Goal: Task Accomplishment & Management: Manage account settings

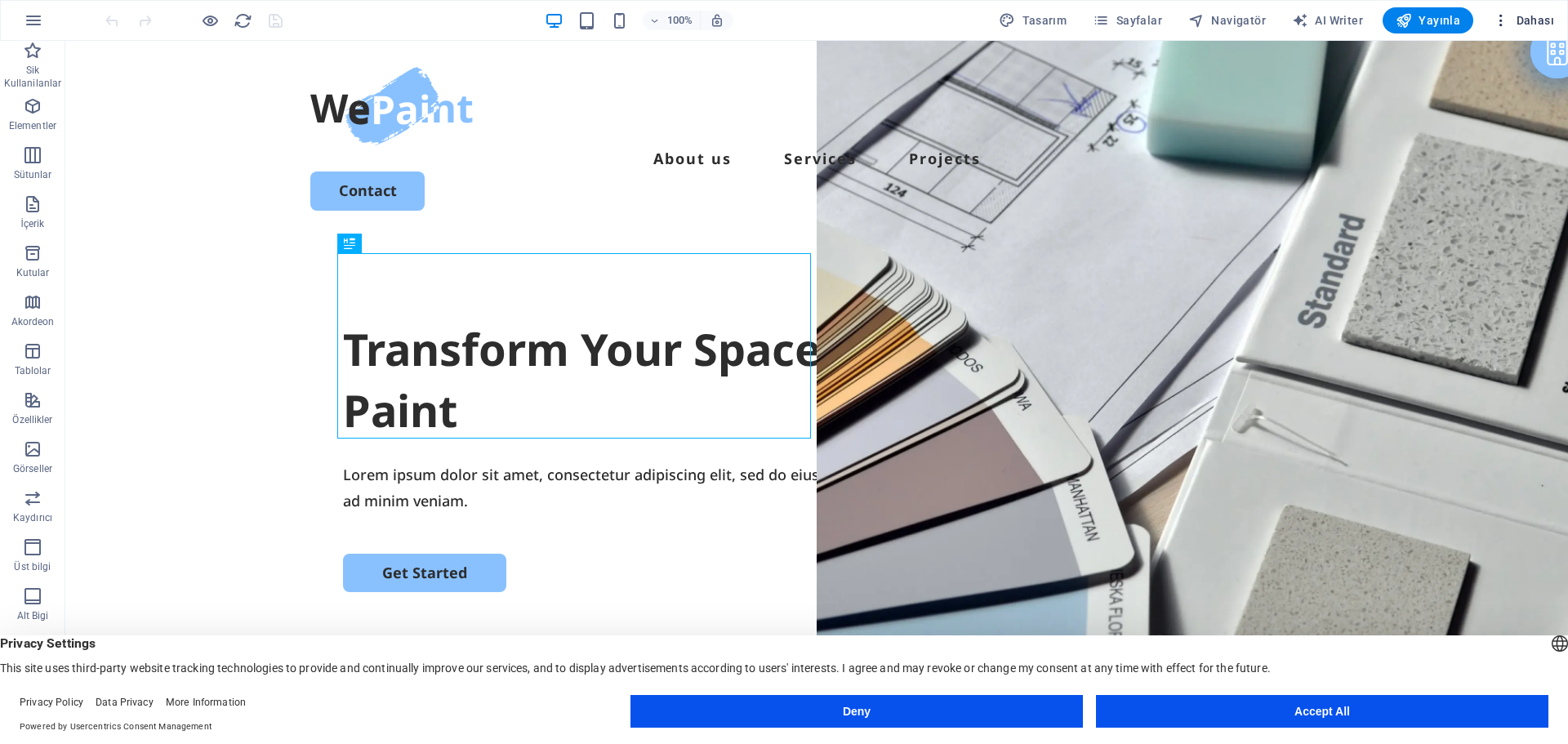
click at [1496, 21] on icon "button" at bounding box center [1501, 20] width 16 height 16
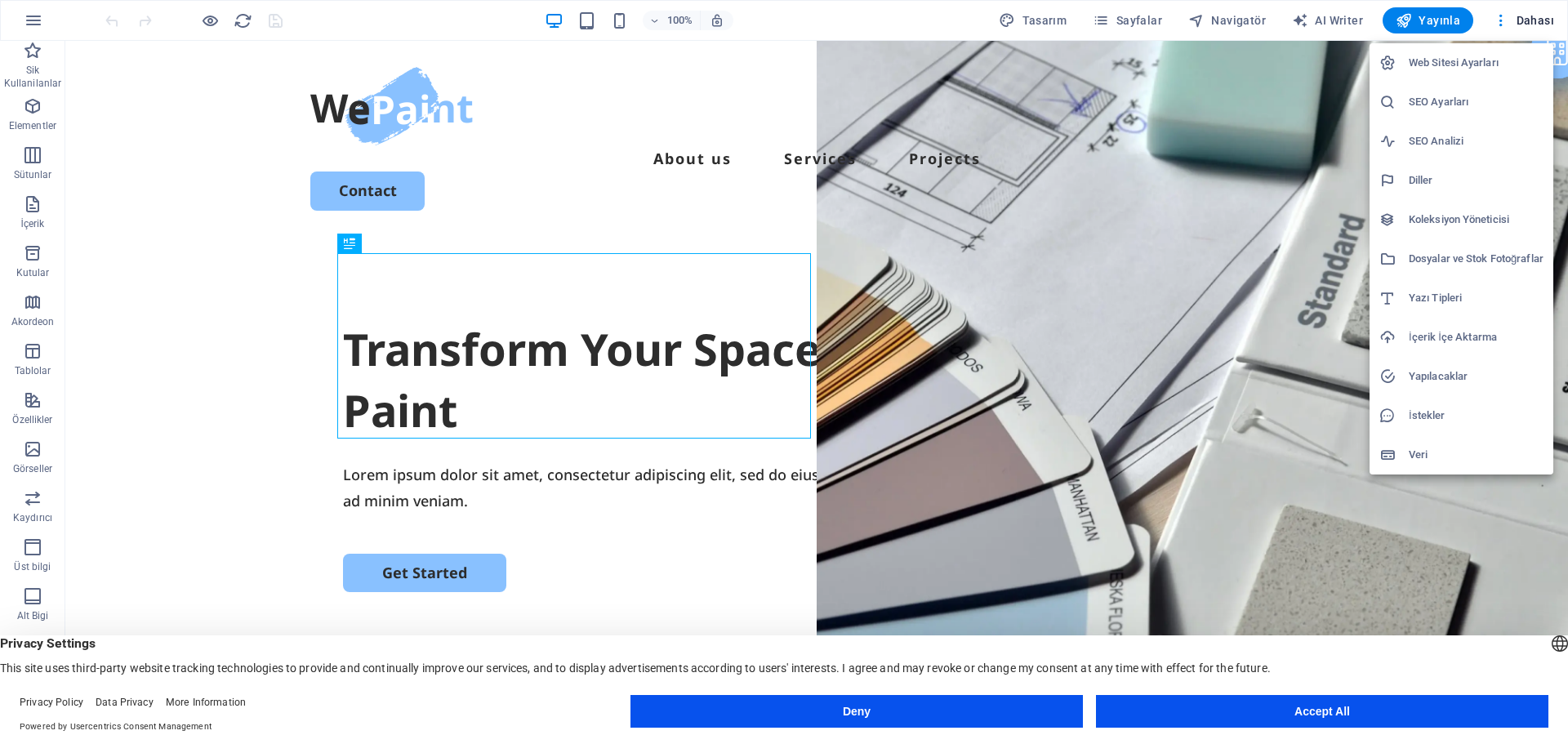
click at [1339, 708] on button "Accept All" at bounding box center [1322, 711] width 452 height 33
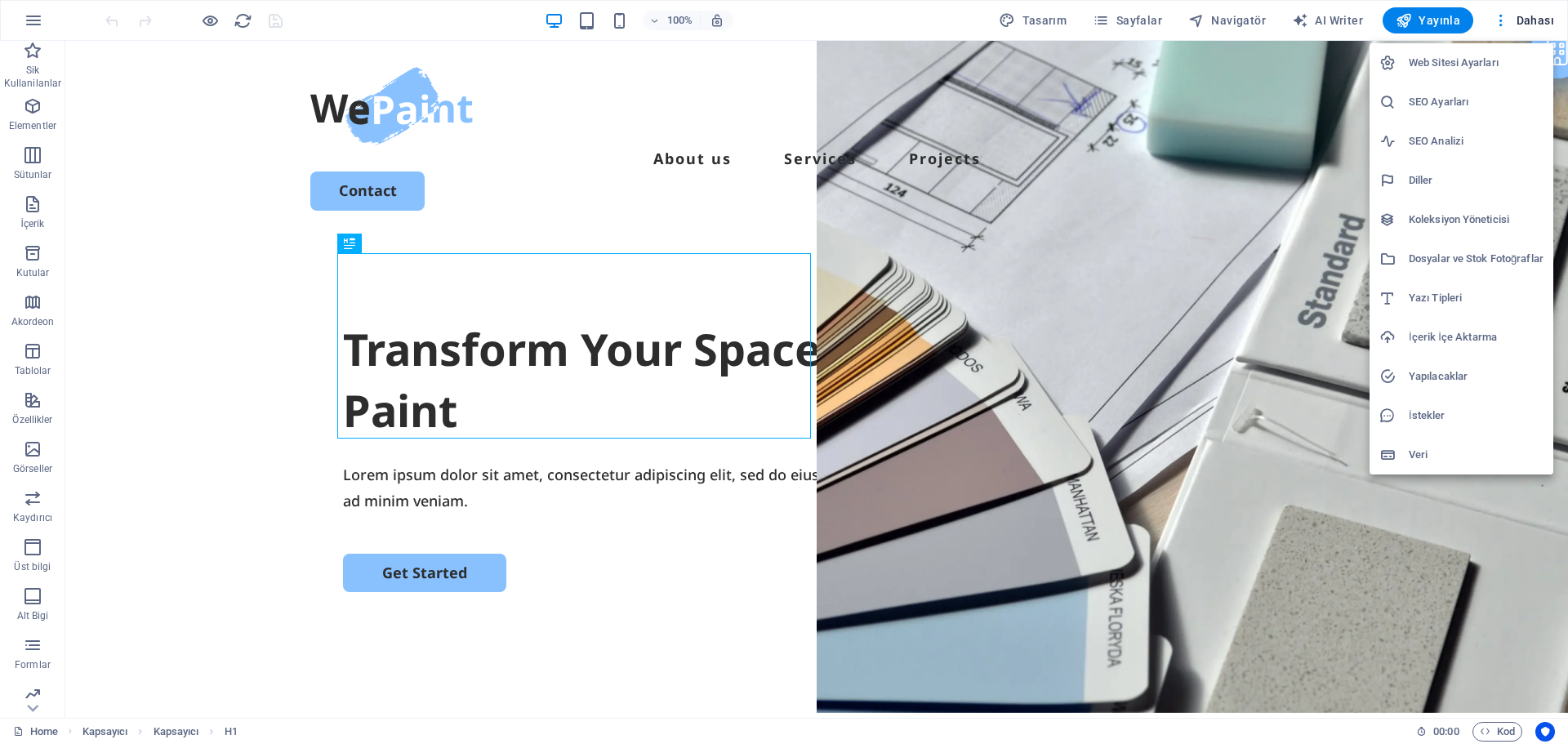
click at [1447, 75] on li "Web Sitesi Ayarları" at bounding box center [1461, 62] width 184 height 39
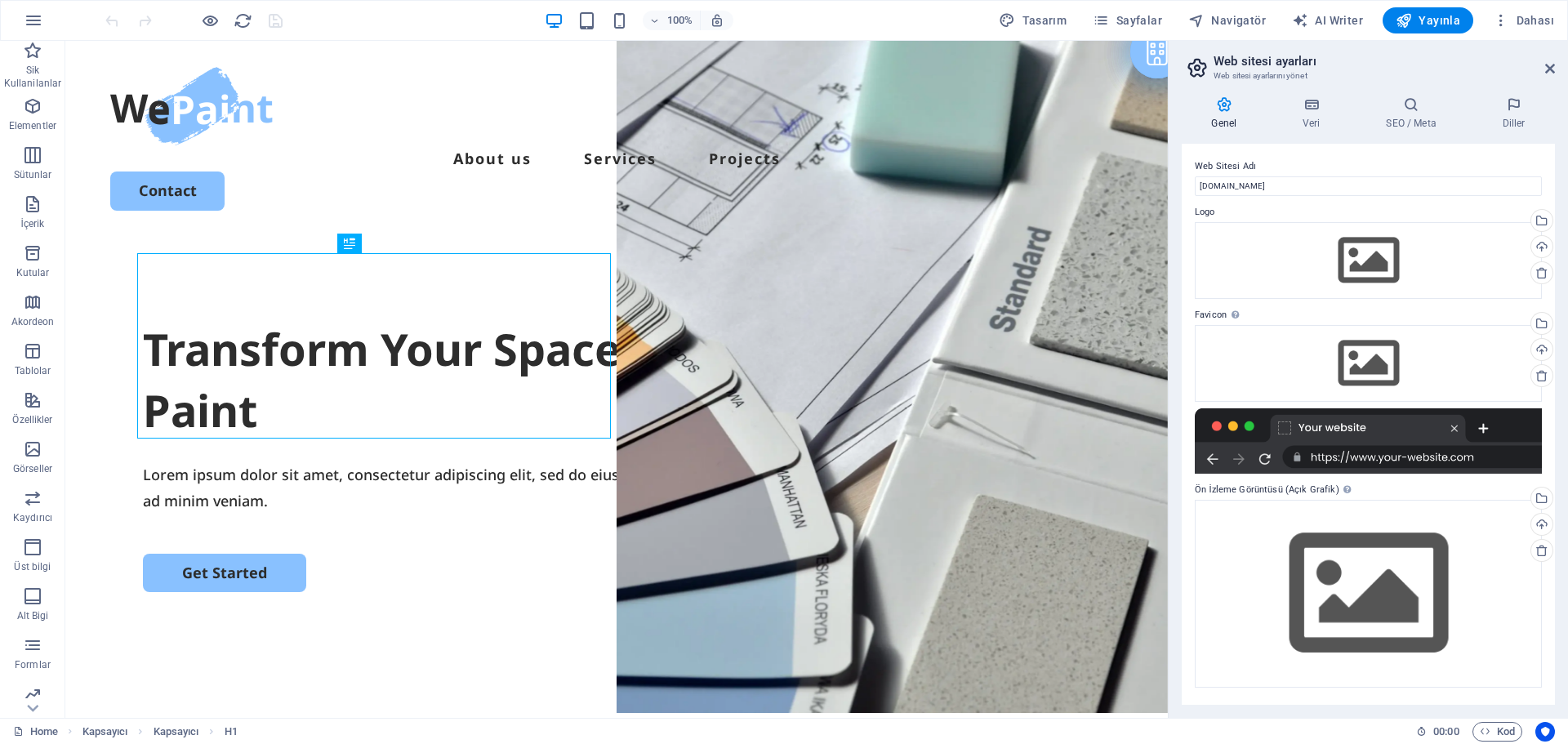
click at [1552, 60] on h2 "Web sitesi ayarları" at bounding box center [1383, 60] width 341 height 15
click at [1544, 24] on button "Dahası" at bounding box center [1523, 21] width 74 height 26
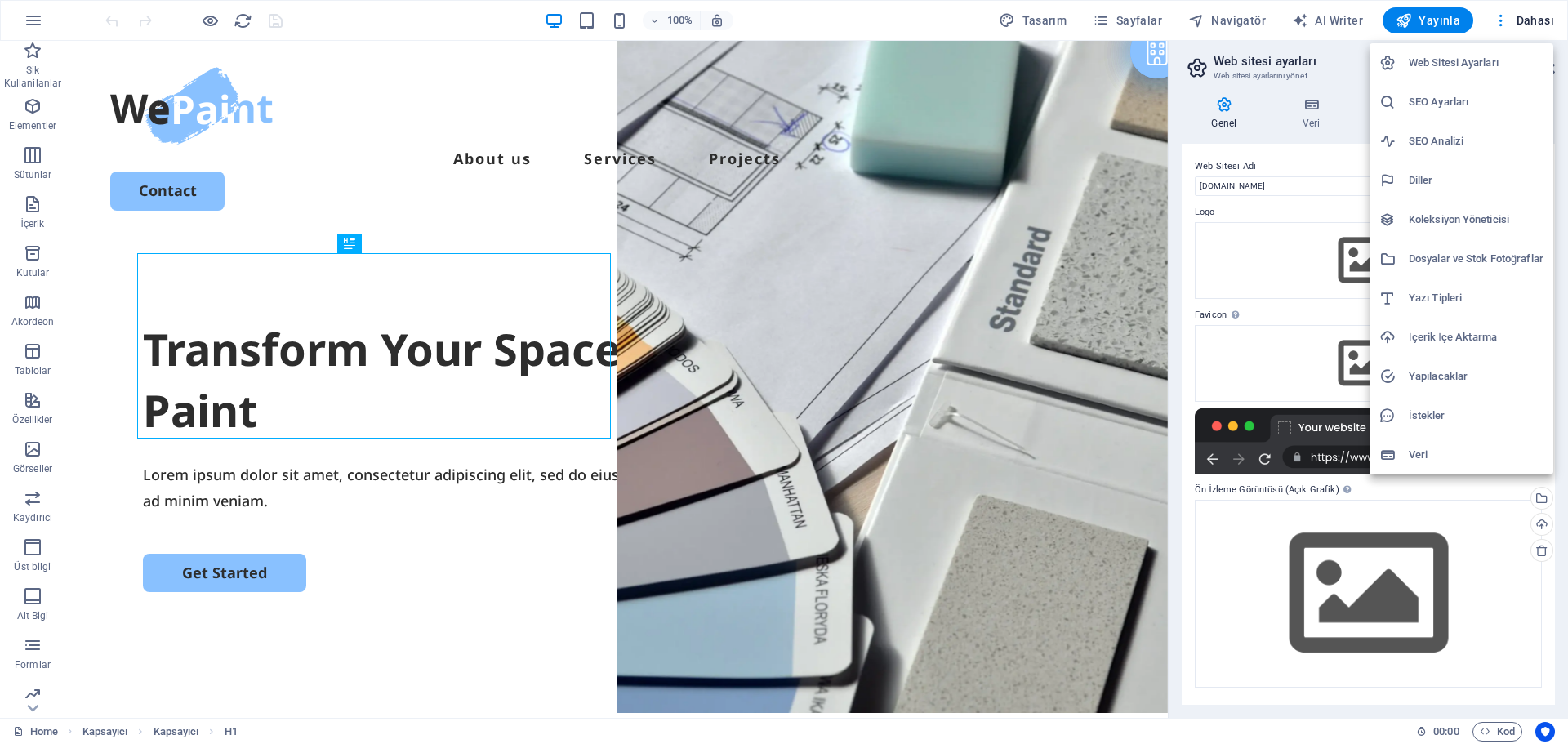
click at [1357, 74] on div at bounding box center [784, 372] width 1568 height 744
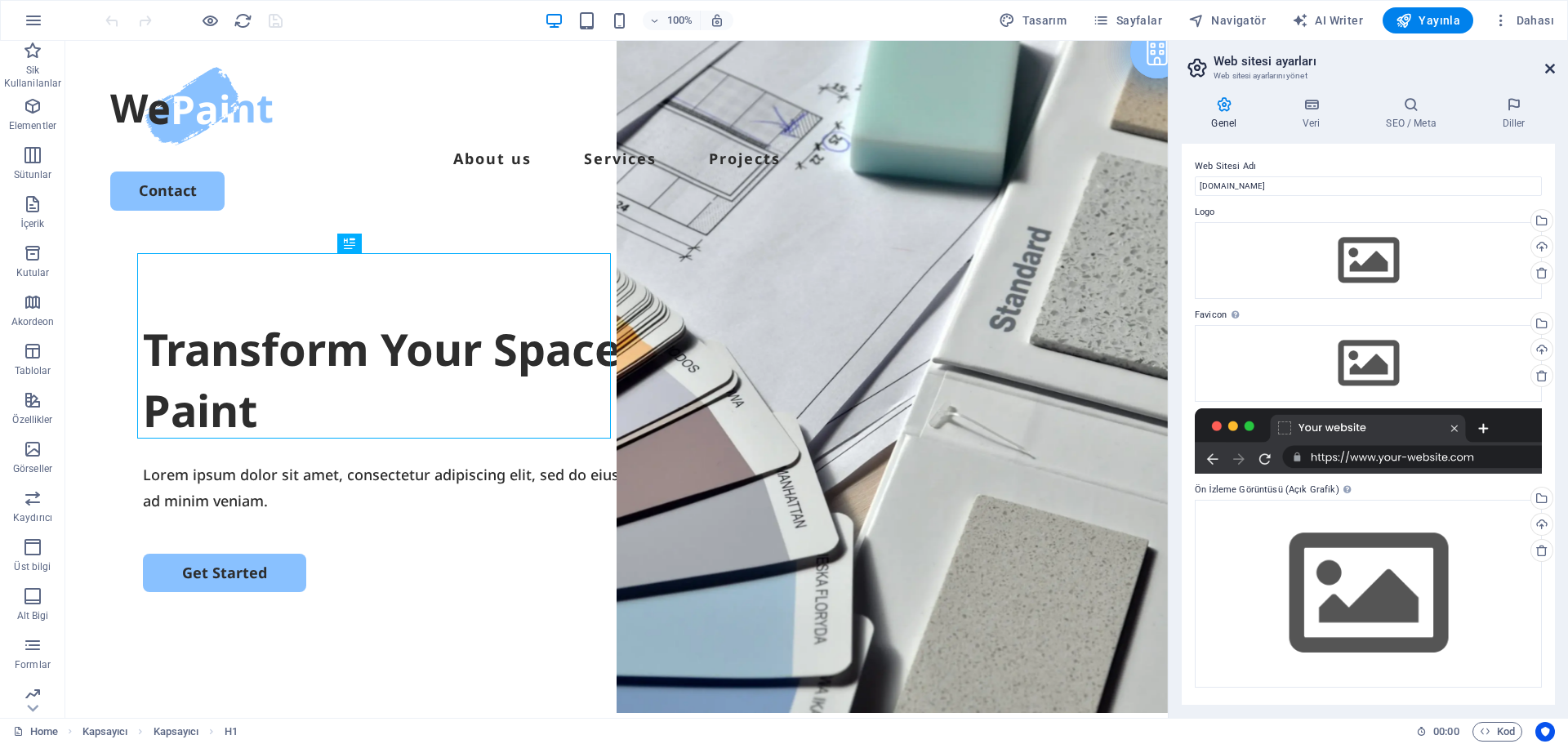
click at [1554, 73] on icon at bounding box center [1549, 68] width 9 height 13
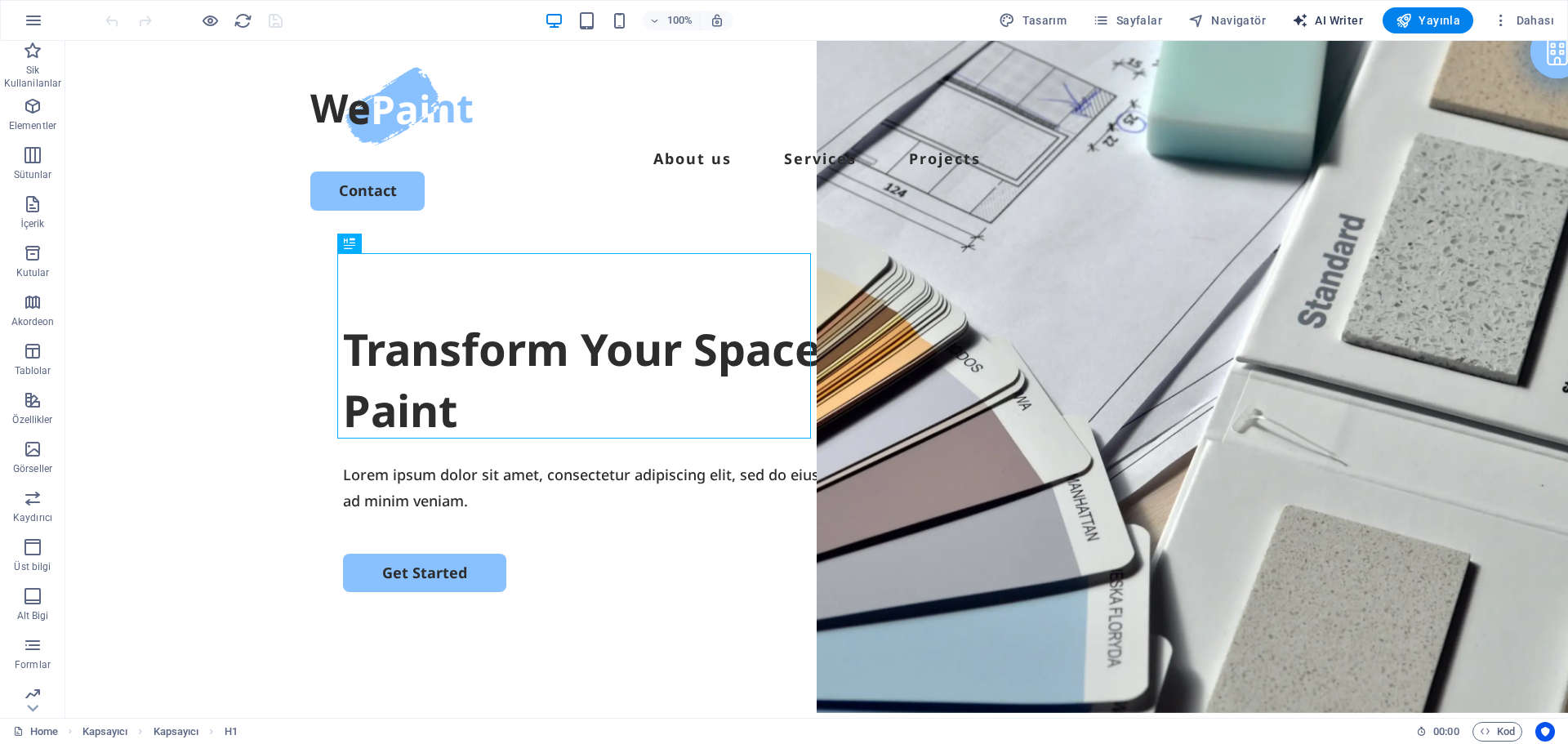
click at [1331, 11] on button "AI Writer" at bounding box center [1327, 21] width 84 height 26
select select "English"
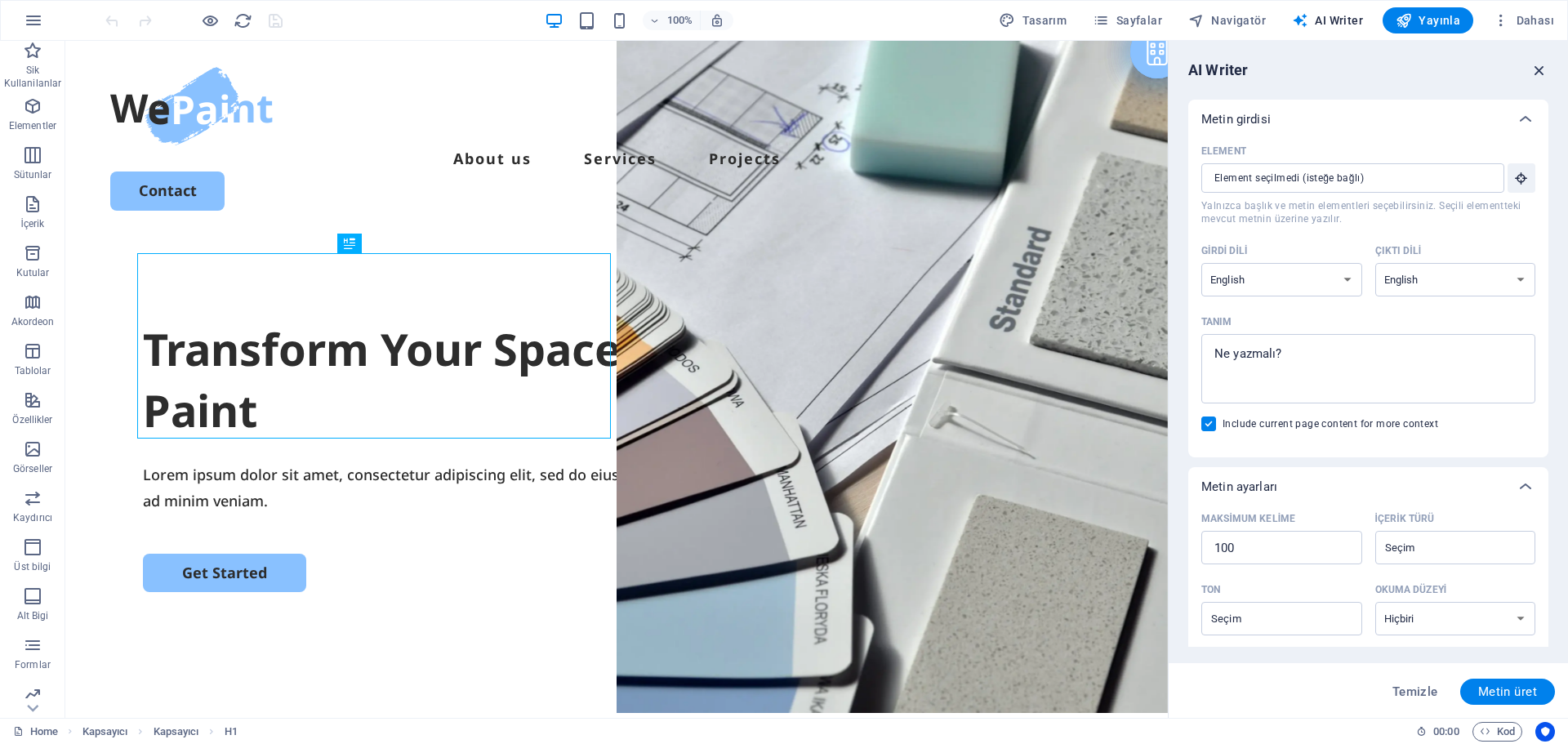
click at [1534, 69] on icon "button" at bounding box center [1539, 70] width 18 height 18
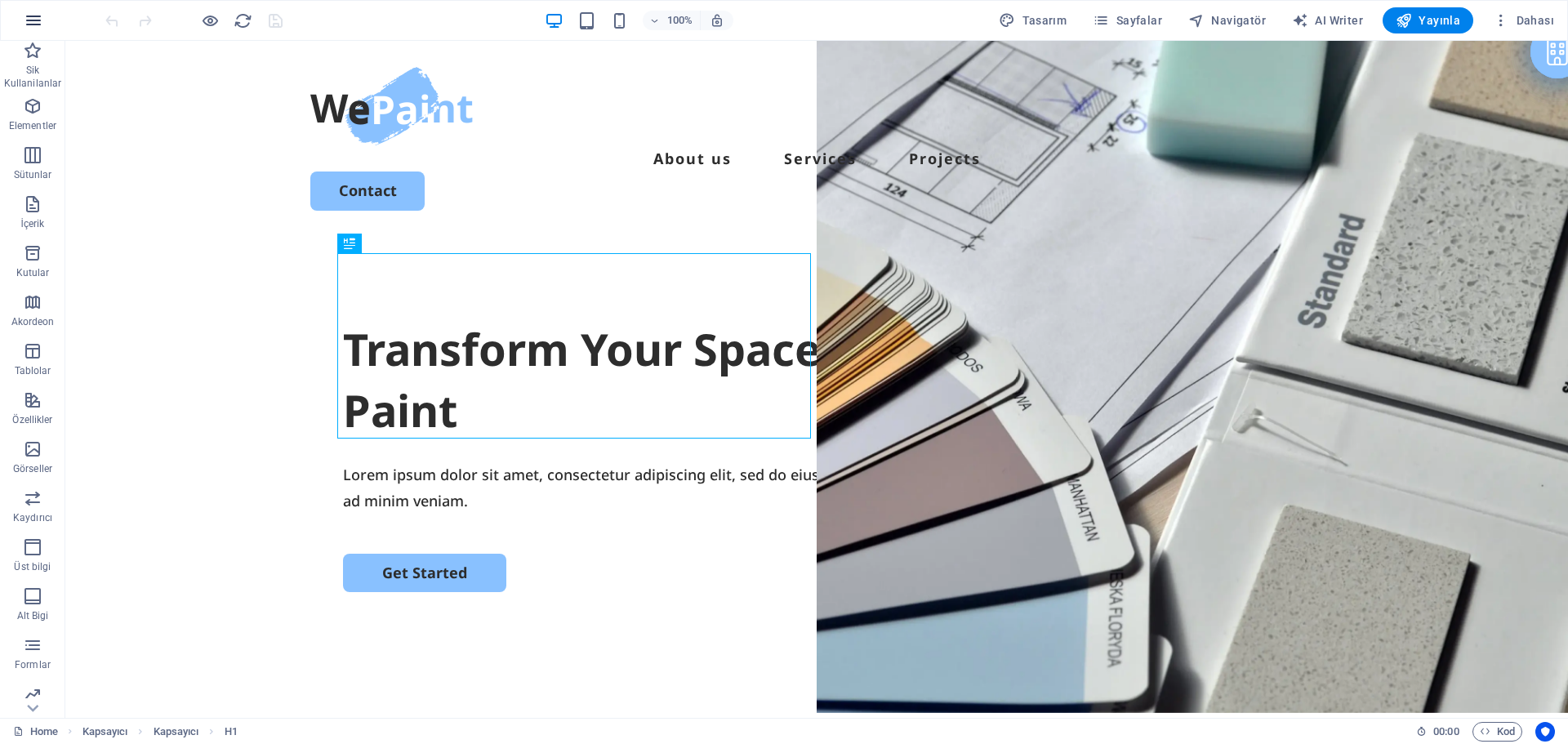
click at [38, 30] on button "button" at bounding box center [33, 20] width 39 height 39
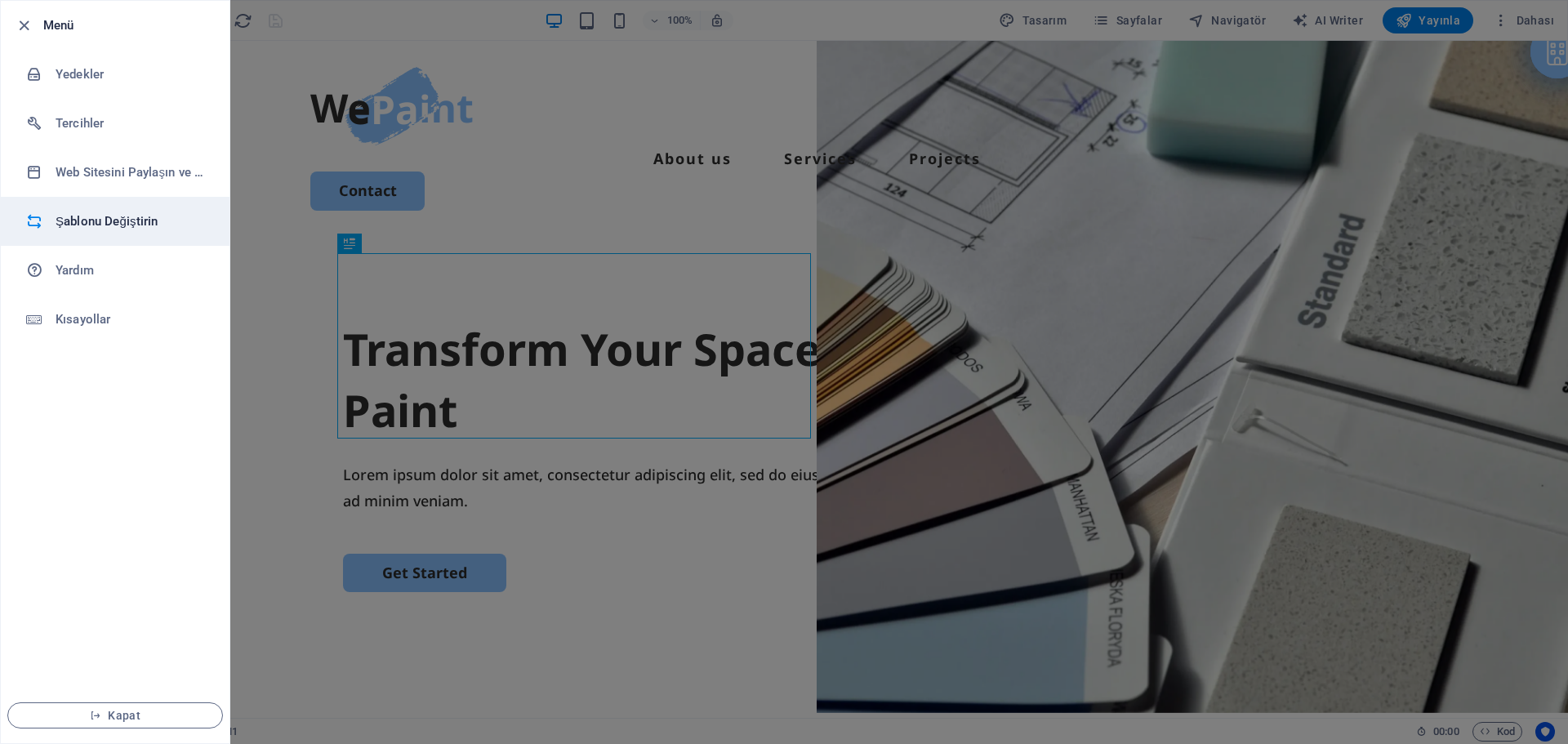
click at [146, 217] on h6 "Şablonu Değiştirin" at bounding box center [130, 221] width 151 height 20
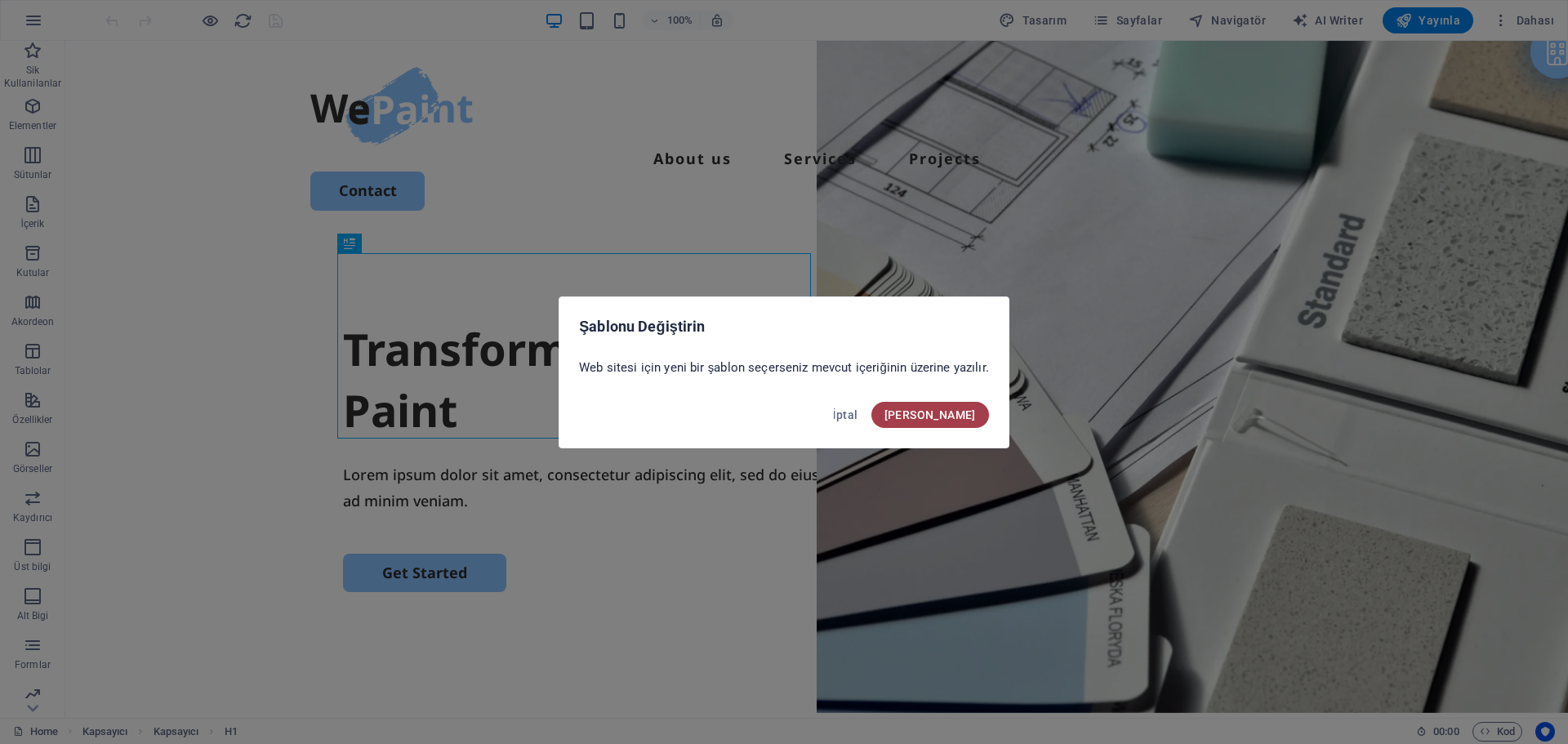
click at [977, 412] on button "[PERSON_NAME]" at bounding box center [930, 414] width 117 height 26
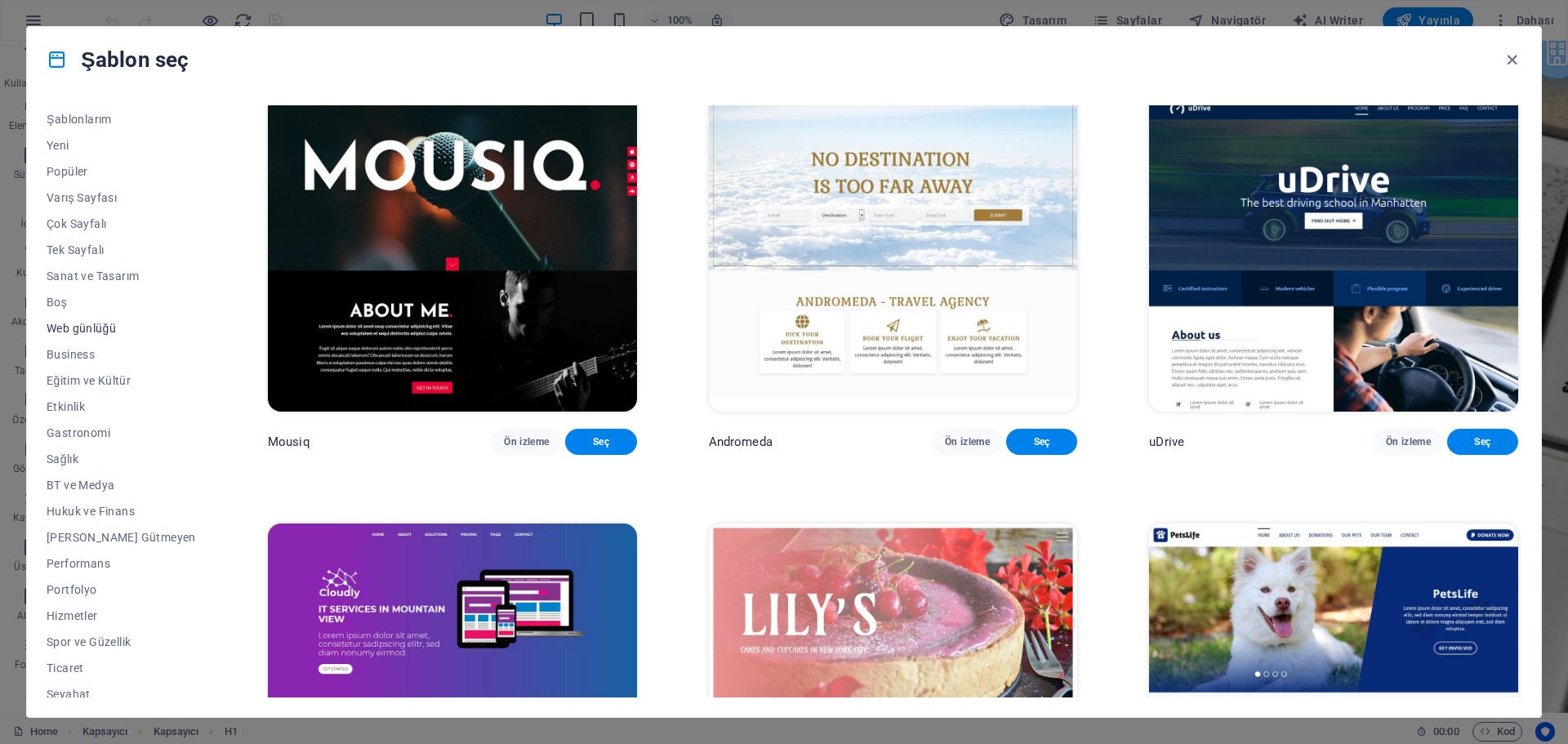
scroll to position [61, 0]
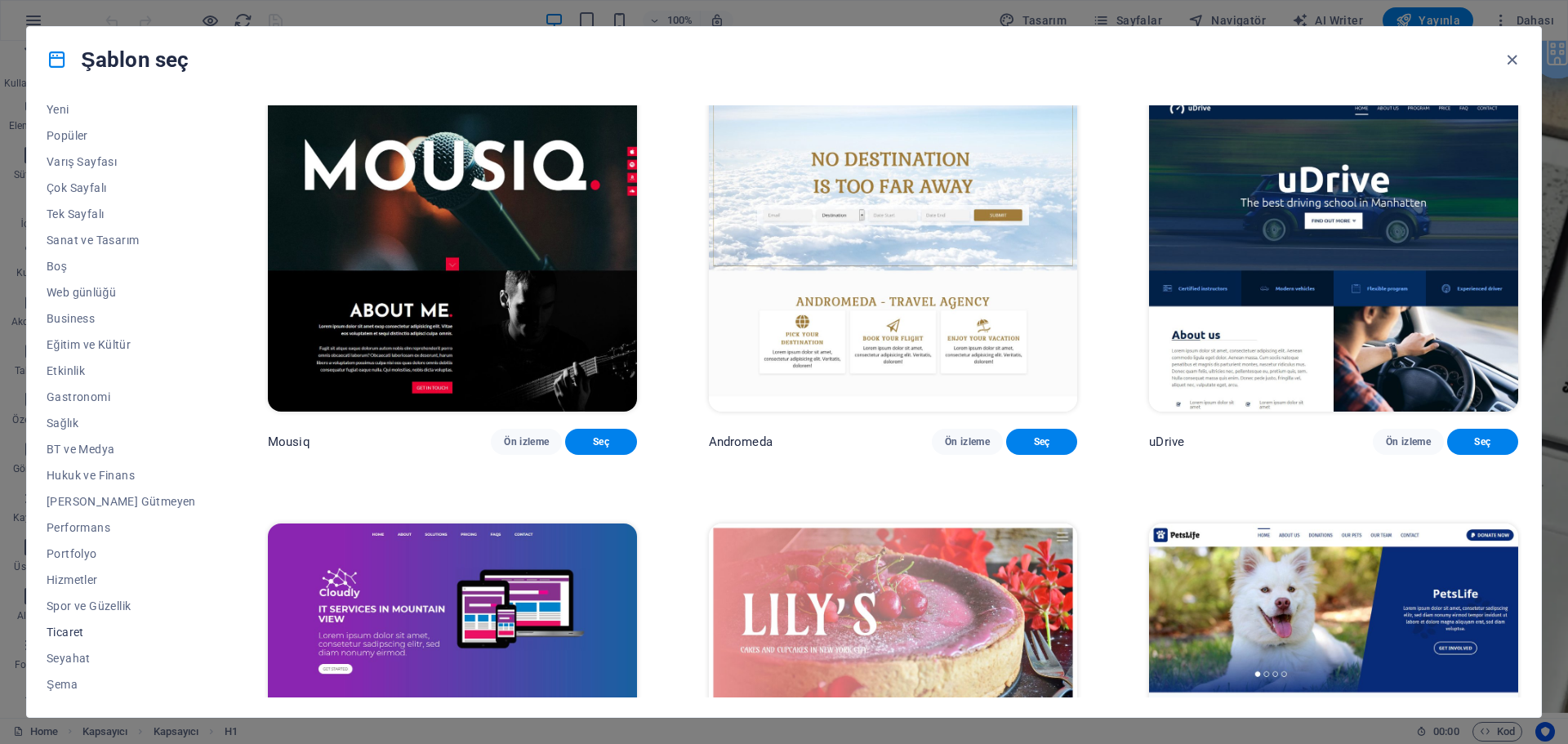
click at [48, 625] on span "Ticaret" at bounding box center [121, 631] width 149 height 13
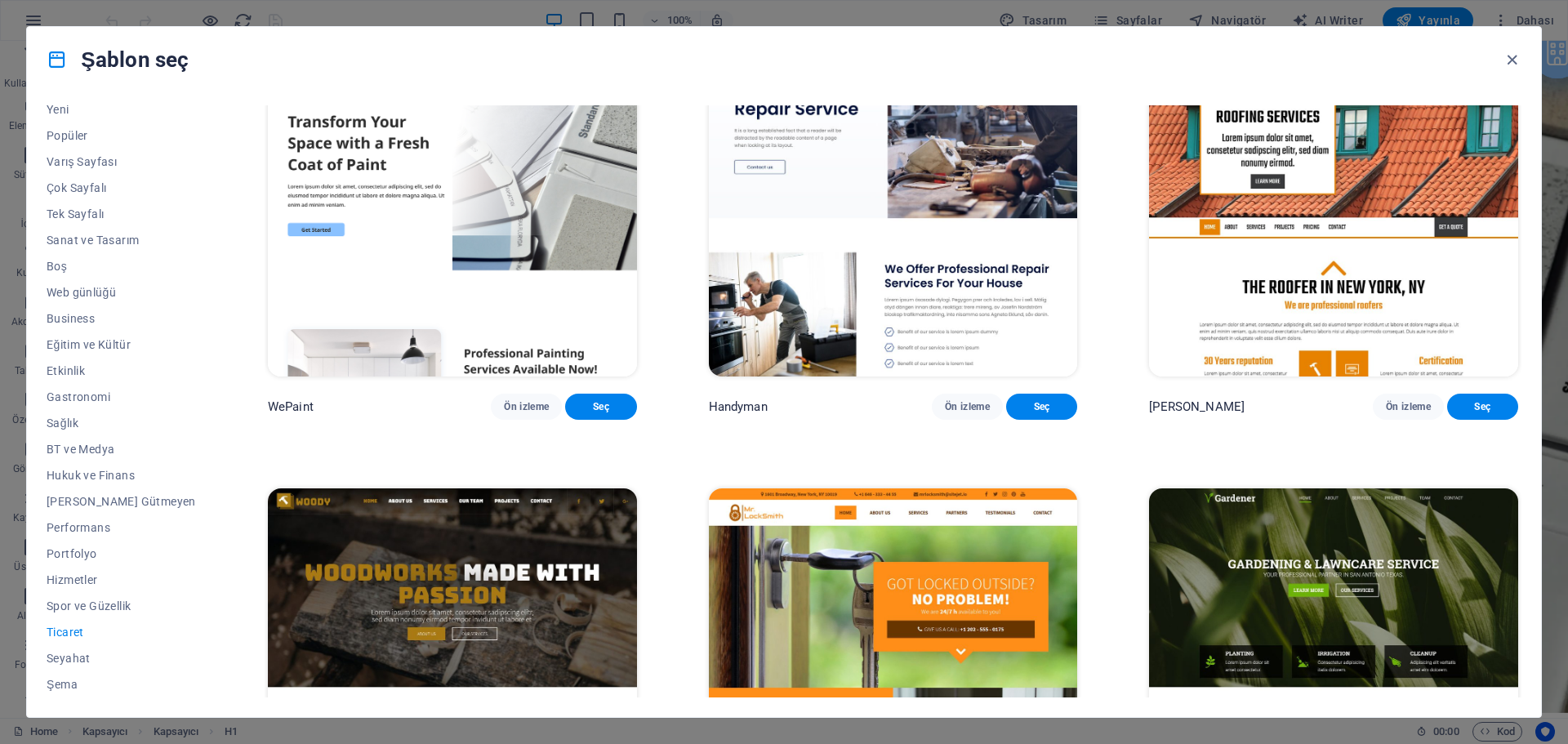
scroll to position [0, 0]
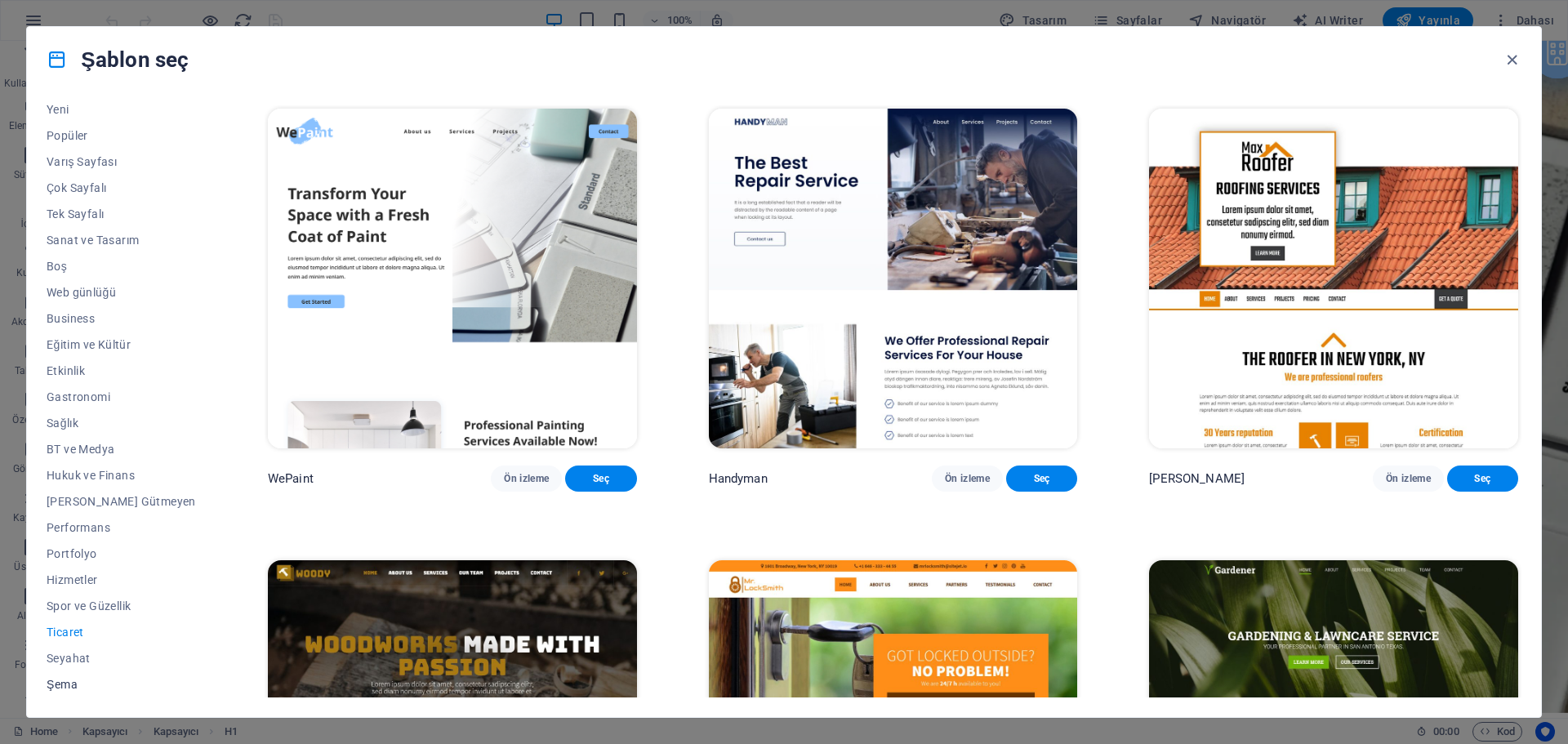
click at [84, 685] on span "Şema" at bounding box center [121, 684] width 149 height 13
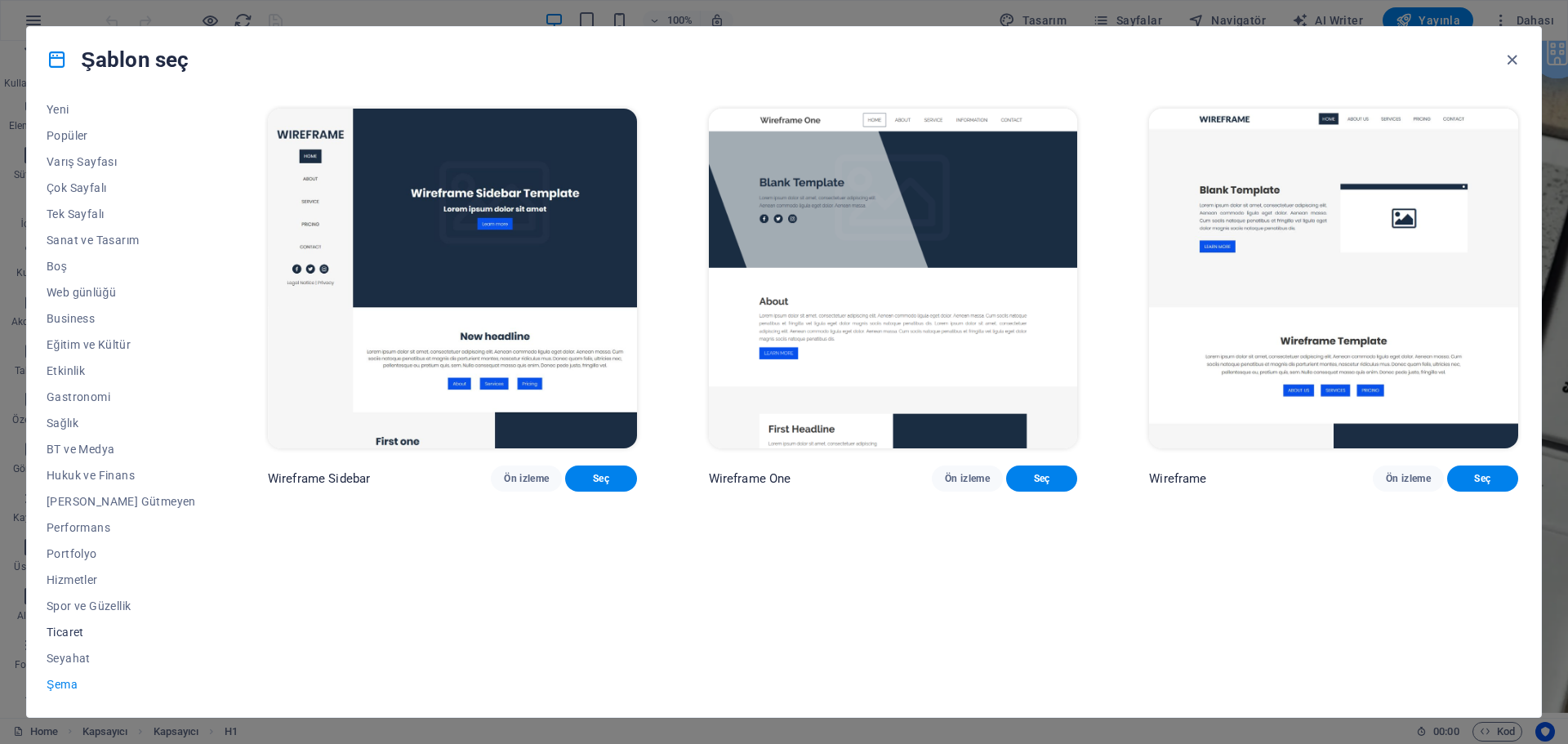
click at [119, 629] on span "Ticaret" at bounding box center [121, 631] width 149 height 13
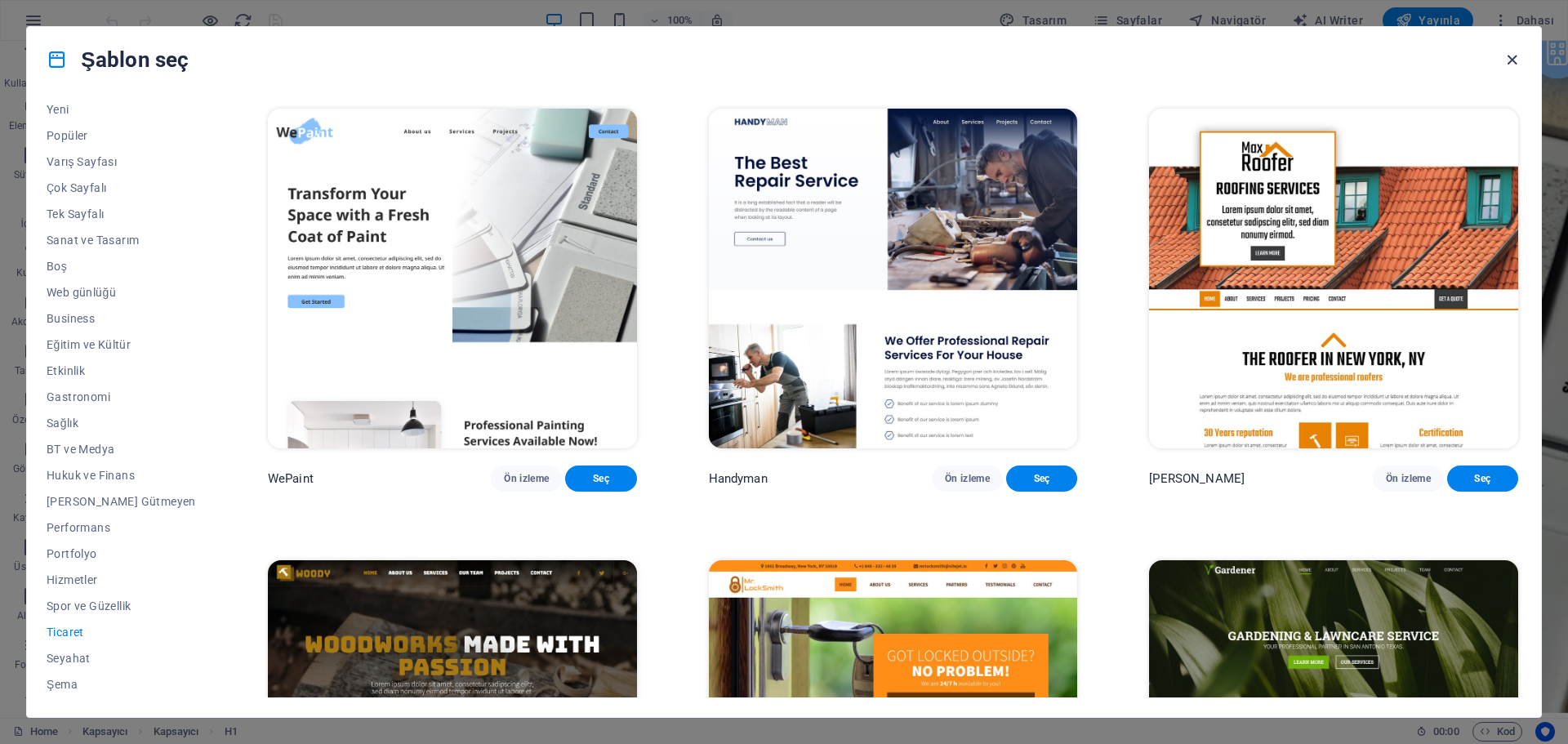
click at [1508, 67] on icon "button" at bounding box center [1512, 60] width 19 height 19
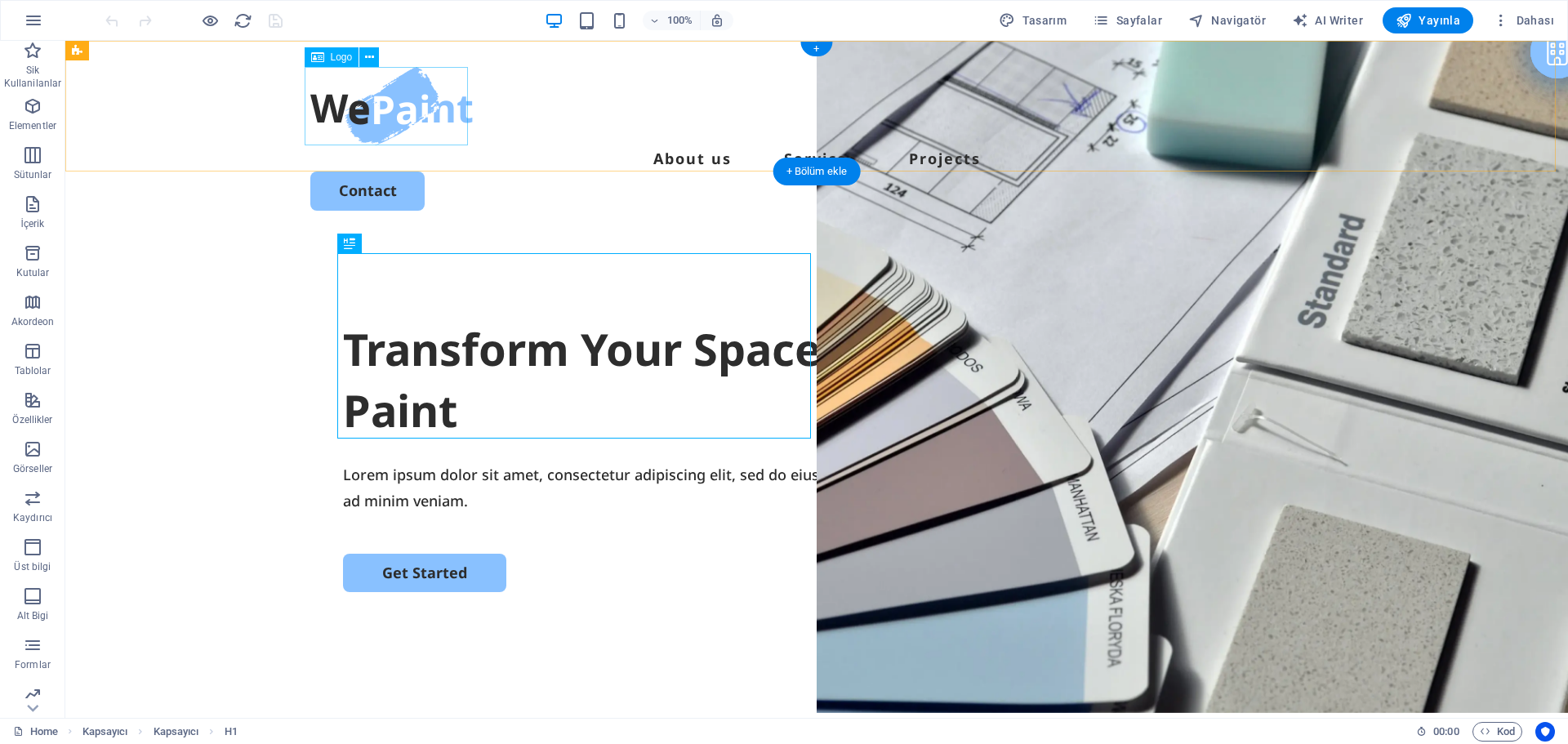
click at [384, 113] on div at bounding box center [816, 106] width 1013 height 79
select select "px"
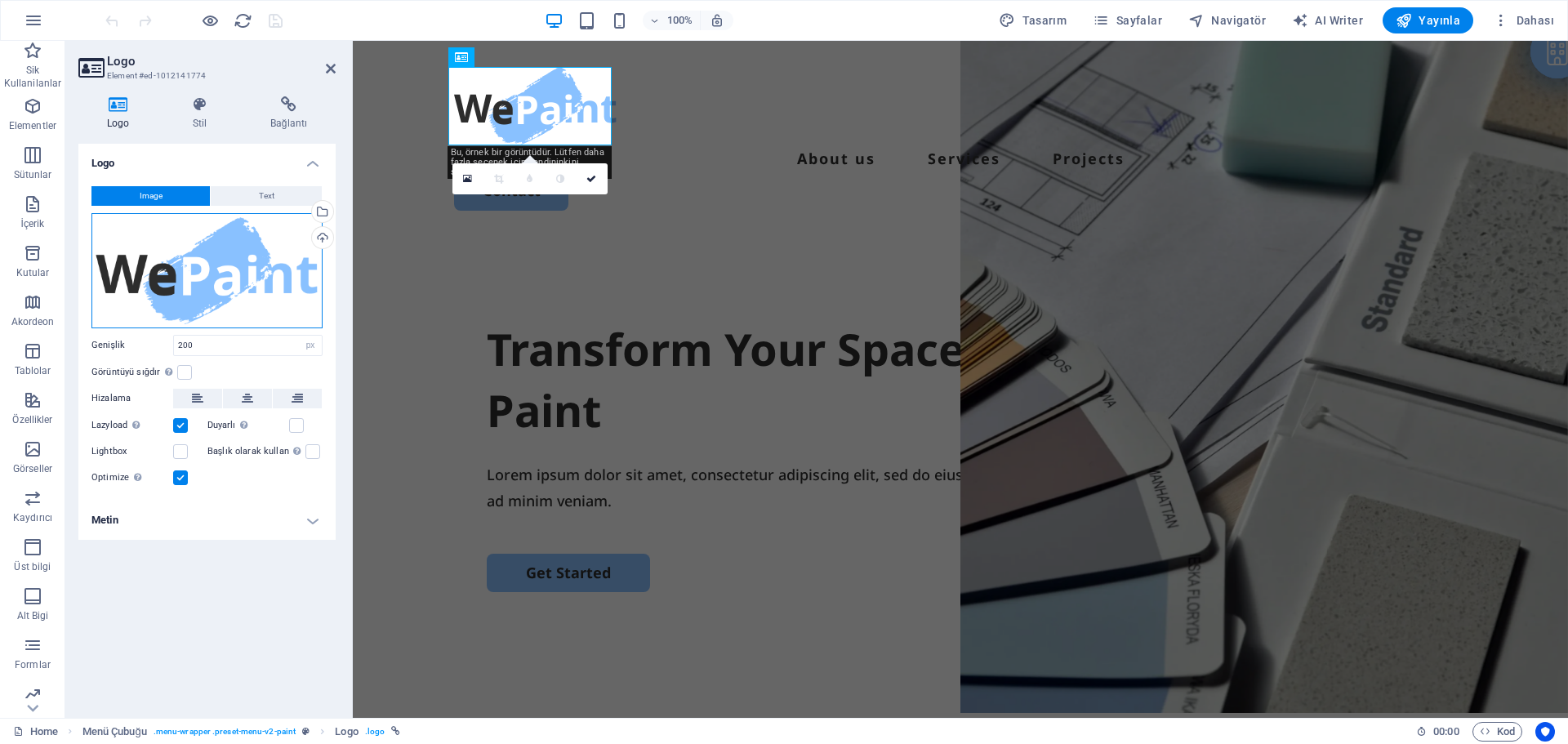
click at [255, 274] on div "Dosyaları buraya sürükleyin, dosyaları seçmek için tıklayın veya Dosyalardan ya…" at bounding box center [207, 270] width 231 height 115
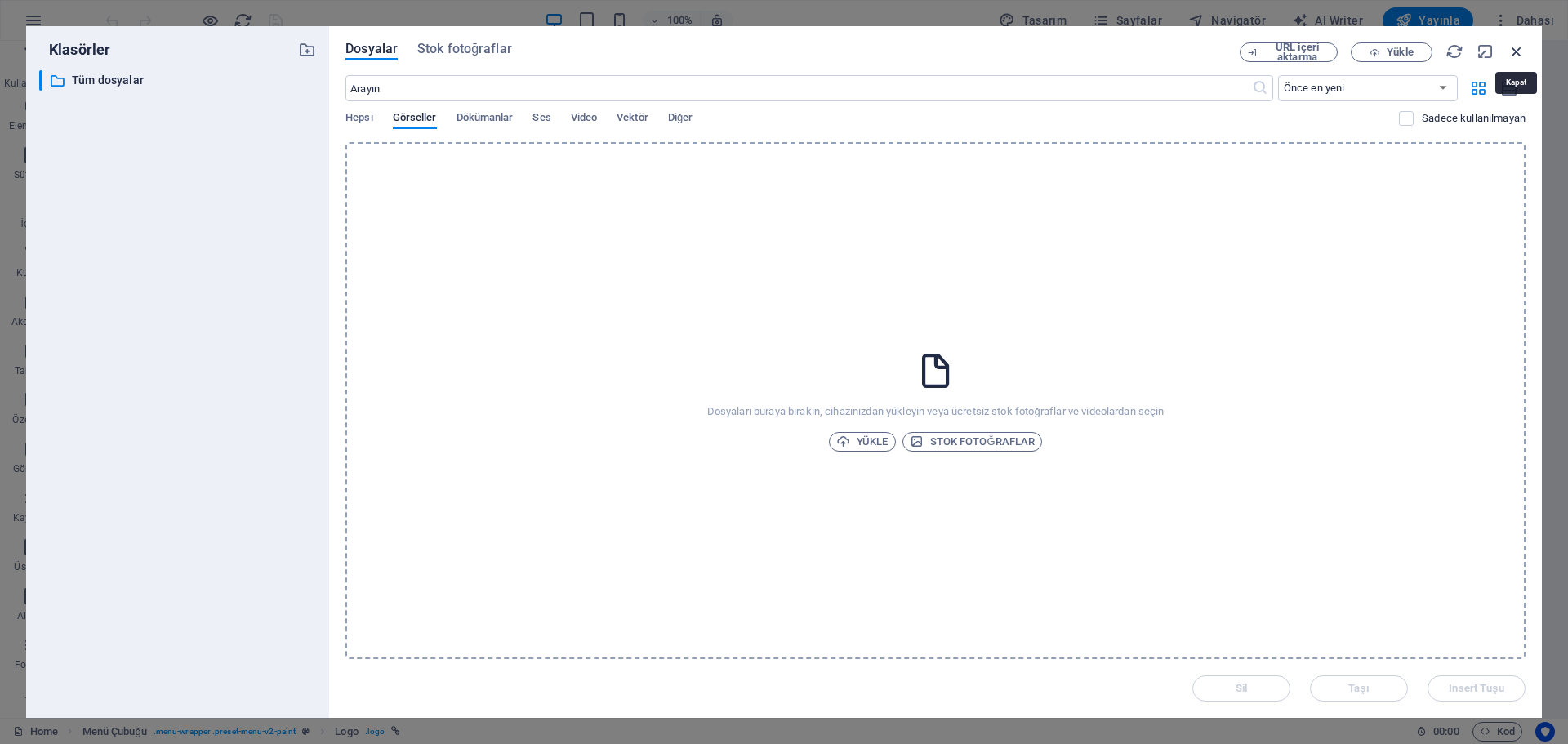
drag, startPoint x: 1518, startPoint y: 53, endPoint x: 1168, endPoint y: 11, distance: 352.5
click at [1518, 53] on icon "button" at bounding box center [1516, 51] width 18 height 18
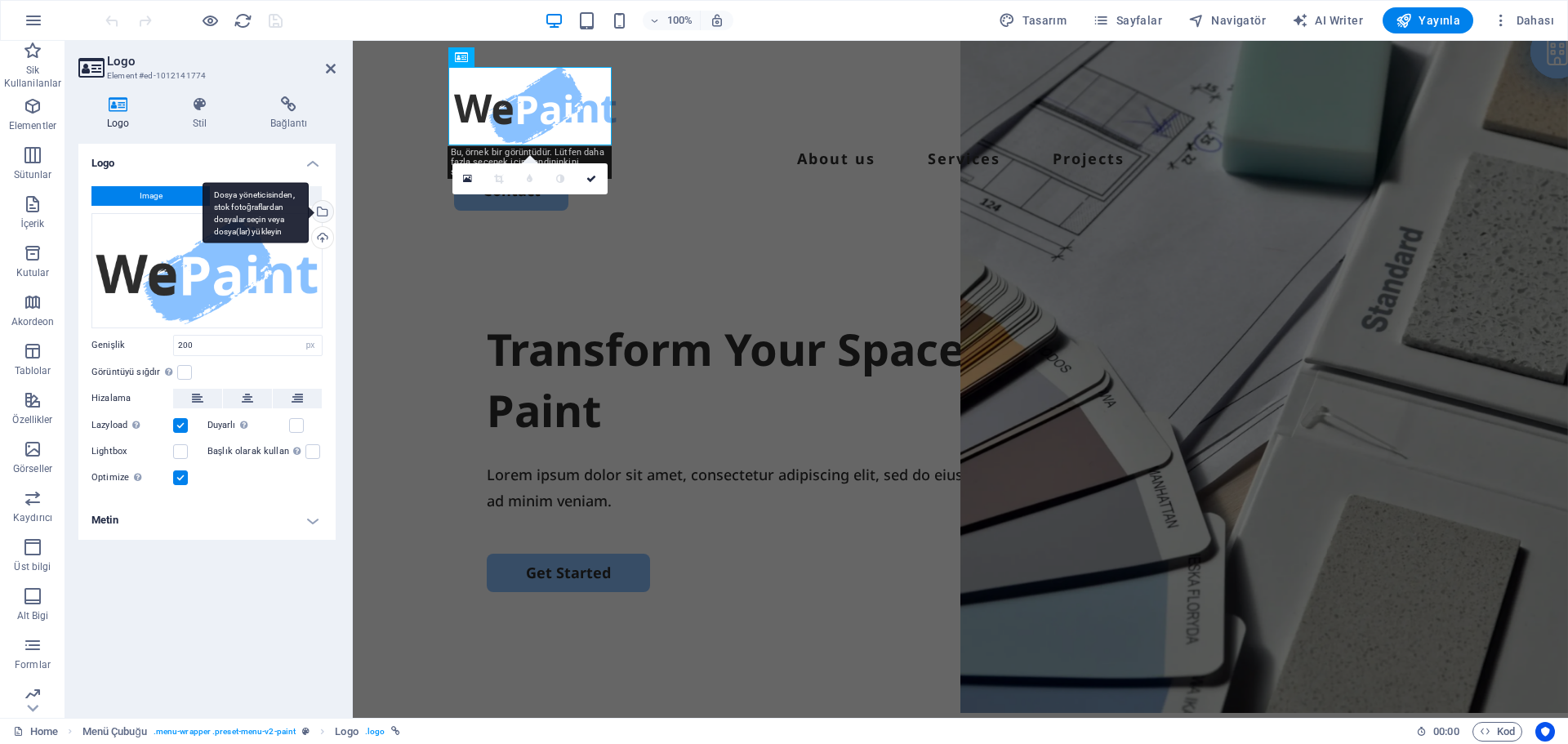
click at [281, 191] on div "Dosya yöneticisinden, stok fotoğraflardan dosyalar seçin veya dosya(lar) yükley…" at bounding box center [256, 212] width 106 height 61
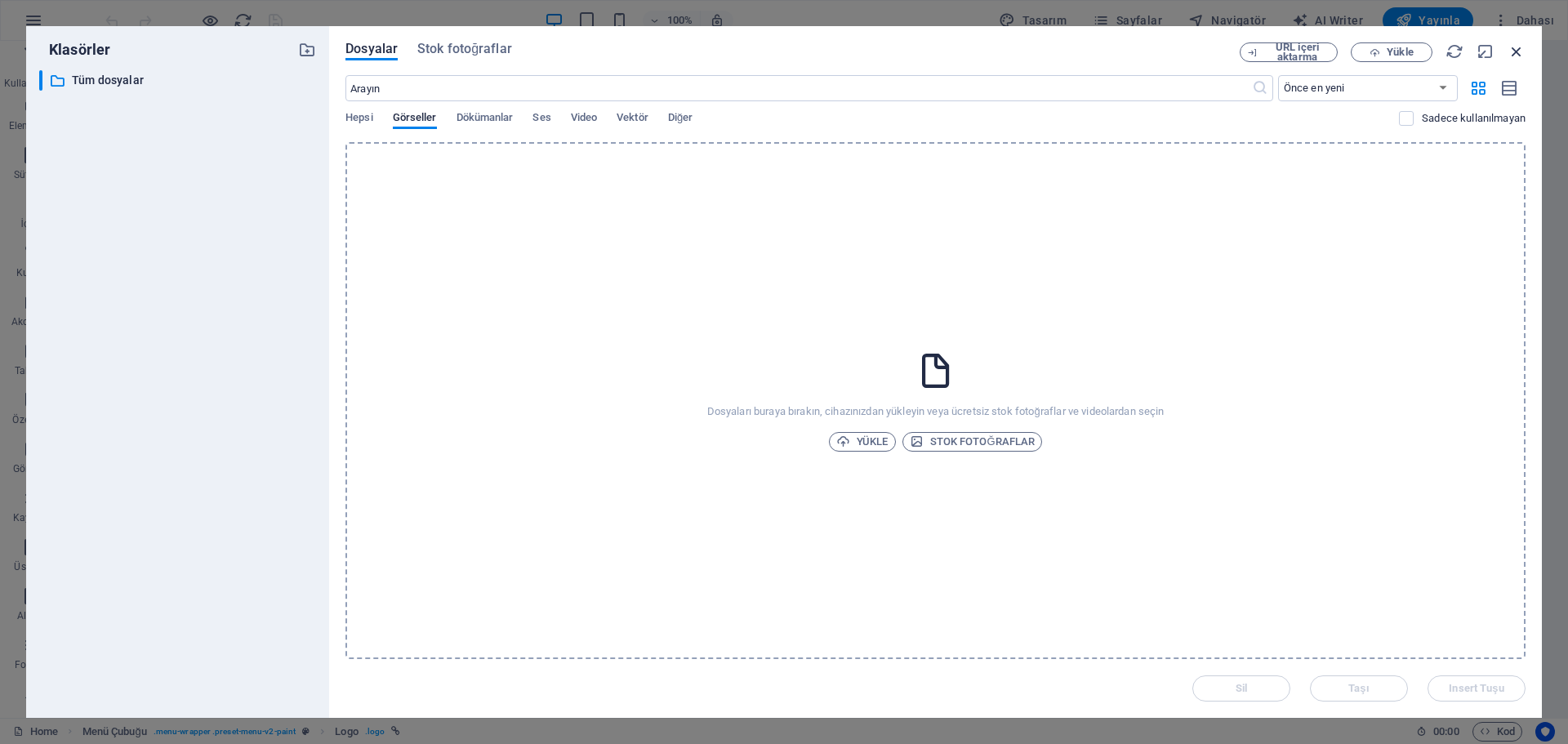
drag, startPoint x: 1527, startPoint y: 51, endPoint x: 1514, endPoint y: 51, distance: 13.0
click at [1523, 51] on div "Dosyalar Stok fotoğraflar URL içeri aktarma Yükle ​ Önce en yeni Önce en eski A…" at bounding box center [935, 371] width 1213 height 691
drag, startPoint x: 1514, startPoint y: 51, endPoint x: 1052, endPoint y: 22, distance: 462.9
click at [1514, 51] on icon "button" at bounding box center [1516, 51] width 18 height 18
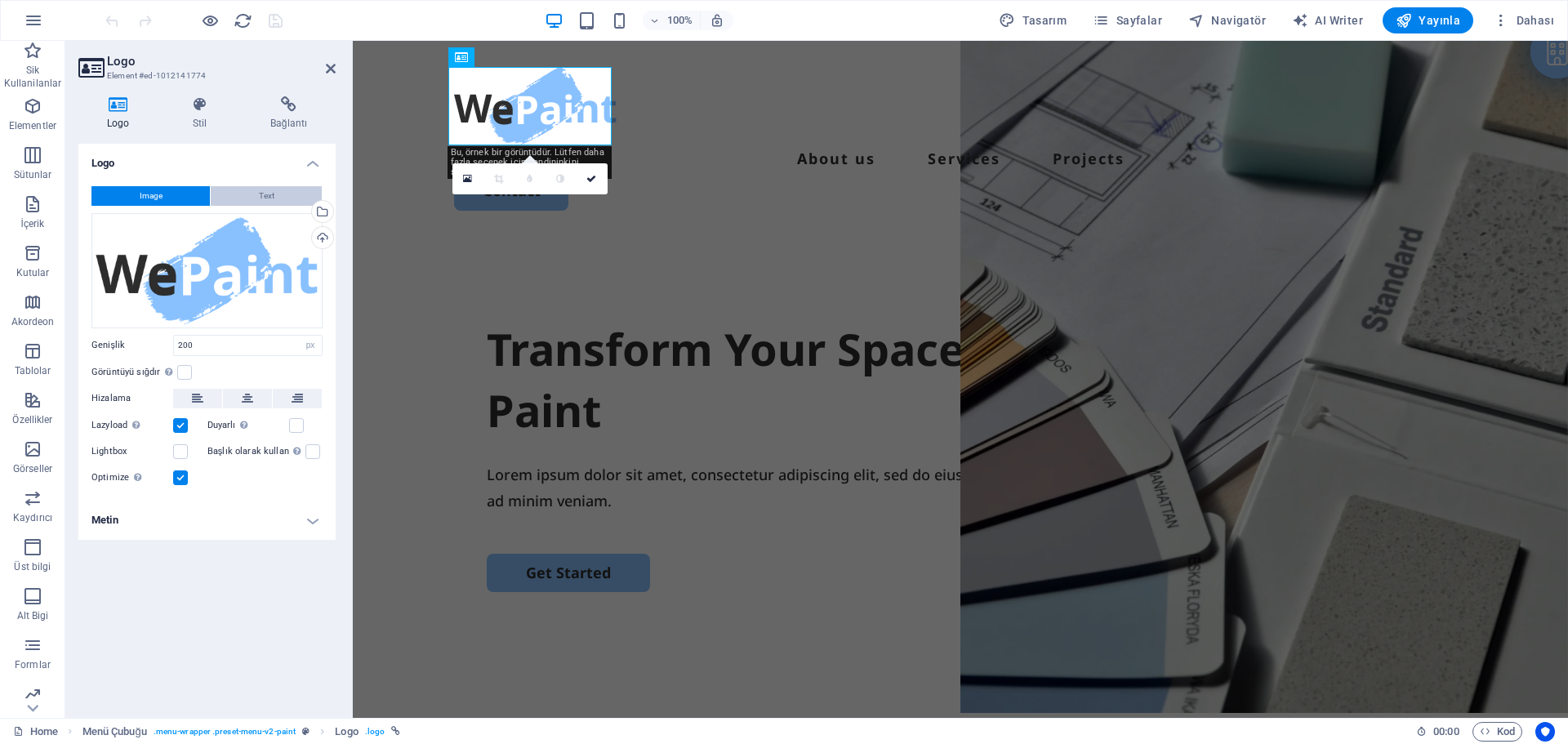
click at [262, 193] on span "Text" at bounding box center [267, 196] width 16 height 20
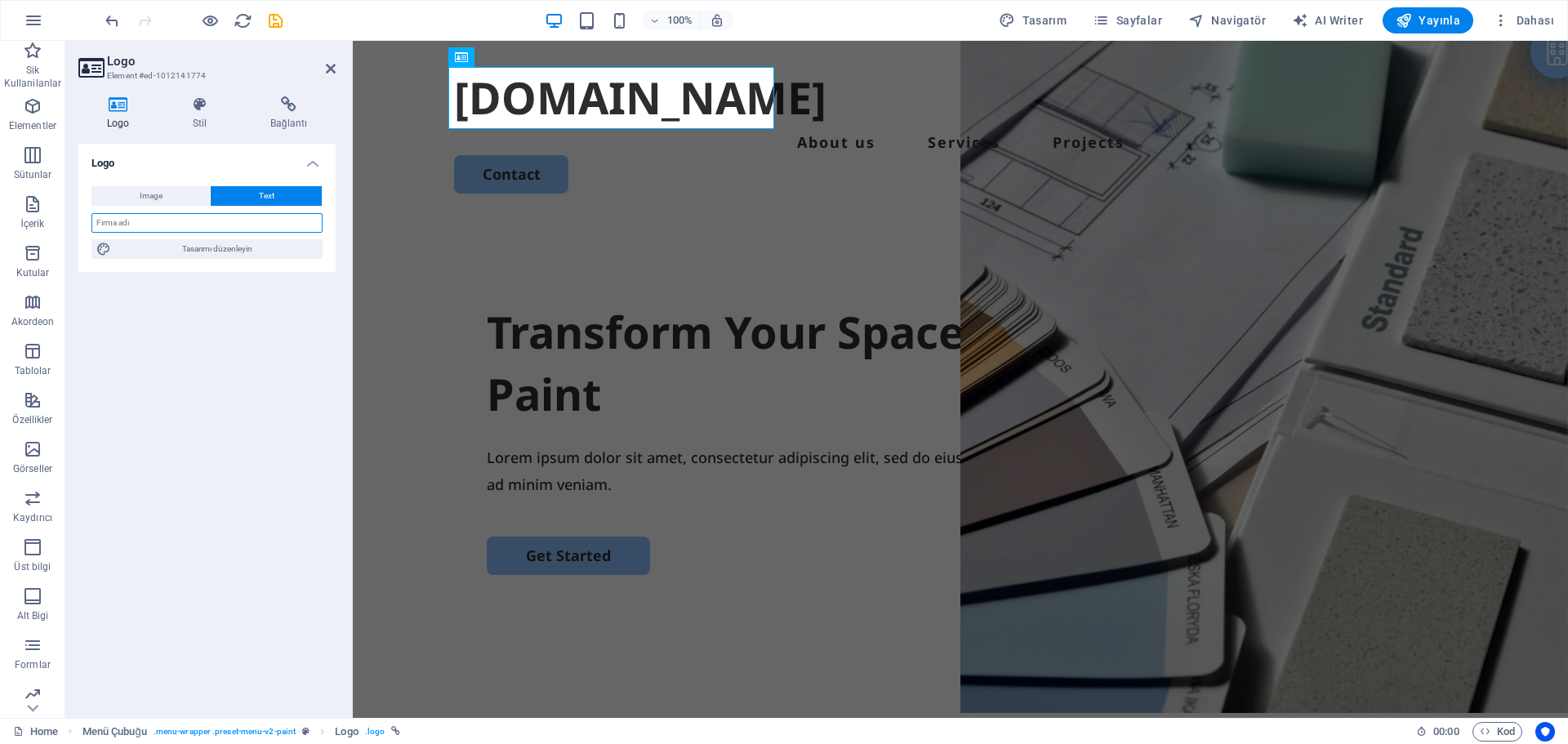
click at [256, 222] on input "text" at bounding box center [207, 223] width 231 height 20
click at [159, 197] on span "Image" at bounding box center [151, 196] width 22 height 20
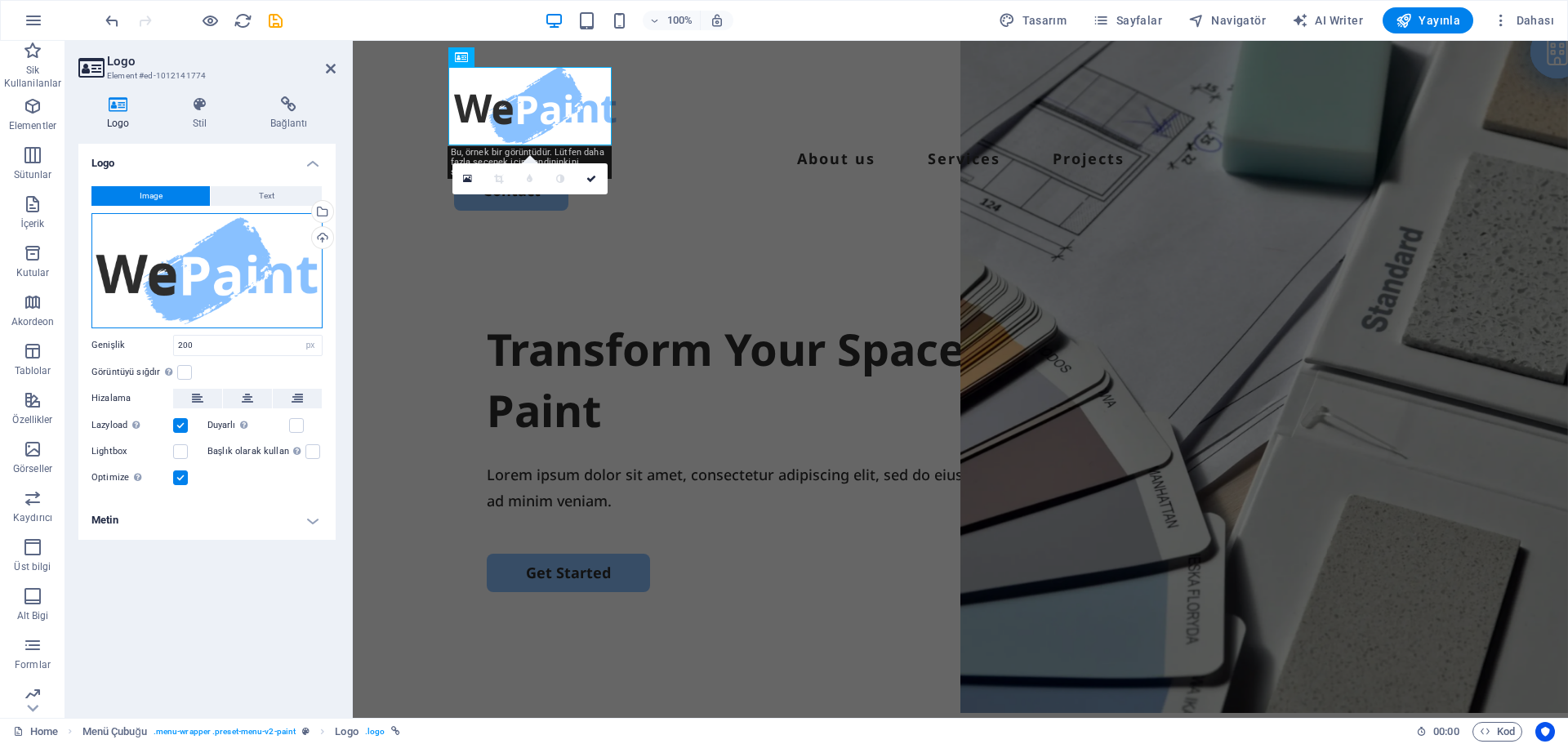
click at [197, 238] on div "Dosyaları buraya sürükleyin, dosyaları seçmek için tıklayın veya Dosyalardan ya…" at bounding box center [207, 270] width 231 height 115
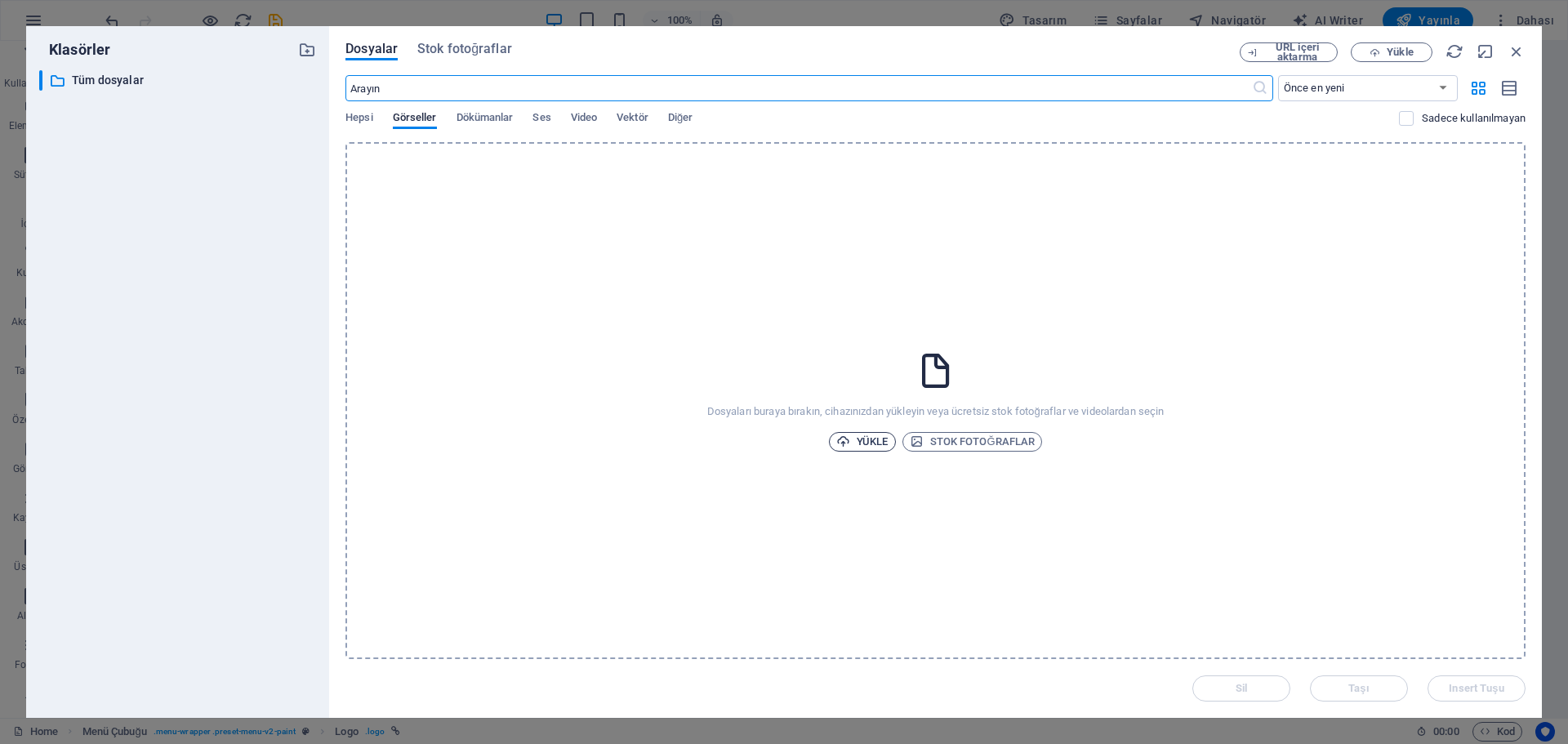
click at [882, 445] on span "Yükle" at bounding box center [863, 441] width 53 height 20
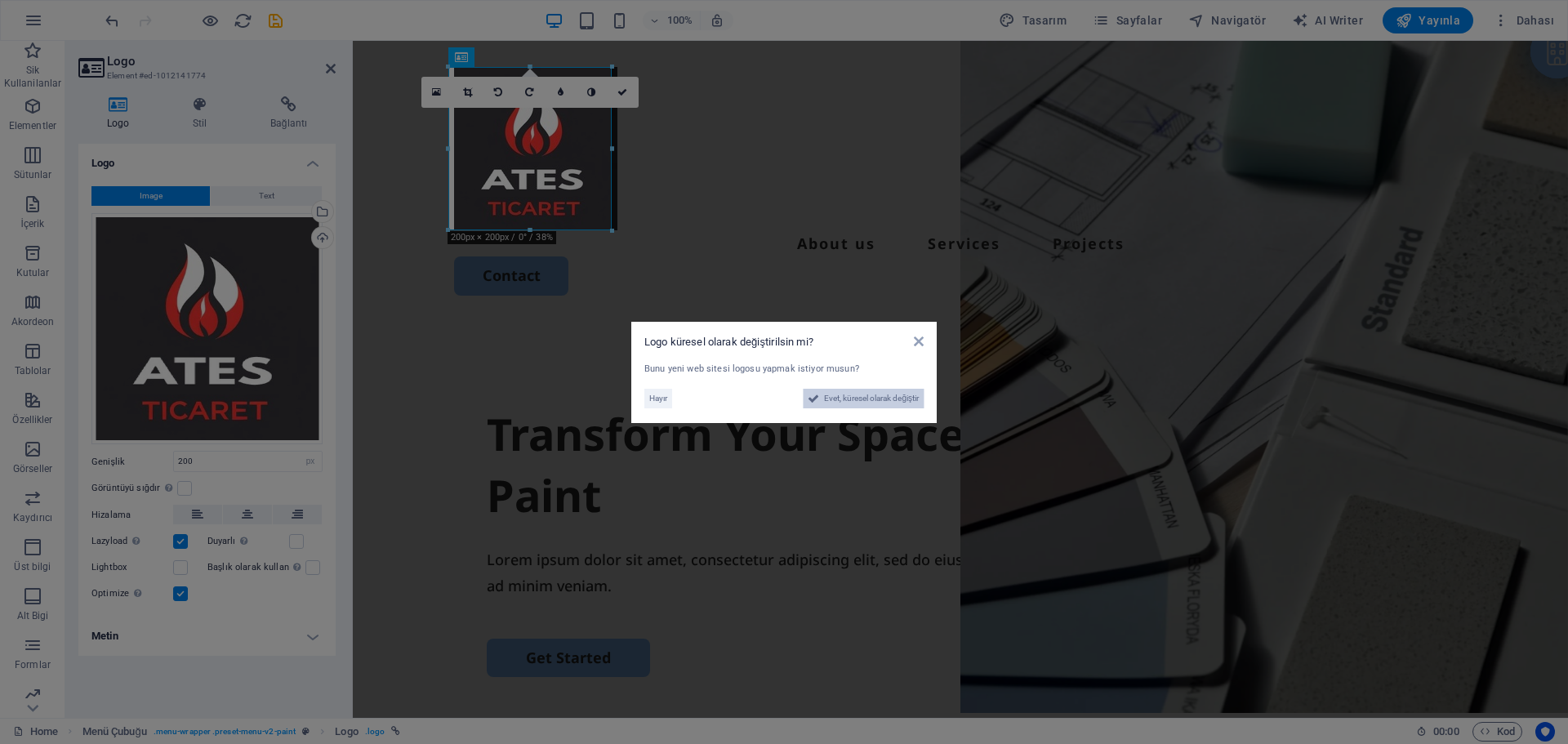
click at [887, 403] on span "Evet, küresel olarak değiştir" at bounding box center [871, 398] width 95 height 20
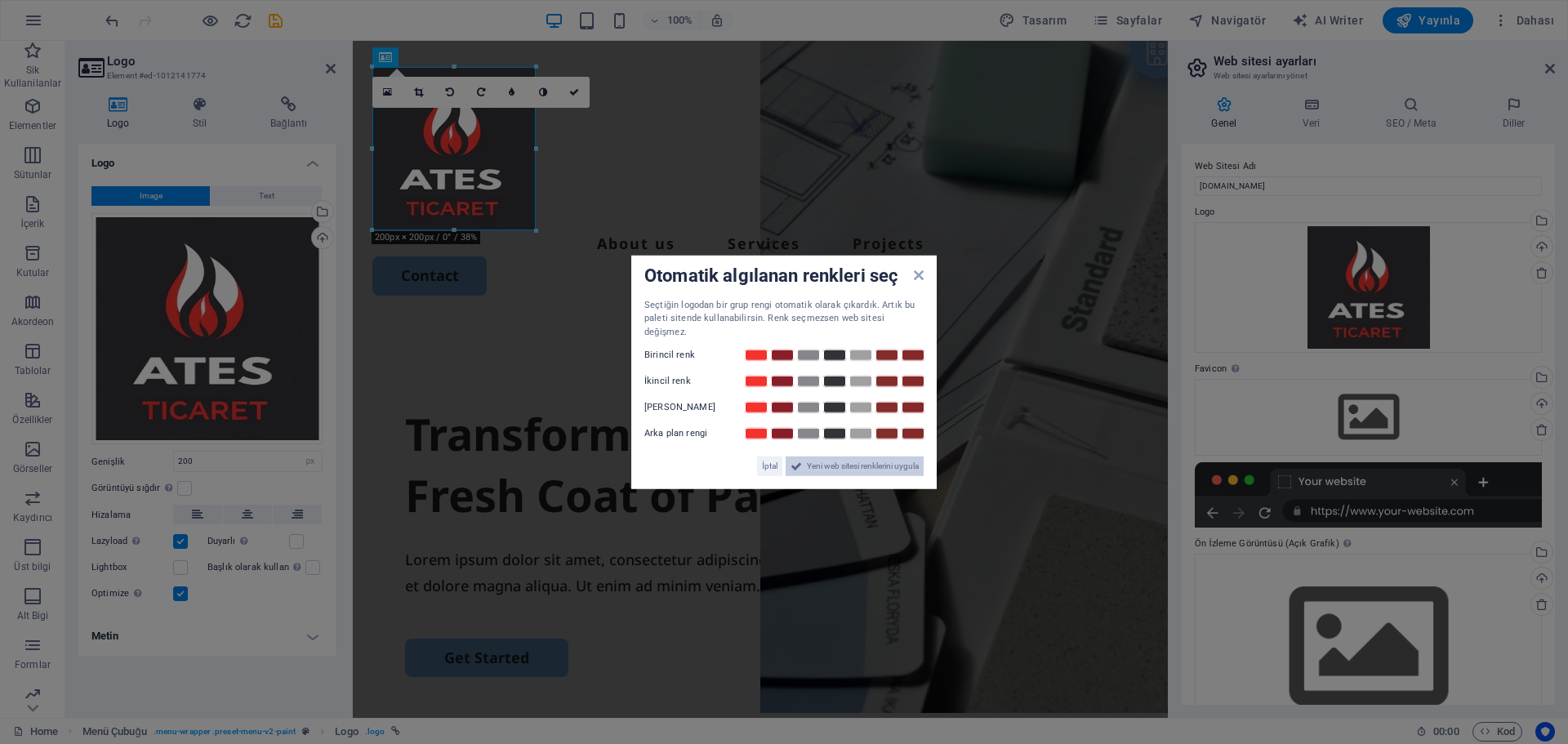
click at [791, 467] on icon at bounding box center [796, 466] width 11 height 20
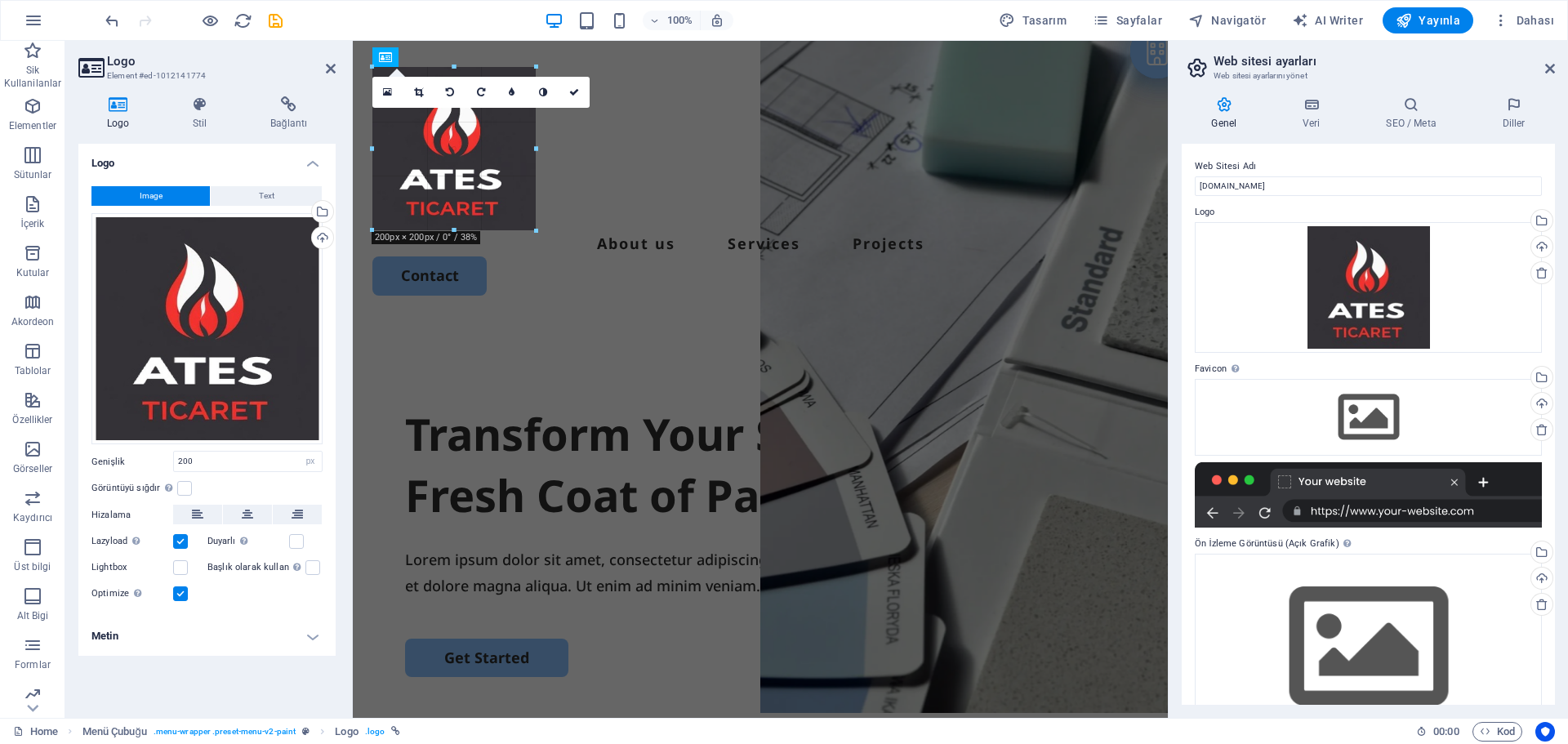
drag, startPoint x: 535, startPoint y: 229, endPoint x: 538, endPoint y: 178, distance: 51.1
click at [535, 178] on div "180 170 160 150 140 130 120 110 100 90 80 70 60 50 40 30 20 10 0 -10 -20 -30 -4…" at bounding box center [453, 148] width 163 height 163
click at [327, 389] on div "Image Text Dosyaları buraya sürükleyin, dosyaları seçmek için tıklayın veya Dos…" at bounding box center [207, 395] width 257 height 445
click at [468, 403] on div "Transform Your Space with a Fresh Coat of Paint" at bounding box center [760, 464] width 711 height 123
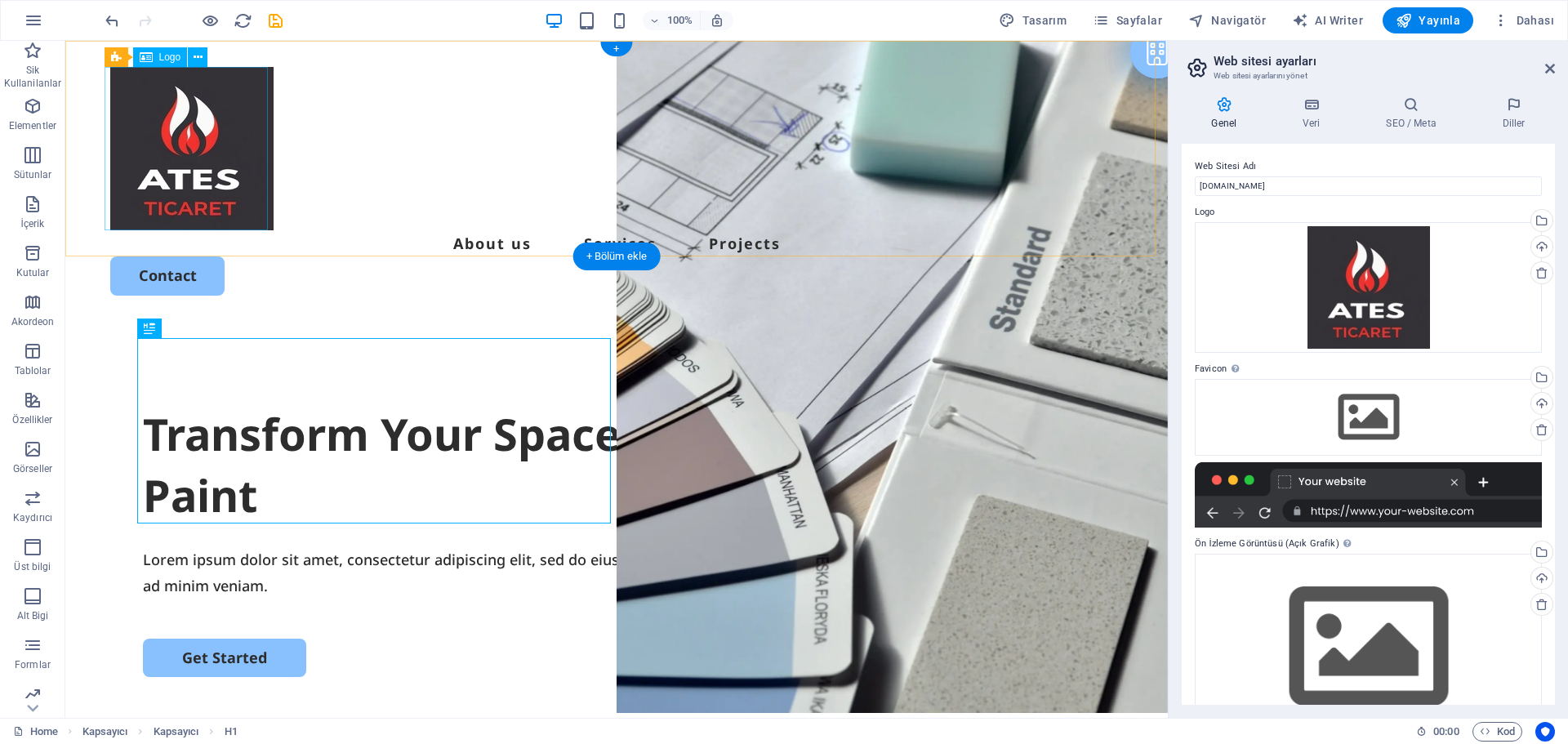
click at [225, 145] on div at bounding box center [616, 148] width 1013 height 163
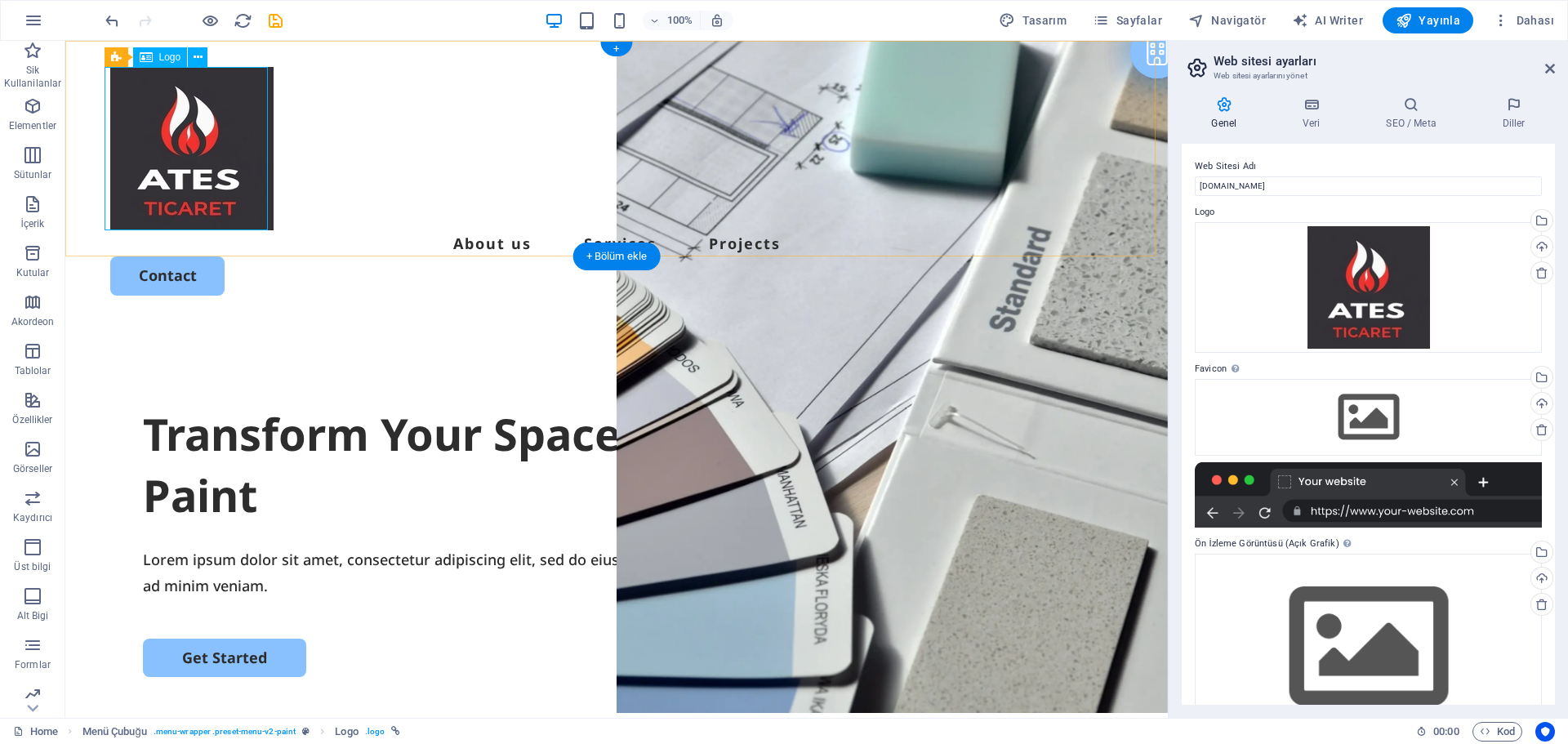
click at [209, 152] on div at bounding box center [616, 148] width 1013 height 163
click at [1288, 487] on div at bounding box center [1369, 495] width 347 height 66
click at [1359, 530] on div "Web Sitesi Adı [DOMAIN_NAME] Logo Dosyaları buraya sürükleyin, dosyaları seçmek…" at bounding box center [1369, 424] width 373 height 561
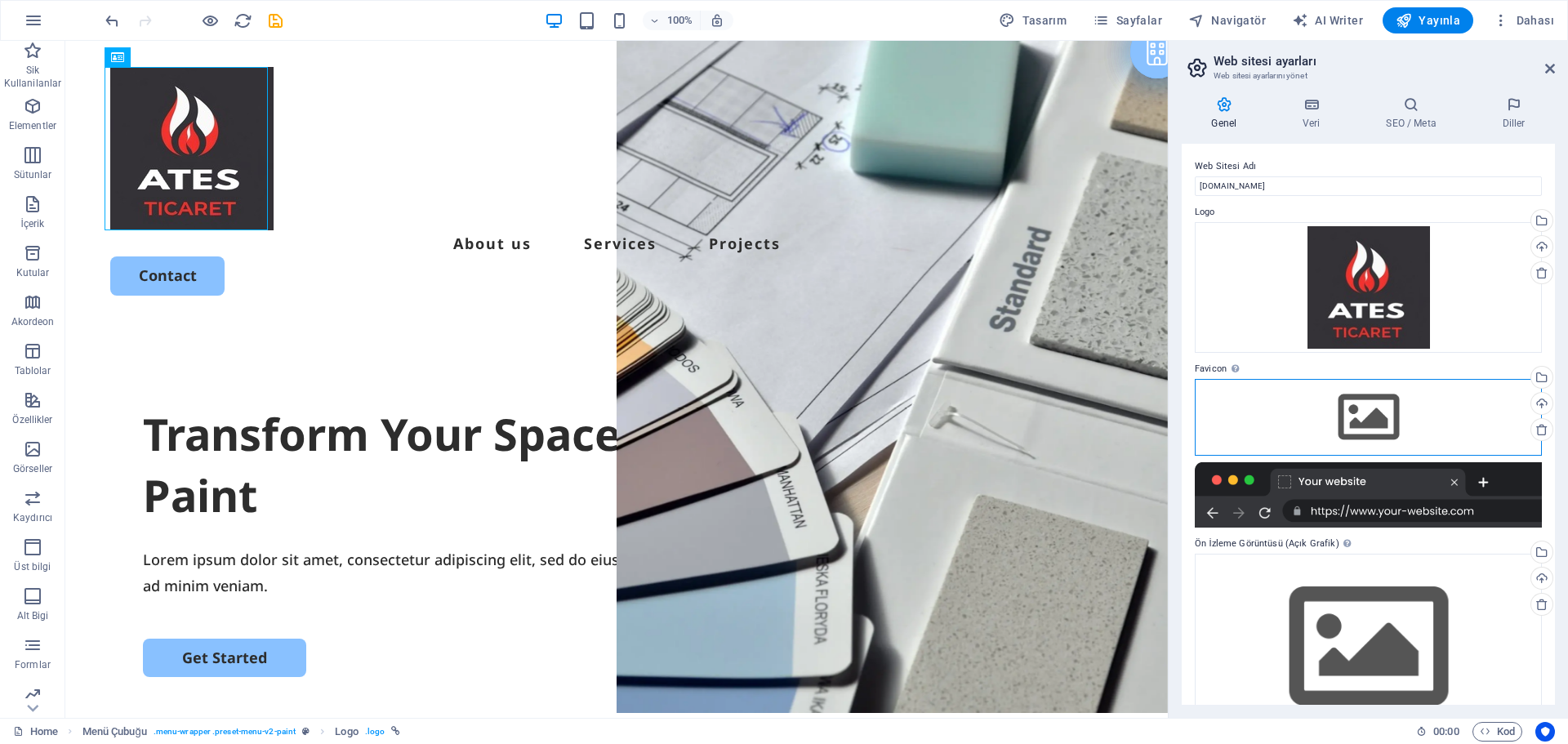
click at [1344, 426] on div "Dosyaları buraya sürükleyin, dosyaları seçmek için tıklayın veya Dosyalardan ya…" at bounding box center [1369, 417] width 347 height 77
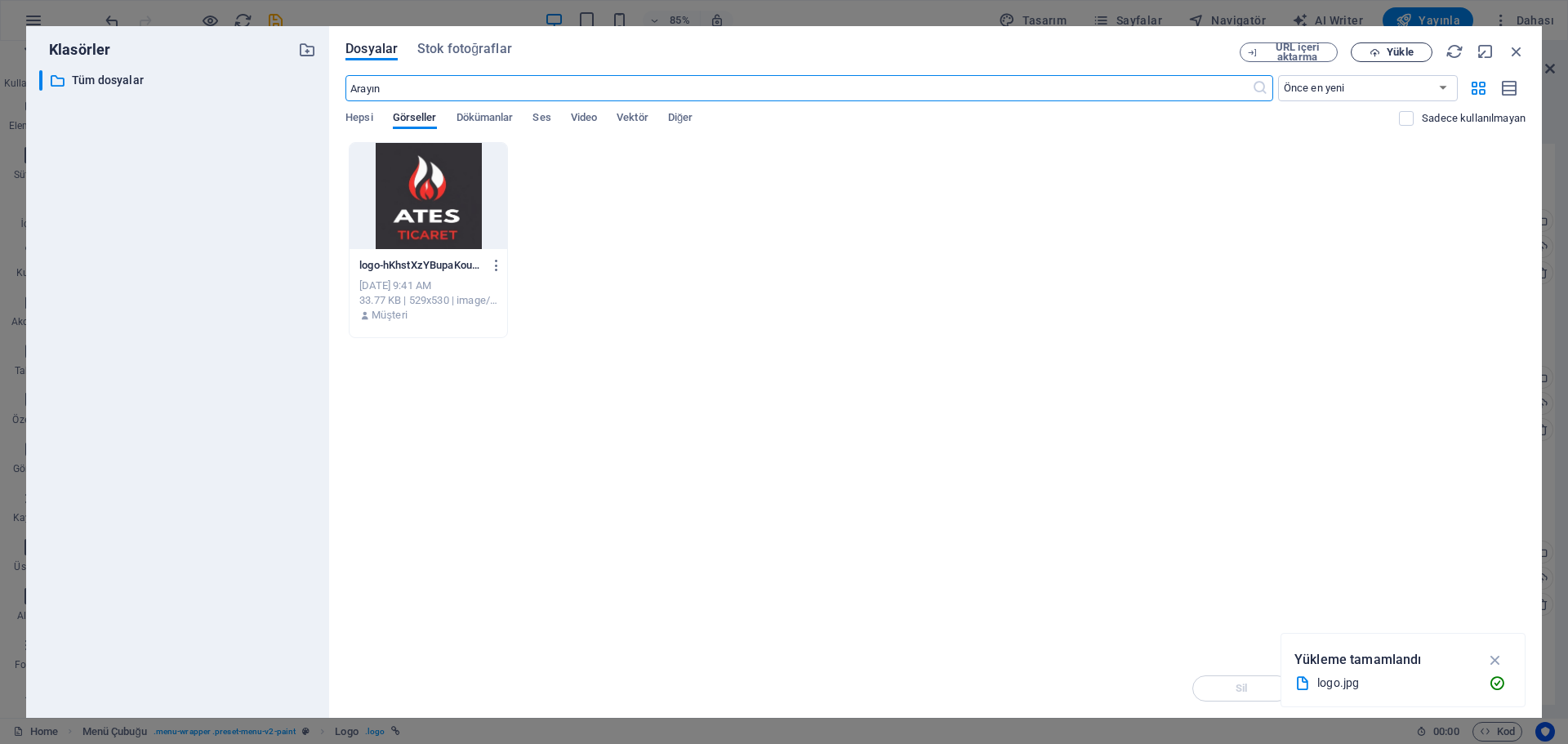
click at [1372, 51] on icon "button" at bounding box center [1375, 53] width 10 height 10
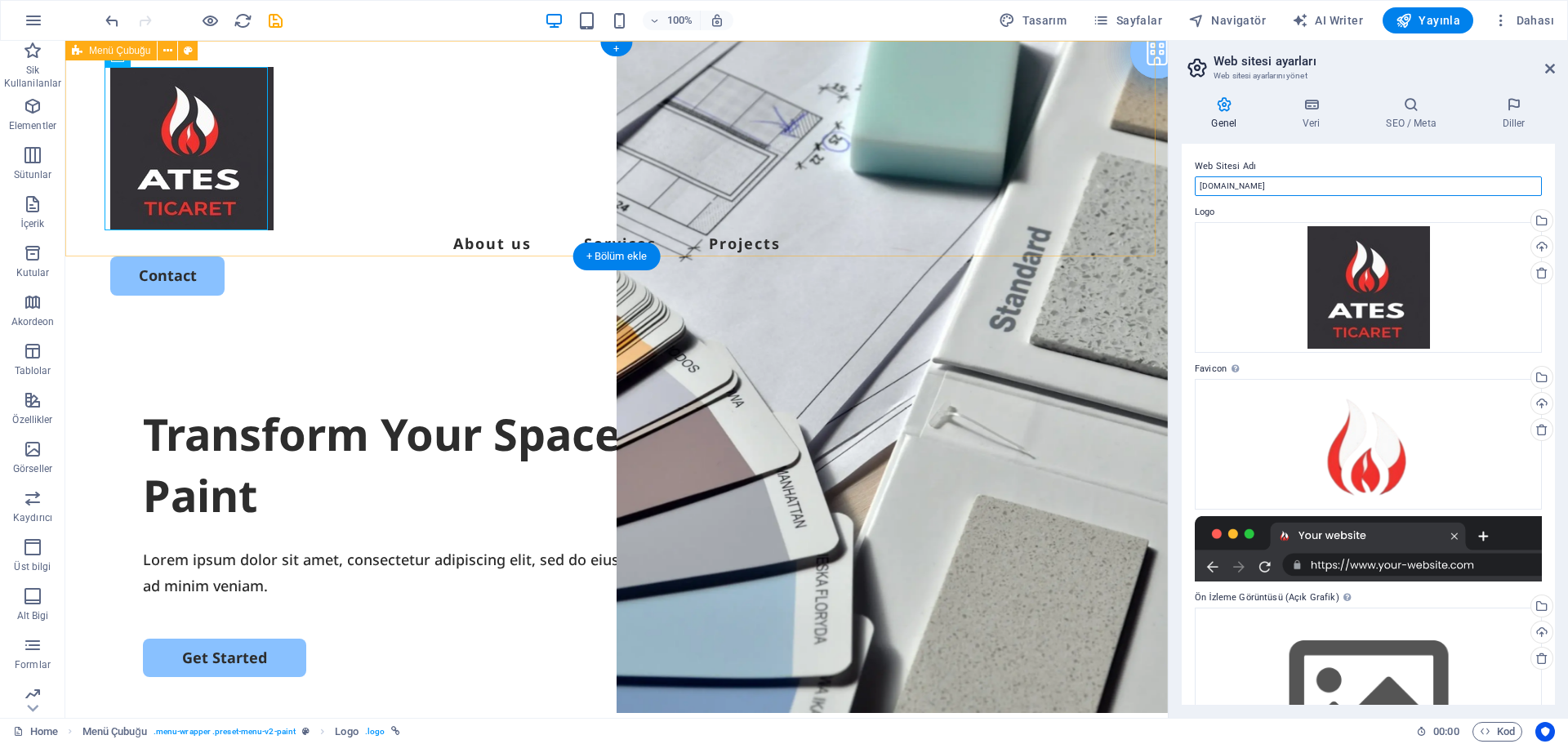
drag, startPoint x: 1346, startPoint y: 224, endPoint x: 1025, endPoint y: 218, distance: 321.1
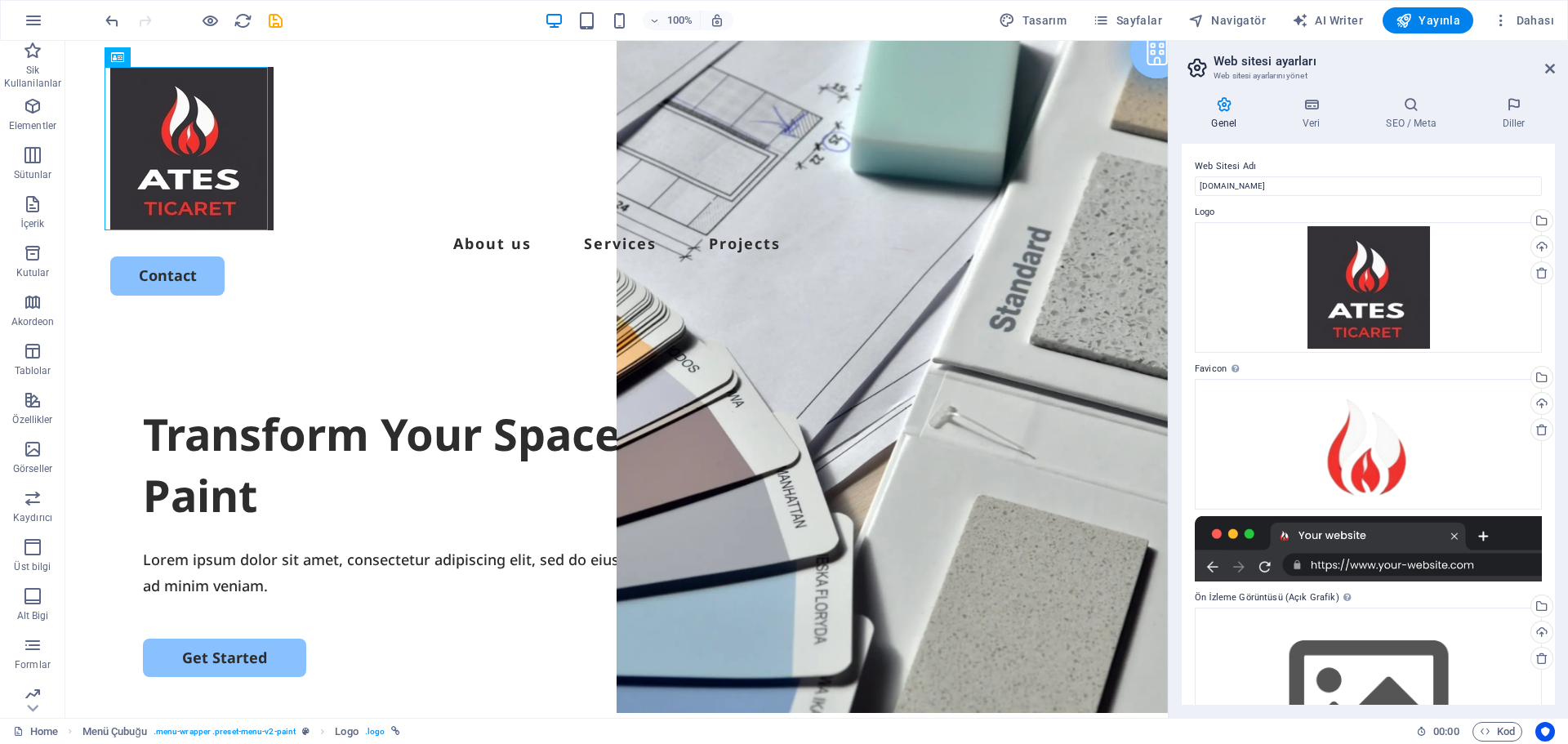
click at [1341, 198] on div "Web Sitesi Adı [DOMAIN_NAME] Logo Dosyaları buraya sürükleyin, dosyaları seçmek…" at bounding box center [1369, 424] width 373 height 561
type input "Ateş Ticaret İnşaat Yapı Malzemeleri"
click at [1341, 212] on label "Logo" at bounding box center [1369, 212] width 347 height 20
click at [1328, 109] on icon at bounding box center [1312, 104] width 77 height 16
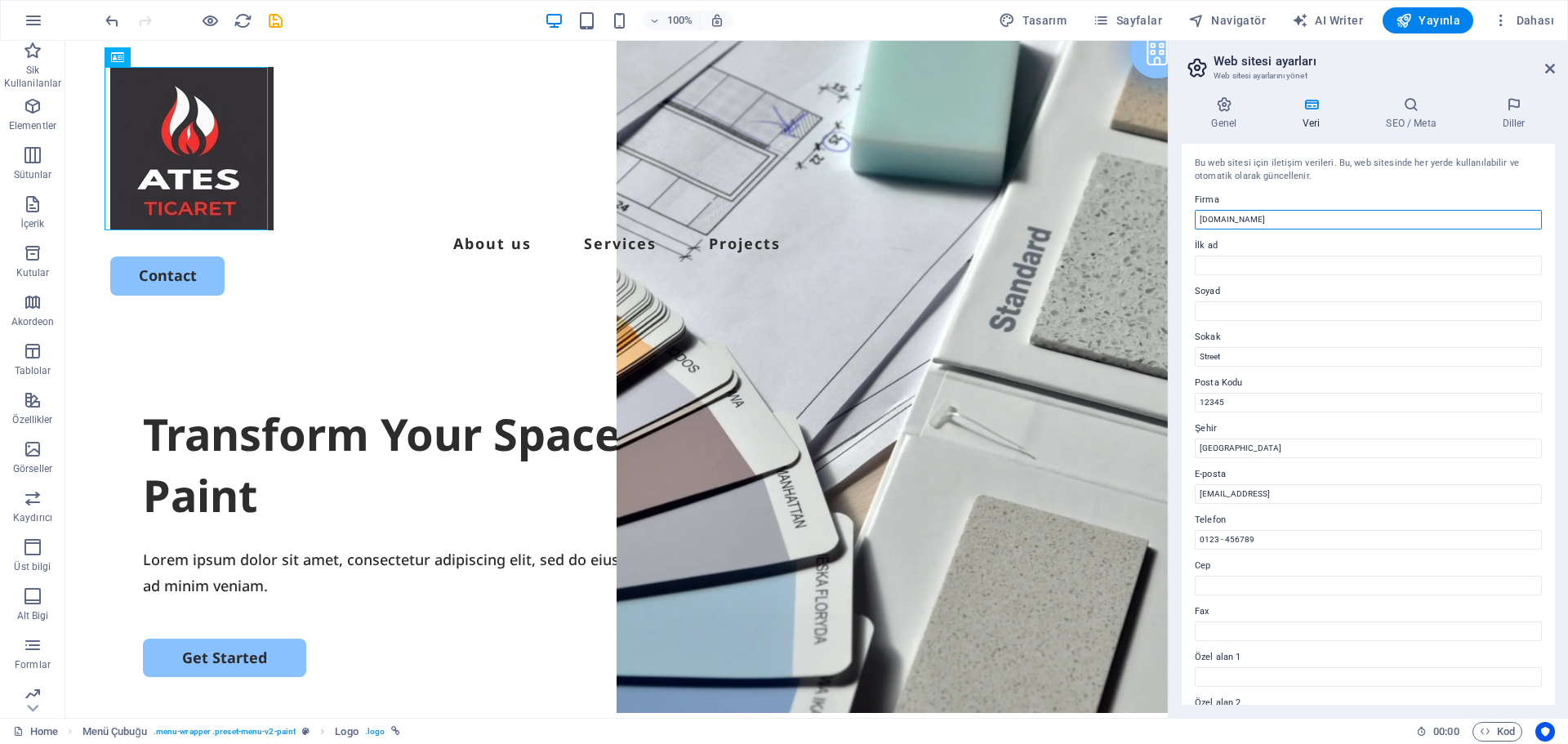
drag, startPoint x: 1395, startPoint y: 252, endPoint x: 972, endPoint y: 184, distance: 428.4
type input "Ateş Ticaret İnşaat Yapı Malzemeleri"
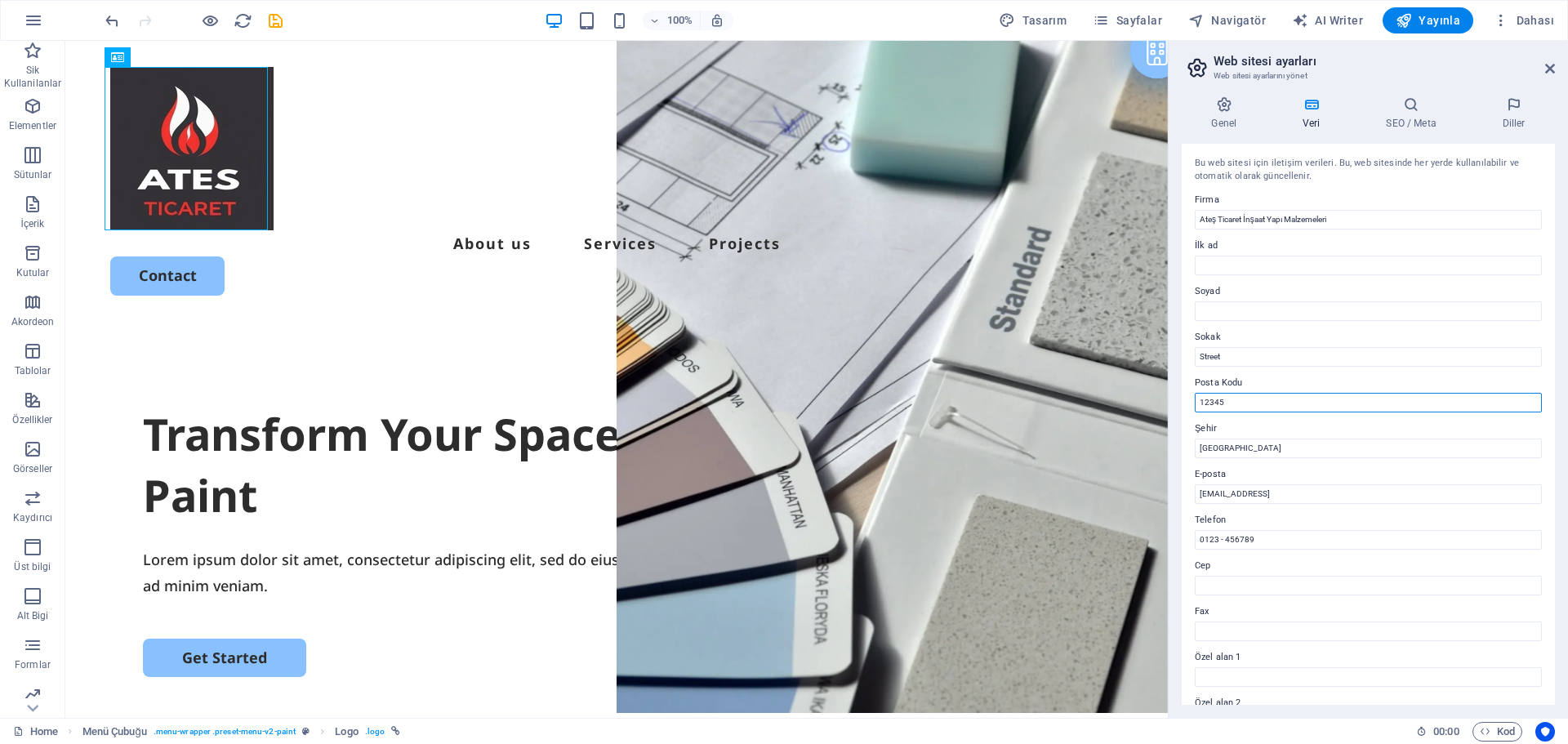
click at [1363, 414] on div "Bu web sitesi için iletişim verileri. Bu, web sitesinde her yerde kullanılabili…" at bounding box center [1369, 424] width 373 height 561
click at [1364, 464] on label "E-posta" at bounding box center [1369, 474] width 347 height 20
click at [1364, 484] on input "[EMAIL_ADDRESS]" at bounding box center [1369, 494] width 347 height 20
drag, startPoint x: 1398, startPoint y: 477, endPoint x: 1325, endPoint y: 489, distance: 74.0
click at [1325, 489] on div "E-posta [EMAIL_ADDRESS]" at bounding box center [1369, 483] width 347 height 39
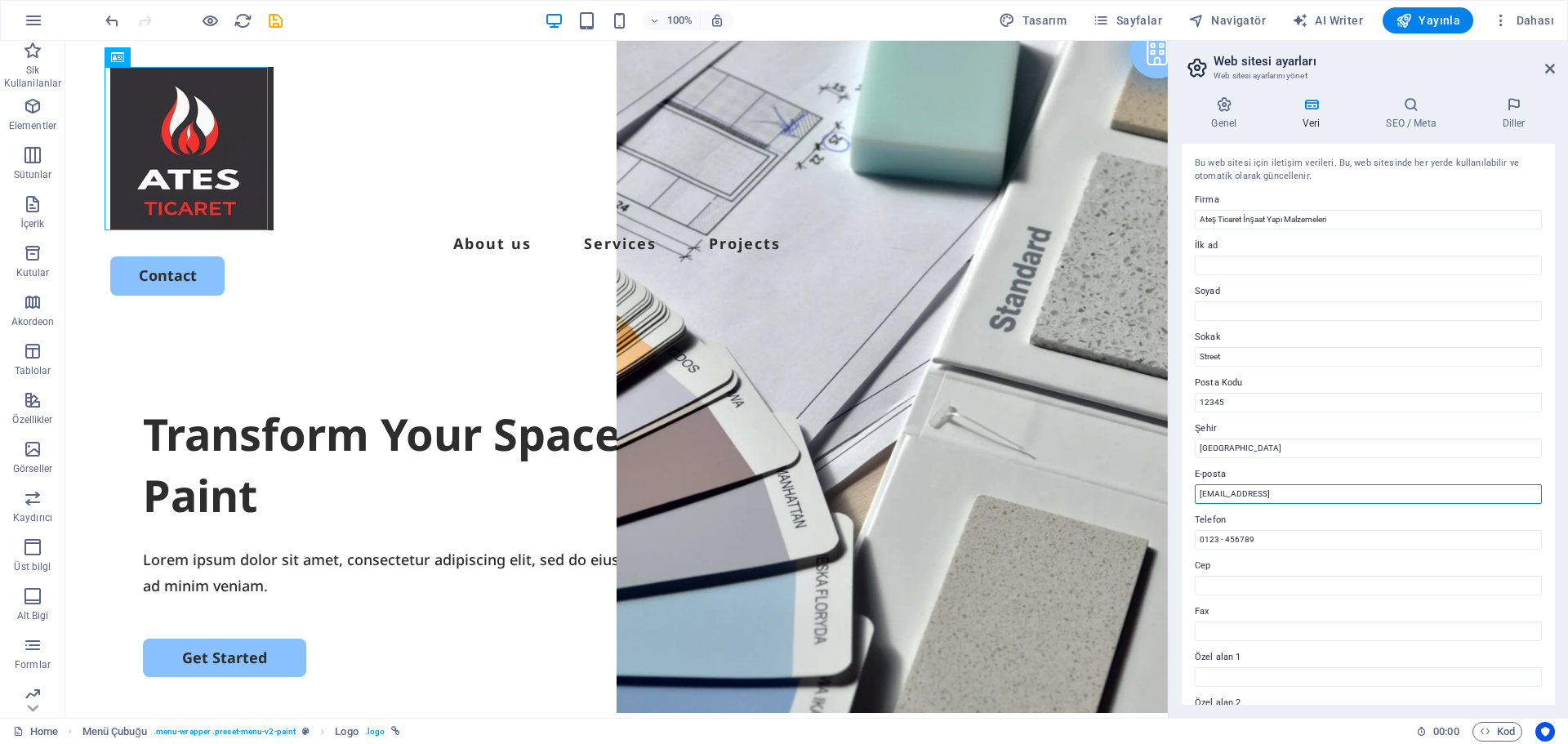
drag, startPoint x: 1535, startPoint y: 539, endPoint x: 1035, endPoint y: 539, distance: 500.0
type input "[EMAIL_ADDRESS][DOMAIN_NAME]"
click at [1426, 467] on label "E-posta" at bounding box center [1369, 474] width 347 height 20
click at [1426, 484] on input "[EMAIL_ADDRESS][DOMAIN_NAME]" at bounding box center [1369, 494] width 347 height 20
click at [1378, 518] on label "Telefon" at bounding box center [1369, 520] width 347 height 20
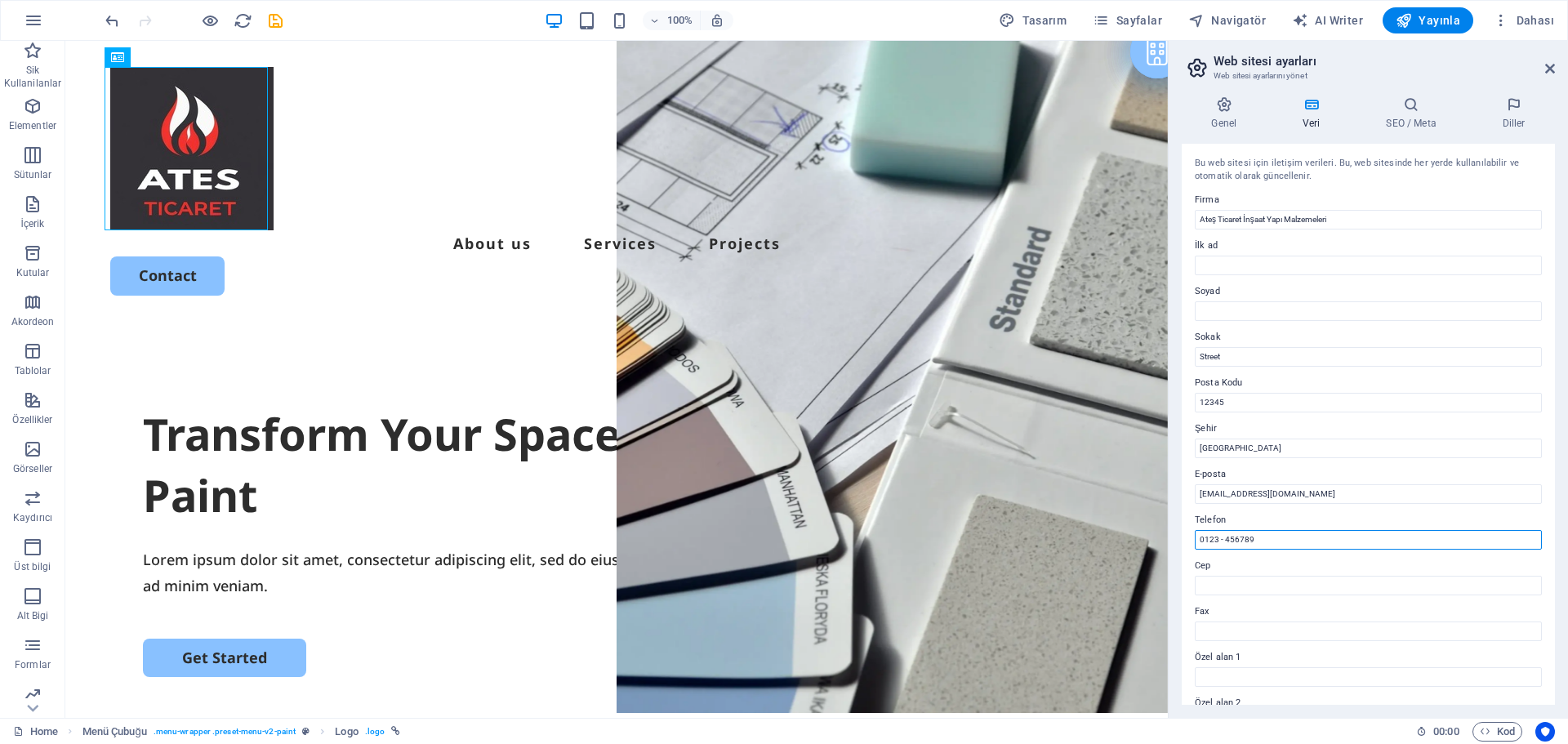
click at [1378, 530] on input "0123 - 456789" at bounding box center [1369, 539] width 347 height 20
drag, startPoint x: 1419, startPoint y: 575, endPoint x: 914, endPoint y: 590, distance: 505.2
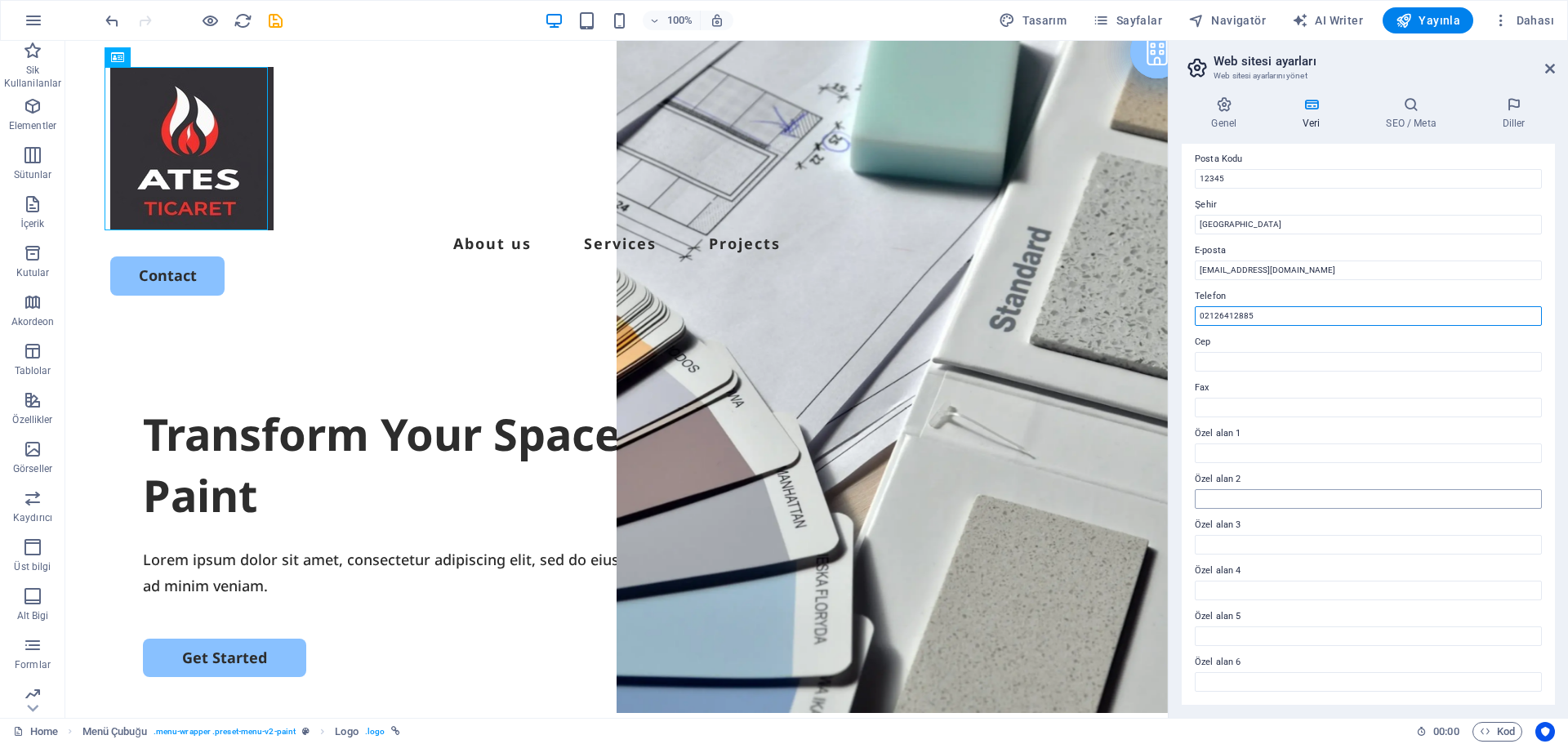
type input "02126412885"
click at [1277, 505] on input "Özel alan 2" at bounding box center [1369, 499] width 347 height 20
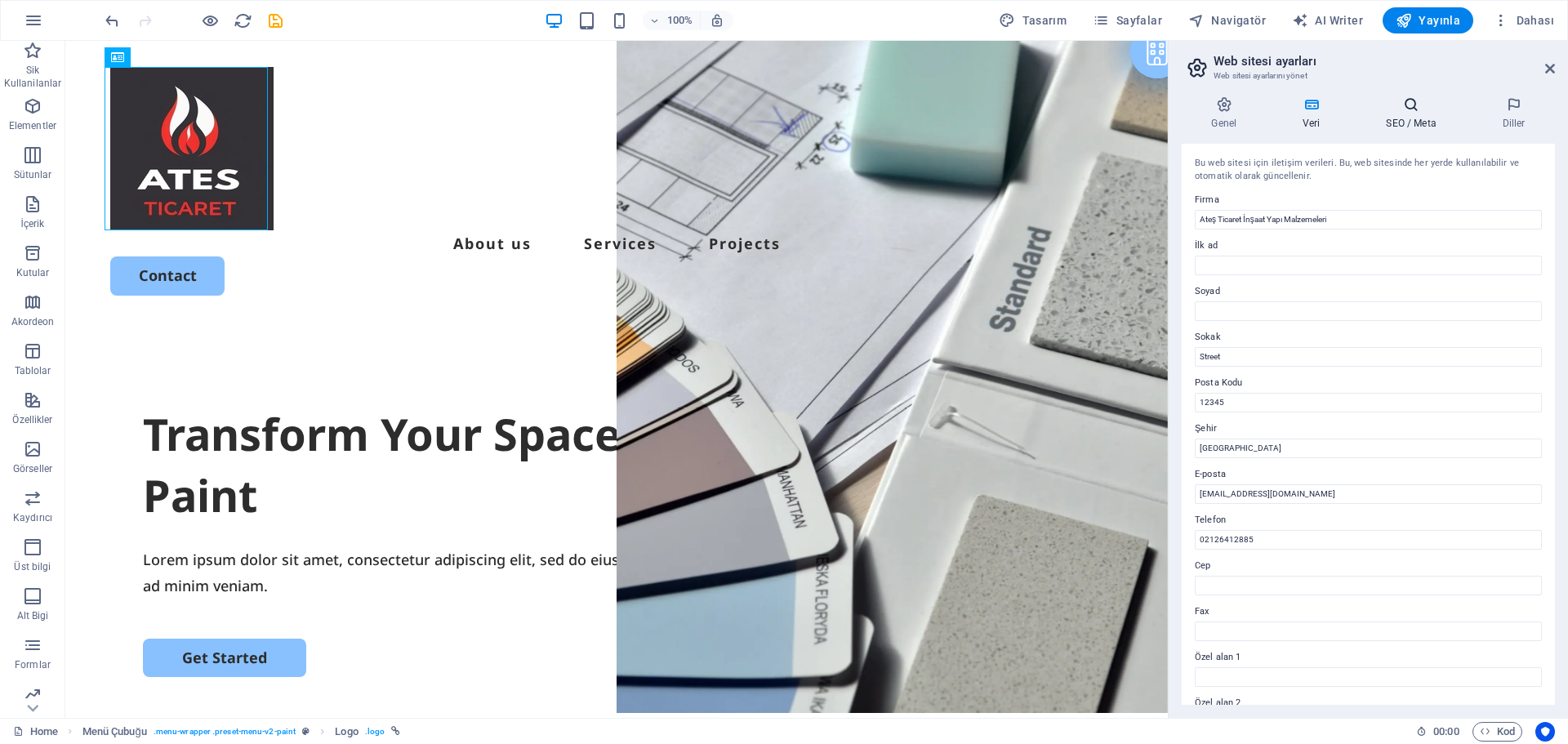
click at [1407, 128] on h4 "SEO / Meta" at bounding box center [1414, 114] width 116 height 35
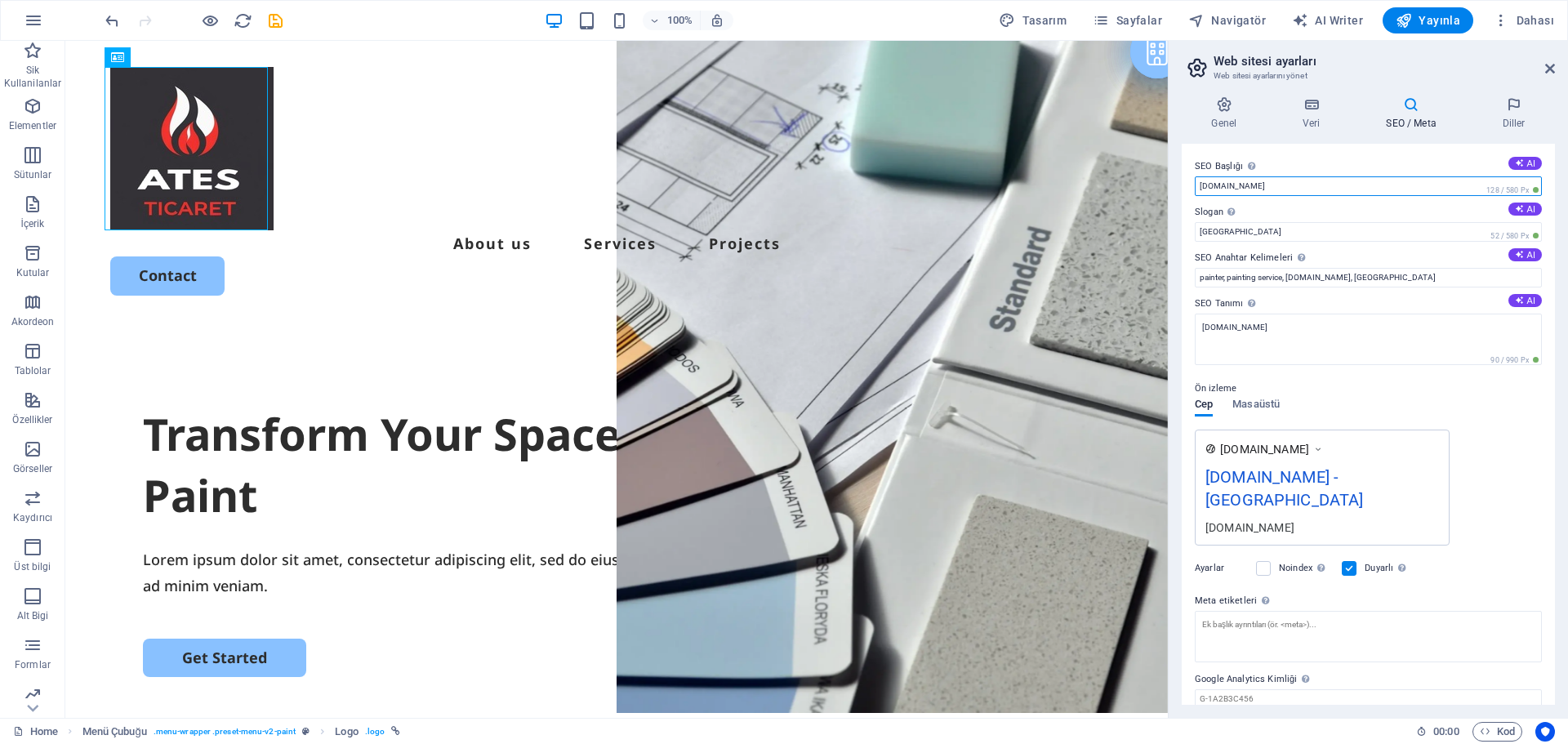
drag, startPoint x: 1393, startPoint y: 225, endPoint x: 1112, endPoint y: 178, distance: 284.9
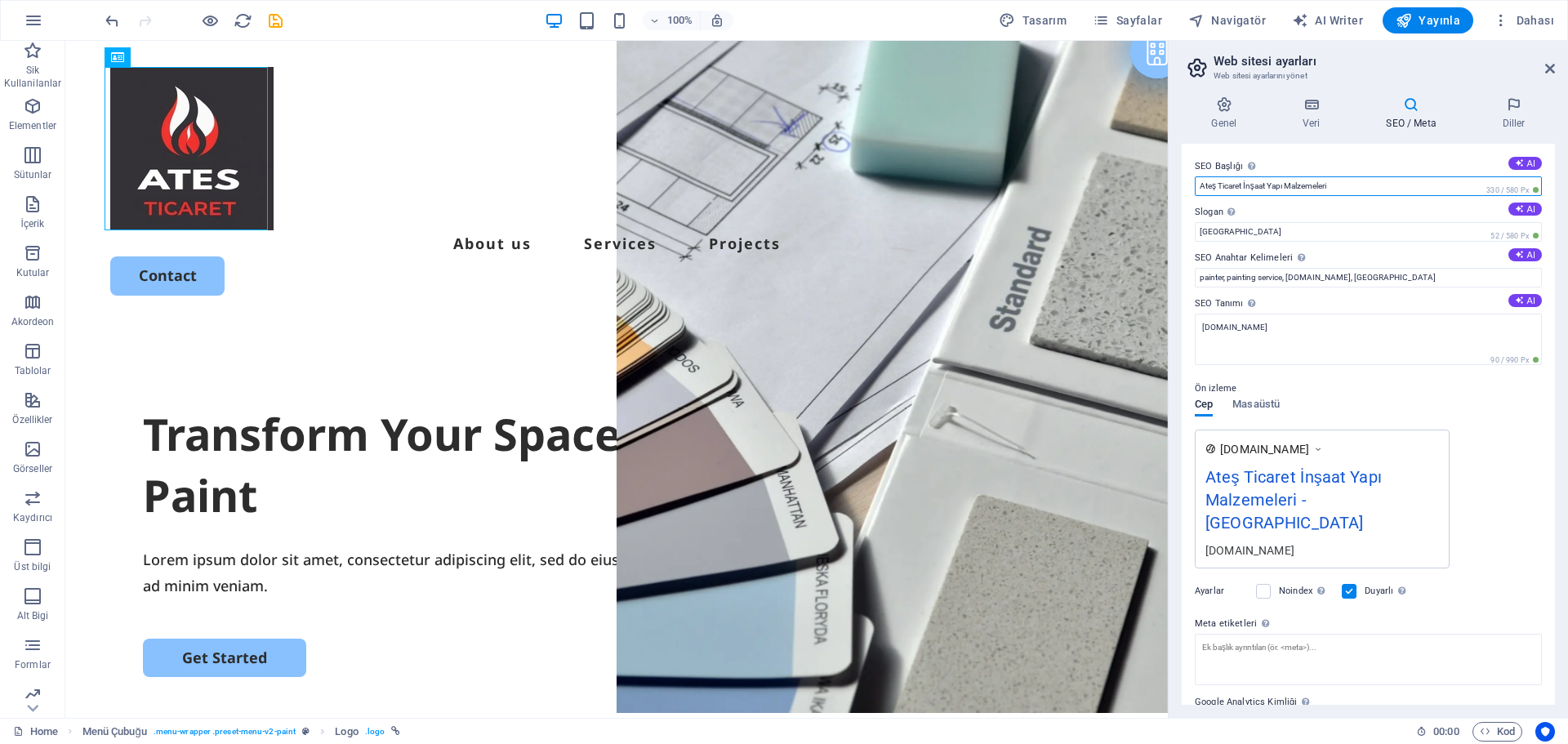
drag, startPoint x: 1400, startPoint y: 190, endPoint x: 1246, endPoint y: 192, distance: 154.0
click at [1246, 192] on input "Ateş Ticaret İnşaat Yapı Malzemeleri" at bounding box center [1369, 186] width 347 height 20
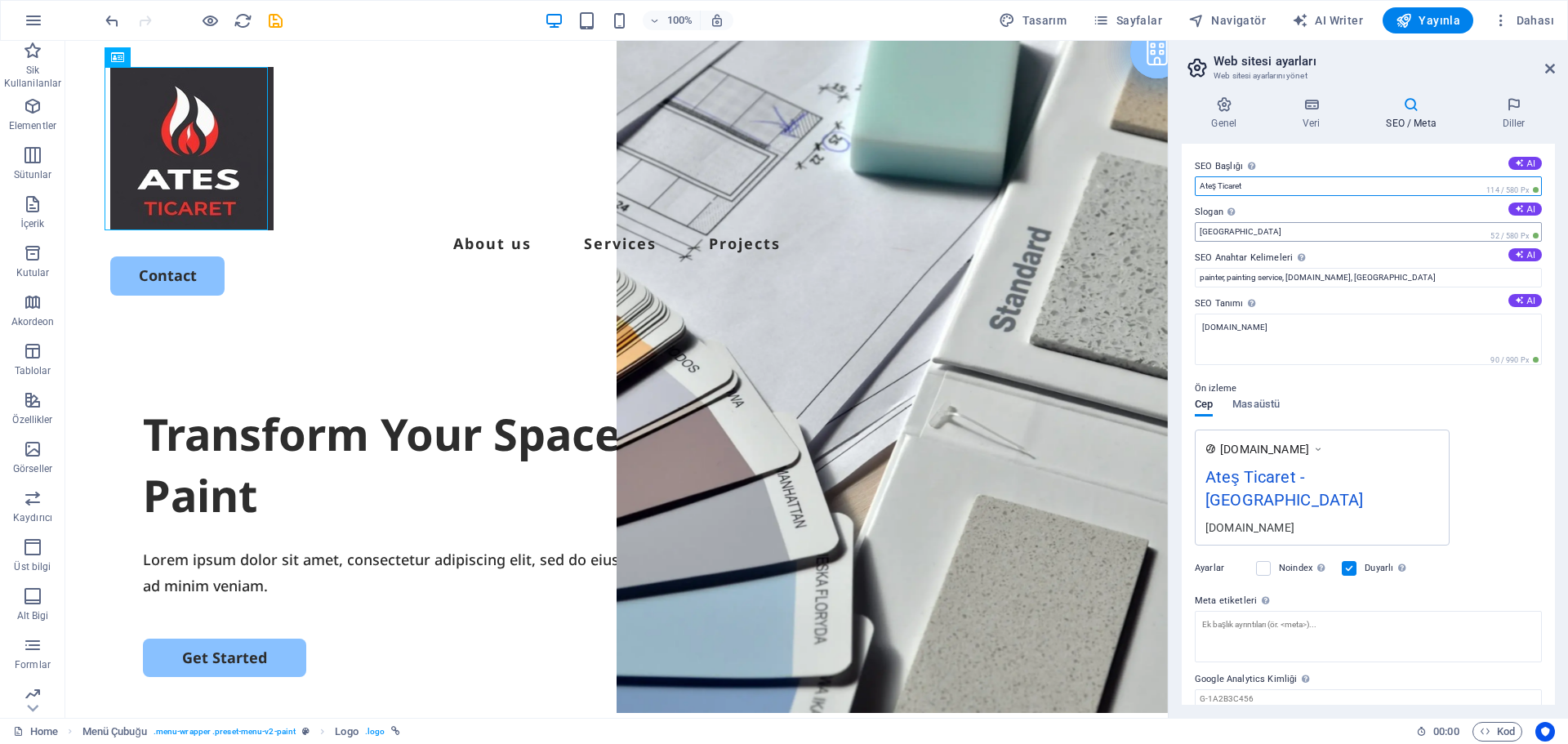
type input "Ateş Ticaret"
drag, startPoint x: 1461, startPoint y: 272, endPoint x: 1135, endPoint y: 237, distance: 327.9
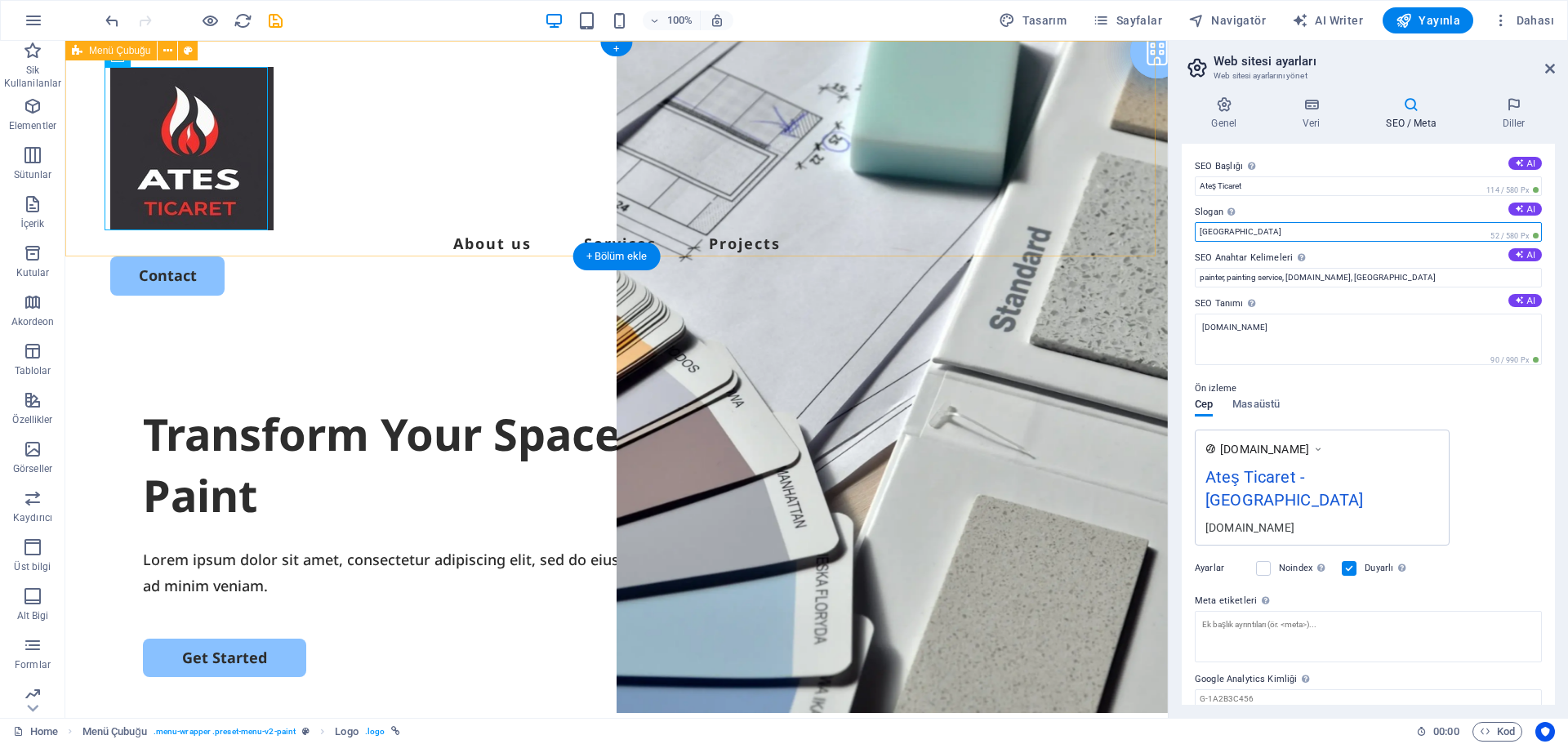
paste input "İnşaat Yapı Malzemeleri"
type input "İnşaat Yapı Malzemeleri"
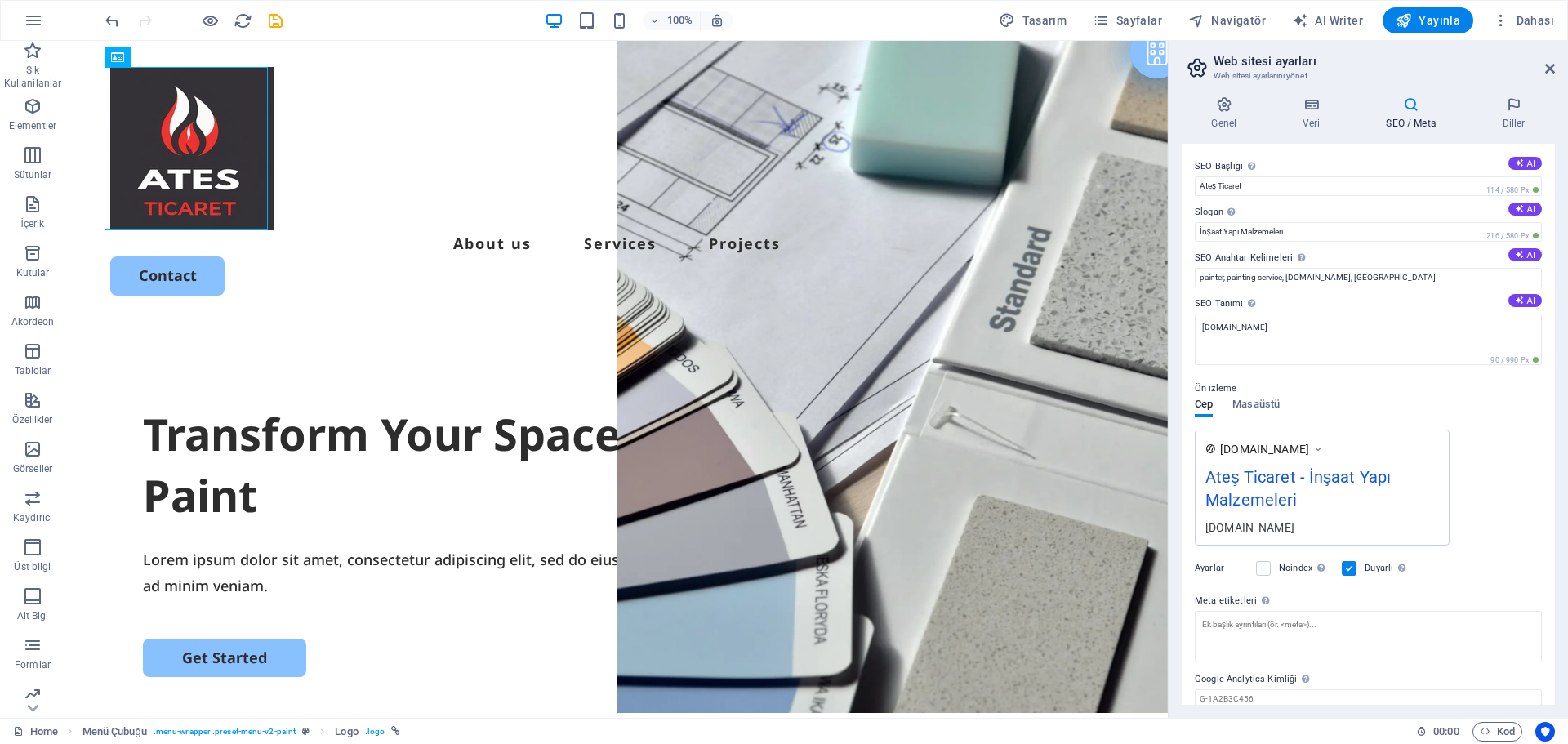
click at [1403, 299] on label "SEO Tanımı Web sitenin içeriğini açıkla - bu, arama motorları ve SEO için çok ö…" at bounding box center [1369, 303] width 347 height 20
click at [1403, 313] on textarea "[DOMAIN_NAME]" at bounding box center [1369, 339] width 347 height 52
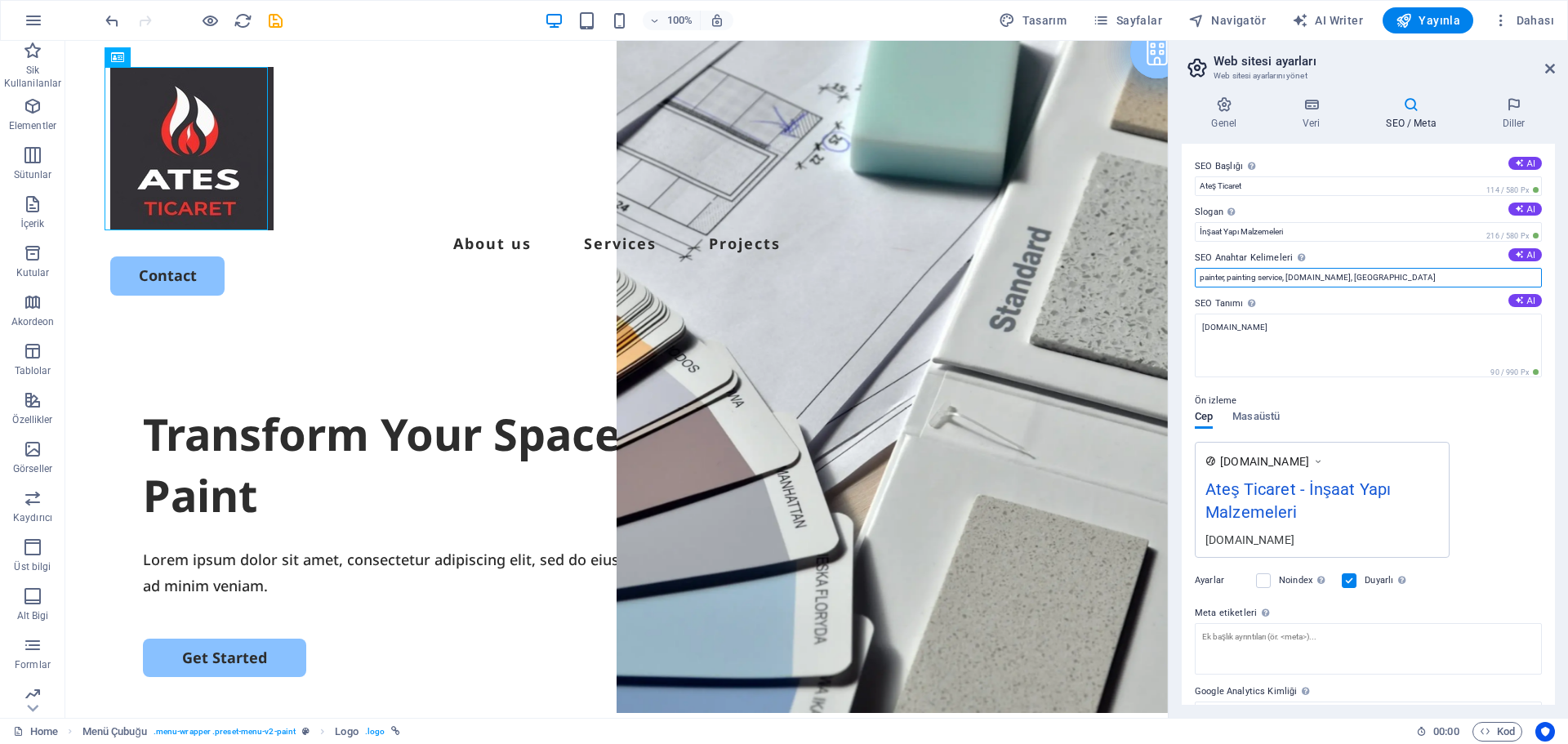
click at [1411, 283] on input "painter, painting service, [DOMAIN_NAME], [GEOGRAPHIC_DATA]" at bounding box center [1369, 277] width 347 height 20
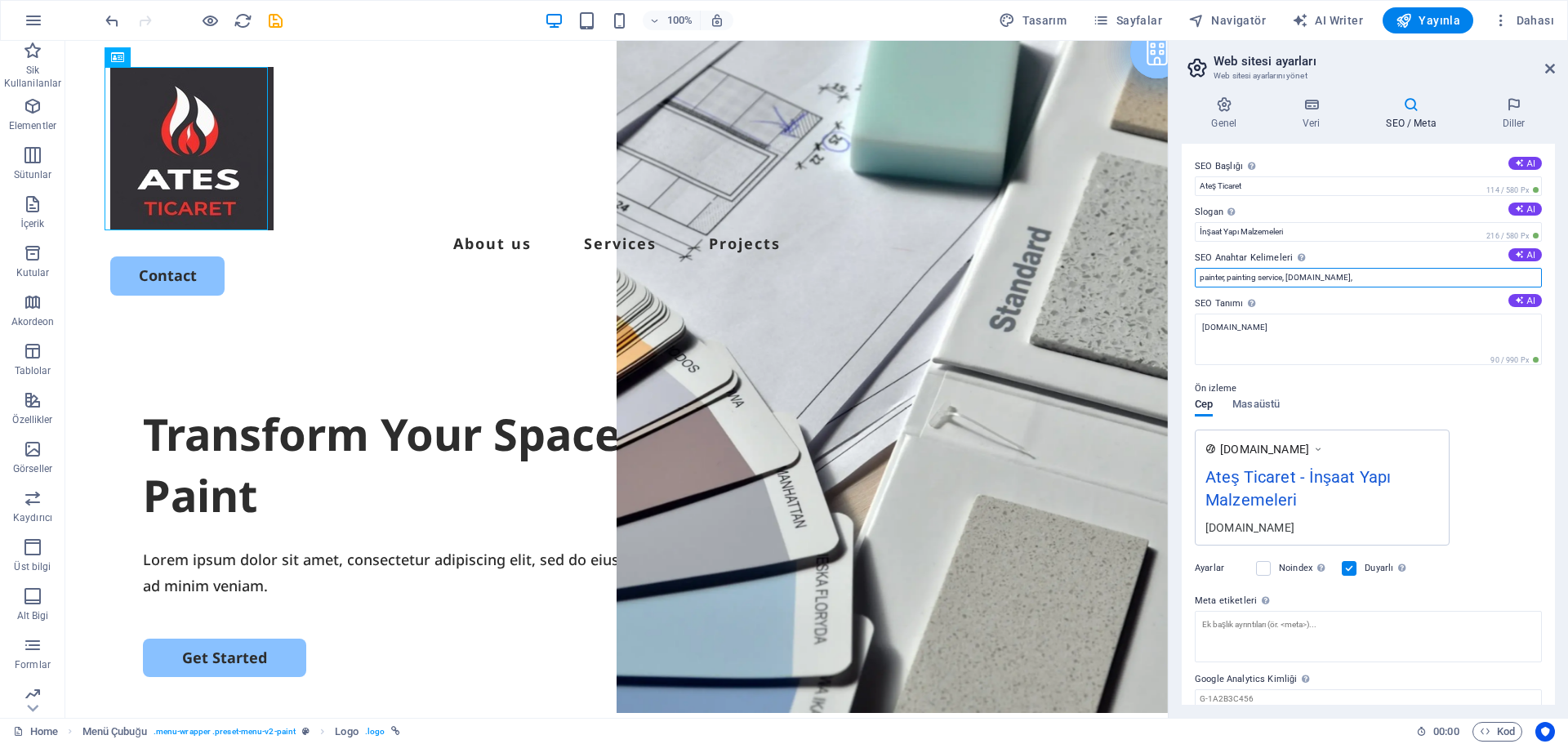
paste input "İnşaat Yapı Malzemeleri"
type input "painter, painting service, [DOMAIN_NAME], İnşaat, yapı malzemeleri"
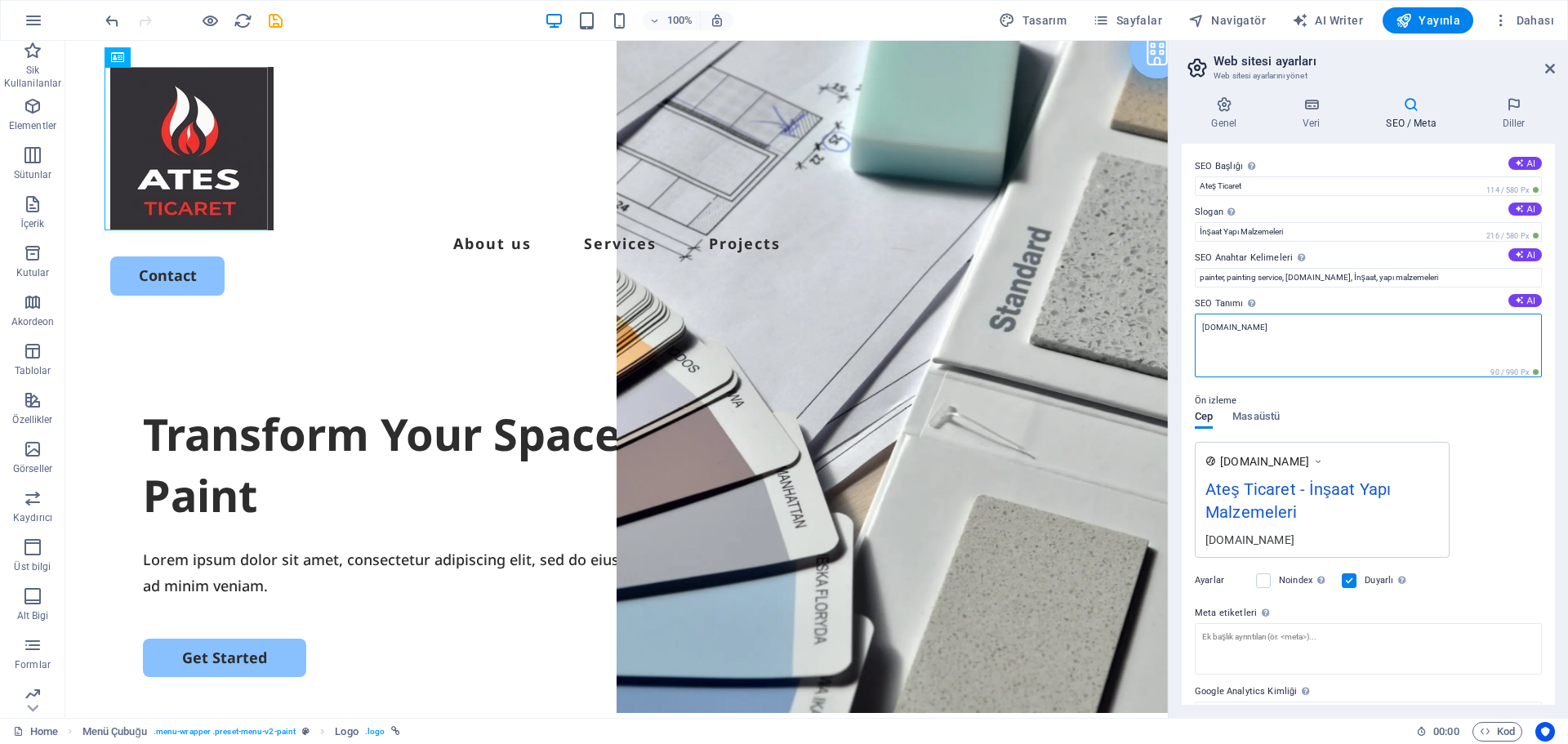
drag, startPoint x: 1483, startPoint y: 376, endPoint x: 1028, endPoint y: 331, distance: 457.2
click at [1432, 355] on textarea "[DOMAIN_NAME]" at bounding box center [1369, 345] width 347 height 64
click at [1437, 318] on textarea "[DOMAIN_NAME]" at bounding box center [1369, 345] width 347 height 64
drag, startPoint x: 1437, startPoint y: 318, endPoint x: 1172, endPoint y: 313, distance: 265.0
click at [1172, 313] on div "Genel Veri SEO / Meta Diller Web Sitesi Adı Ateş Ticaret İnşaat Yapı Malzemeler…" at bounding box center [1368, 400] width 400 height 634
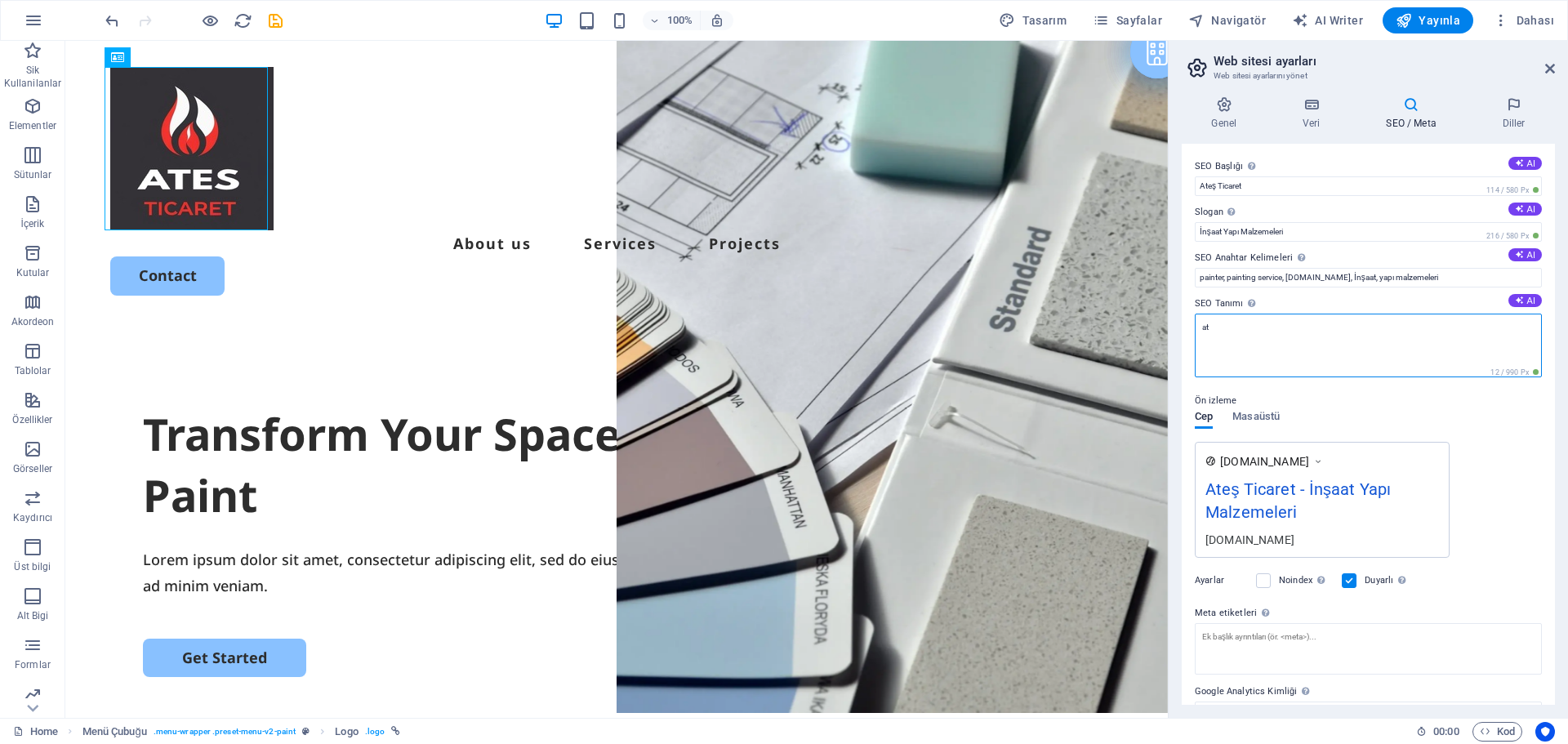
type textarea "a"
type textarea "Ateş Ticaret İnşaat Yapı Malzemeleri"
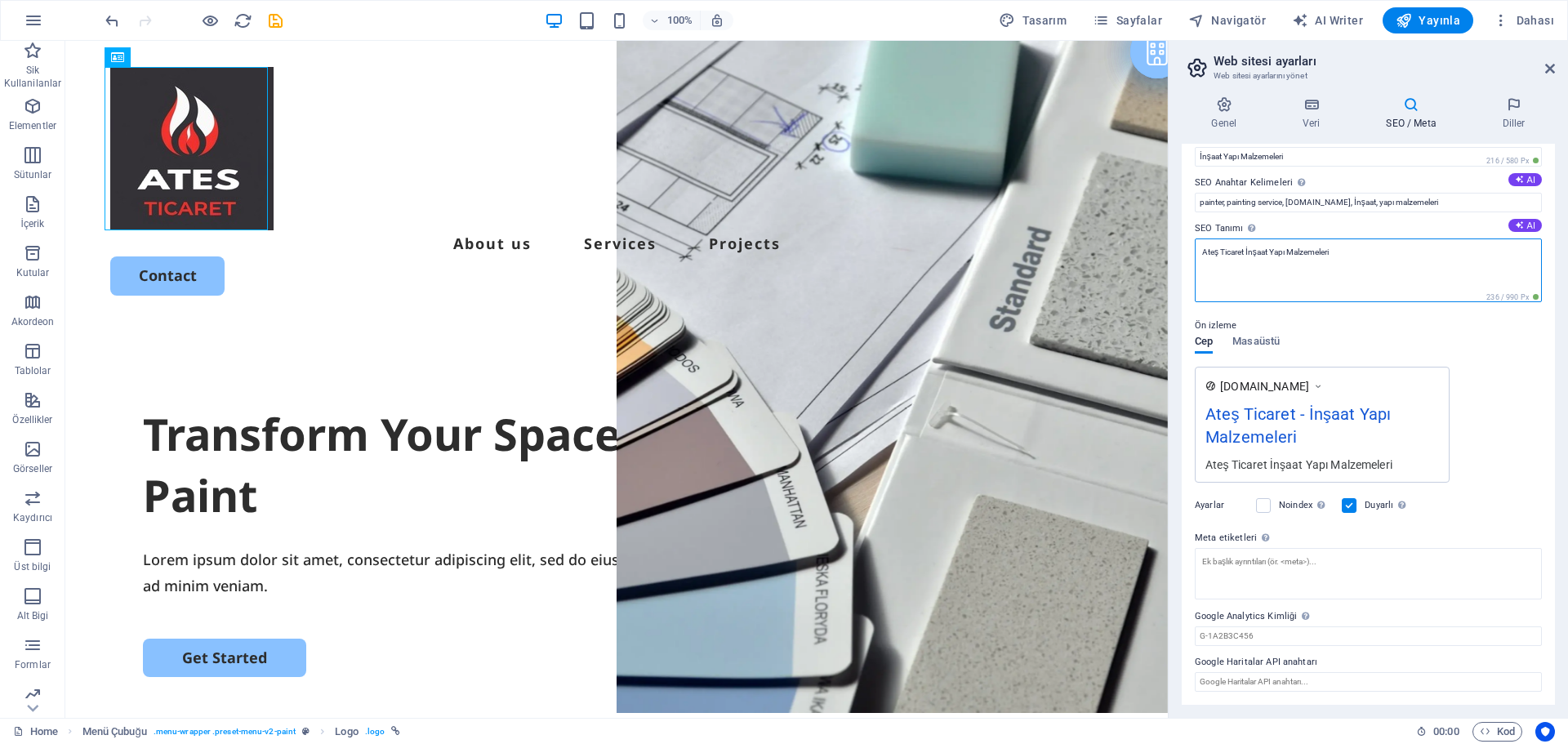
type textarea "Ateş Ticaret İnşaat Yapı Malzemeleri"
click at [1468, 512] on div "Ayarlar Noindex Arama motorlarına bu web sitesini arama sonuçlarından hariç tut…" at bounding box center [1369, 505] width 347 height 46
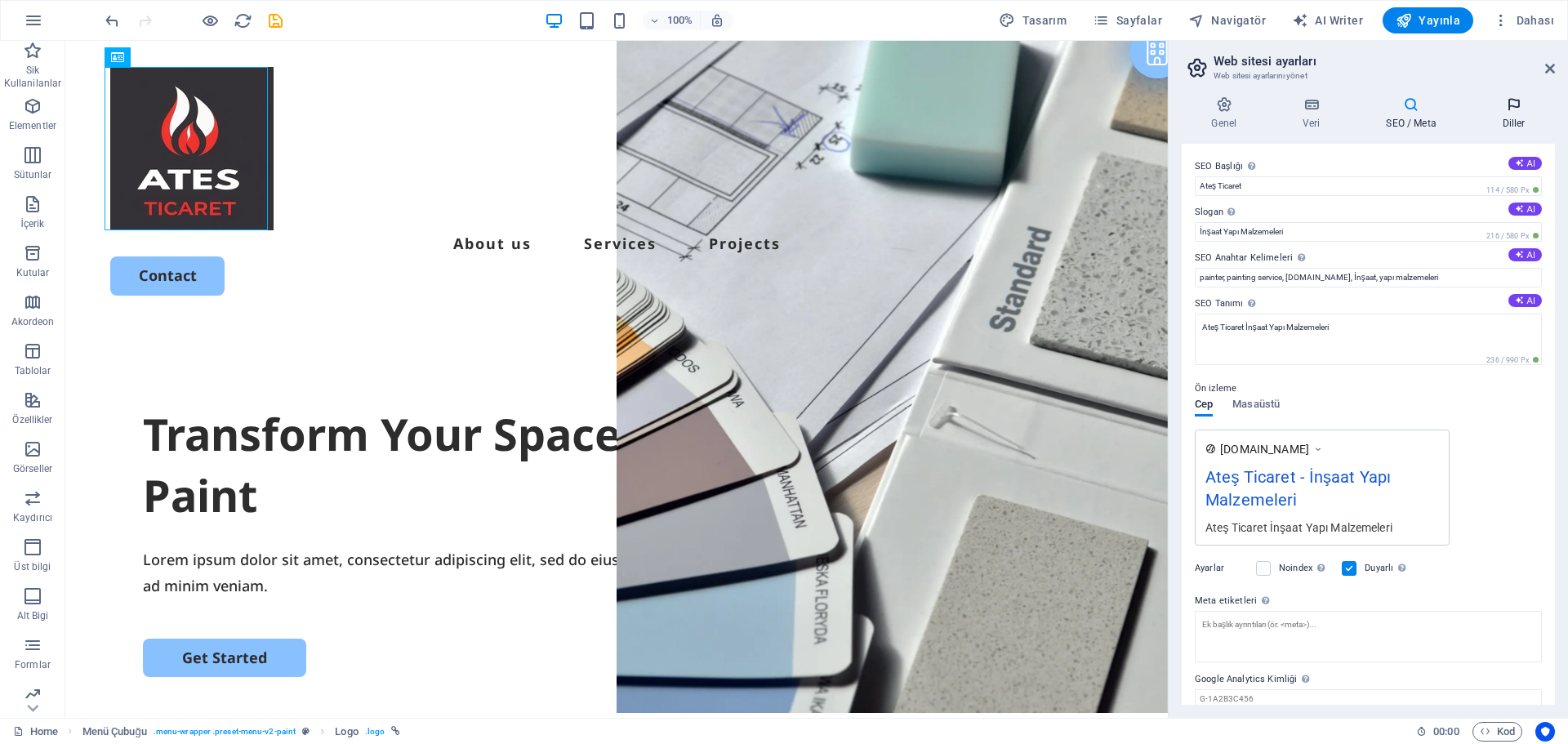
click at [1491, 99] on icon at bounding box center [1514, 104] width 83 height 16
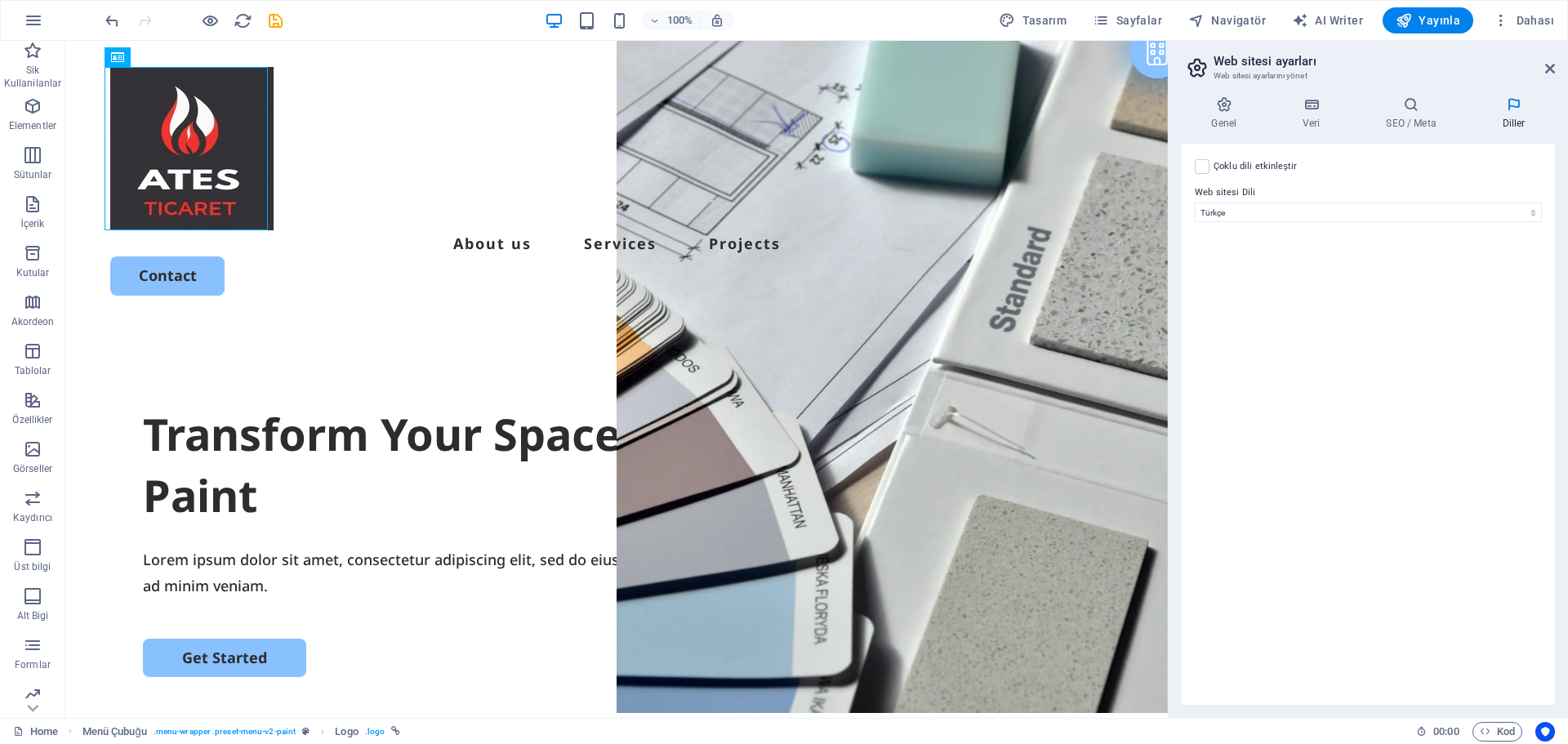
click at [1267, 160] on label "Çoklu dili etkinleştir Çoklu dili silmek için tek bir dil kalana kadar tüm dill…" at bounding box center [1255, 167] width 84 height 20
click at [0, 0] on input "Çoklu dili etkinleştir Çoklu dili silmek için tek bir dil kalana kadar tüm dill…" at bounding box center [0, 0] width 0 height 0
select select
click at [1242, 173] on label "Çoklu dili etkinleştir Çoklu dili silmek için tek bir dil kalana kadar tüm dill…" at bounding box center [1255, 167] width 84 height 20
click at [0, 0] on input "Çoklu dili etkinleştir Çoklu dili silmek için tek bir dil kalana kadar tüm dill…" at bounding box center [0, 0] width 0 height 0
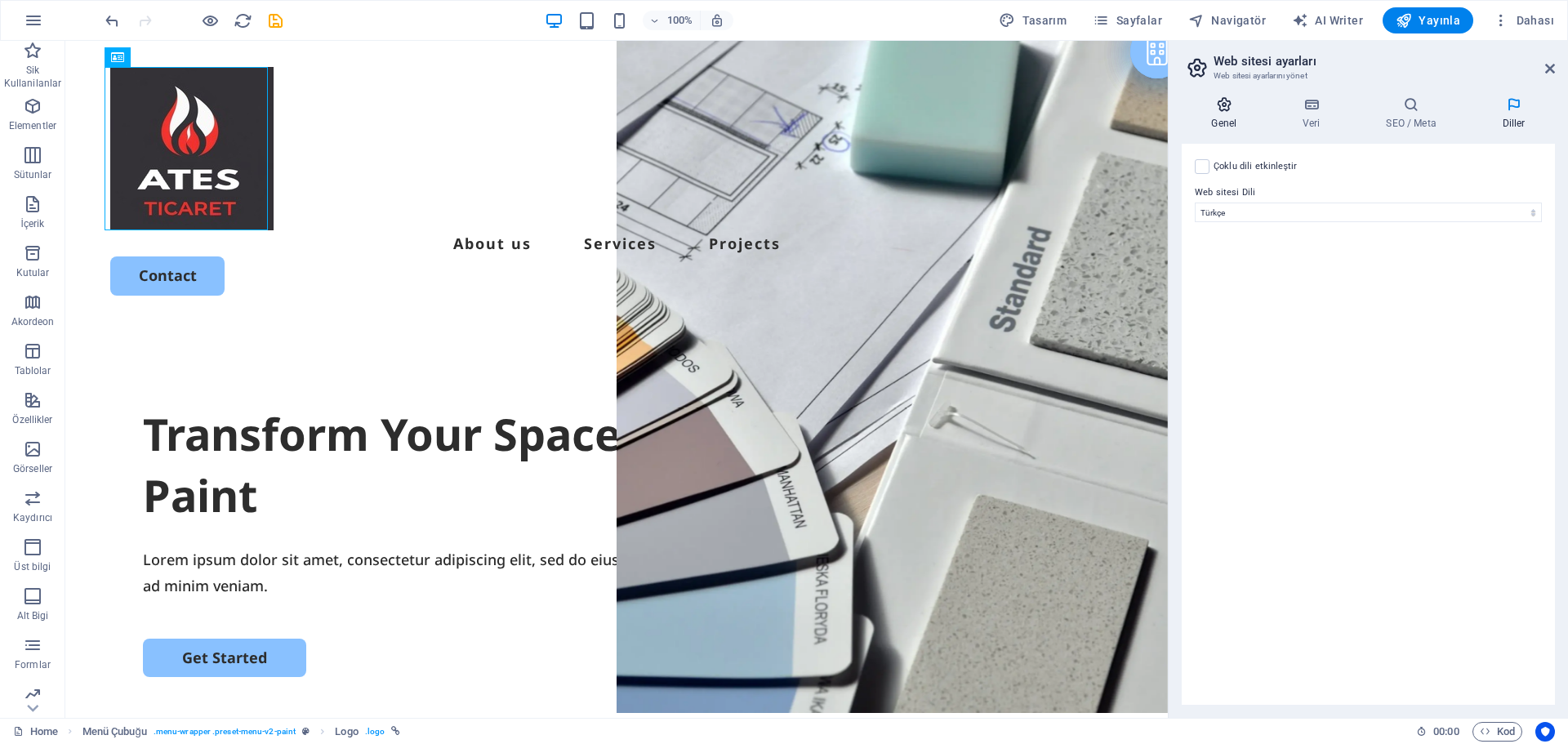
click at [1216, 100] on icon at bounding box center [1224, 104] width 85 height 16
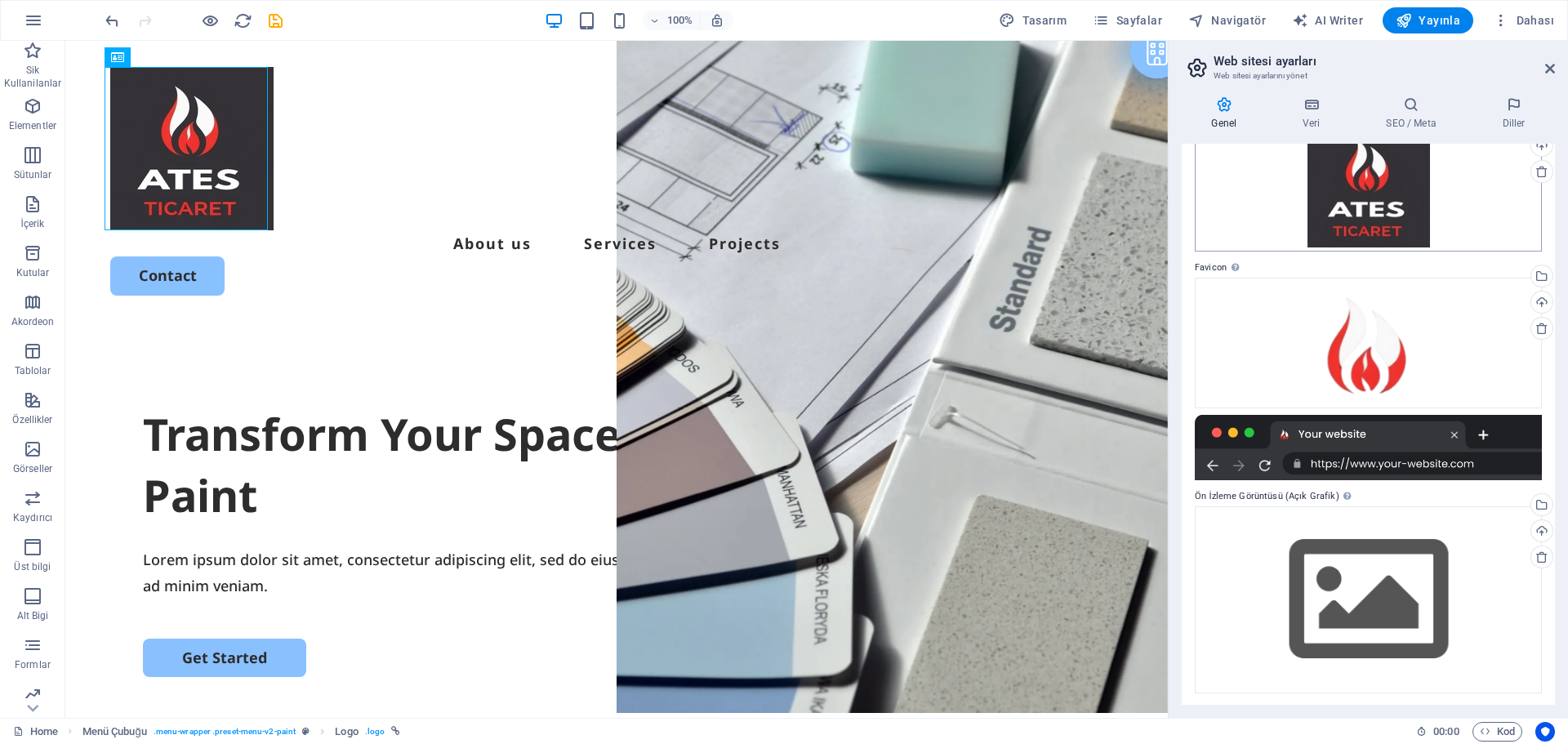
scroll to position [103, 0]
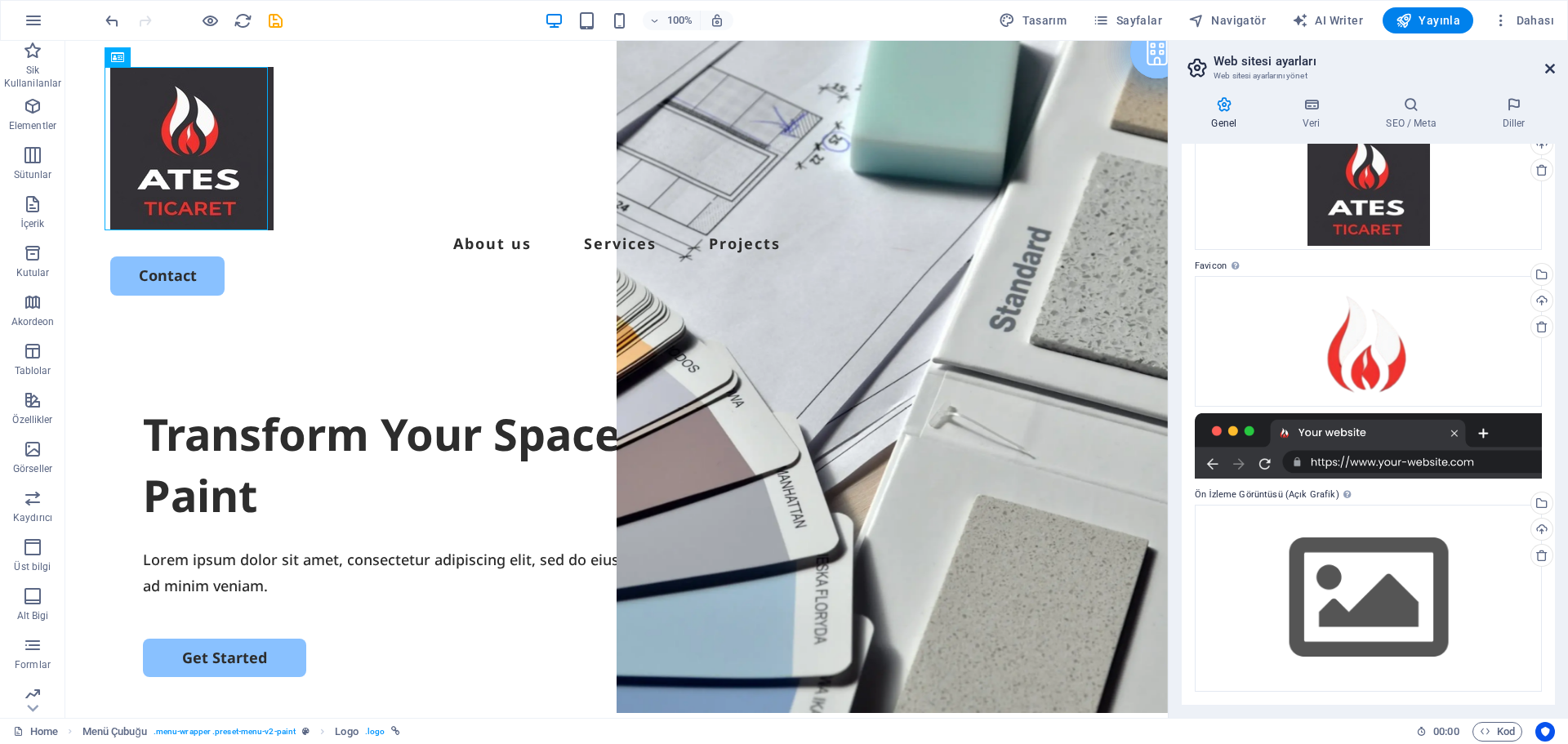
click at [1550, 73] on icon at bounding box center [1549, 68] width 9 height 13
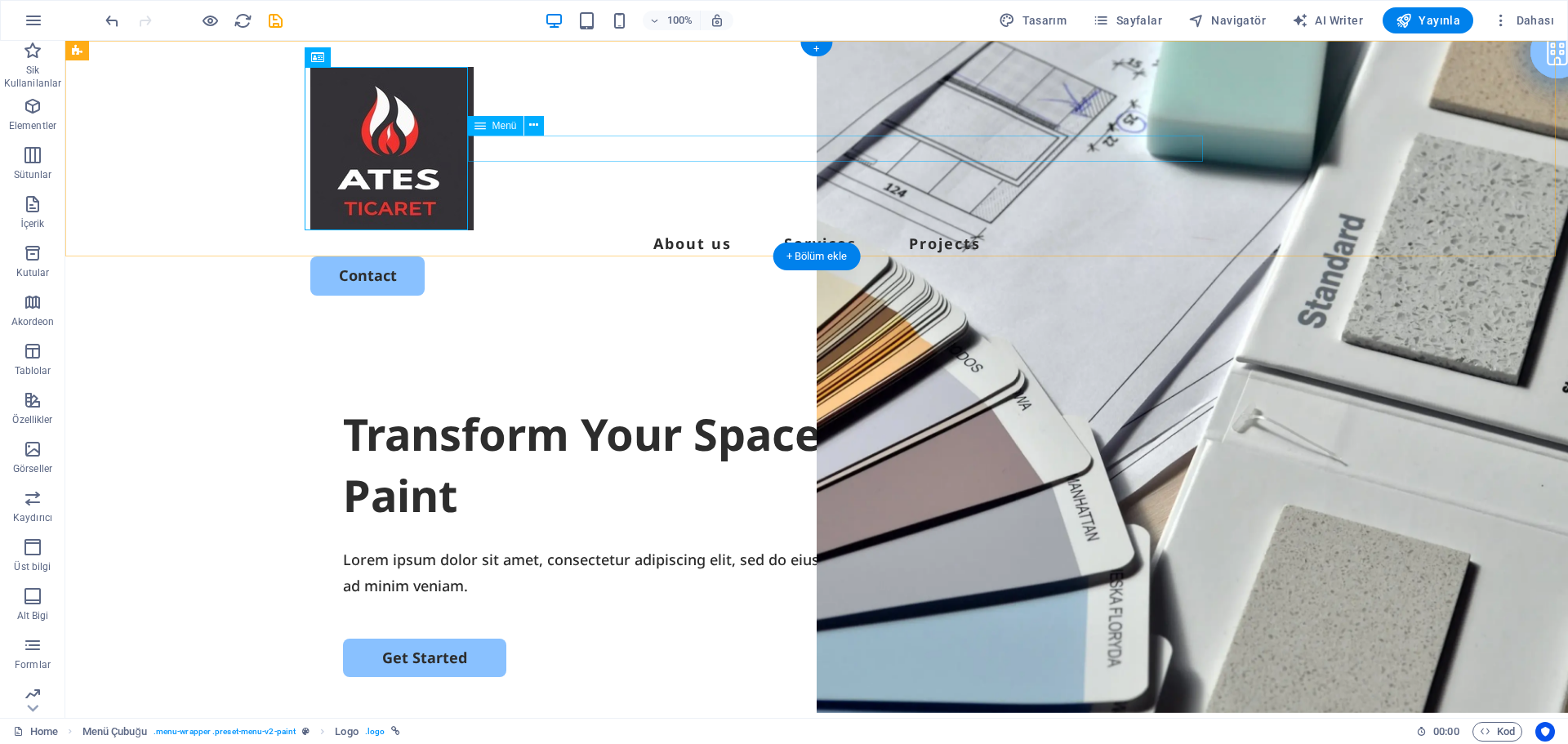
click at [736, 230] on nav "About us Services Projects" at bounding box center [816, 243] width 1013 height 26
click at [747, 230] on nav "About us Services Projects" at bounding box center [816, 243] width 1013 height 26
click at [638, 230] on nav "About us Services Projects" at bounding box center [816, 243] width 1013 height 26
select select
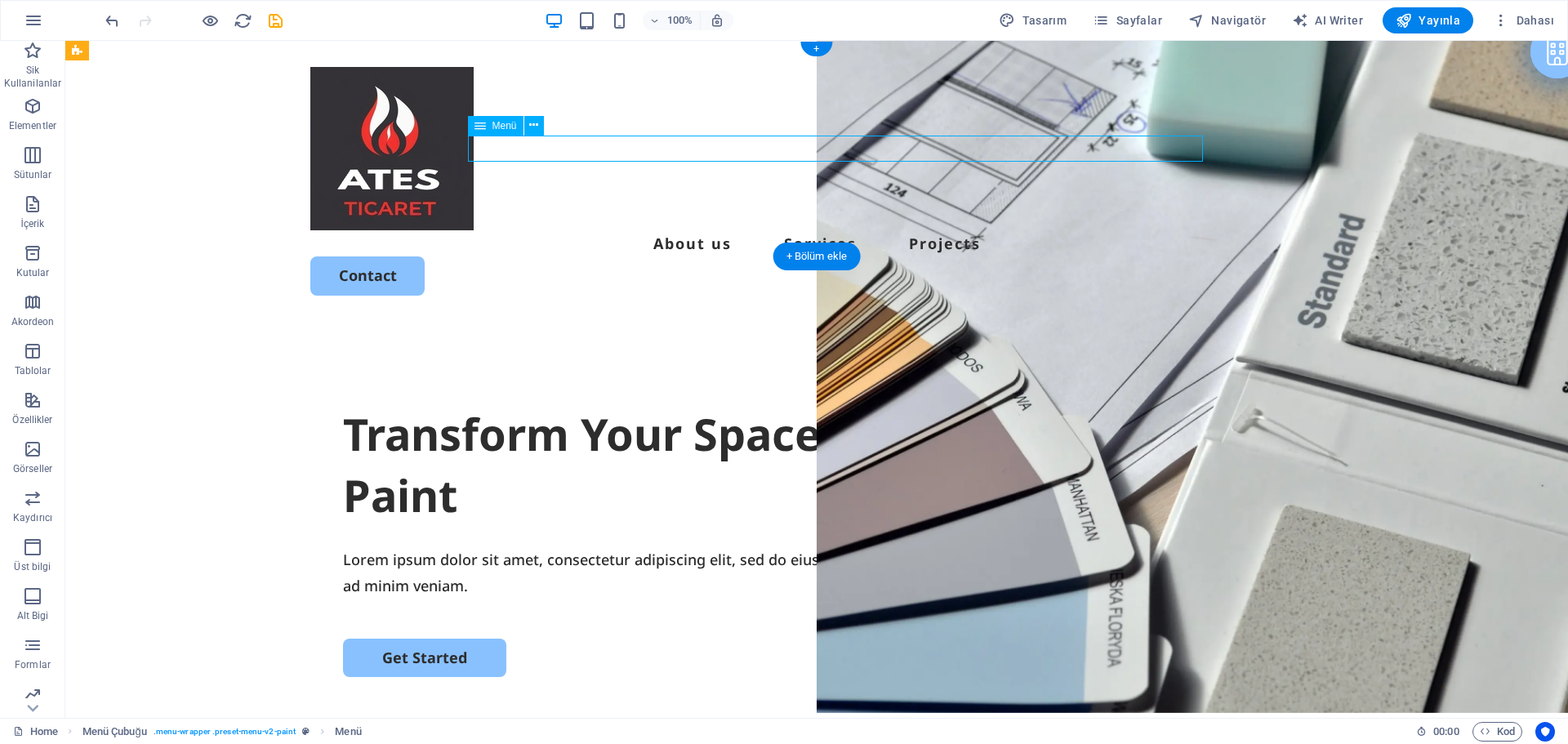
select select
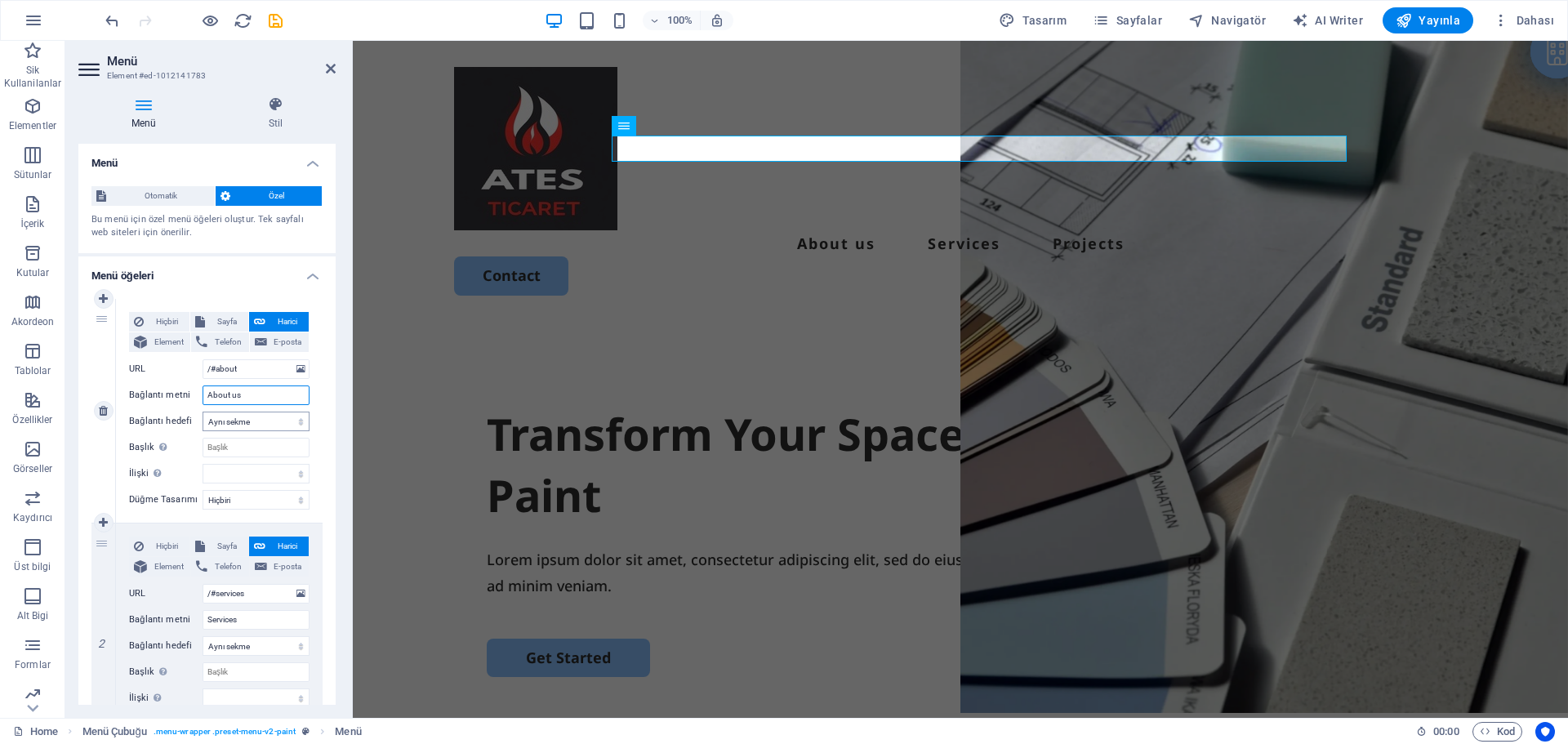
drag, startPoint x: 276, startPoint y: 391, endPoint x: 203, endPoint y: 416, distance: 77.2
click at [203, 416] on div "Hiçbiri Sayfa Harici Element Telefon E-posta Sayfa Home Legal Notice Privacy Su…" at bounding box center [218, 397] width 180 height 172
type input "Hakkımızda"
select select
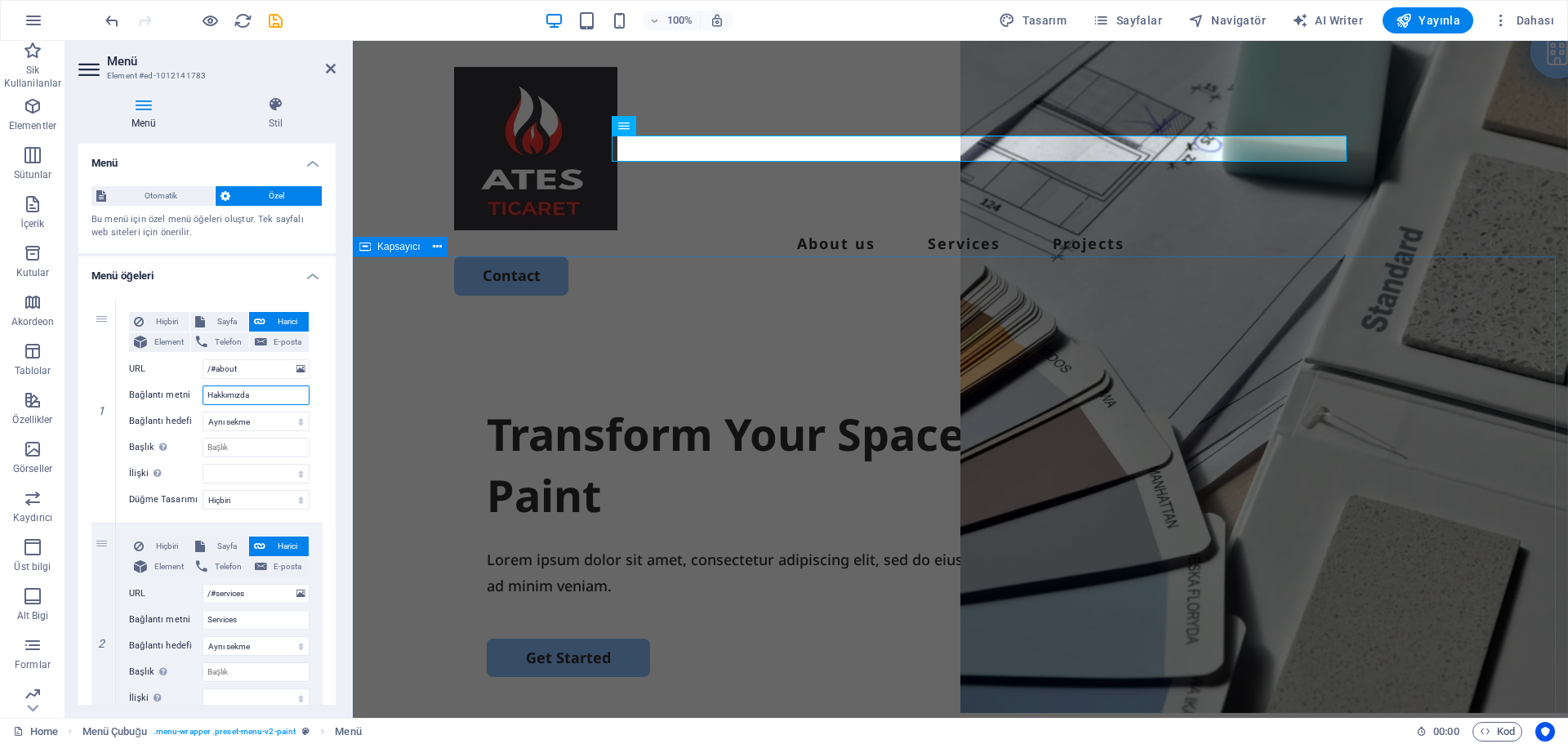
select select
type input "Hakkımızda"
click at [307, 489] on div "Hiçbiri Sayfa Harici Element Telefon E-posta Sayfa Home Legal Notice Privacy Su…" at bounding box center [218, 410] width 206 height 224
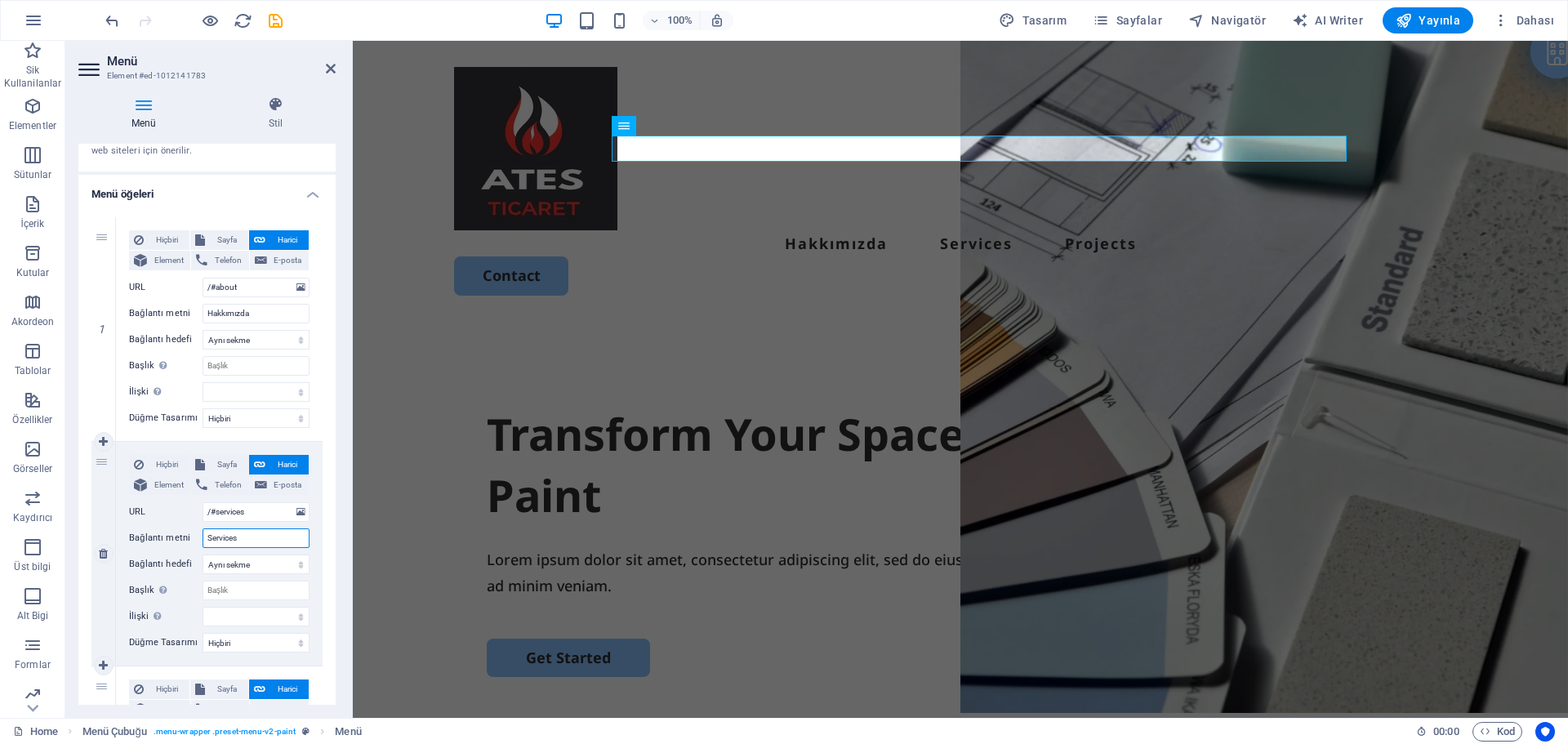
drag, startPoint x: 276, startPoint y: 529, endPoint x: 217, endPoint y: 534, distance: 59.2
click at [217, 534] on input "Services" at bounding box center [256, 538] width 107 height 20
type input "SeV"
select select
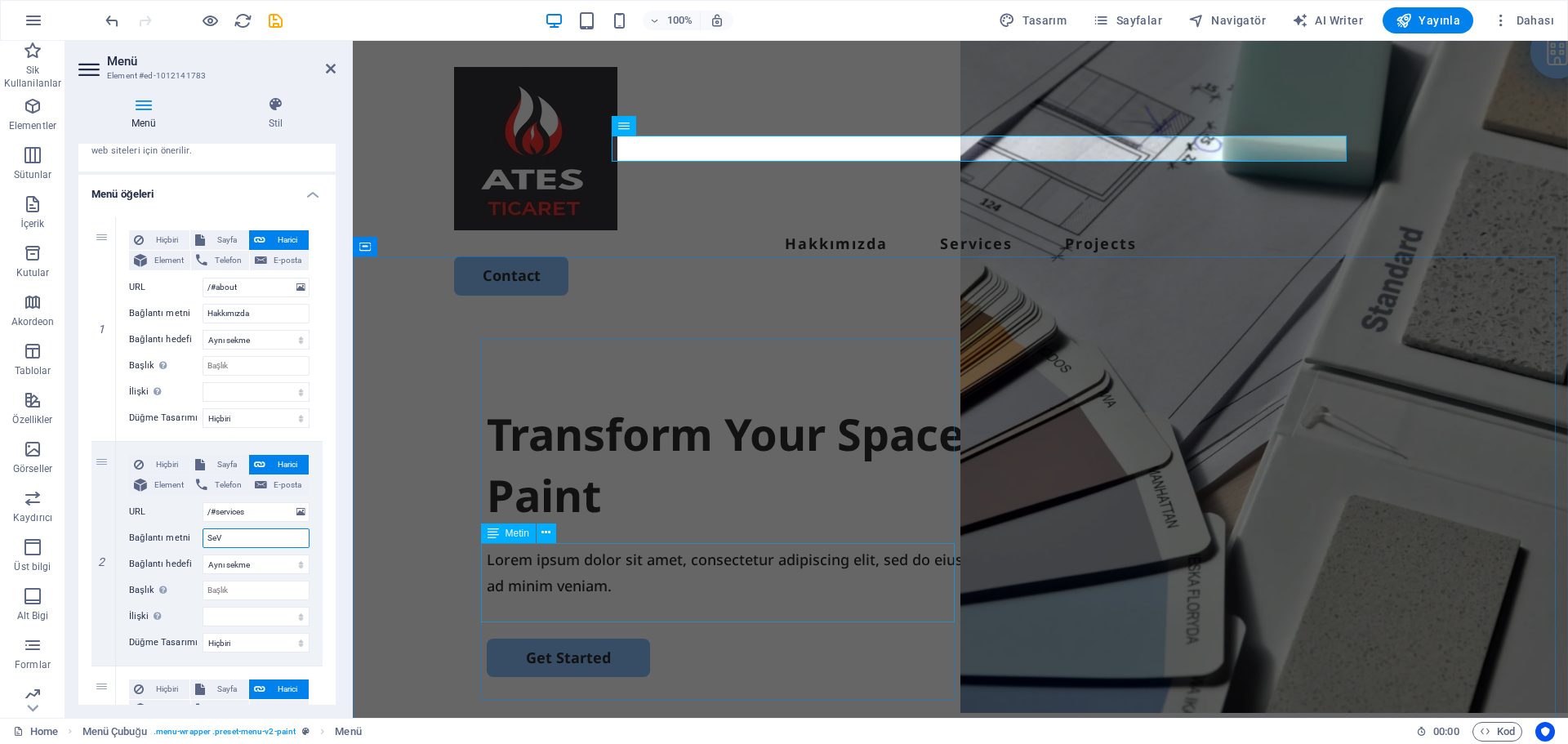
select select
type input "Sevisler"
select select
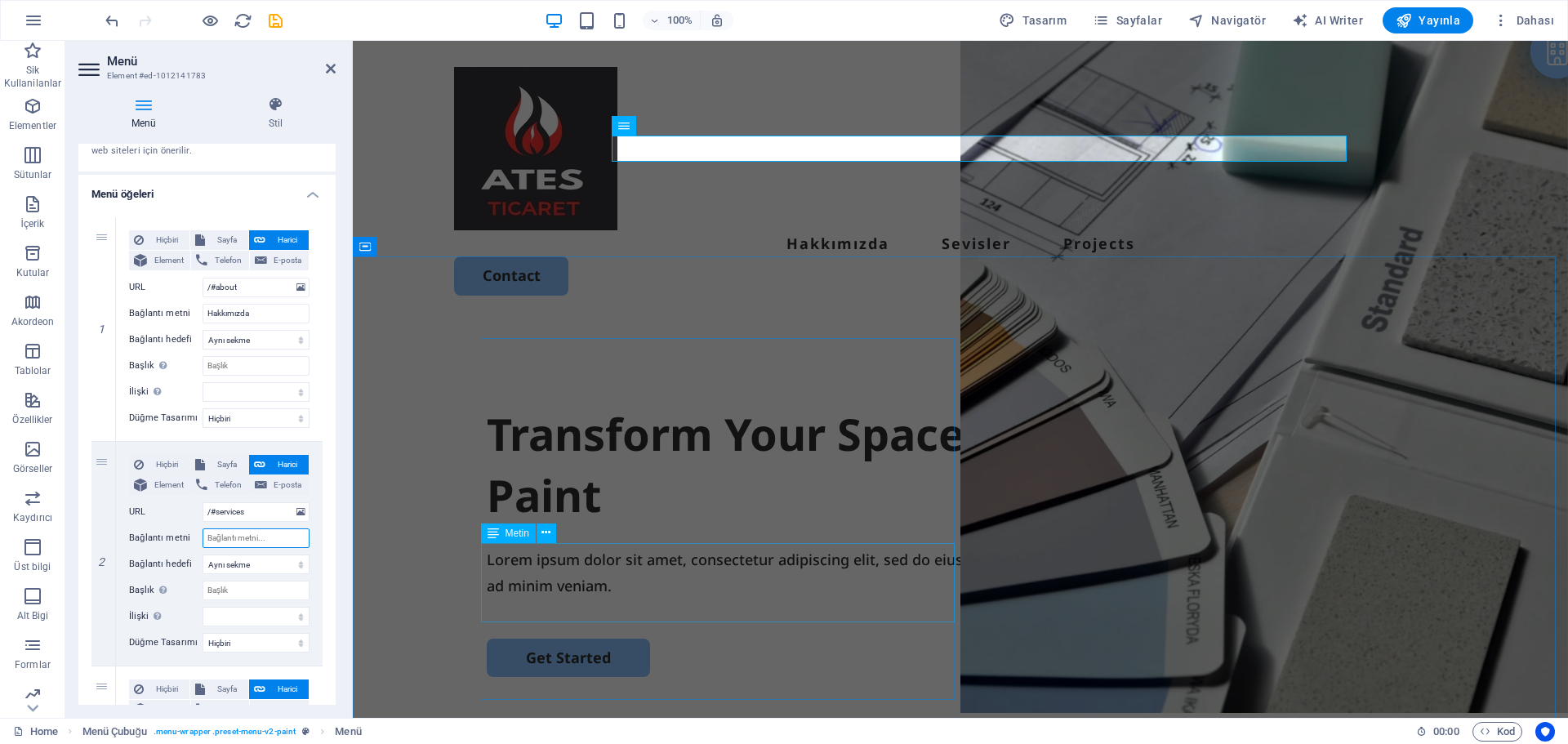
type input "H"
select select
type input "Ser"
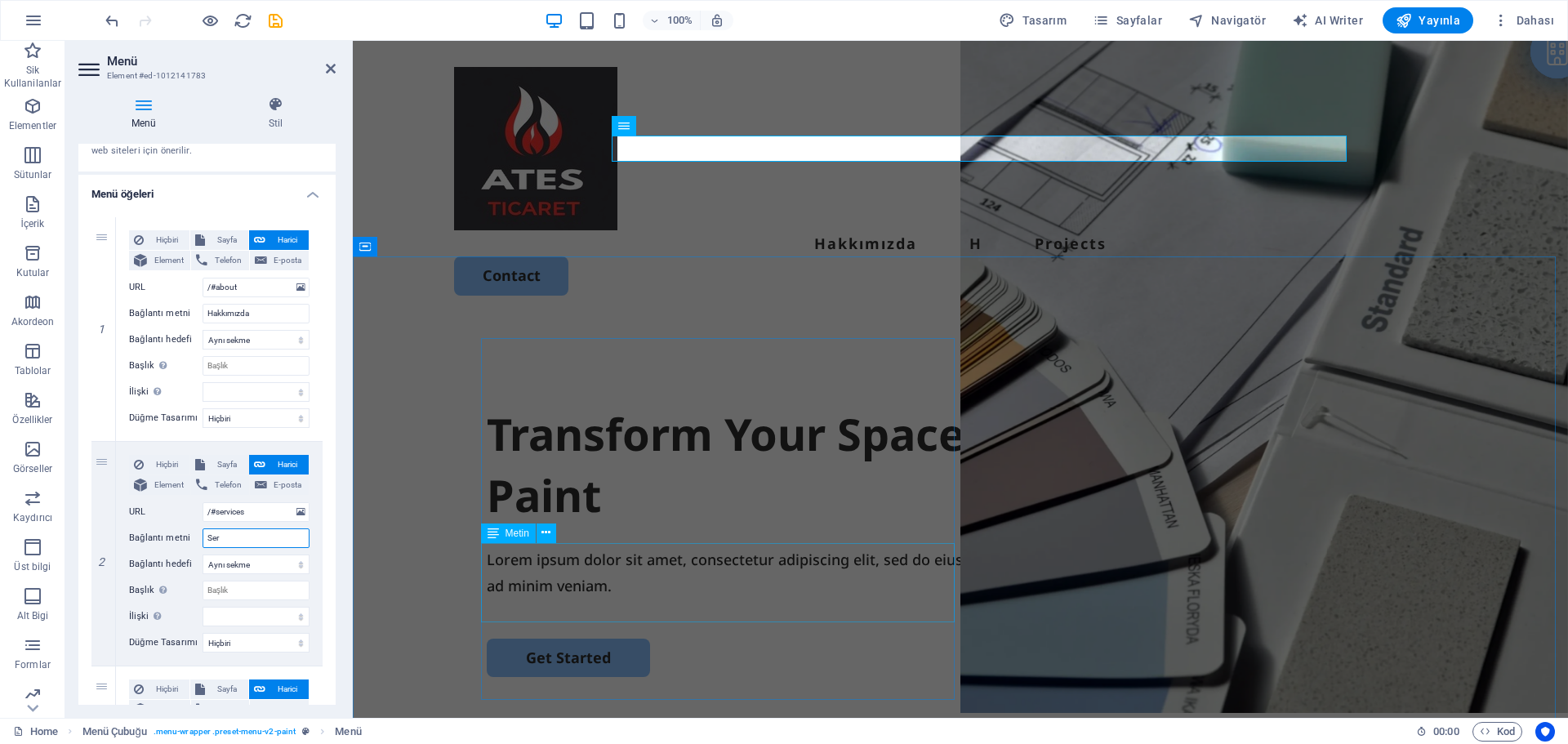
select select
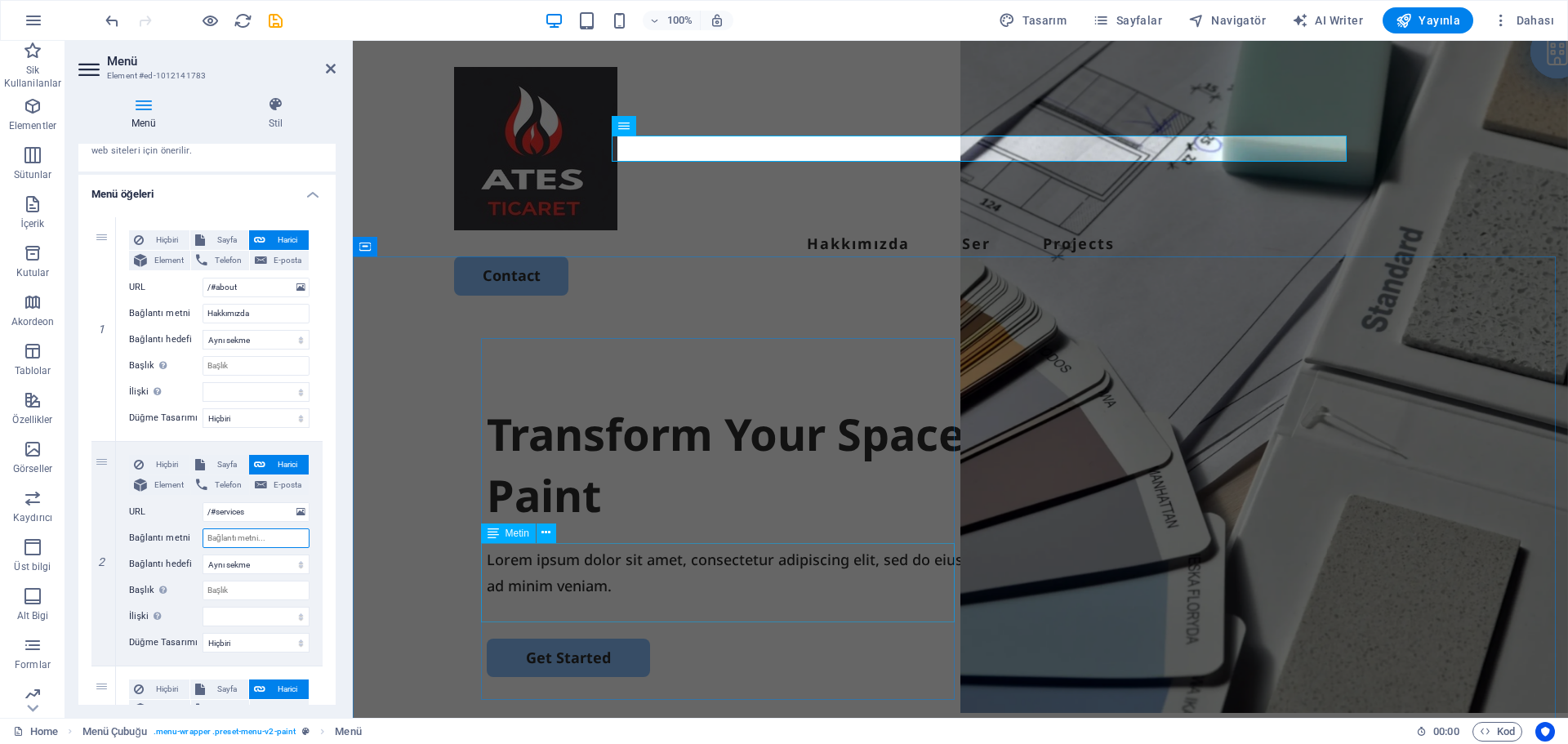
select select
type input "Ürü"
select select
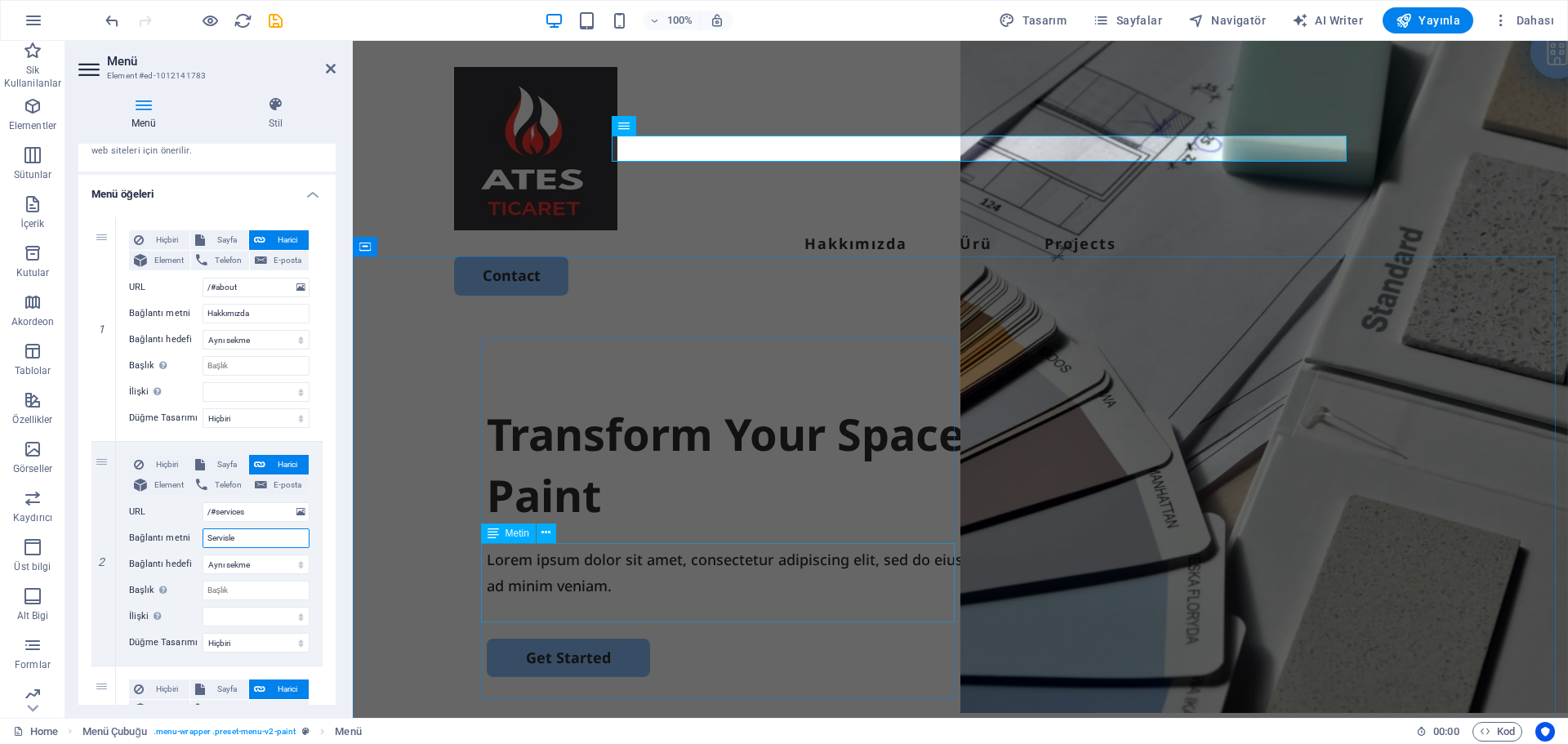
type input "Servisler"
select select
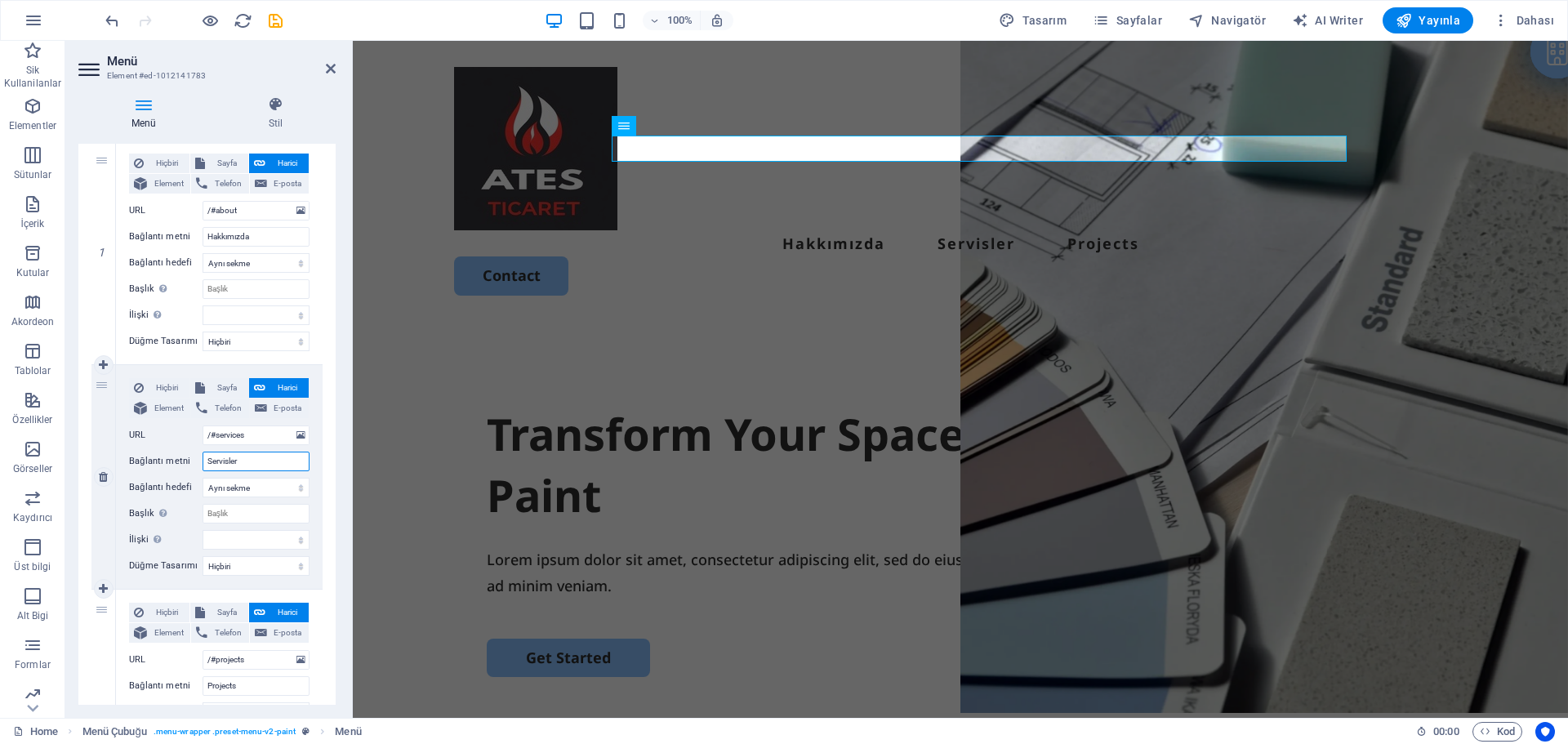
scroll to position [245, 0]
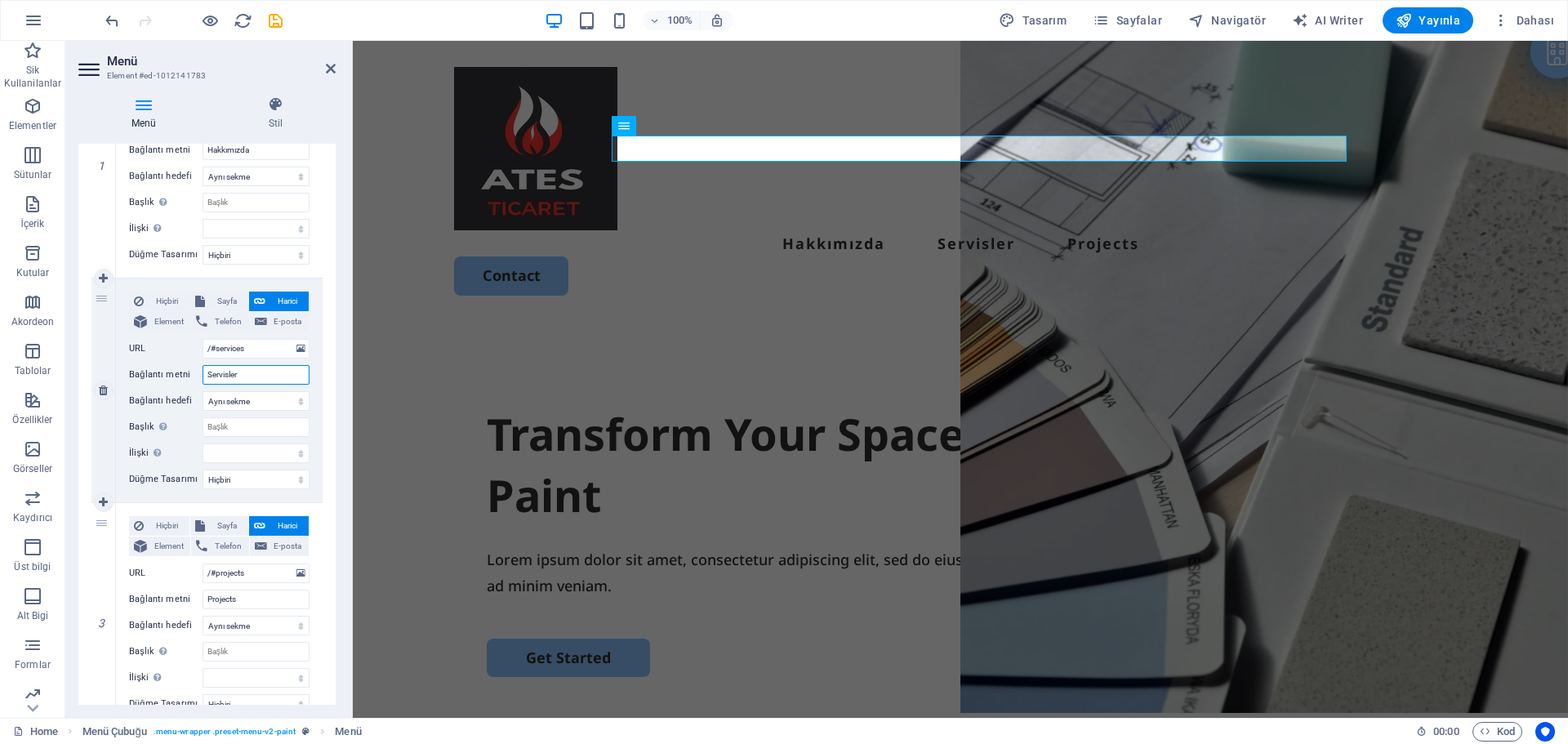
type input "Servisler"
drag, startPoint x: 284, startPoint y: 602, endPoint x: 173, endPoint y: 599, distance: 111.0
click at [173, 599] on div "Bağlantı metni Projects" at bounding box center [218, 599] width 180 height 20
type input "Ürünler"
select select
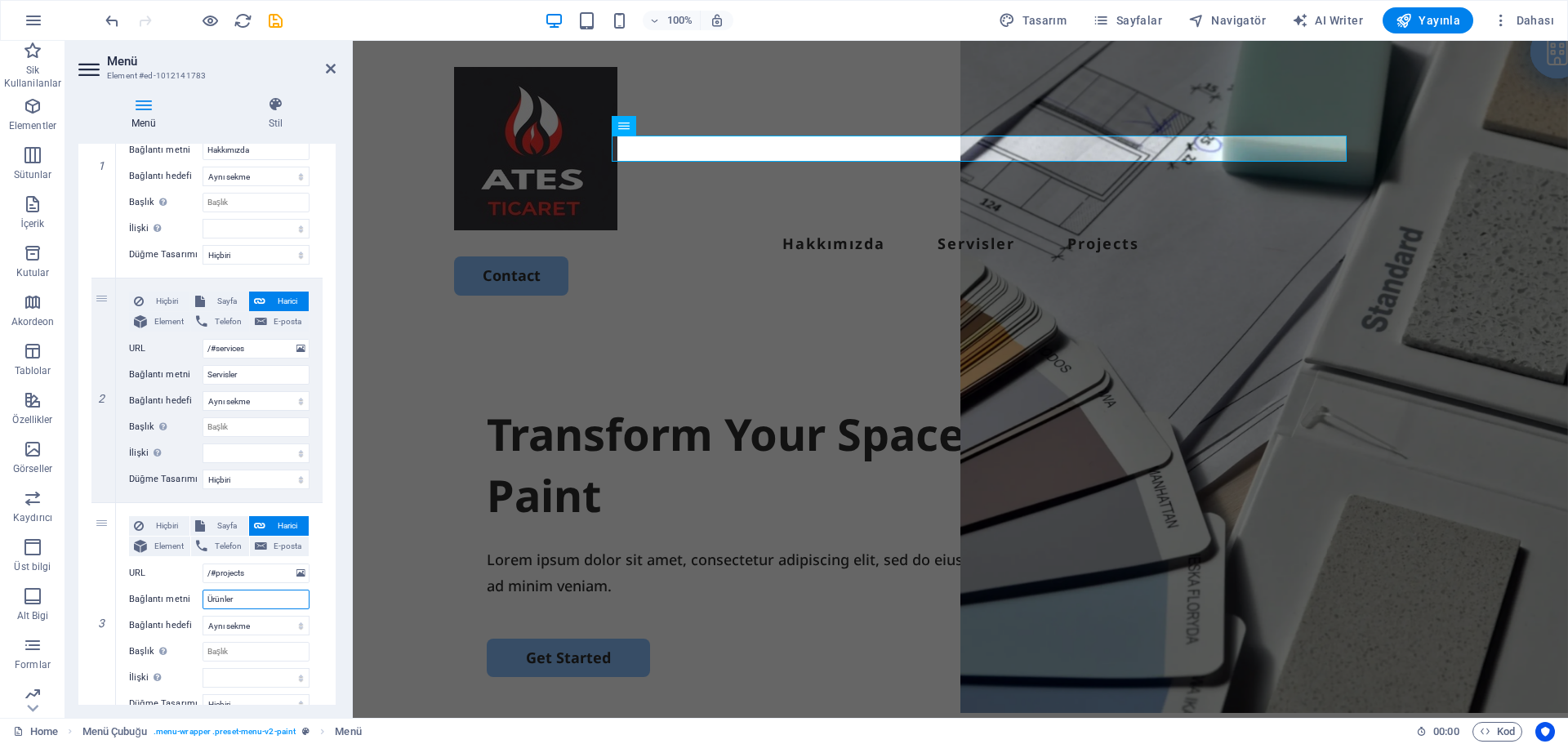
select select
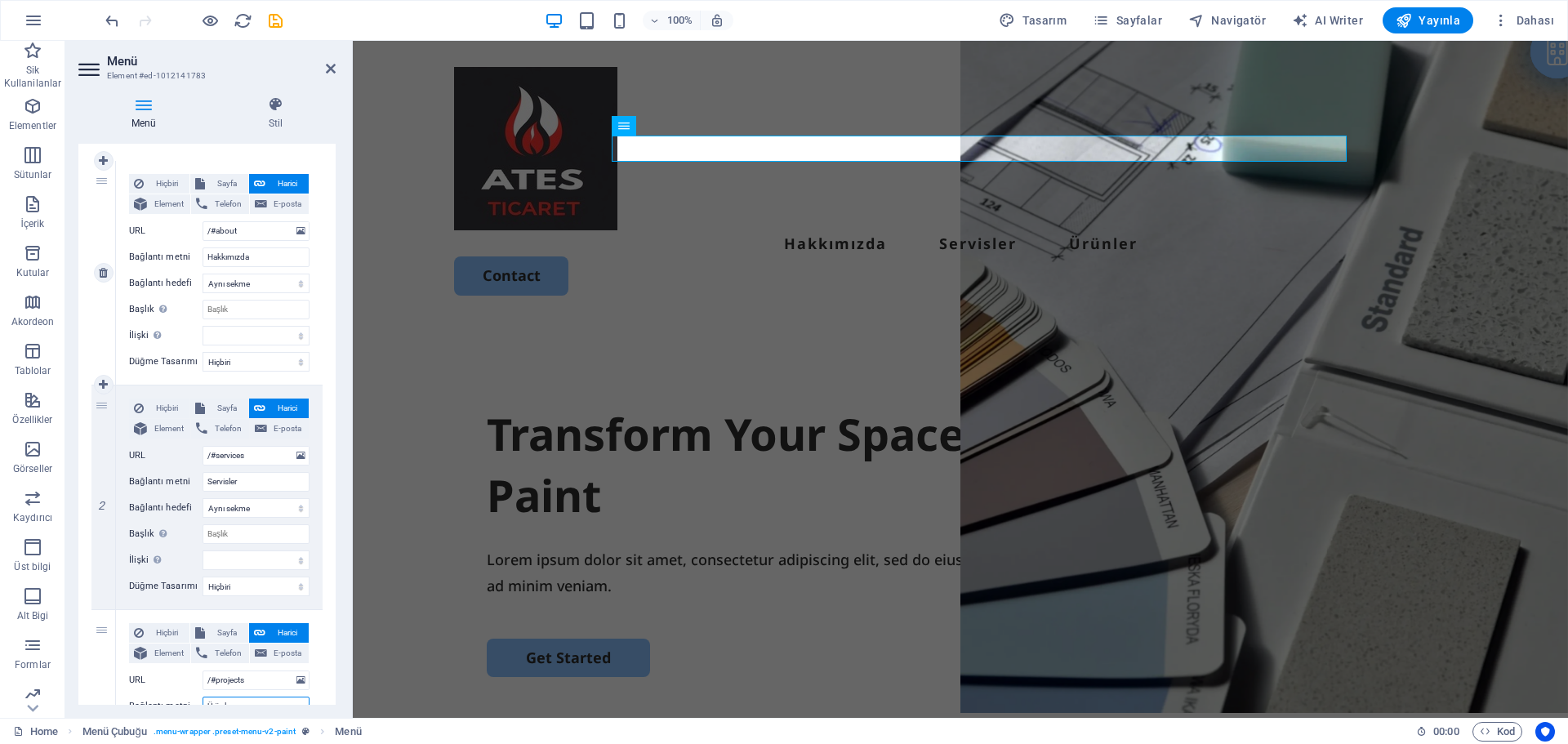
scroll to position [0, 0]
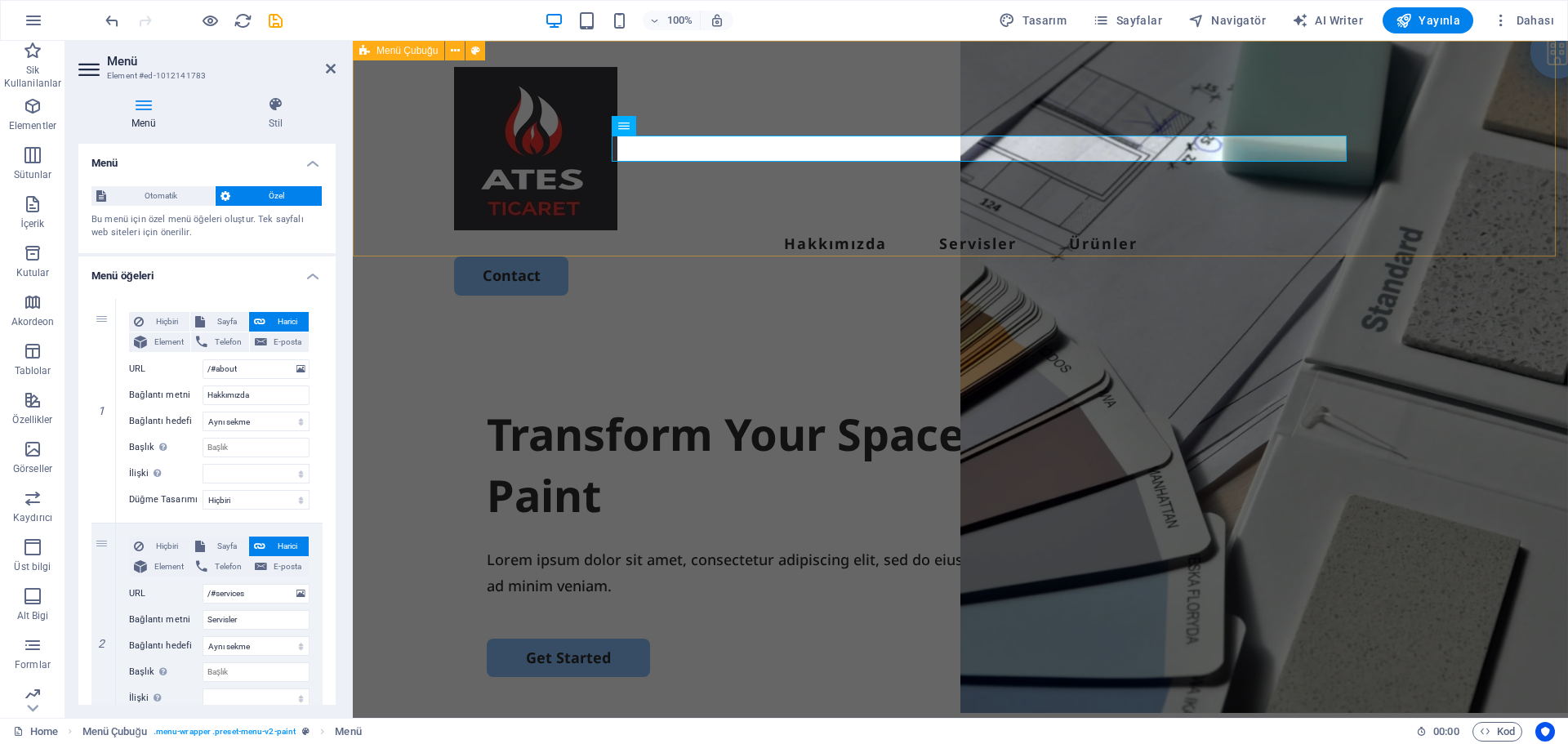
type input "Ürünler"
click at [1260, 230] on nav "Hakkımızda Servisler Ürünler" at bounding box center [960, 243] width 1013 height 26
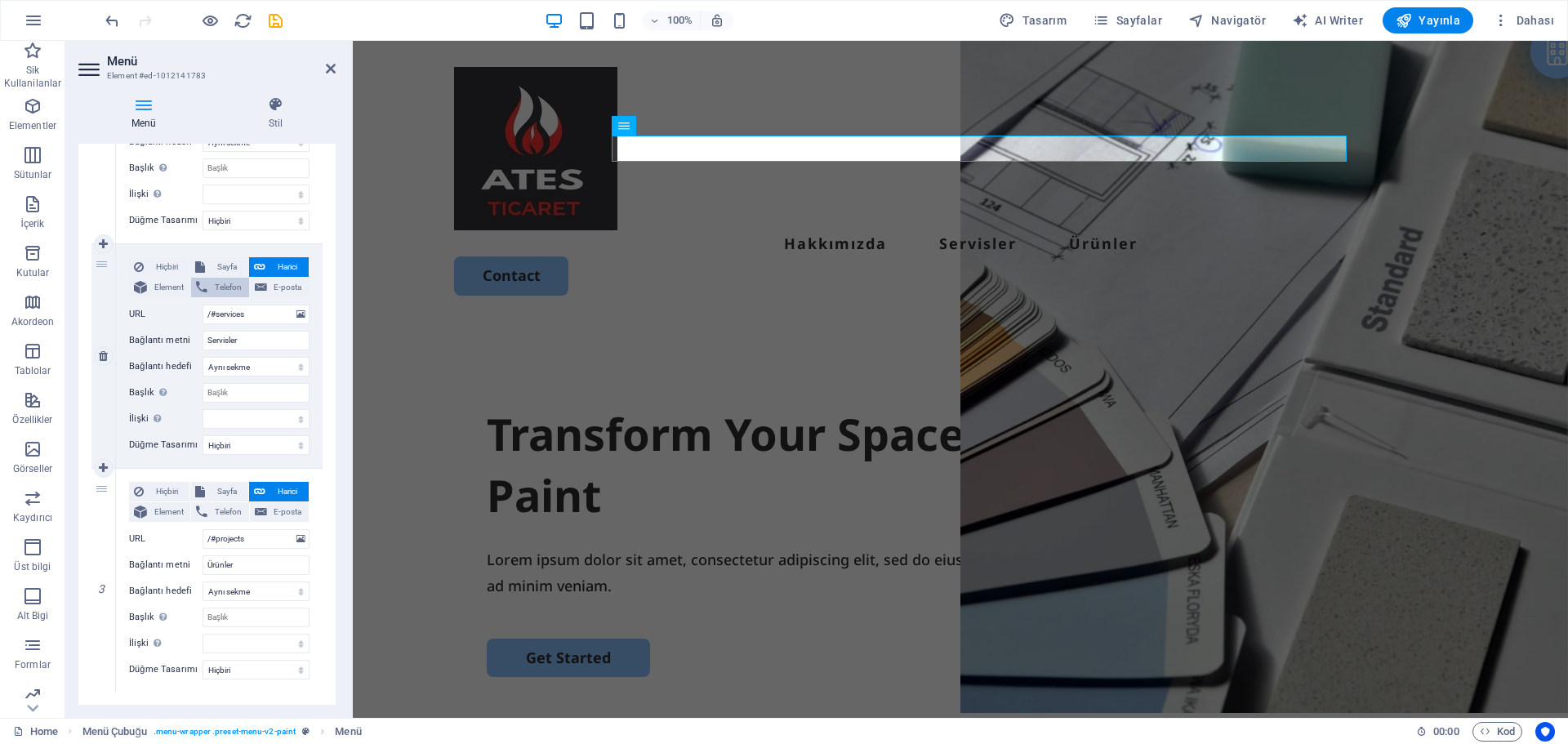
scroll to position [312, 0]
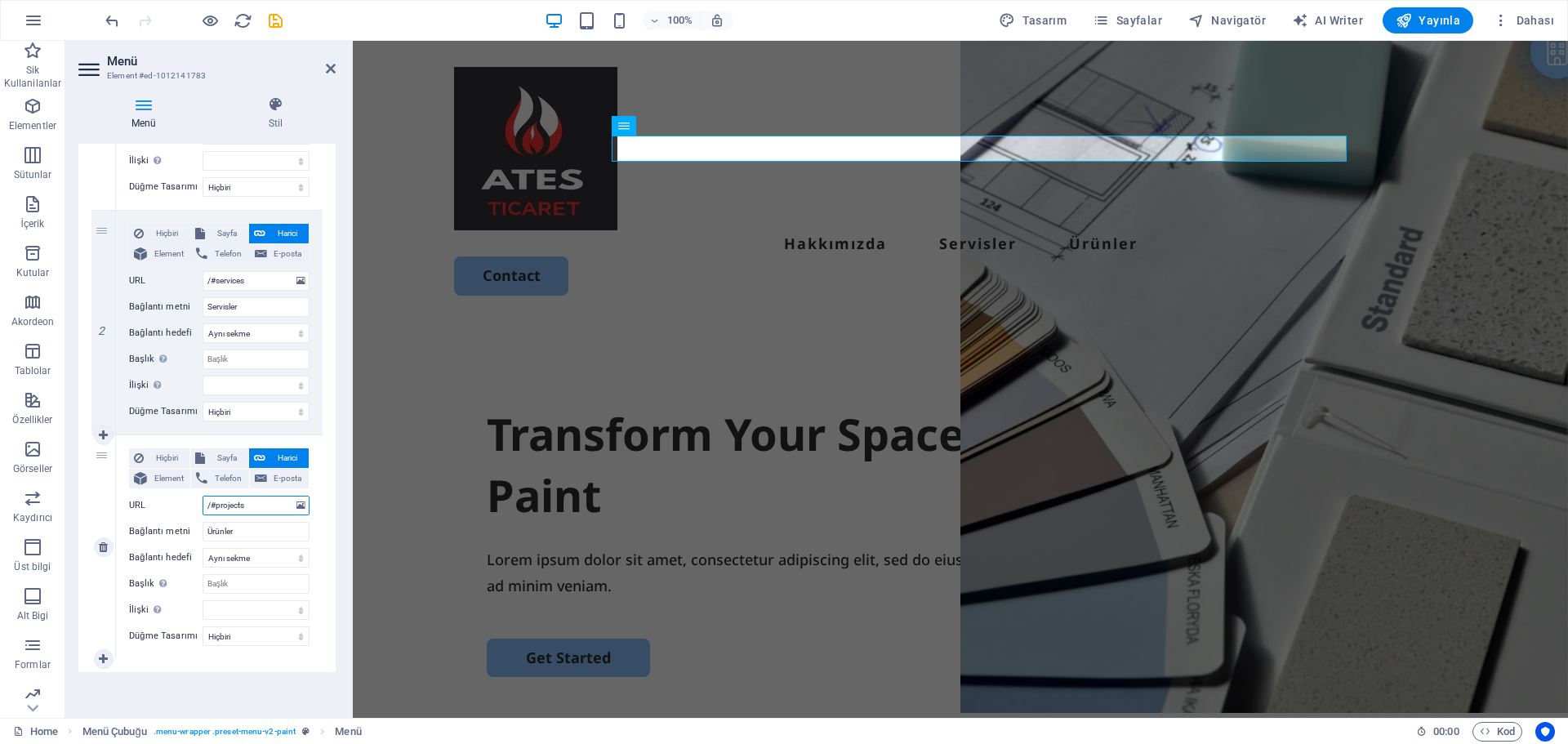
drag, startPoint x: 259, startPoint y: 508, endPoint x: 223, endPoint y: 546, distance: 52.3
click at [223, 546] on div "Hiçbiri Sayfa Harici Element Telefon E-posta Sayfa Home Legal Notice Privacy Su…" at bounding box center [218, 533] width 180 height 172
click at [475, 454] on div "Transform Your Space with a Fresh Coat of Paint Lorem ipsum dolor sit amet, con…" at bounding box center [960, 636] width 1215 height 628
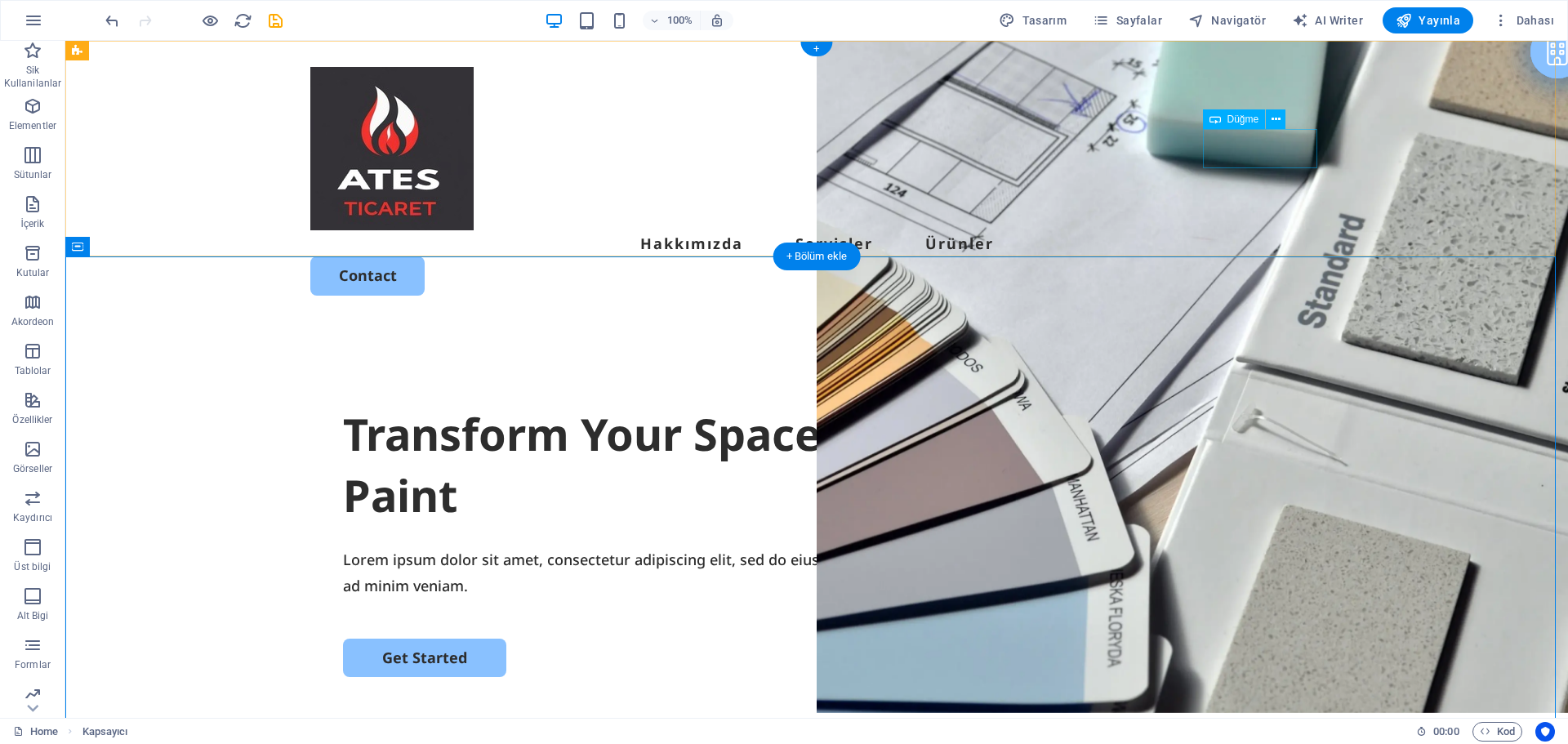
click at [1258, 256] on div "Contact" at bounding box center [816, 275] width 1013 height 38
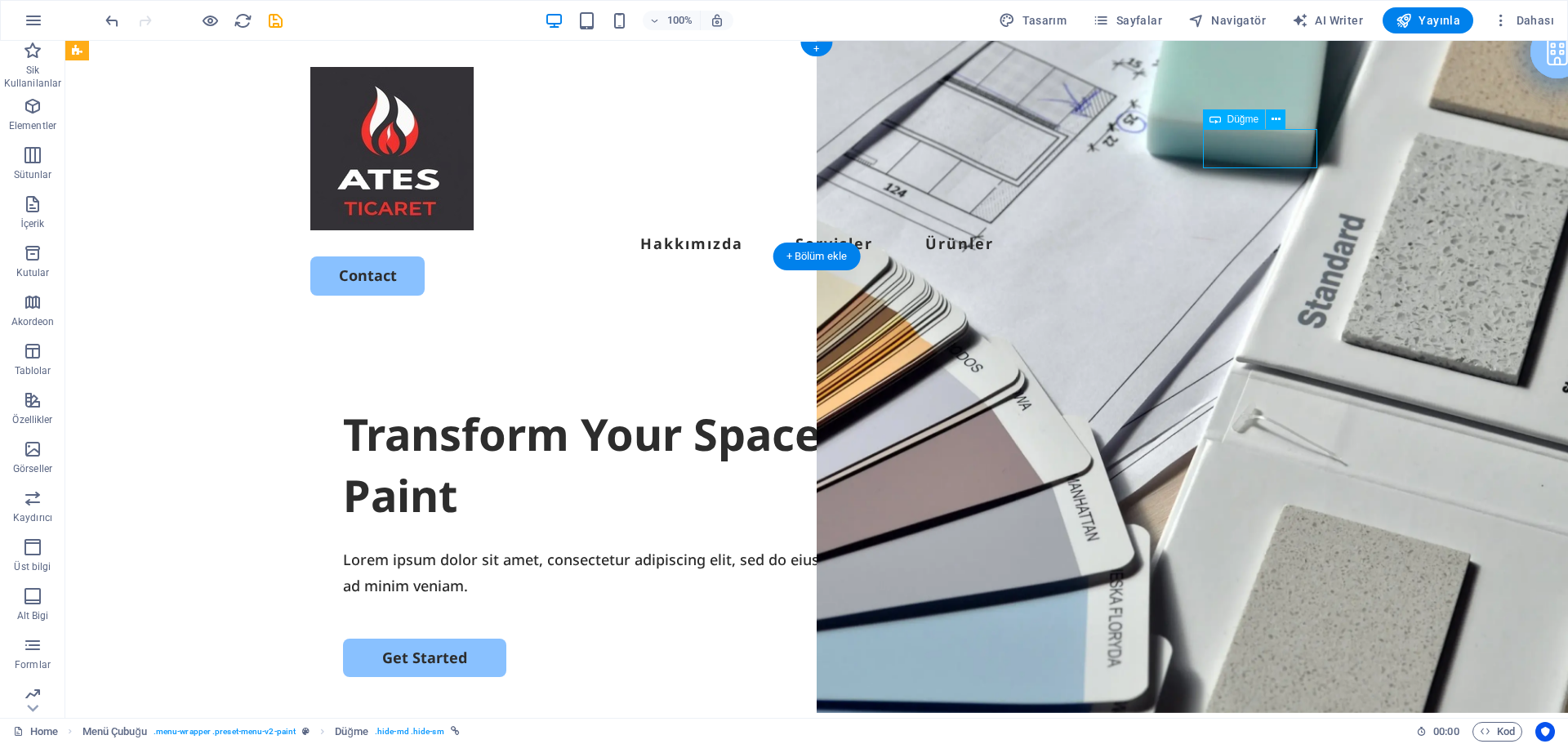
click at [1258, 256] on div "Contact" at bounding box center [816, 275] width 1013 height 38
select select "px"
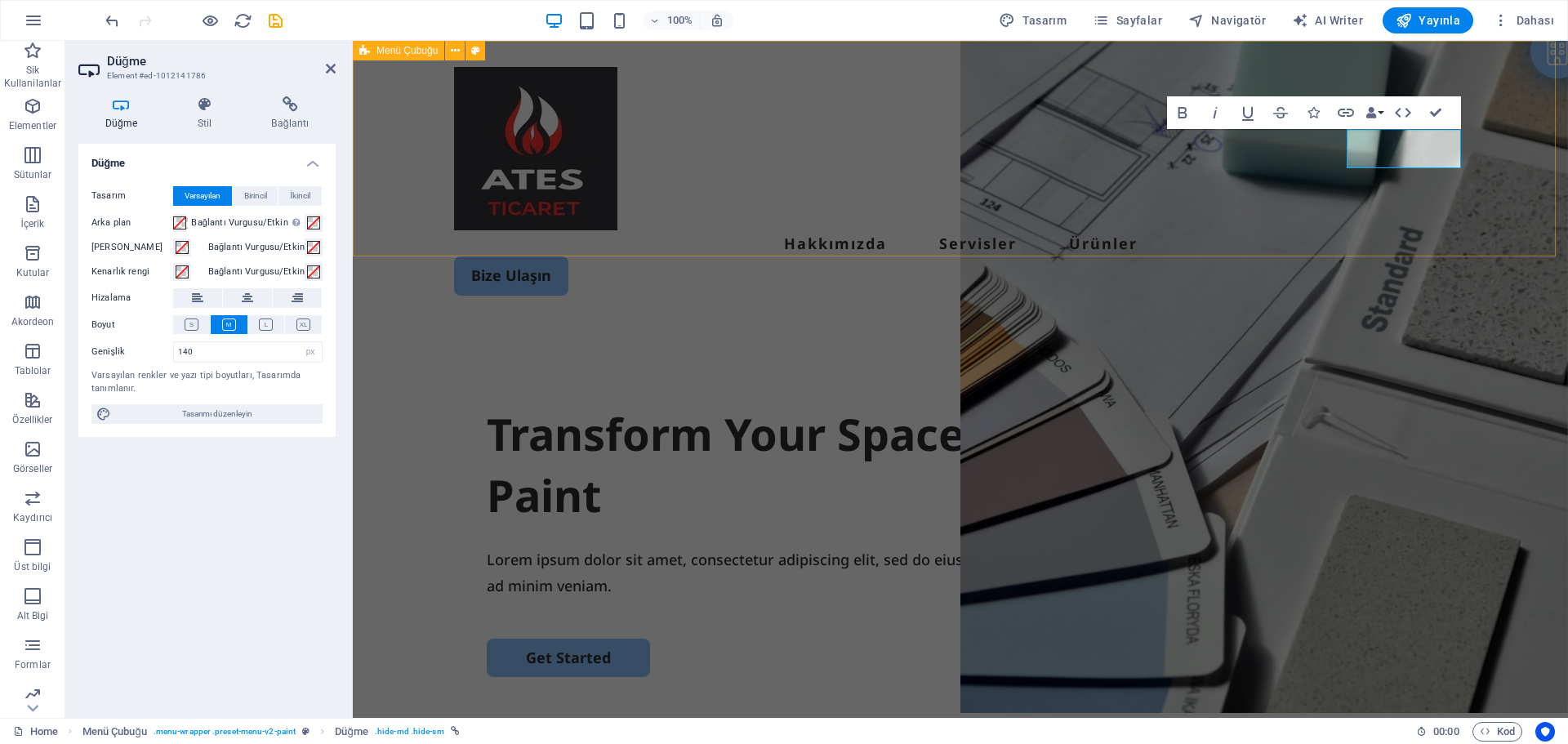
click at [770, 195] on div "Menu Hakkımızda Servisler Ürünler Bize Ulaşın" at bounding box center [960, 180] width 1215 height 281
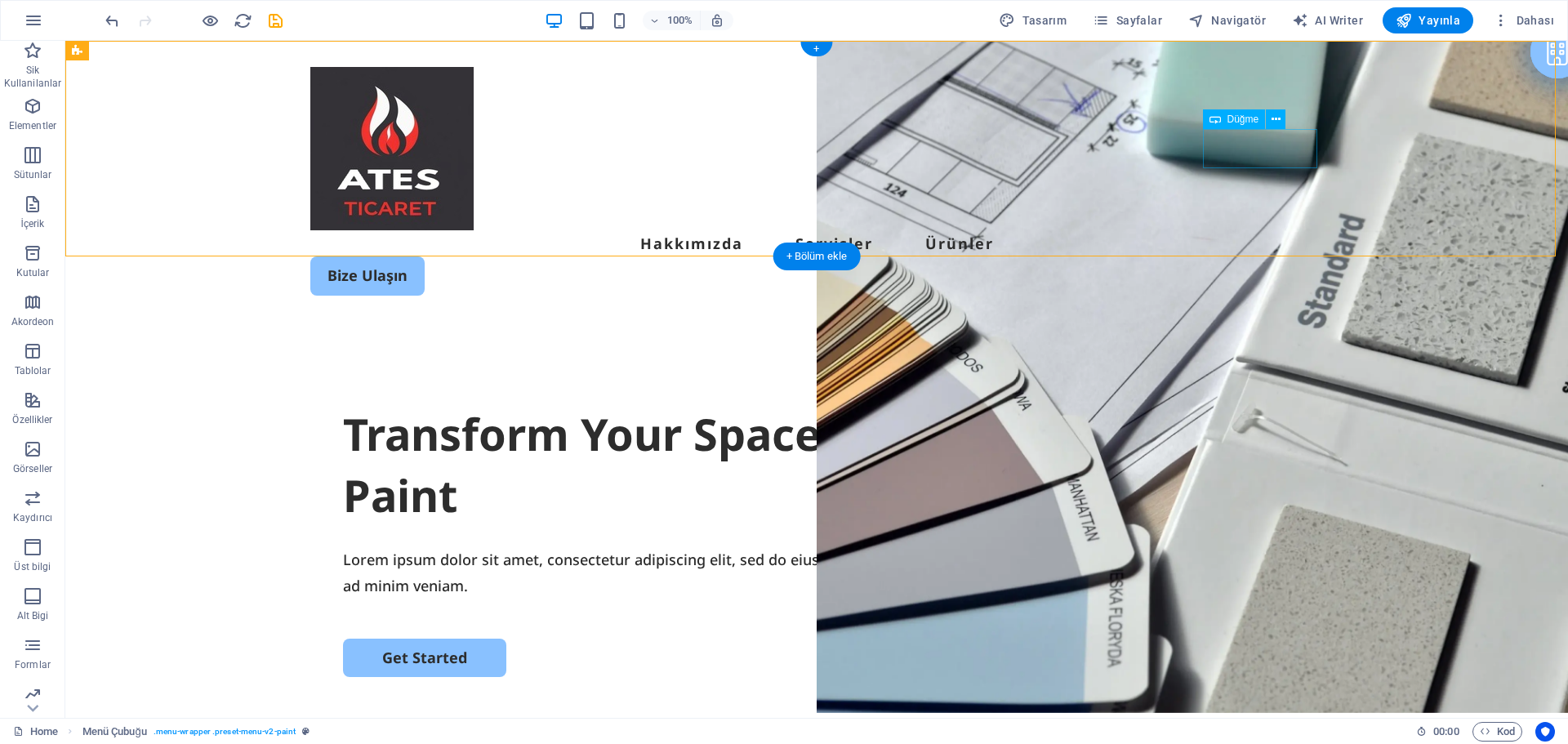
click at [1299, 256] on div "Bize Ulaşın" at bounding box center [816, 275] width 1013 height 38
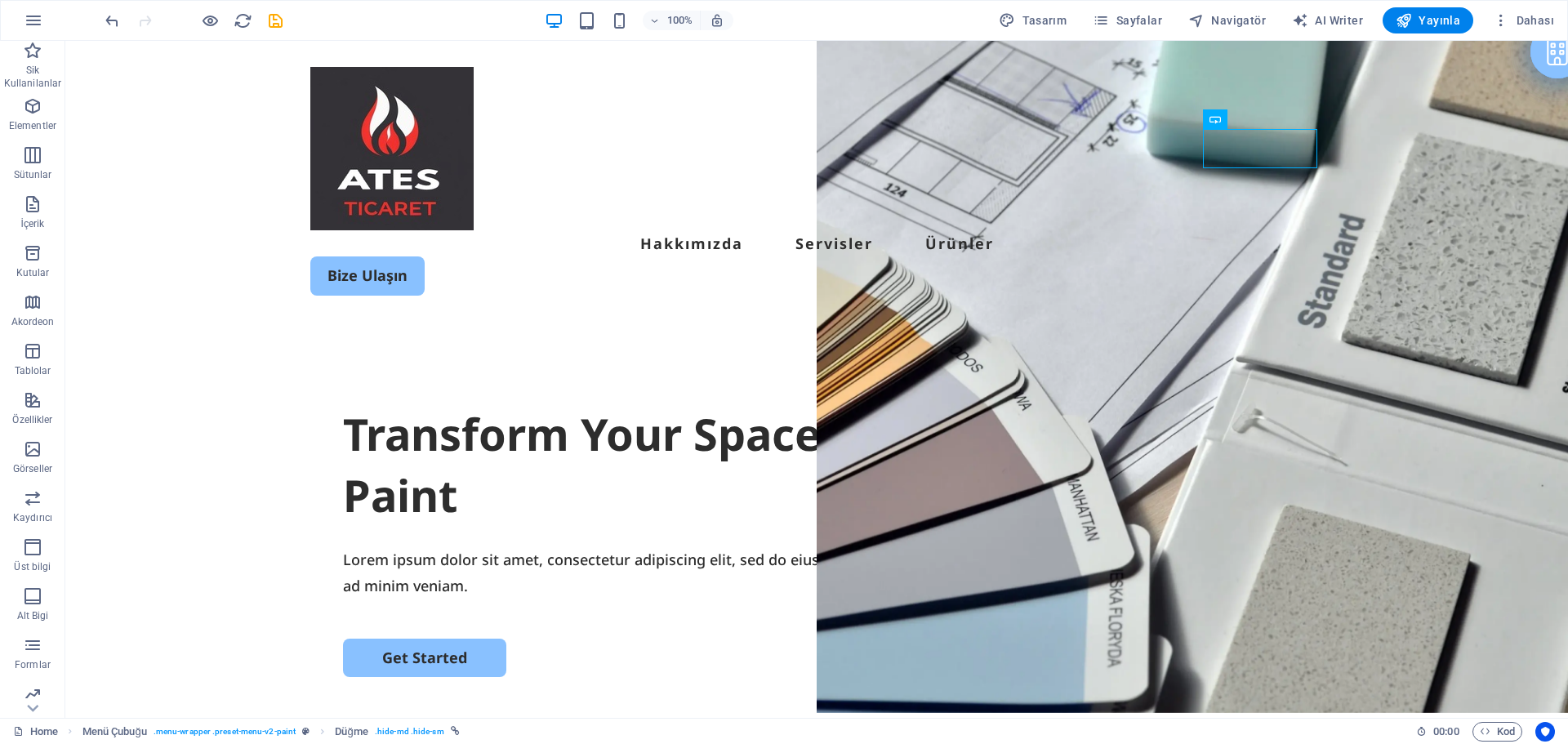
click at [624, 35] on div "100% Tasarım [PERSON_NAME] AI Writer Yayınla Dahası" at bounding box center [784, 20] width 1566 height 39
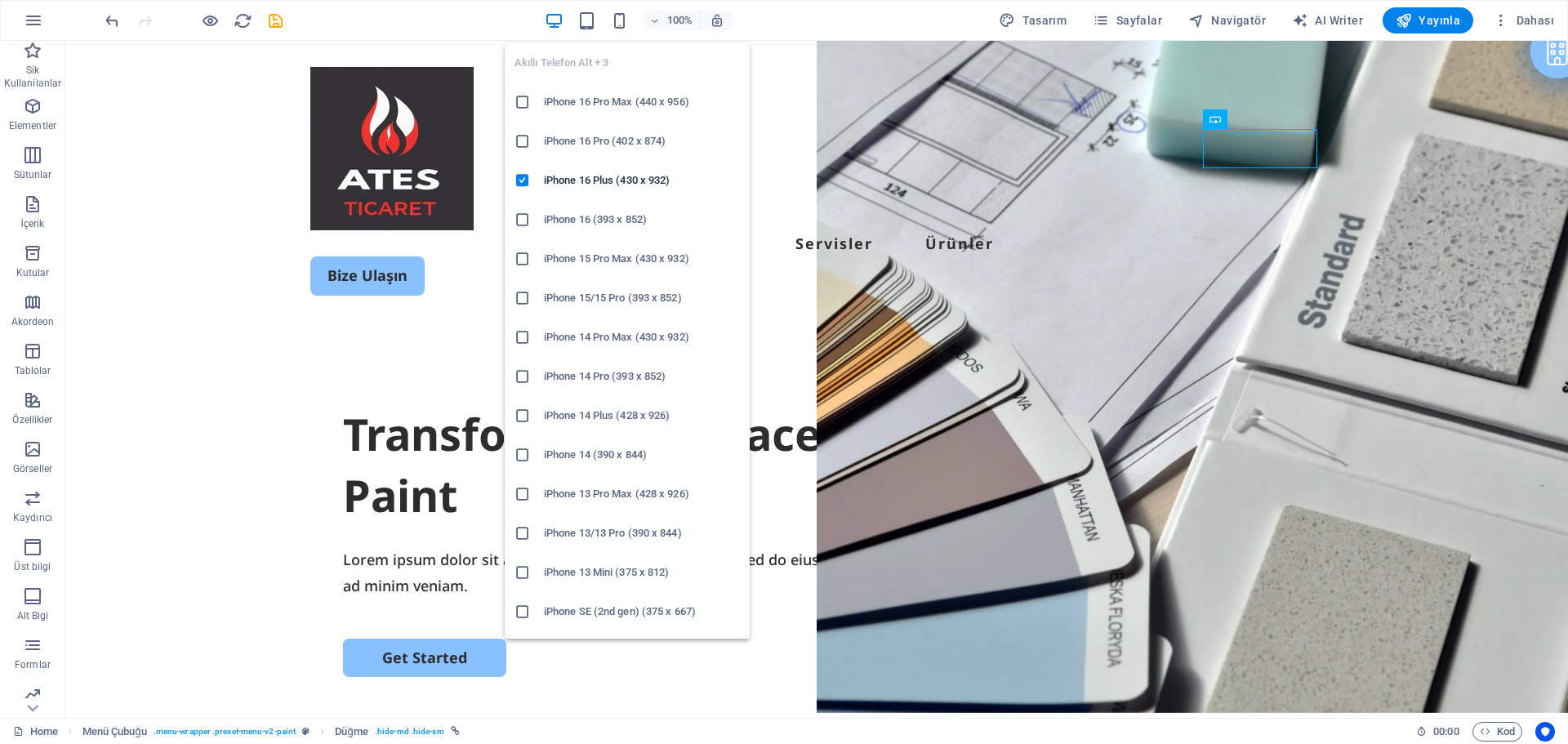
click at [608, 105] on h6 "iPhone 16 Pro Max (440 x 956)" at bounding box center [642, 102] width 196 height 20
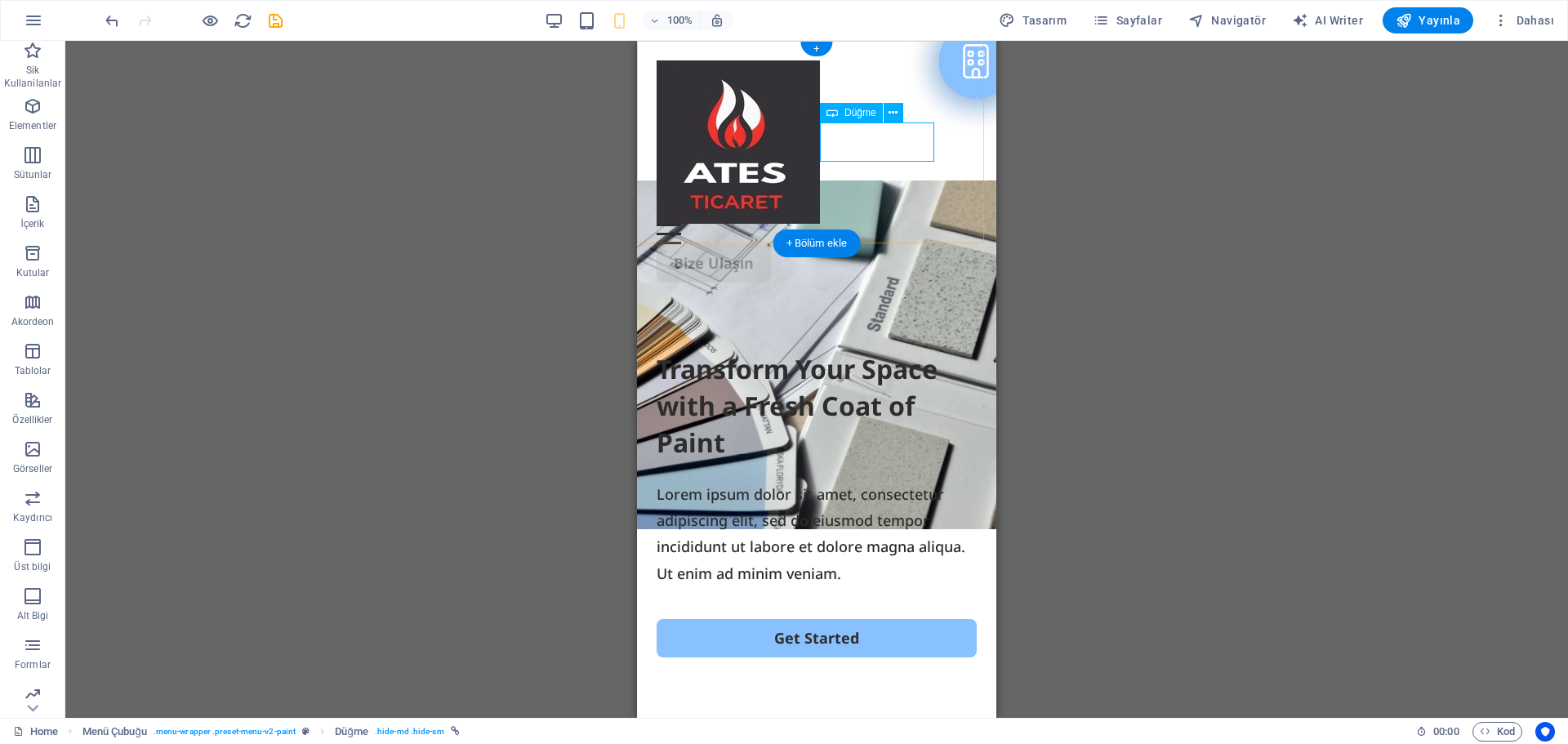
click at [869, 244] on div "Bize Ulaşın" at bounding box center [816, 263] width 320 height 38
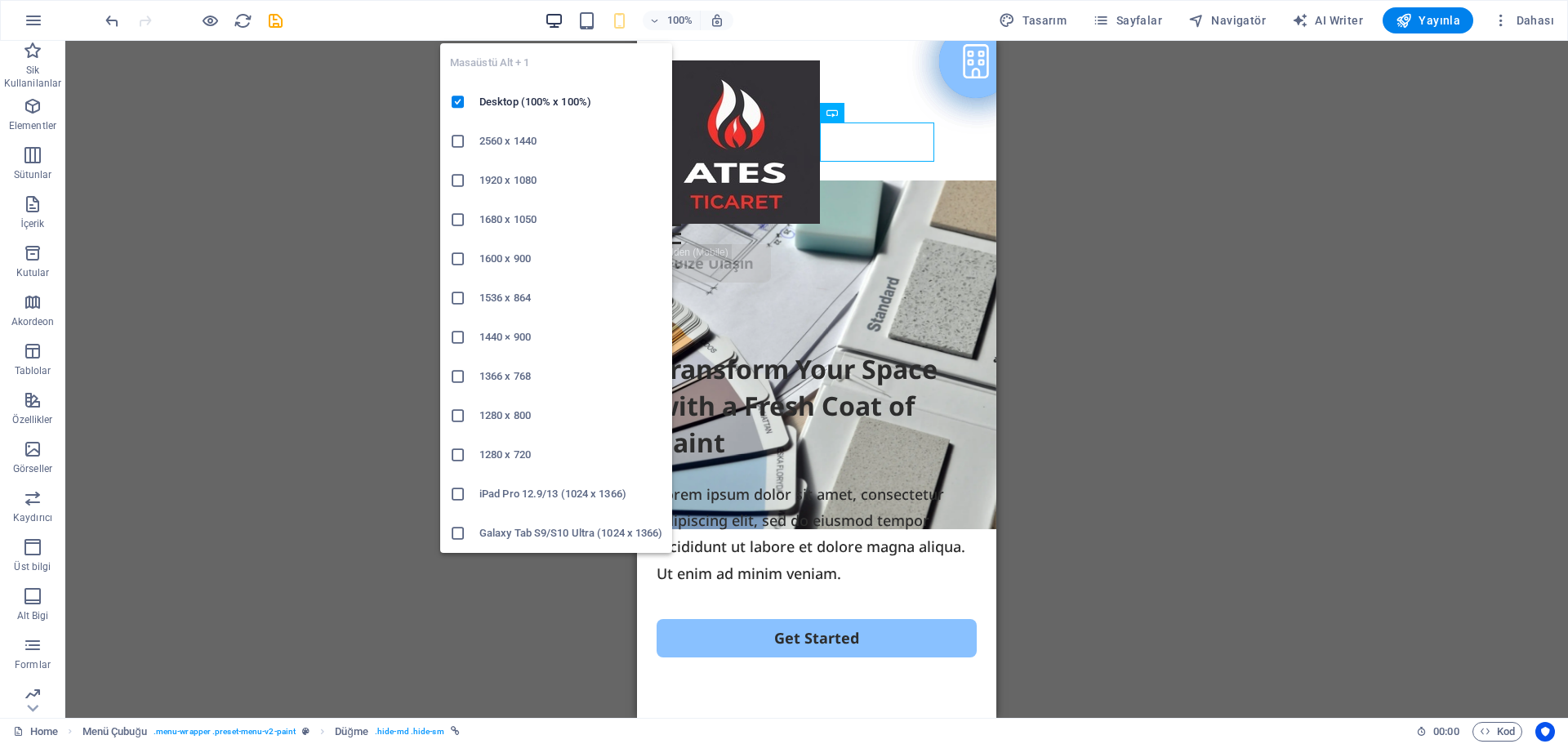
click at [562, 16] on icon "button" at bounding box center [554, 21] width 19 height 19
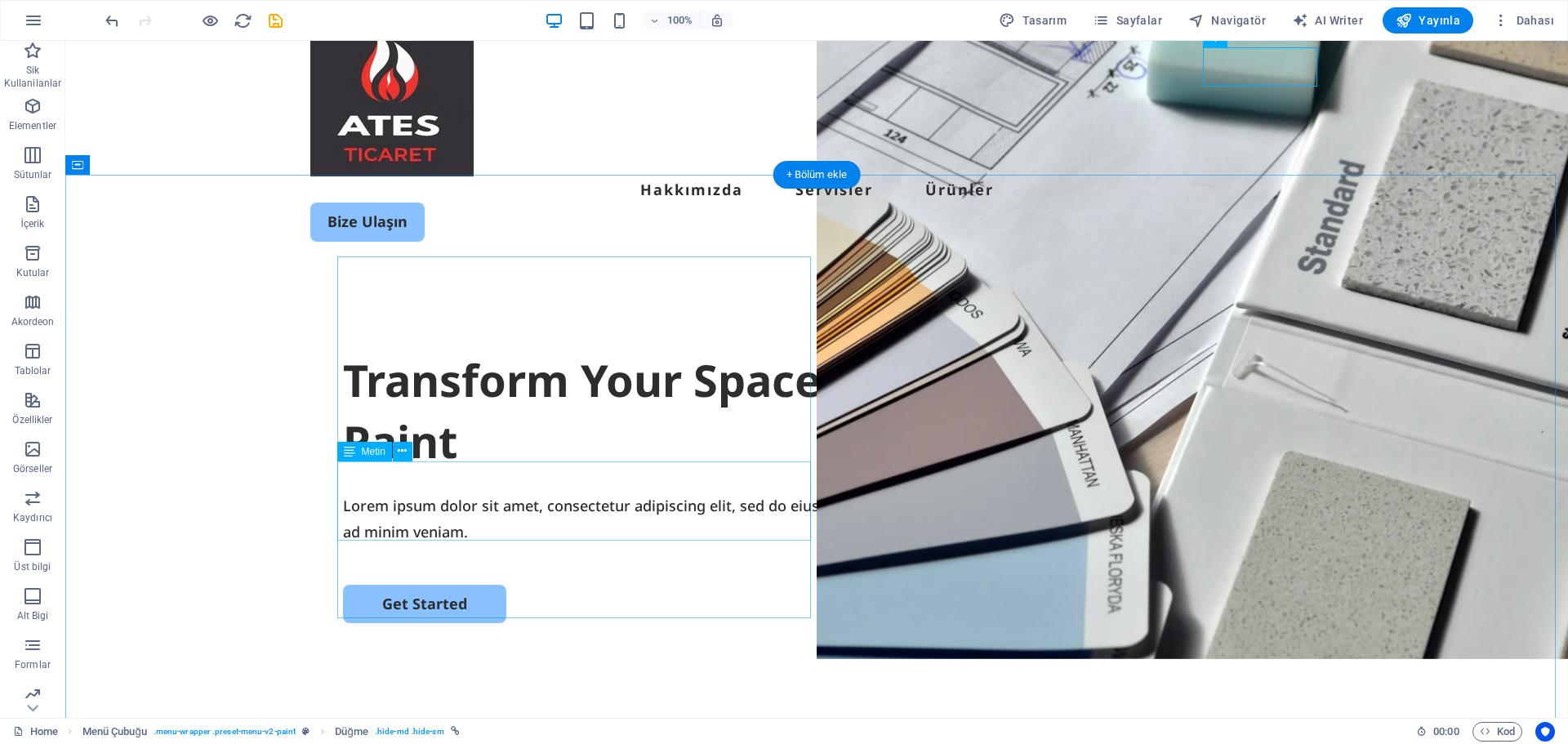
scroll to position [82, 0]
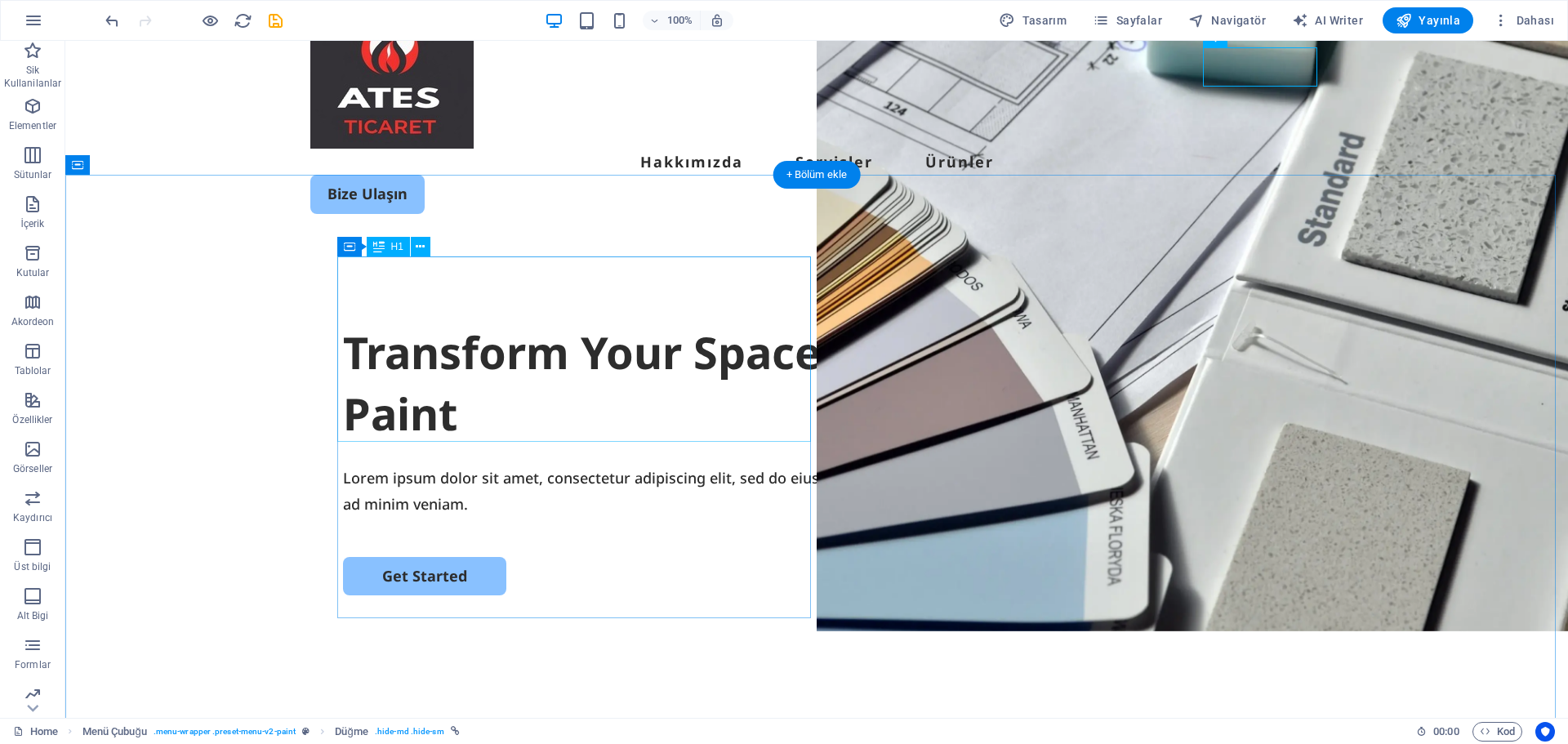
click at [756, 426] on div "Transform Your Space with a Fresh Coat of Paint" at bounding box center [816, 383] width 947 height 123
click at [712, 421] on div "Transform Your Space with a Fresh Coat of Paint" at bounding box center [816, 383] width 947 height 123
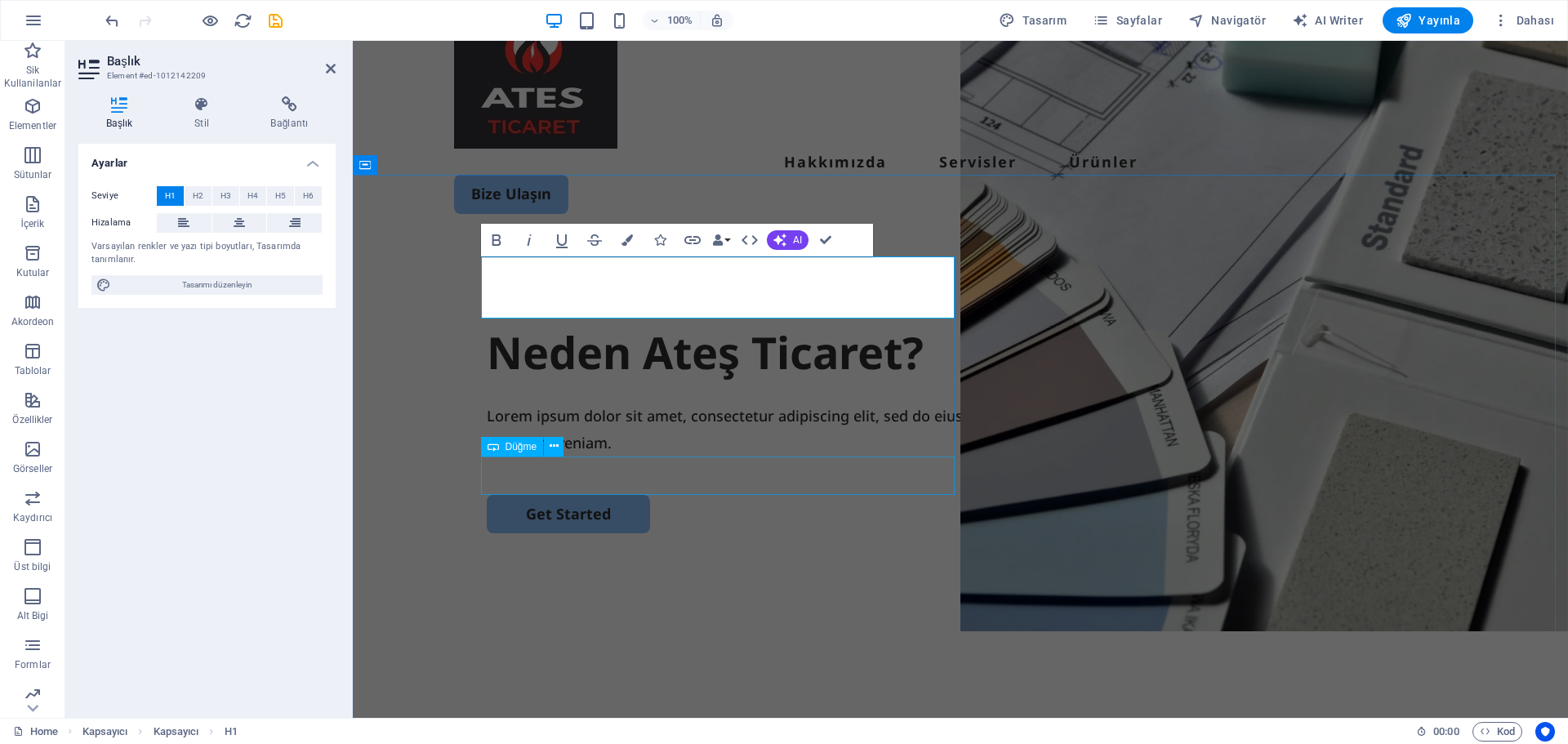
click at [903, 456] on div at bounding box center [960, 475] width 947 height 39
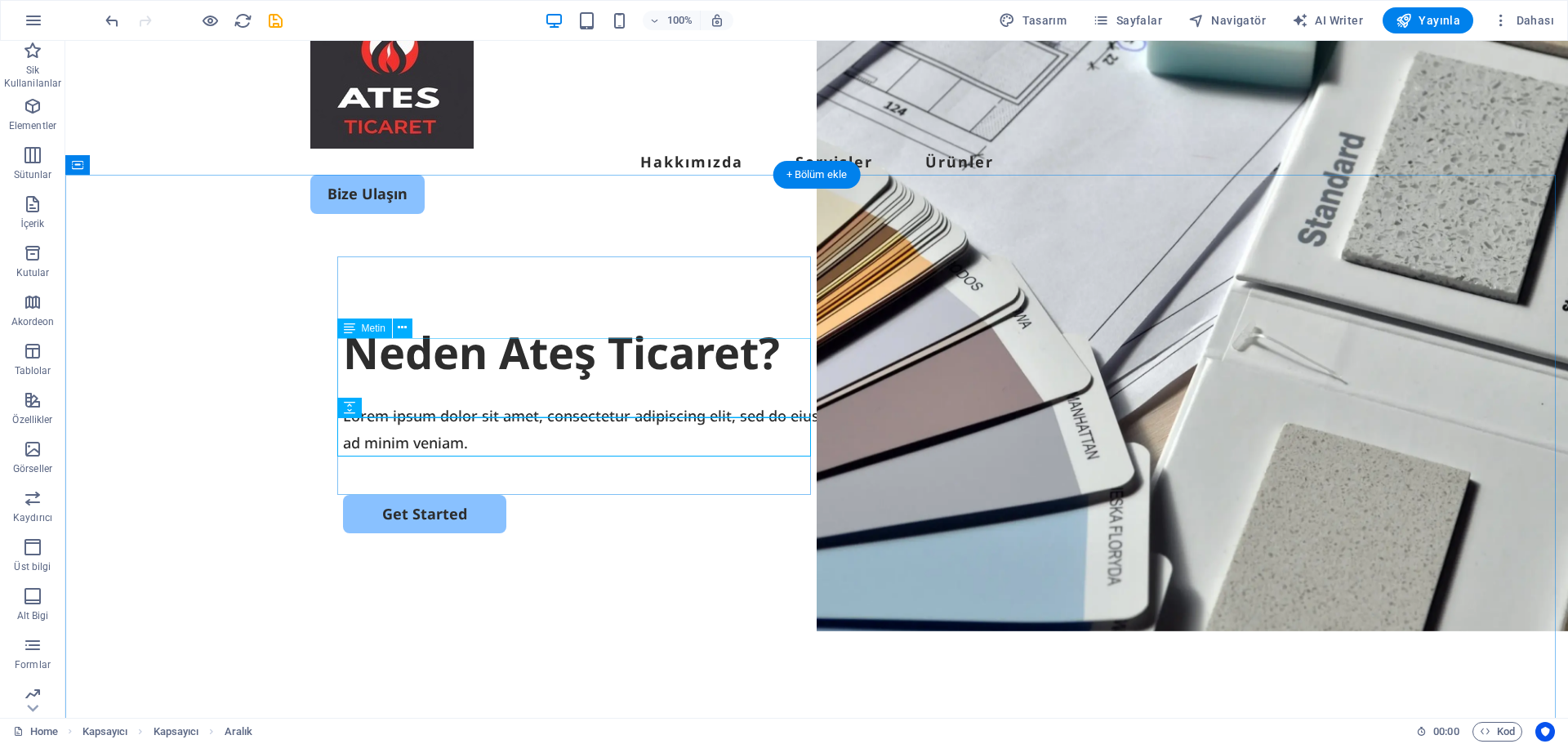
click at [732, 402] on div "Lorem ipsum dolor sit amet, consectetur adipiscing elit, sed do eiusmod tempor …" at bounding box center [816, 428] width 947 height 53
click at [713, 405] on div "Lorem ipsum dolor sit amet, consectetur adipiscing elit, sed do eiusmod tempor …" at bounding box center [816, 428] width 947 height 53
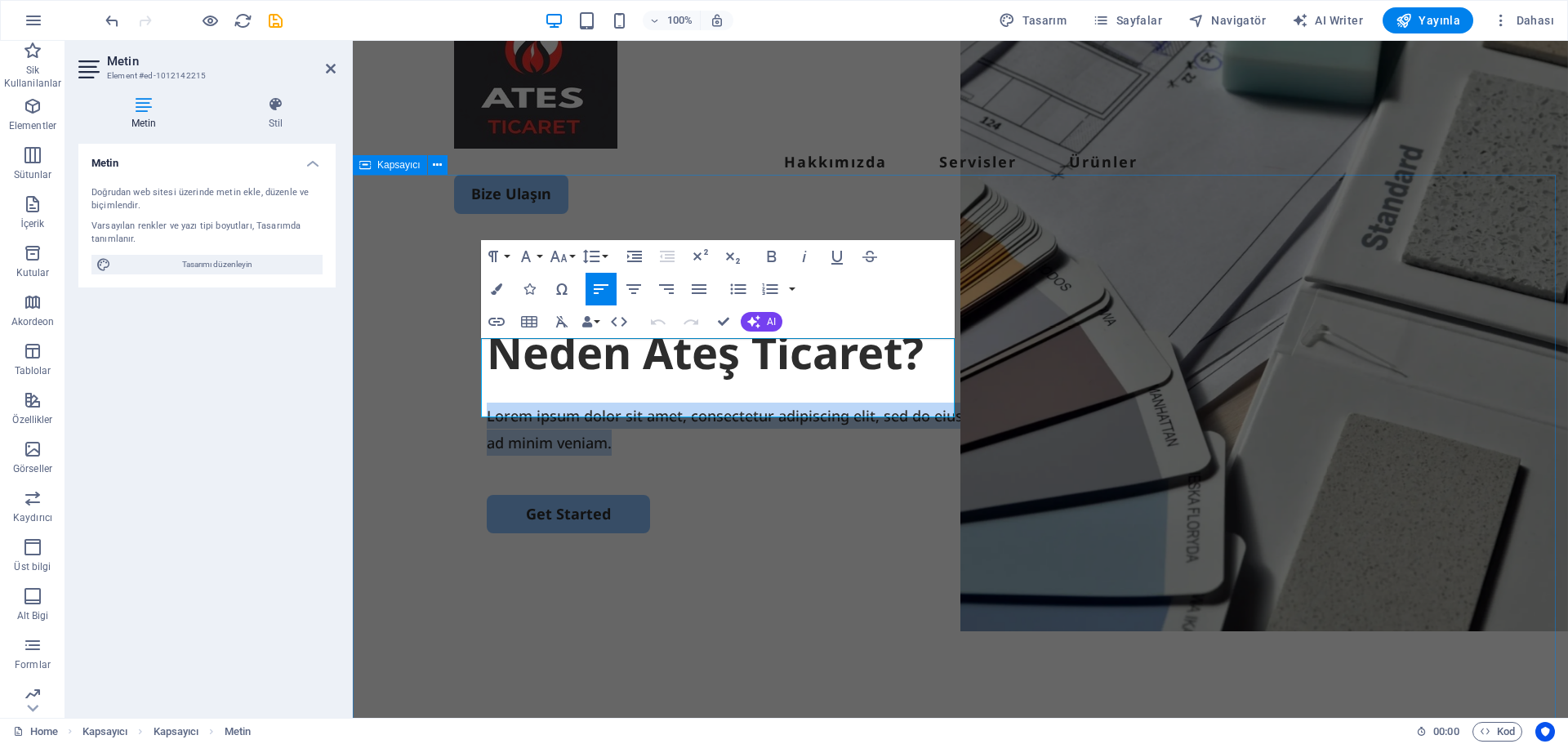
drag, startPoint x: 1001, startPoint y: 405, endPoint x: 461, endPoint y: 338, distance: 544.1
click at [461, 338] on div "Neden Ateş Ticaret? Lorem ipsum dolor sit amet, consectetur adipiscing elit, se…" at bounding box center [960, 554] width 1215 height 628
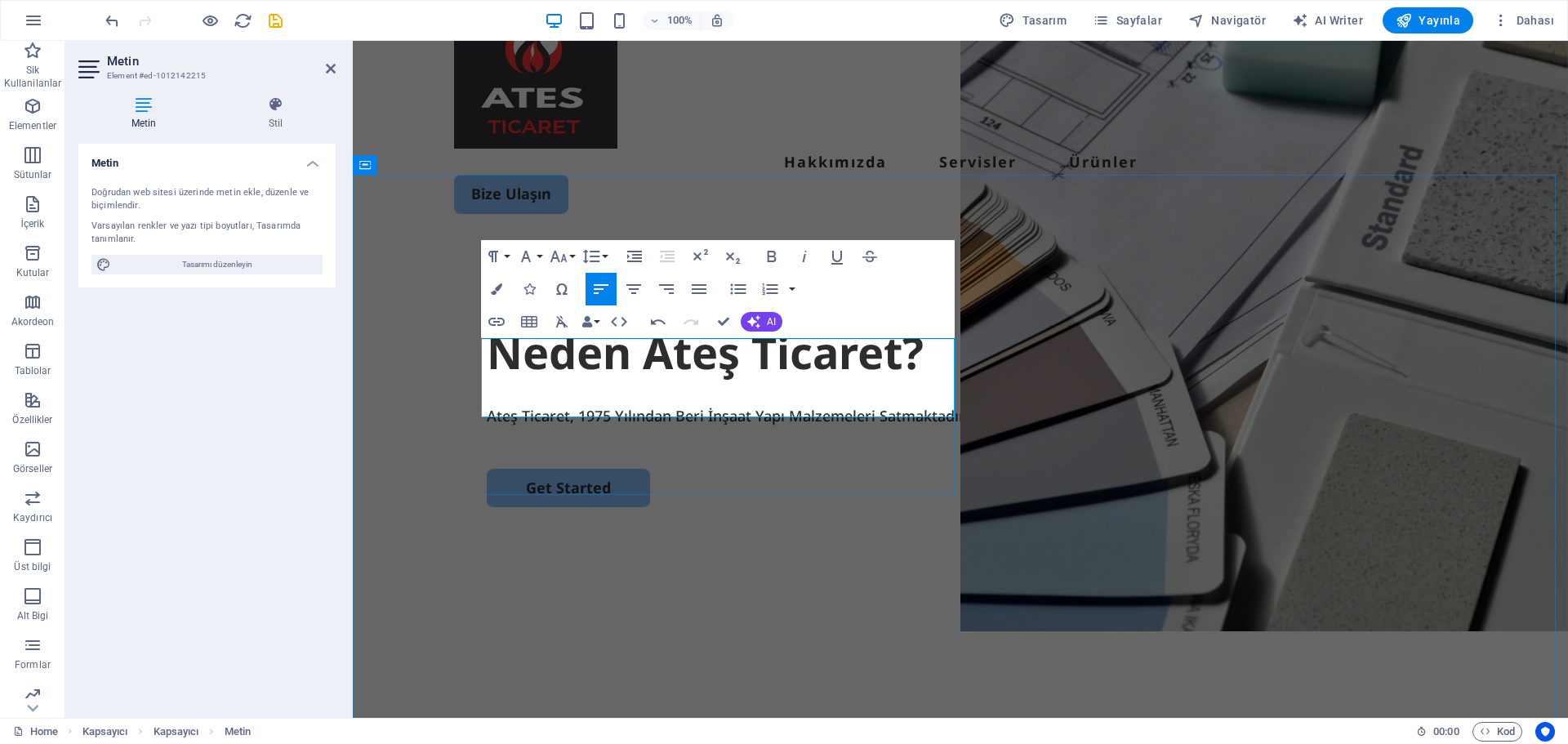
click at [731, 407] on p "Ateş Ticaret, 1975 Yılından Beri İnşaat Yapı Malzemeleri Satmaktadır. Kaliteli …" at bounding box center [960, 415] width 947 height 26
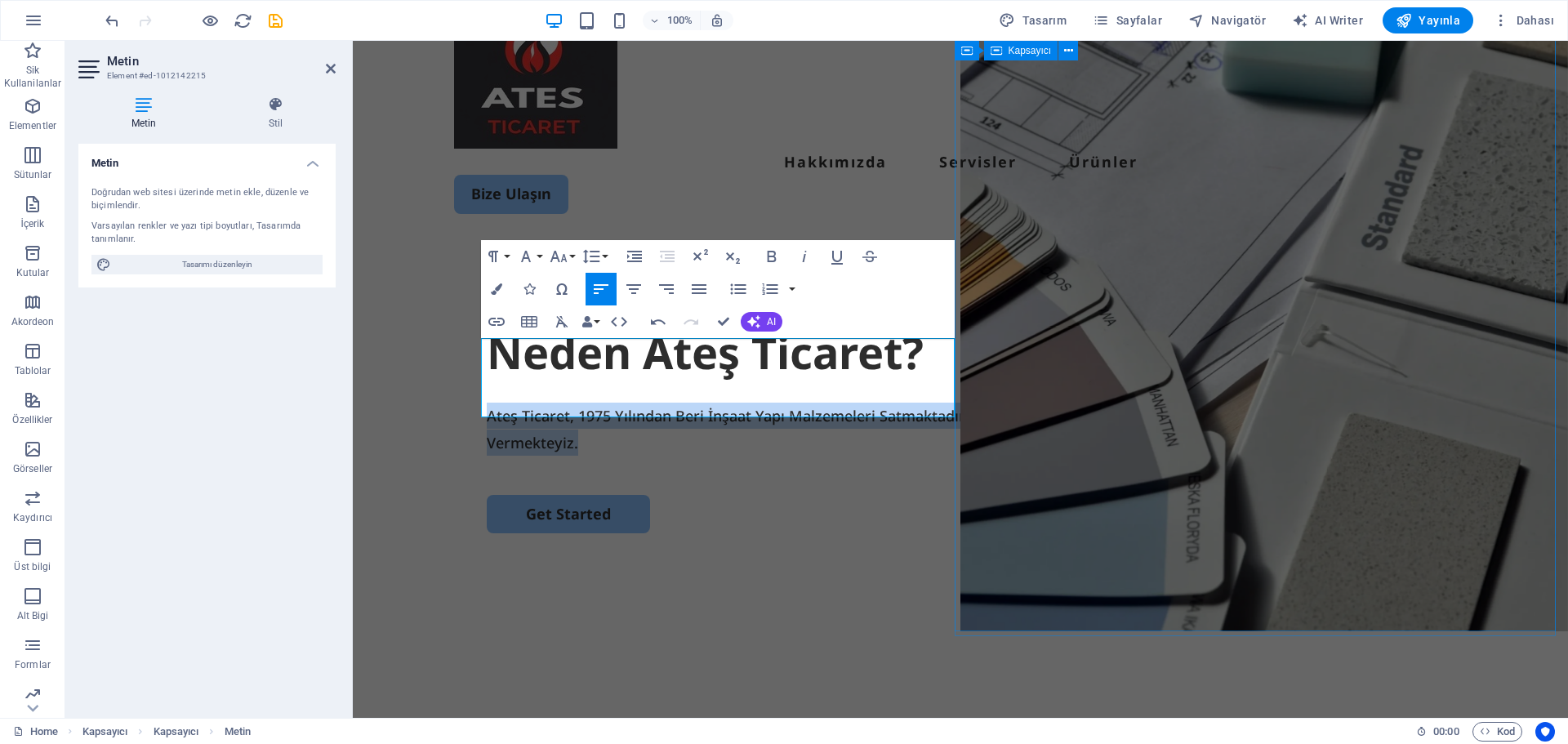
copy p "Ateş Ticaret, 1975 Yılından Beri İnşaat Yapı Malzemeleri Satmaktadır. Kaliteli …"
click at [737, 602] on div "Neden Ateş Ticaret? Ateş Ticaret, 1975 Yılından Beri İnşaat Yapı Malzemeleri Sa…" at bounding box center [960, 554] width 1215 height 628
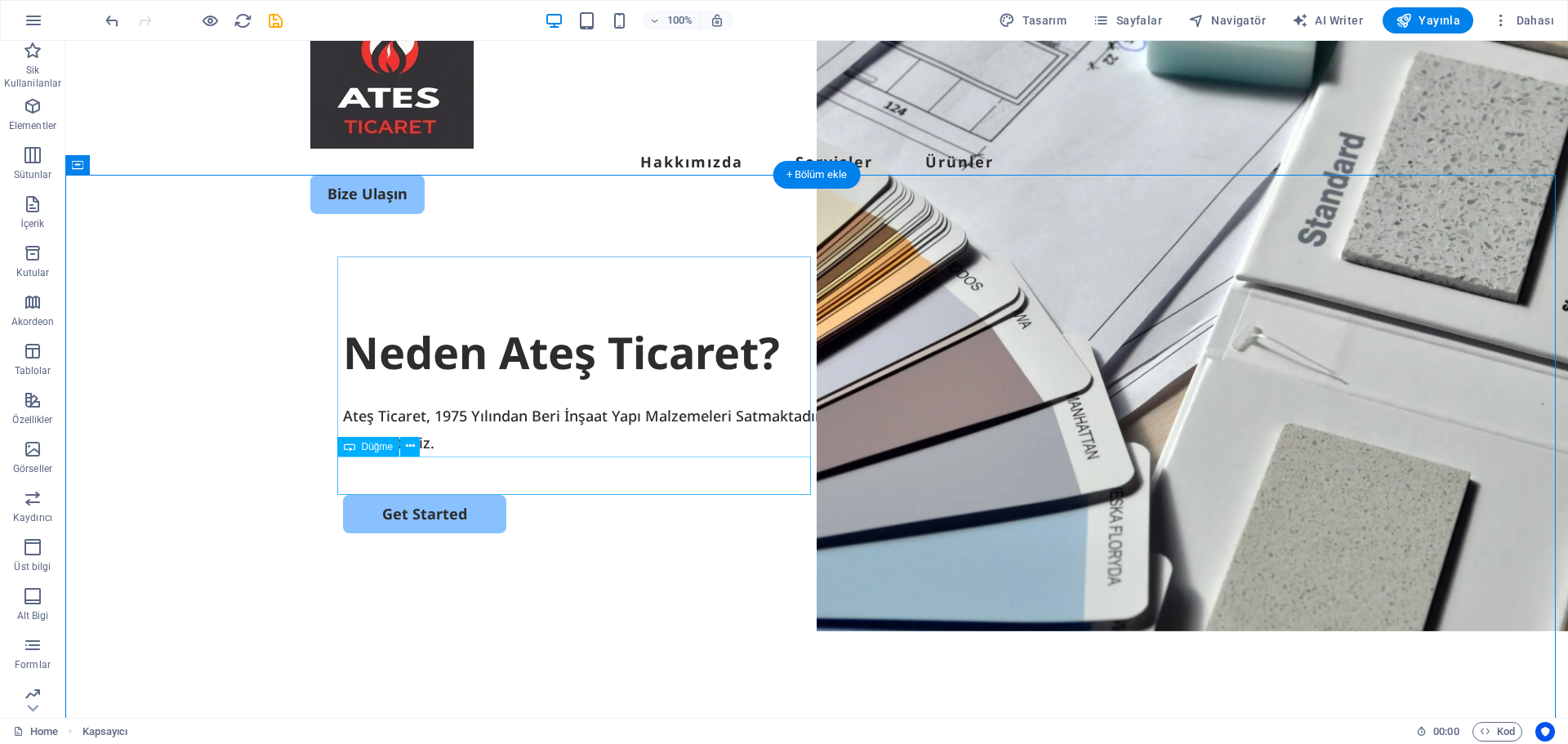
click at [469, 495] on div "Get Started" at bounding box center [816, 514] width 947 height 38
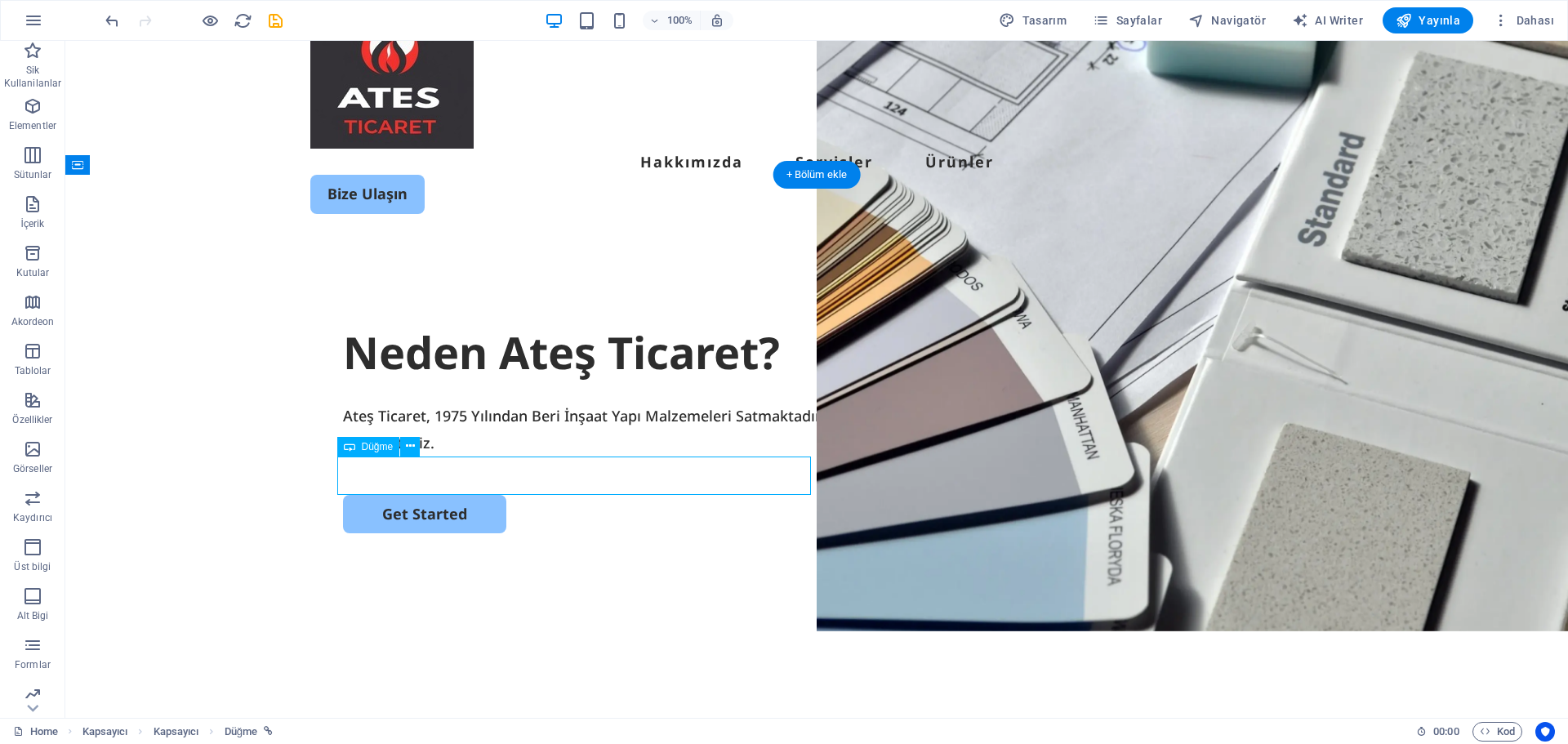
click at [469, 495] on div "Get Started" at bounding box center [816, 514] width 947 height 38
select select "px"
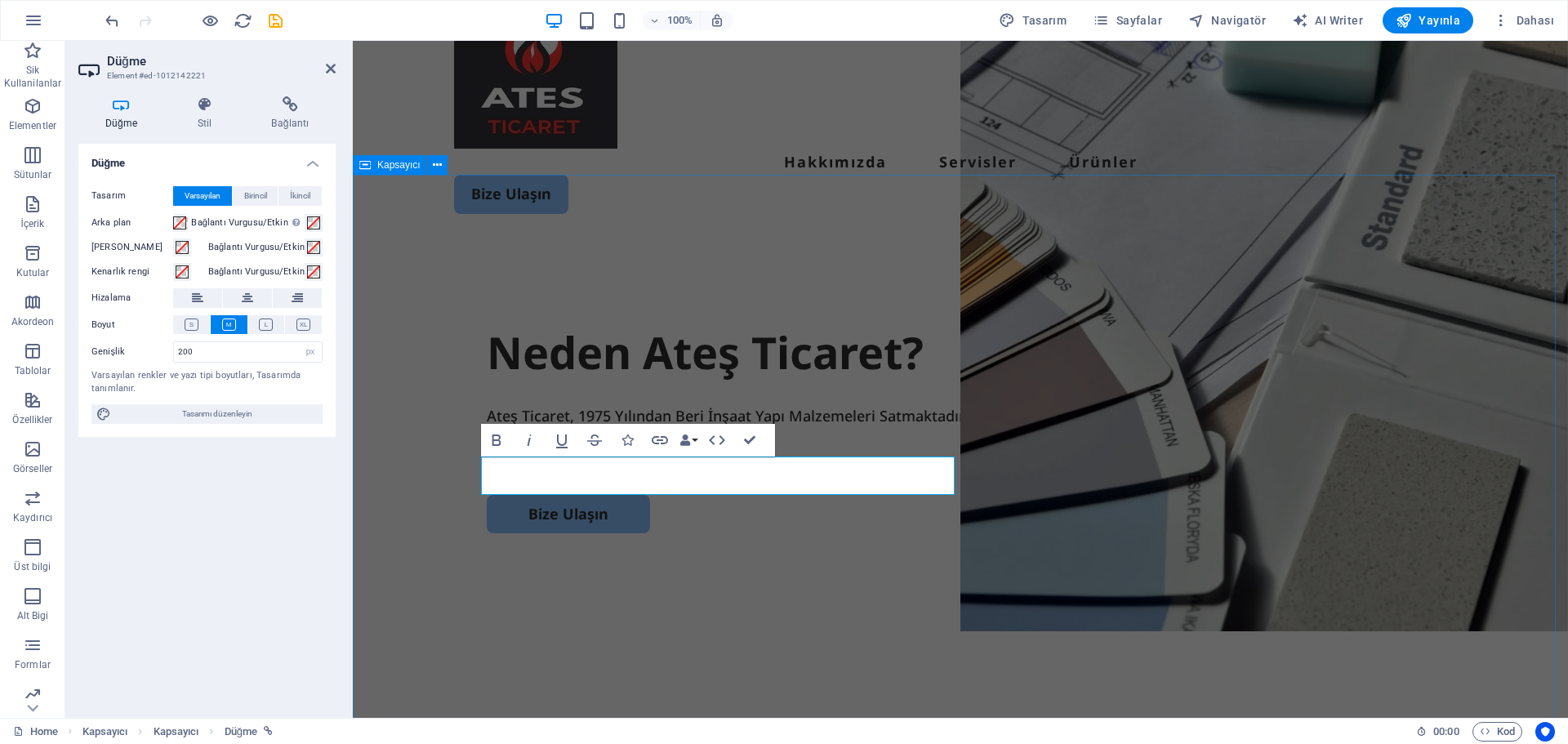
click at [729, 548] on div "Neden Ateş Ticaret? Ateş Ticaret, 1975 Yılından Beri İnşaat Yapı Malzemeleri Sa…" at bounding box center [960, 554] width 1215 height 628
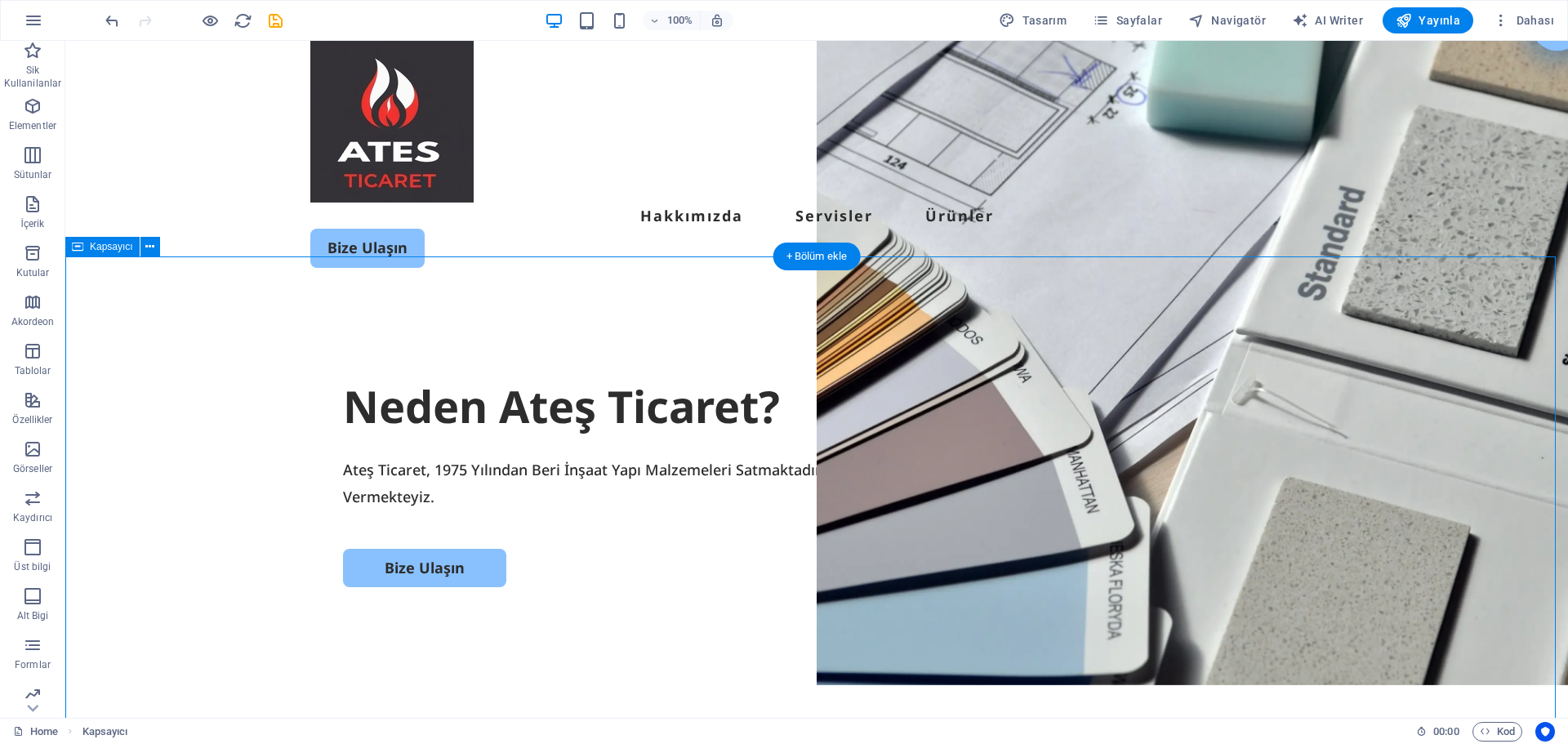
scroll to position [0, 0]
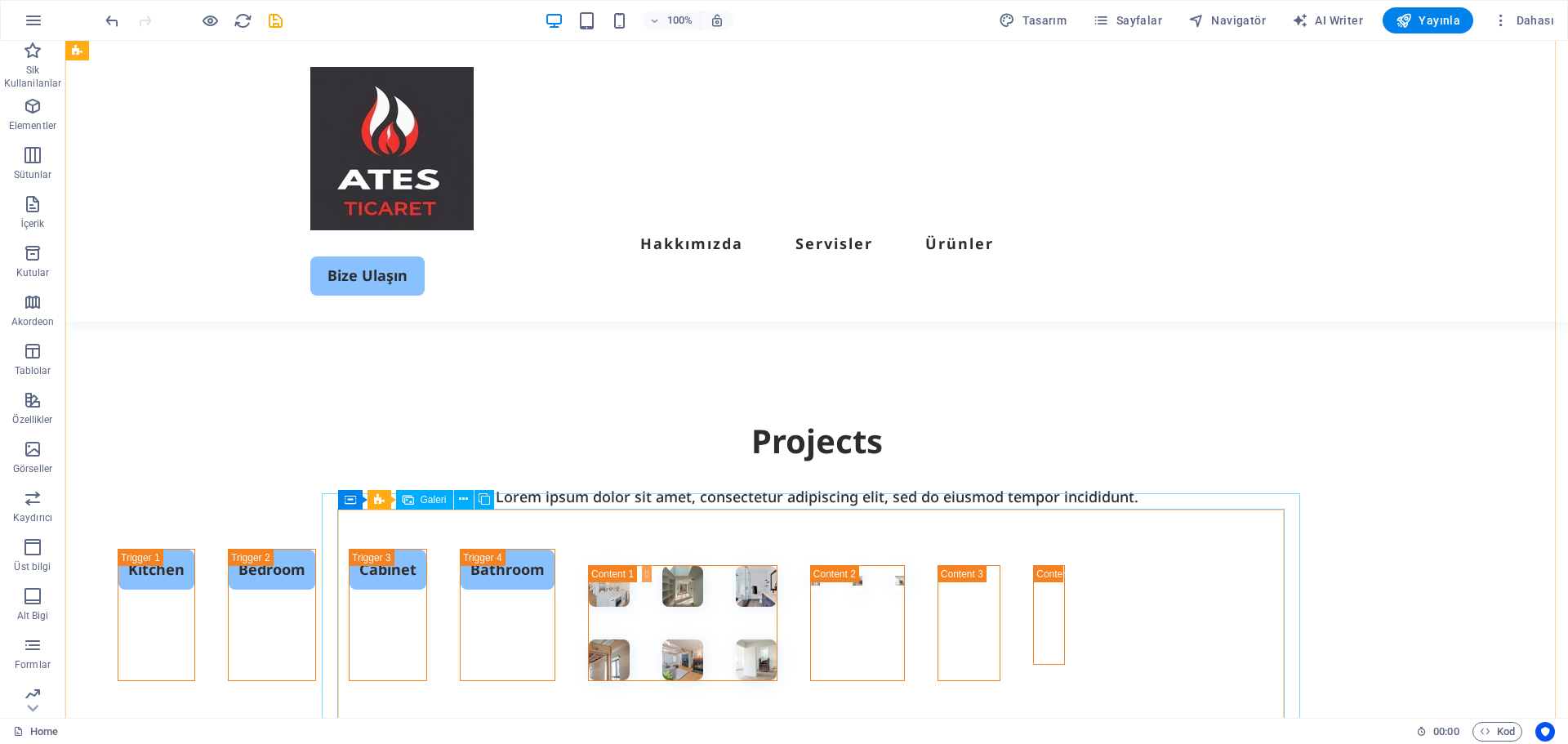
scroll to position [3184, 0]
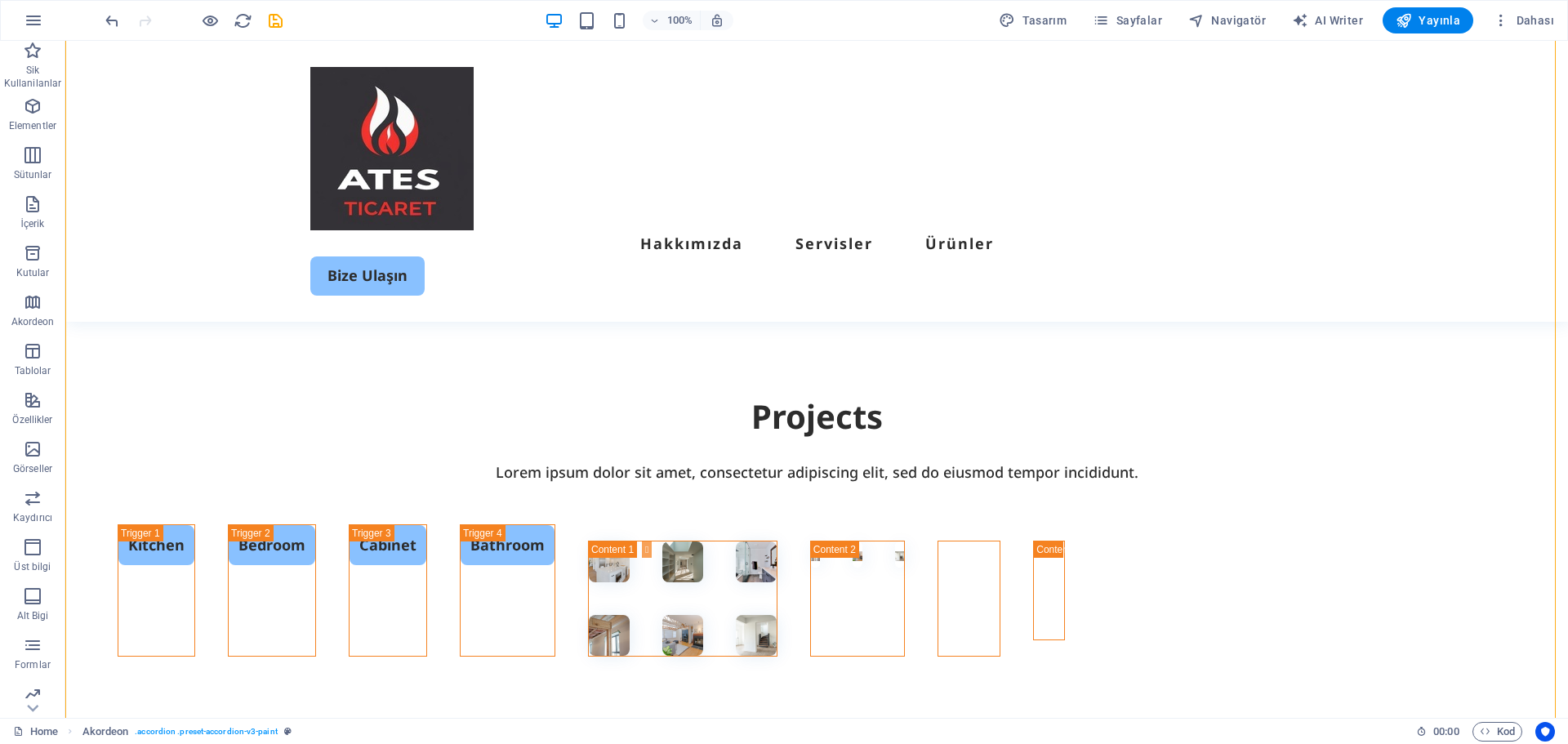
drag, startPoint x: 464, startPoint y: 599, endPoint x: 1115, endPoint y: 351, distance: 696.6
click at [1115, 489] on div "Kitchen Bedroom Cabinet Bathroom" at bounding box center [591, 613] width 1084 height 249
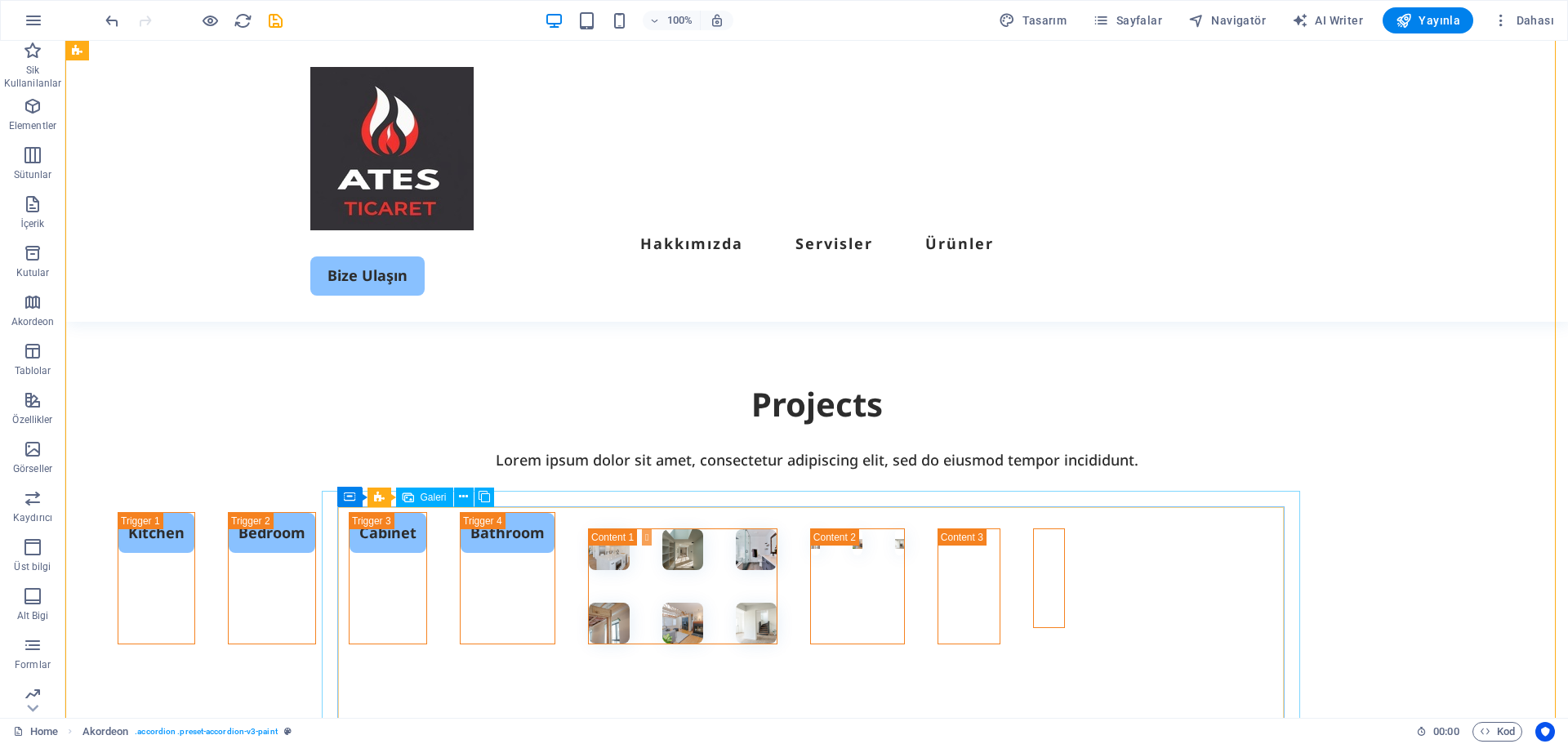
drag, startPoint x: 587, startPoint y: 624, endPoint x: 635, endPoint y: 625, distance: 48.0
click at [1017, 571] on div at bounding box center [1048, 542] width 63 height 59
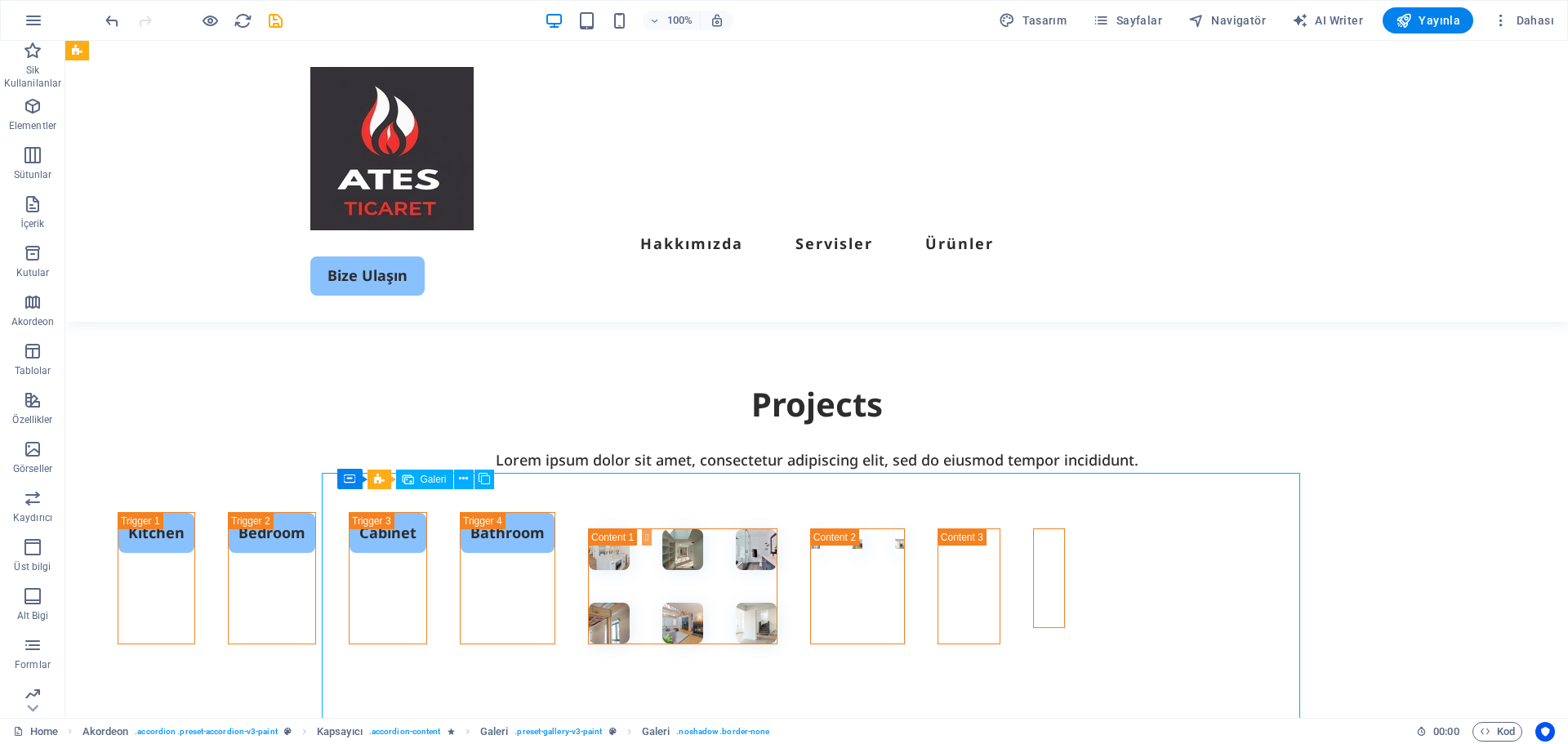
scroll to position [3201, 0]
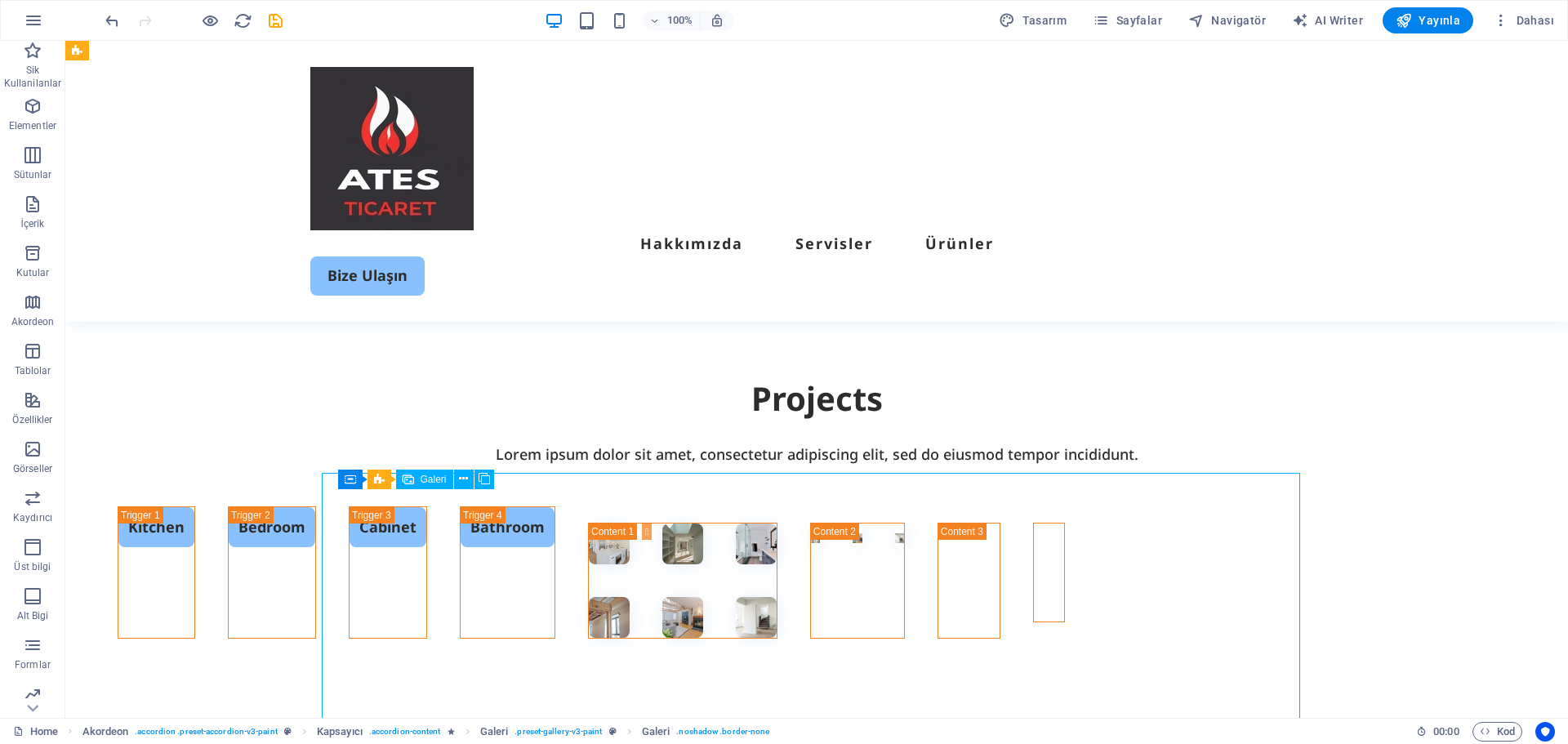
click at [1017, 565] on div at bounding box center [1048, 536] width 63 height 59
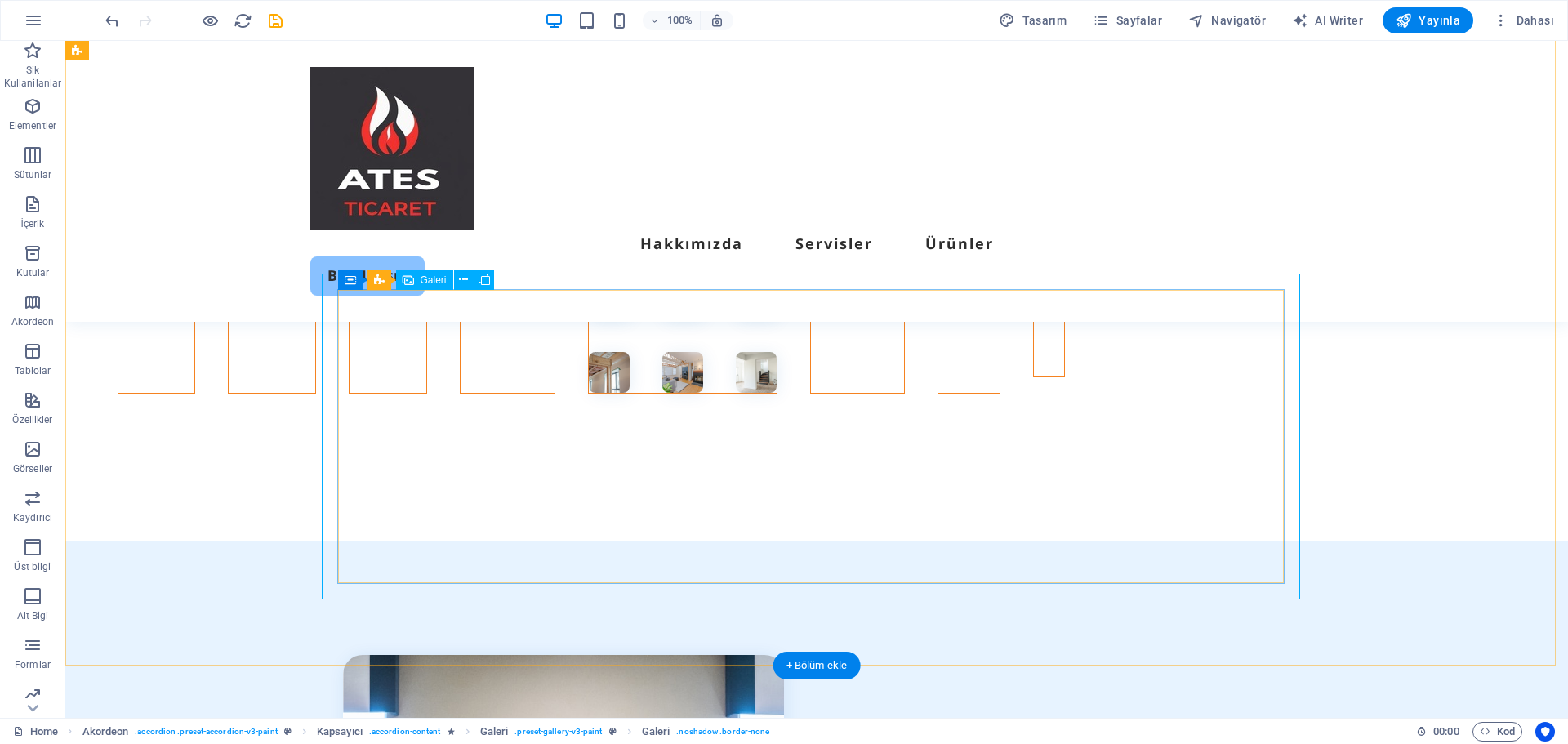
scroll to position [3365, 0]
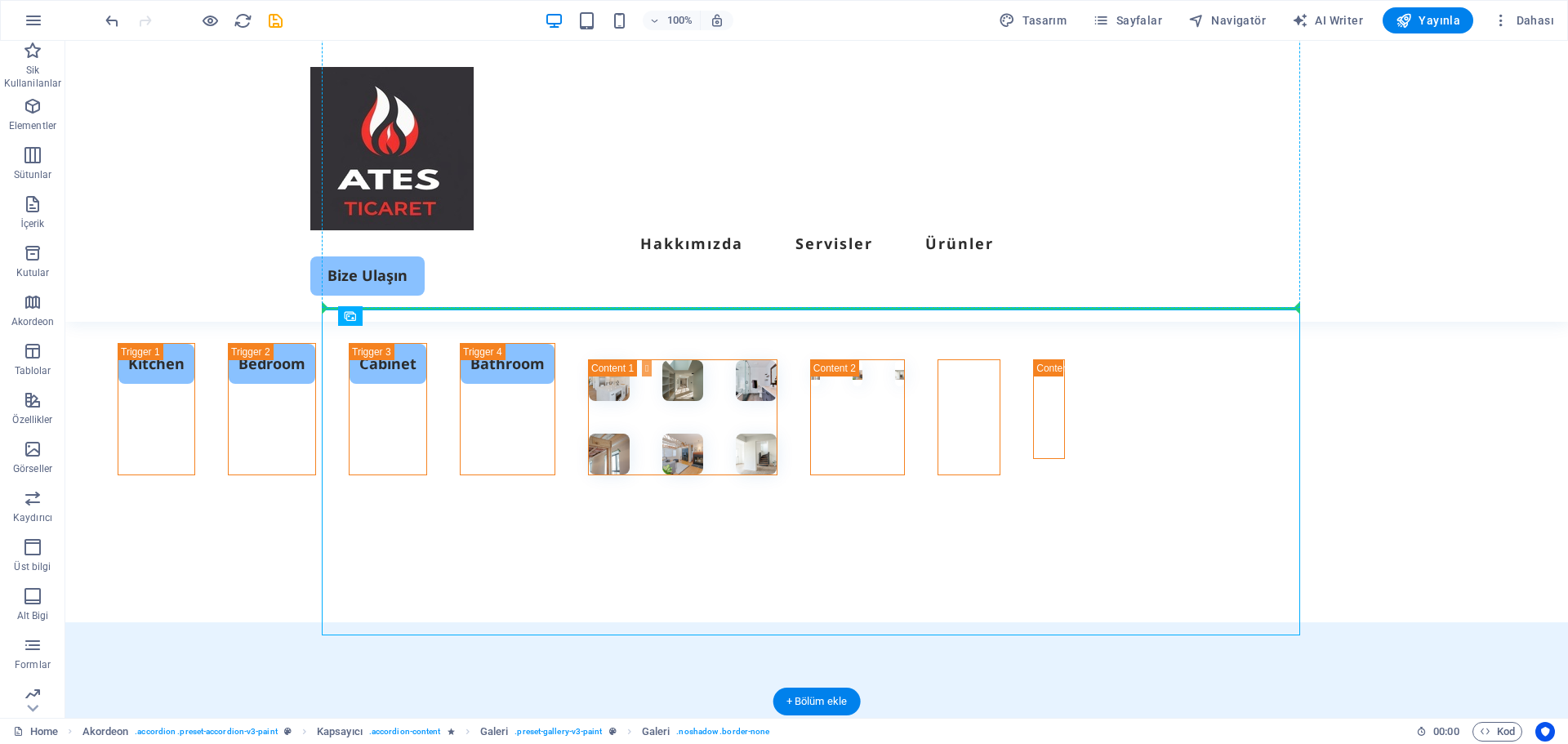
drag, startPoint x: 453, startPoint y: 442, endPoint x: 1168, endPoint y: 259, distance: 738.0
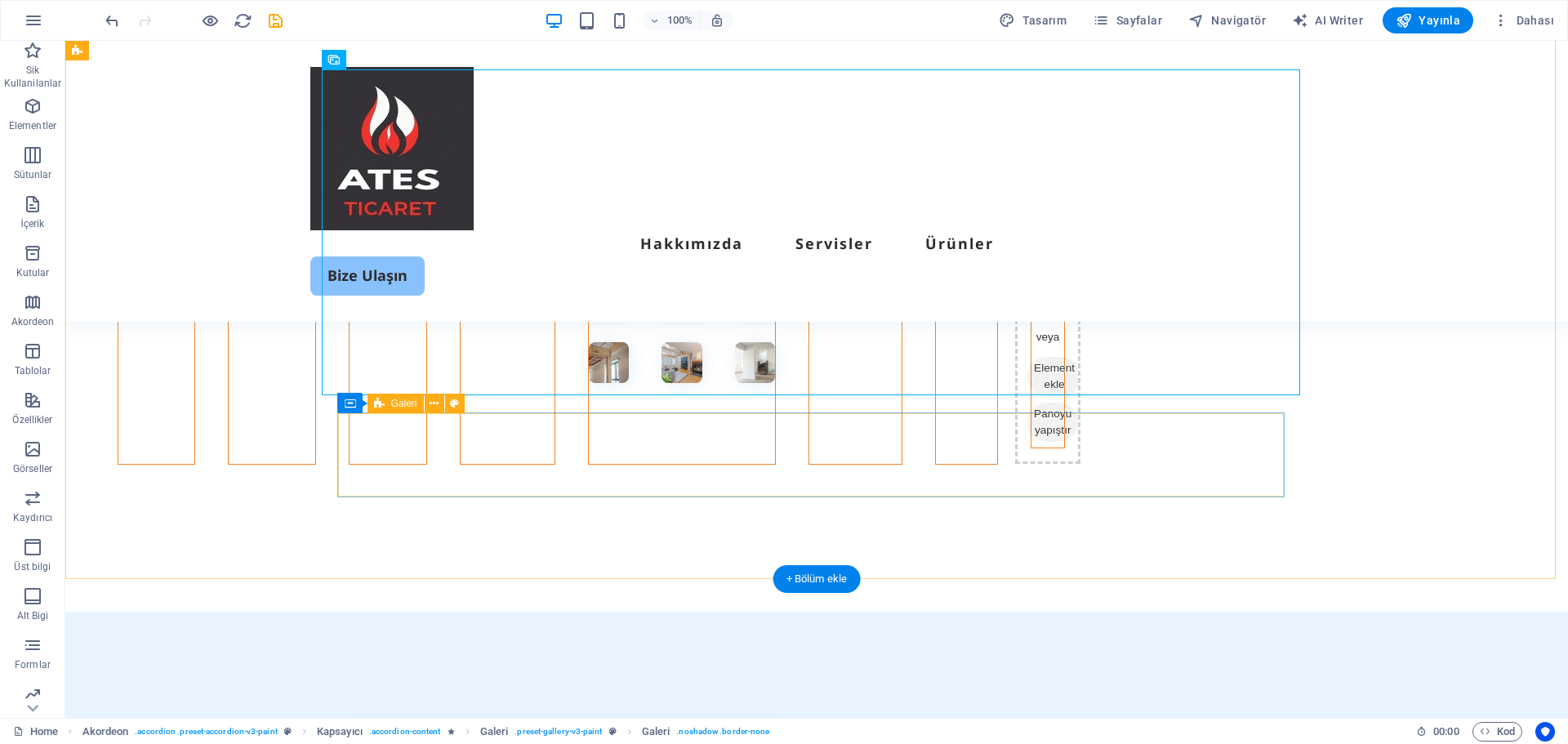
scroll to position [3610, 0]
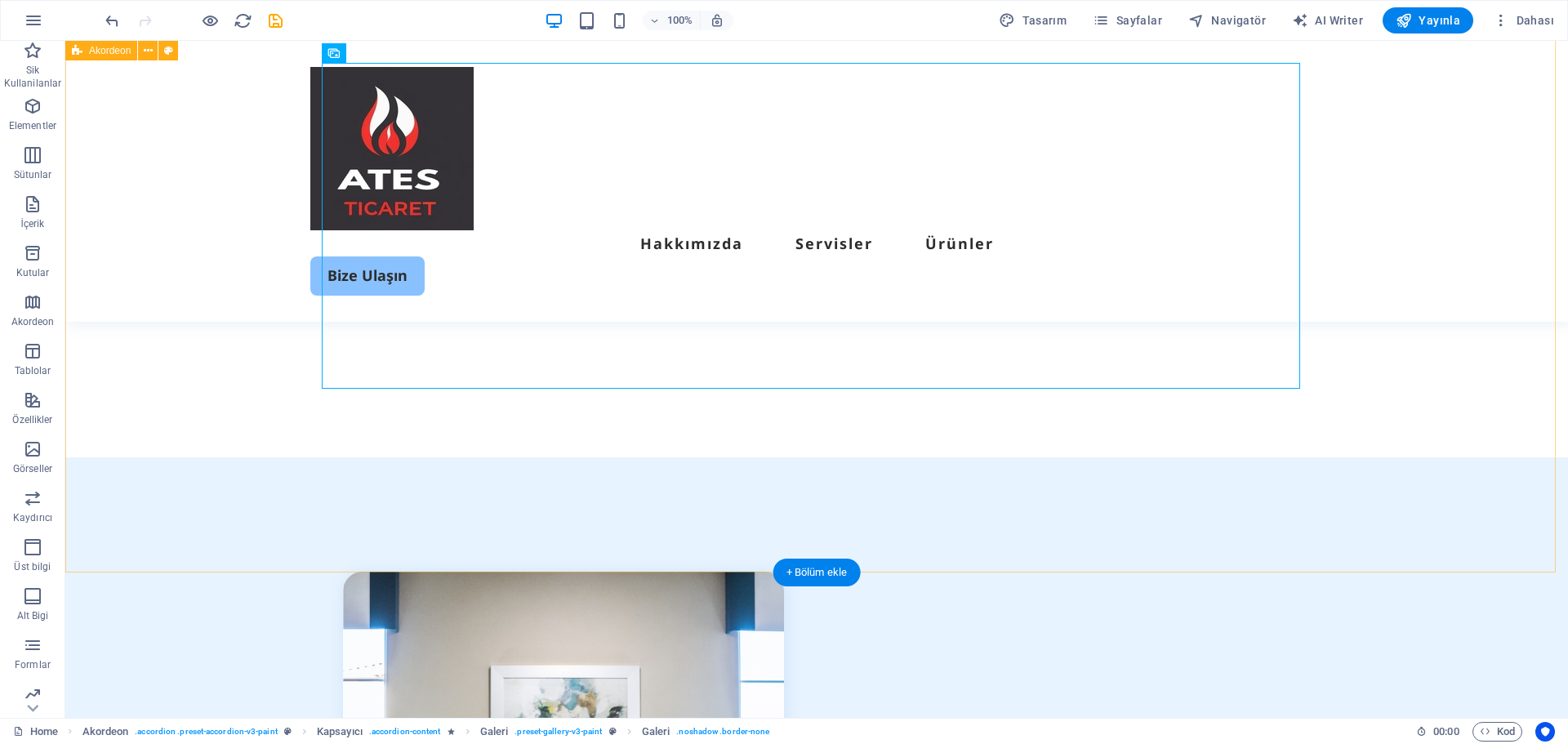
click at [1178, 375] on div "Kitchen Bedroom Cabinet Bathroom İçeriği buraya bırak veya Element ekle Panoyu …" at bounding box center [817, 227] width 1502 height 297
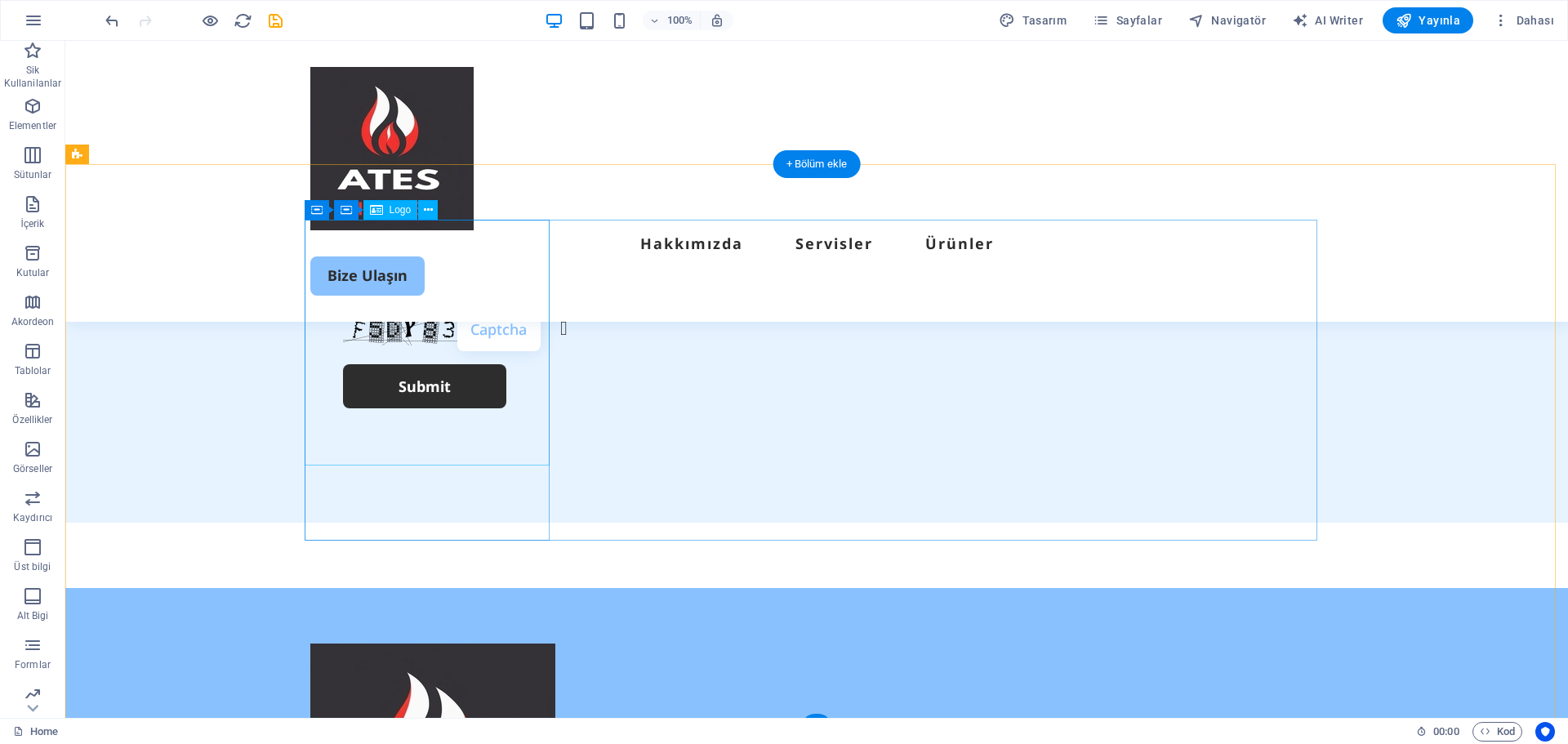
scroll to position [4881, 0]
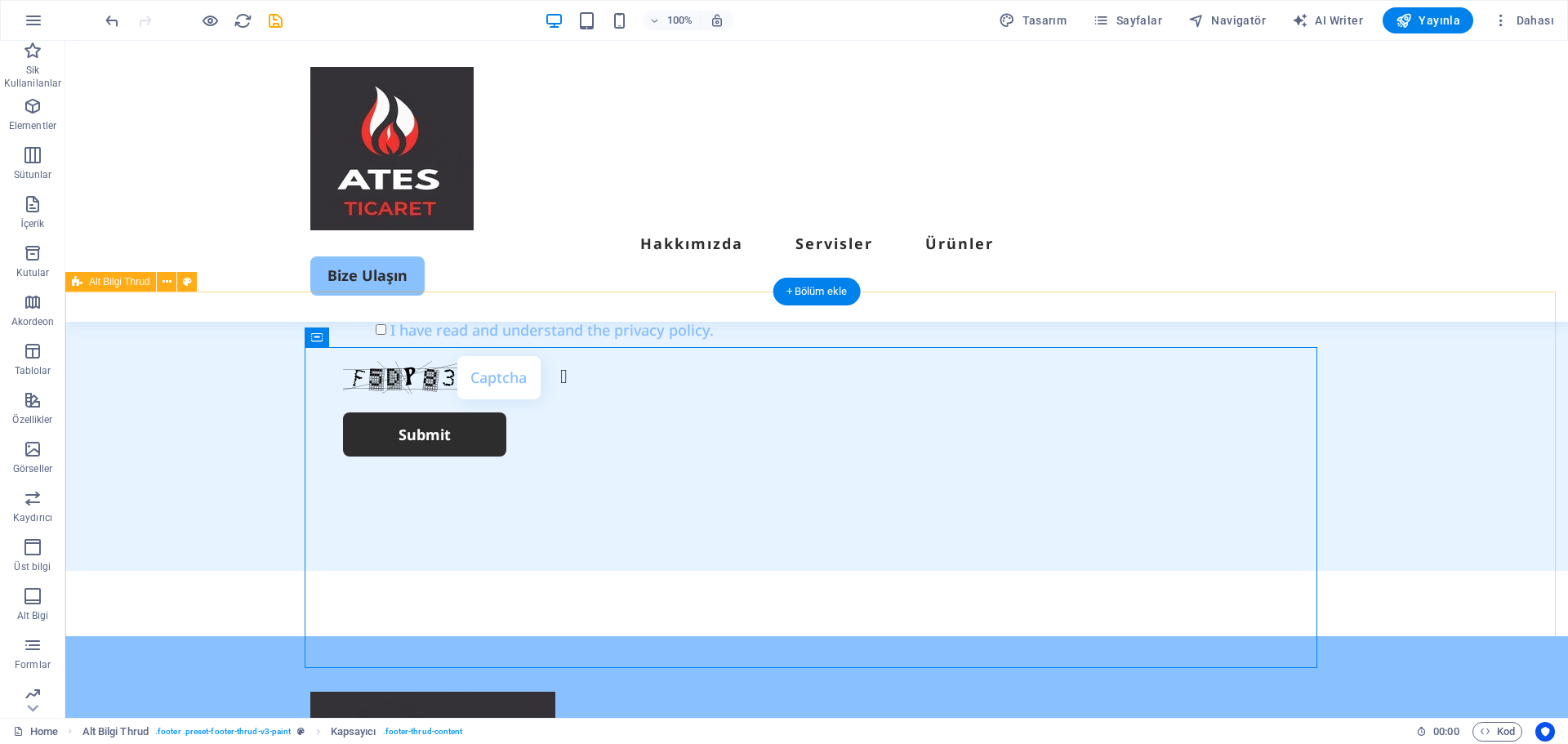
scroll to position [4718, 0]
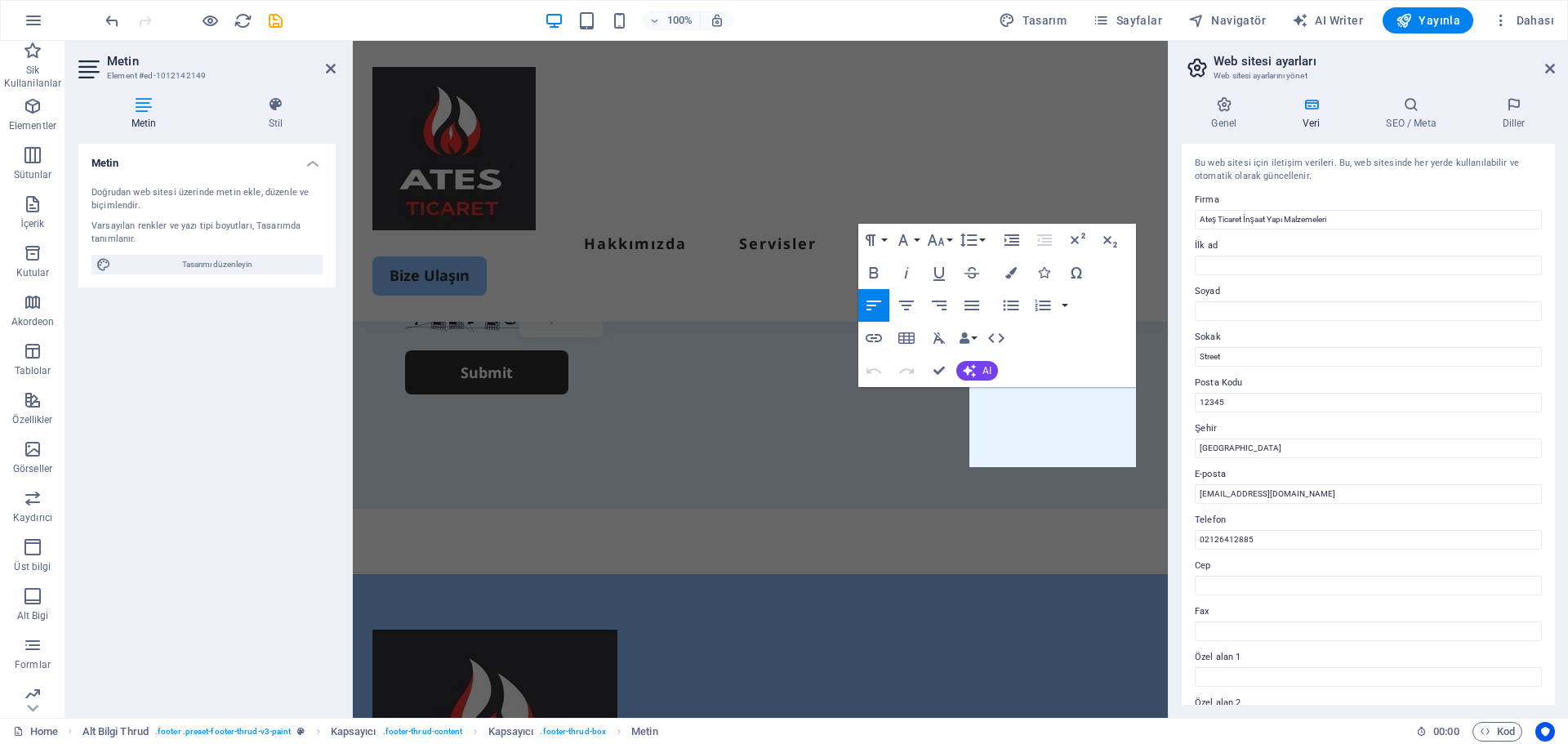
scroll to position [4488, 0]
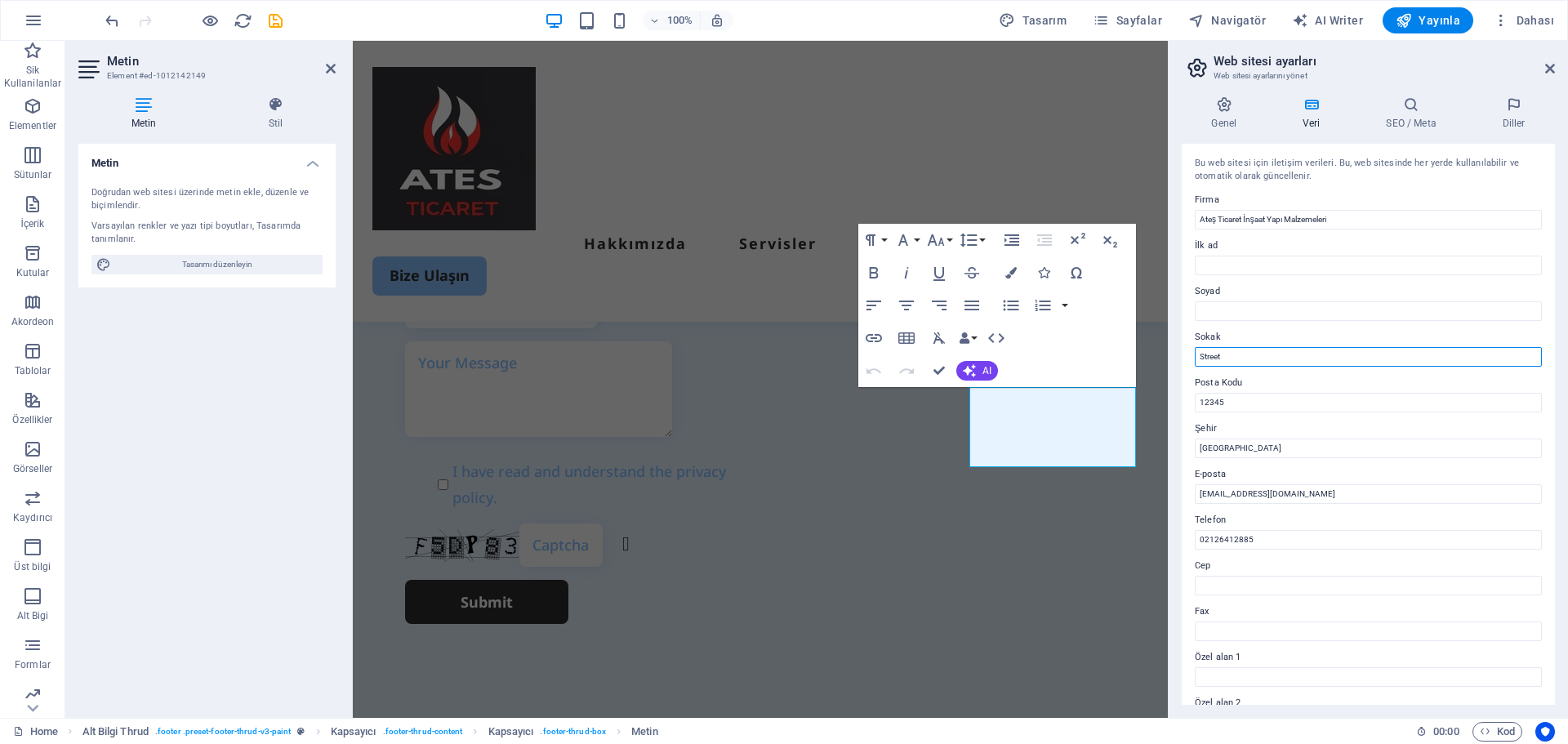
drag, startPoint x: 1292, startPoint y: 358, endPoint x: 1091, endPoint y: 354, distance: 201.0
click at [1091, 354] on div "Home Sik Kullanilanlar Elementler Sütunlar İçerik Kutular Akordeon Tablolar Öze…" at bounding box center [784, 379] width 1568 height 677
type input "Gaziler, Gaziler Caddesi, 41400 Gebze/Kocaeli"
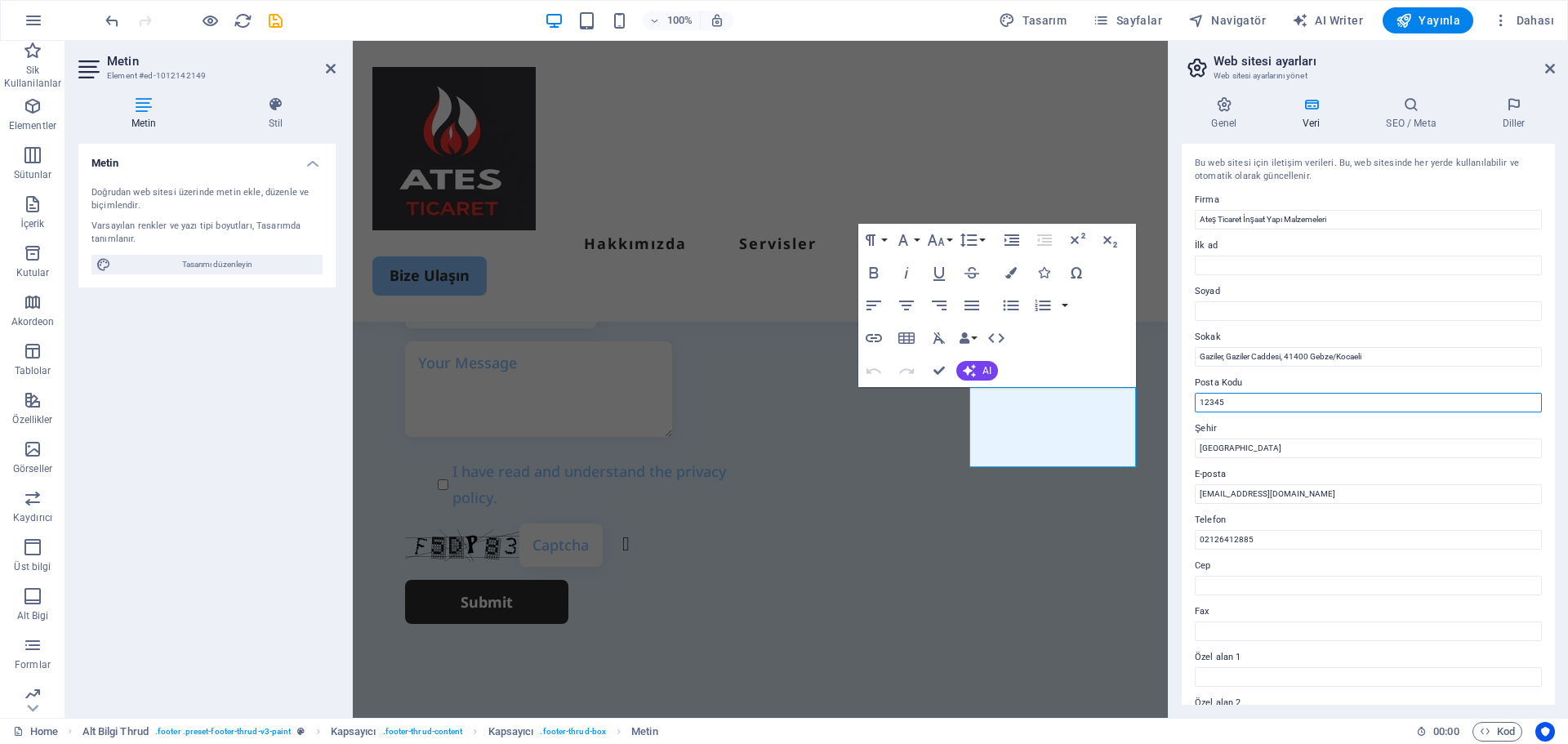
drag, startPoint x: 1283, startPoint y: 412, endPoint x: 1192, endPoint y: 409, distance: 91.0
click at [1192, 409] on div "Bu web sitesi için iletişim verileri. Bu, web sitesinde her yerde kullanılabili…" at bounding box center [1369, 424] width 373 height 561
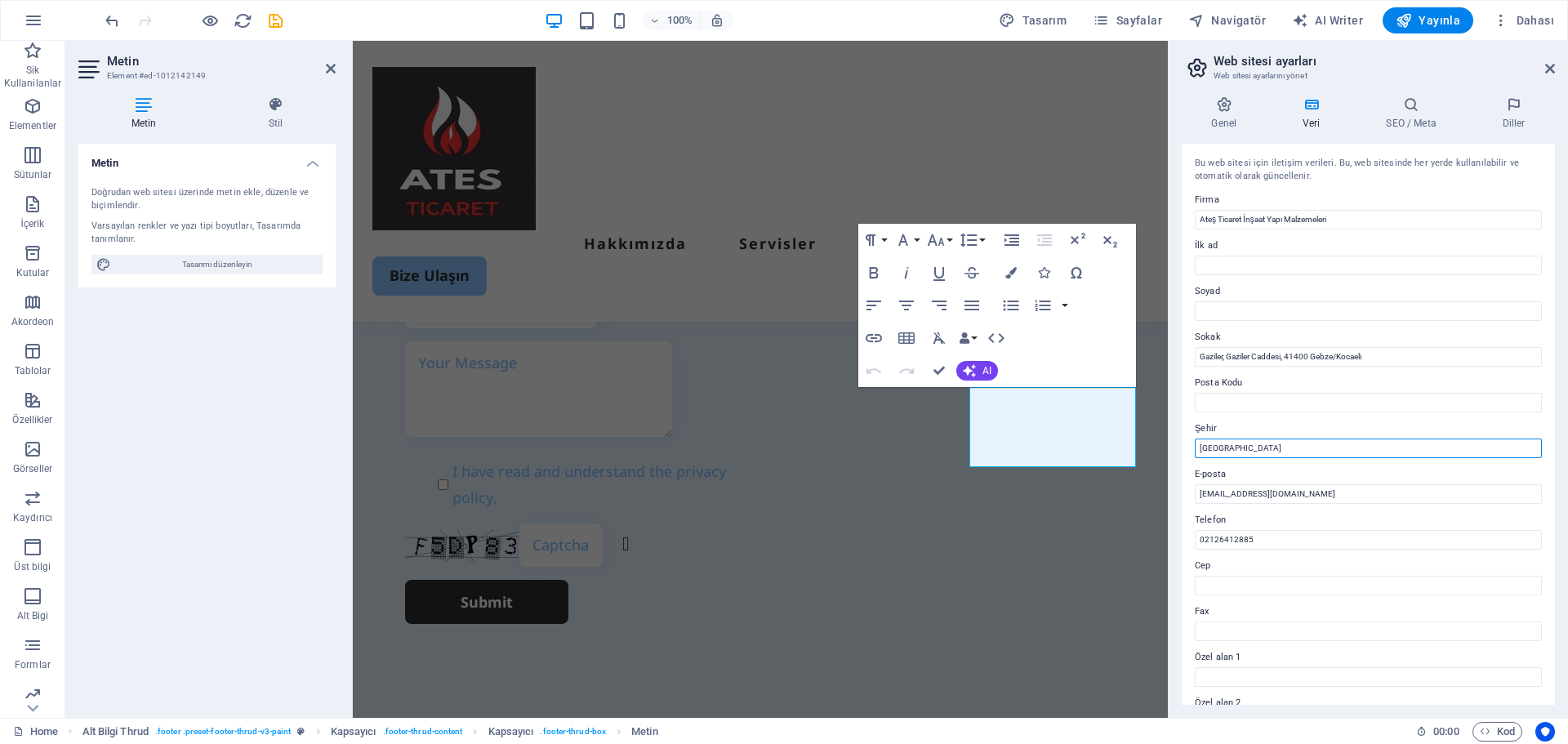
drag, startPoint x: 1290, startPoint y: 456, endPoint x: 1168, endPoint y: 438, distance: 123.3
click at [1168, 438] on aside "Web sitesi ayarları Web sitesi ayarlarını yönet Genel Veri SEO / Meta Diller We…" at bounding box center [1368, 379] width 400 height 677
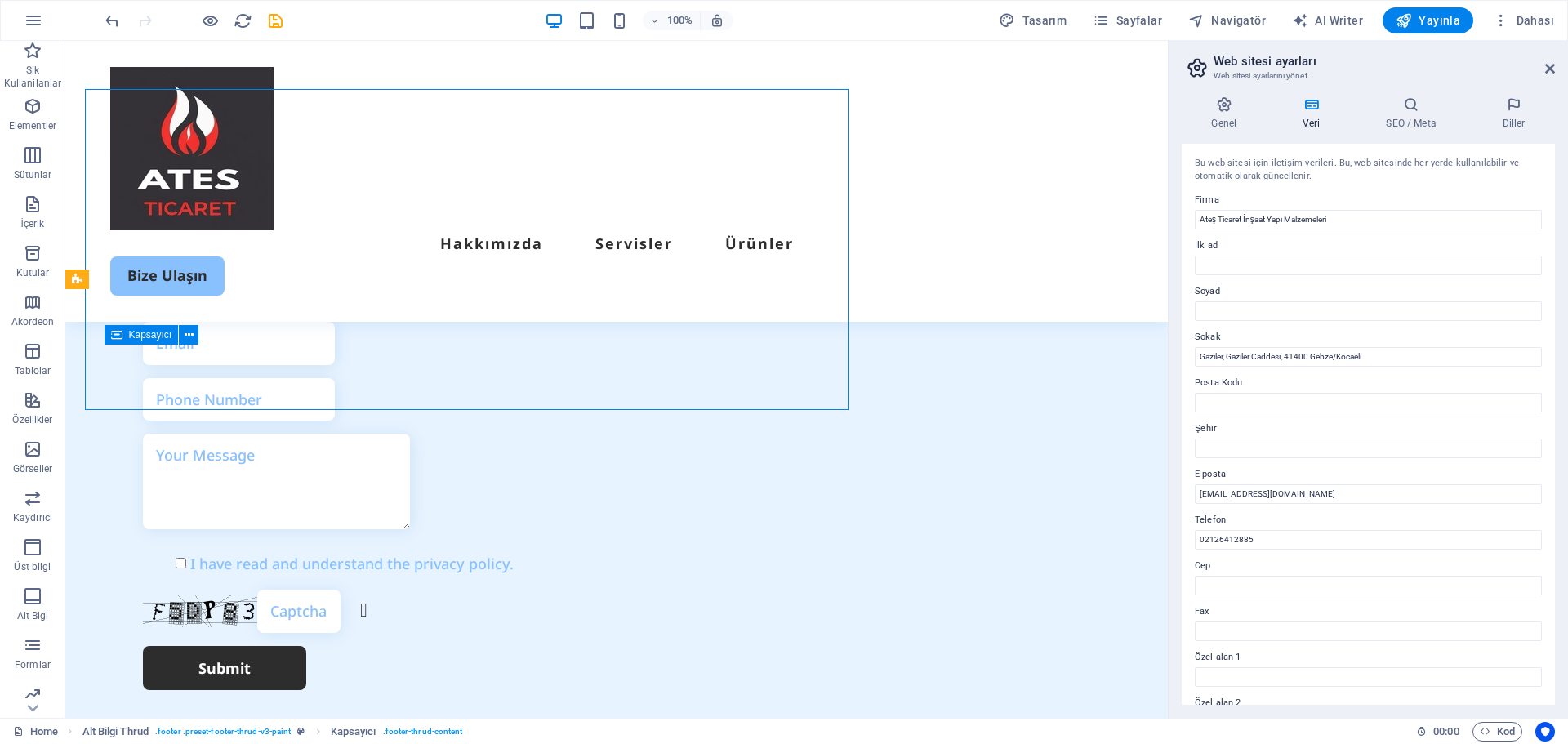
scroll to position [4744, 0]
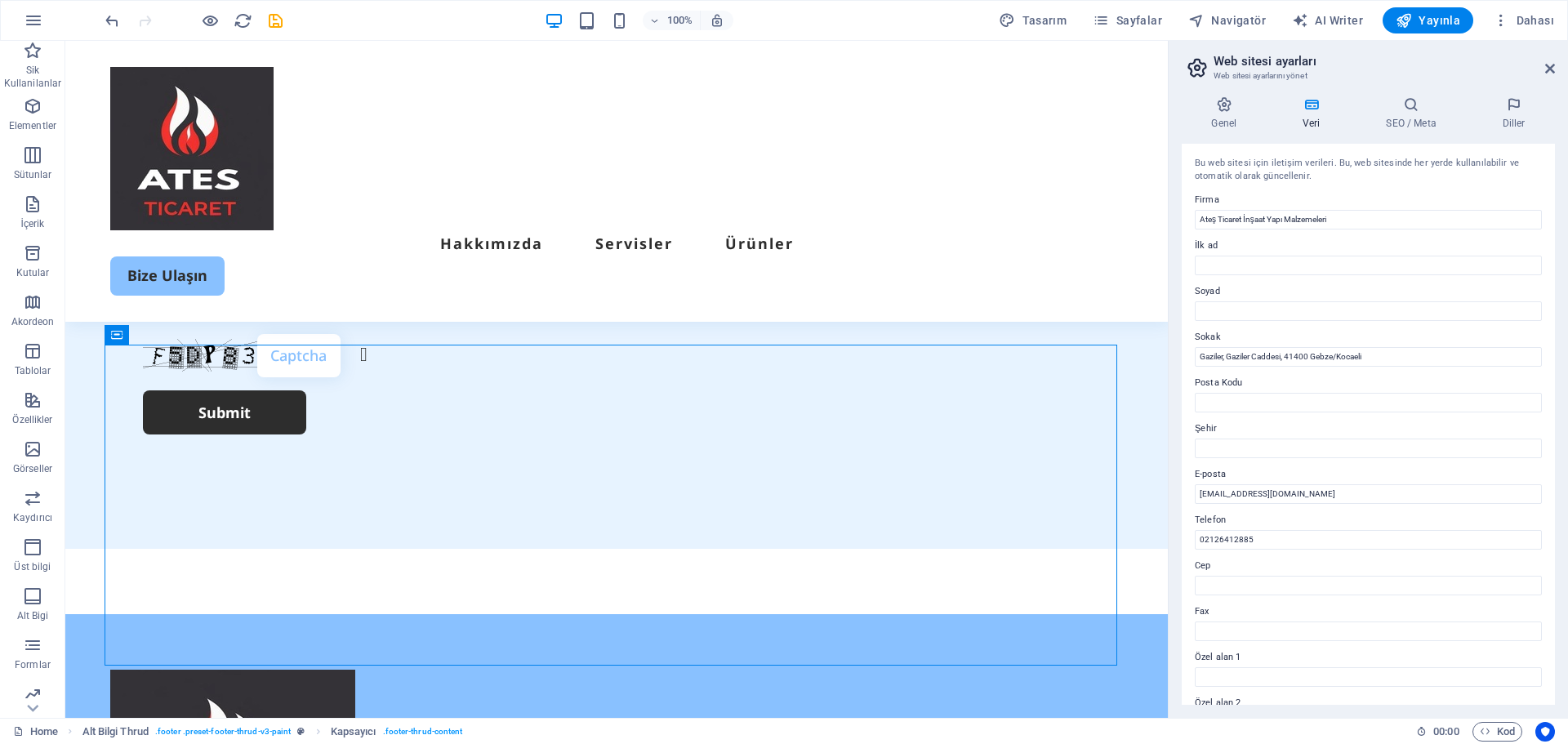
click at [1546, 81] on header "Web sitesi ayarları Web sitesi ayarlarını yönet" at bounding box center [1369, 61] width 370 height 42
click at [1552, 68] on icon at bounding box center [1549, 68] width 9 height 13
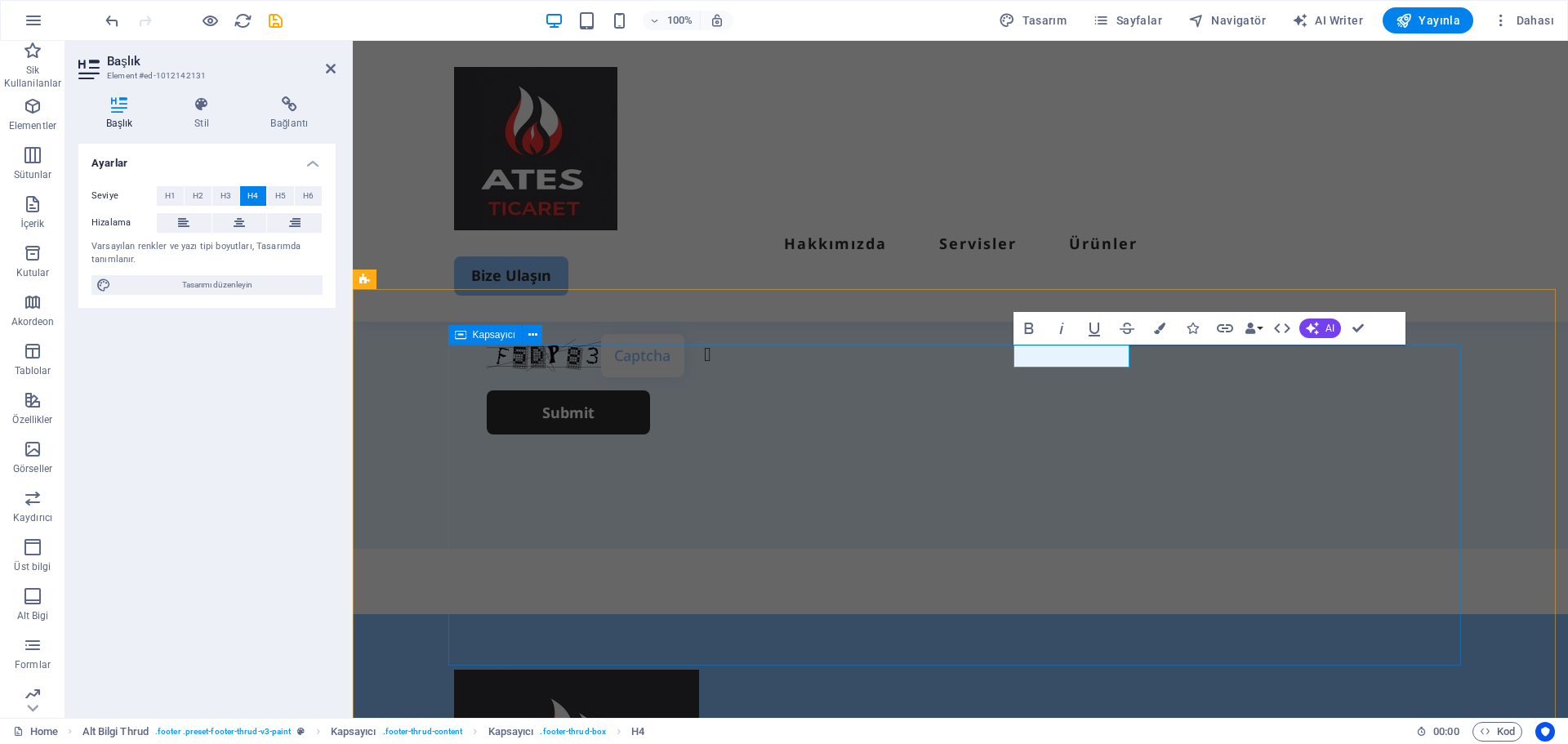
drag, startPoint x: 1103, startPoint y: 354, endPoint x: 1002, endPoint y: 349, distance: 101.1
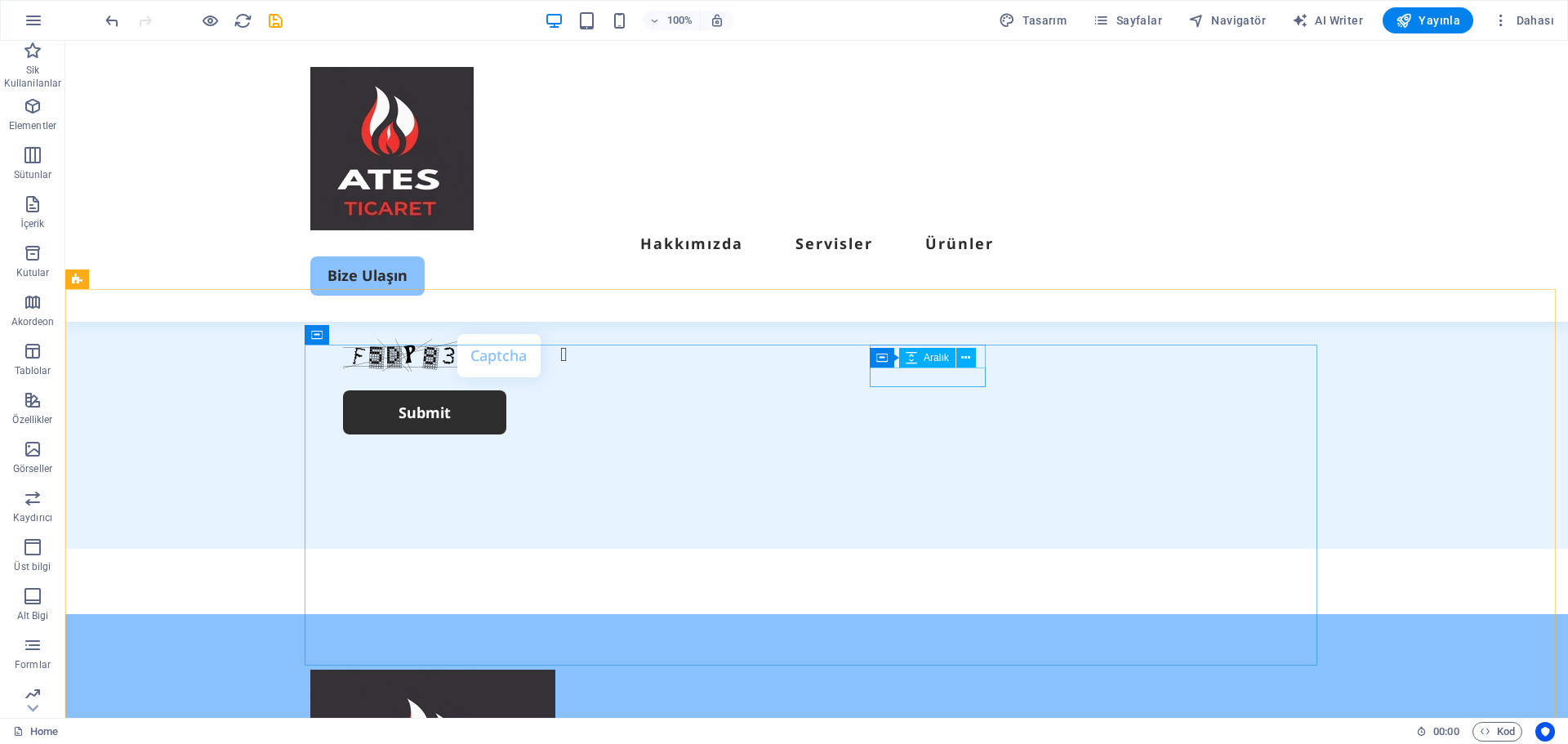
click at [939, 355] on span "Aralık" at bounding box center [936, 357] width 25 height 9
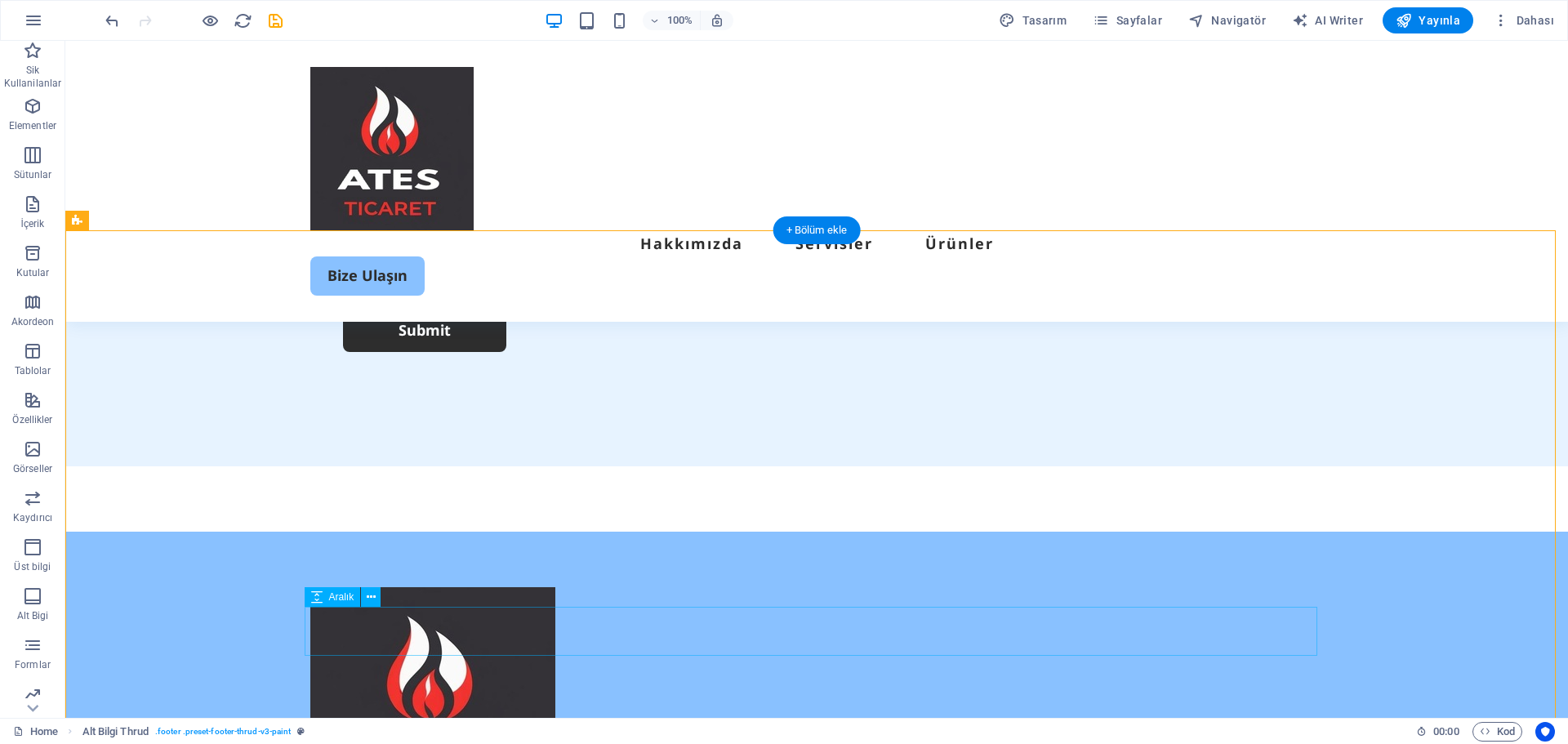
scroll to position [4799, 0]
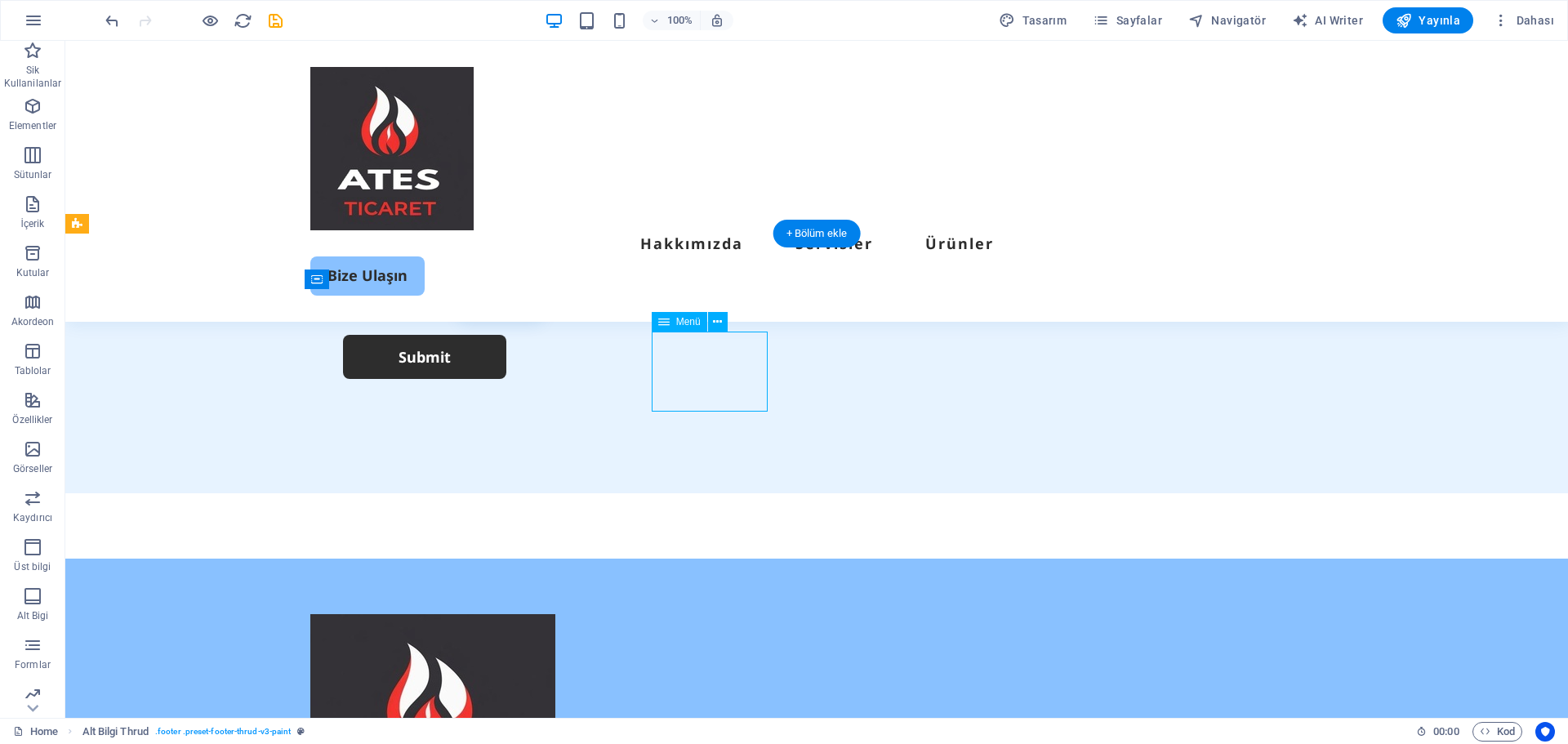
select select
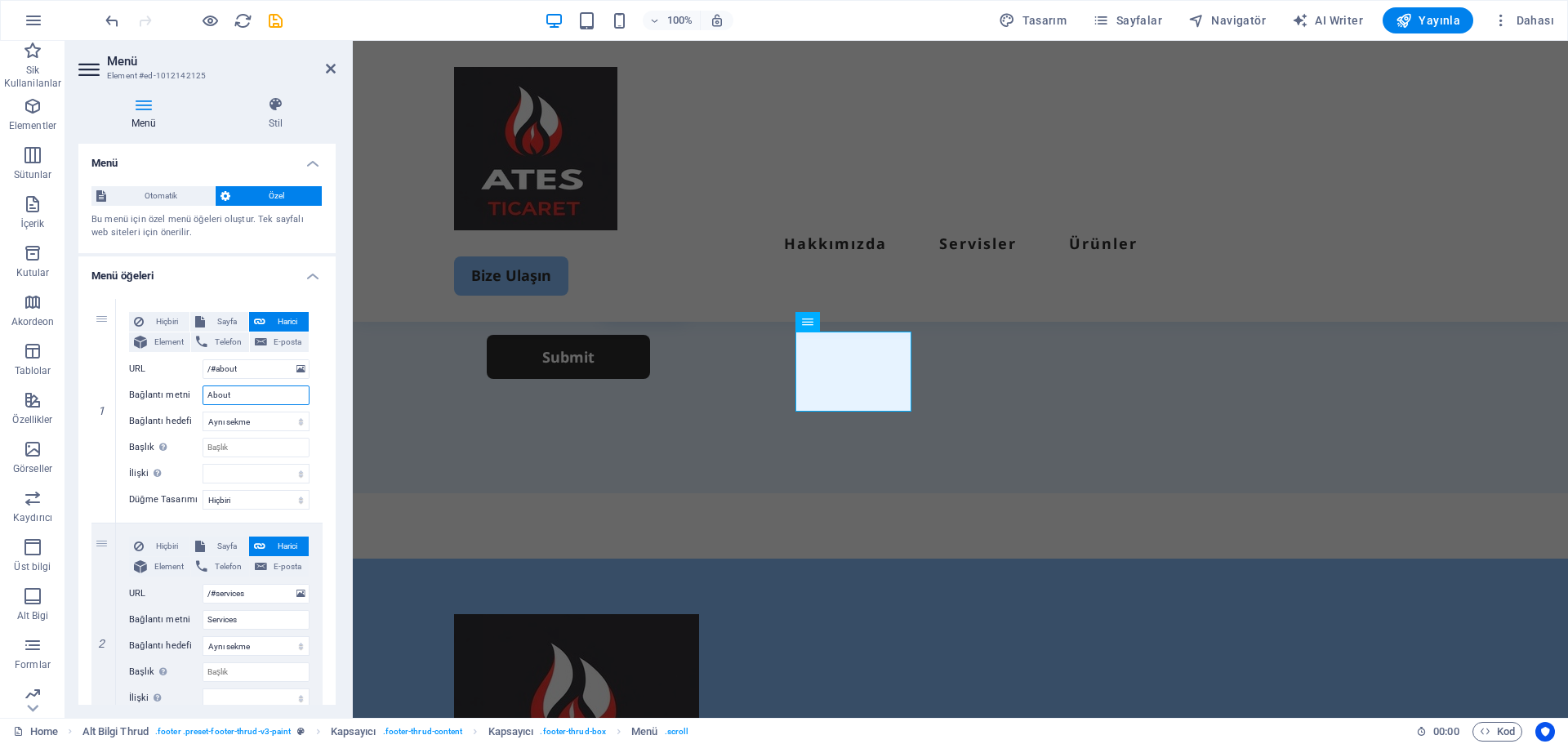
drag, startPoint x: 276, startPoint y: 390, endPoint x: 86, endPoint y: 359, distance: 192.5
click at [86, 359] on div "1 Hiçbiri Sayfa Harici Element Telefon E-posta Sayfa Home Legal Notice Privacy …" at bounding box center [207, 635] width 257 height 699
type input "Hakkımızda"
select select
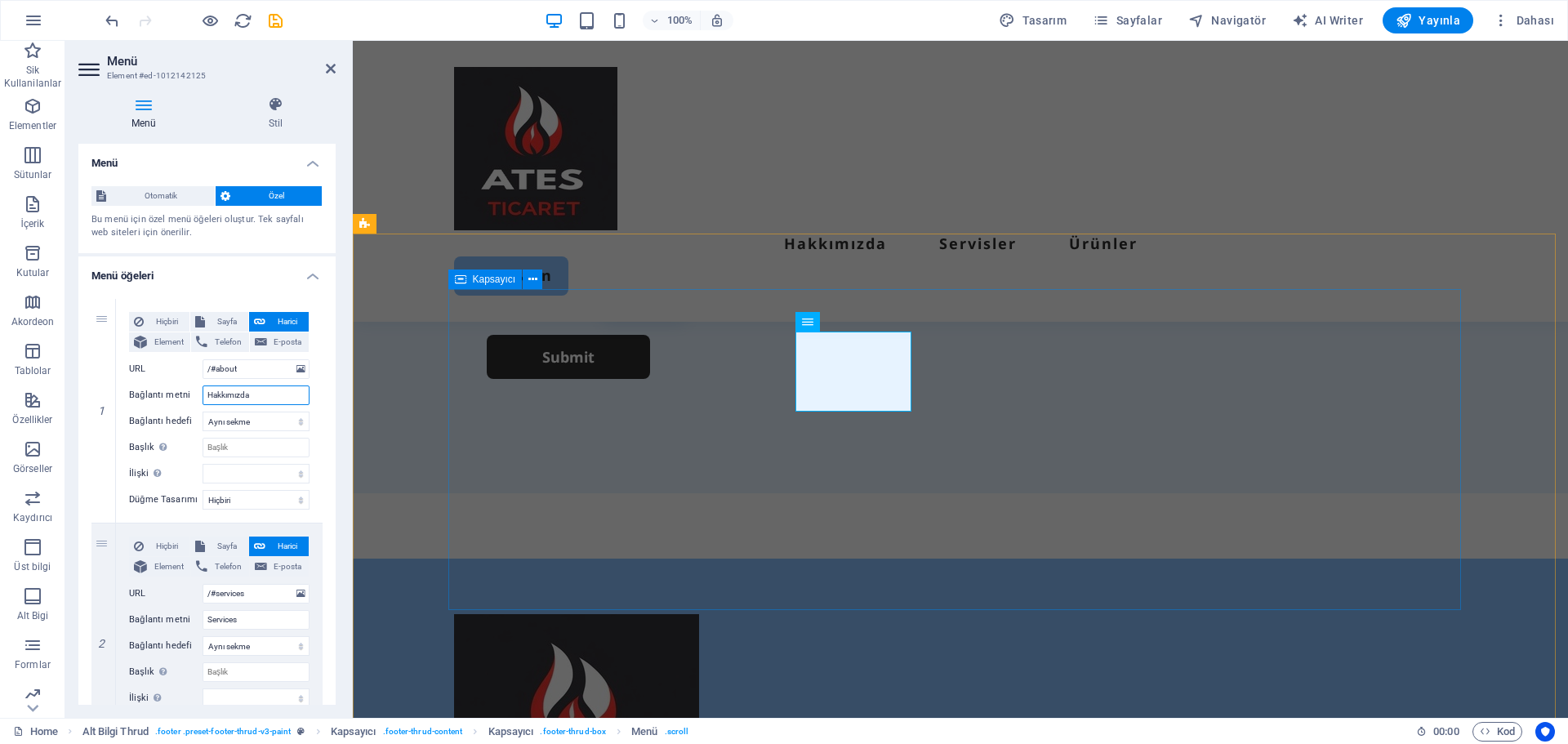
select select
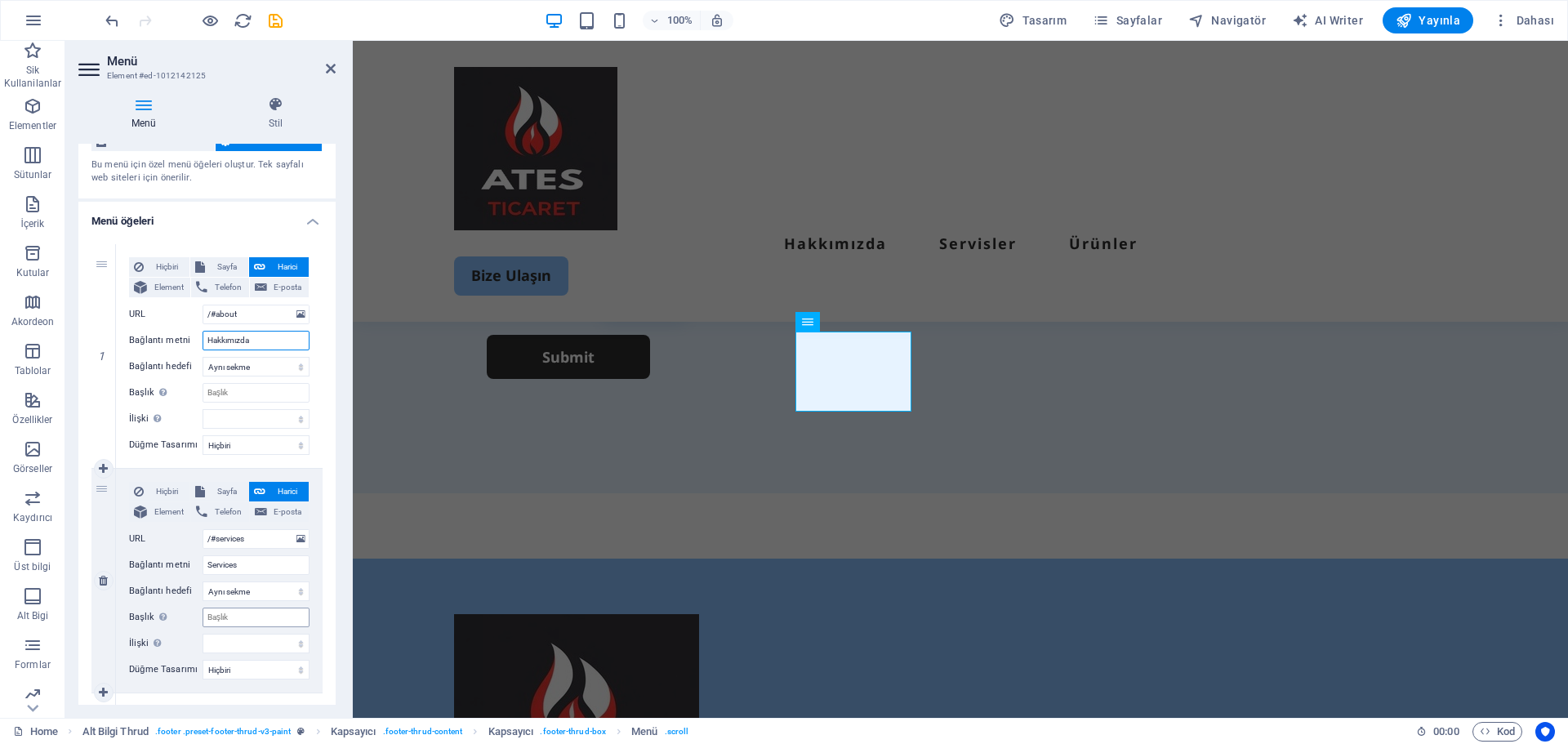
scroll to position [82, 0]
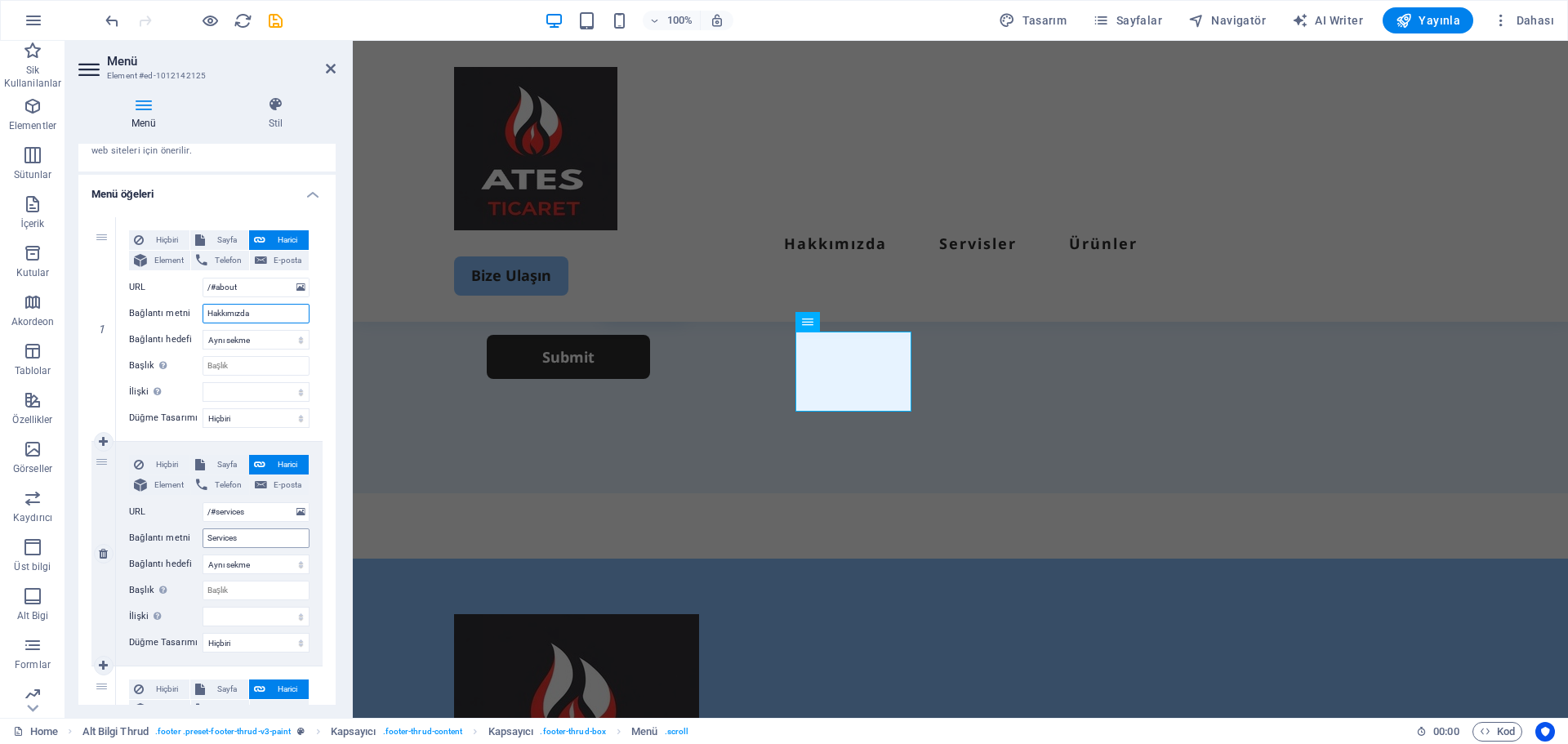
type input "Hakkımızda"
drag, startPoint x: 242, startPoint y: 536, endPoint x: 223, endPoint y: 553, distance: 25.5
click at [223, 553] on div "Hiçbiri Sayfa Harici Element Telefon E-posta Sayfa Home Legal Notice Privacy Su…" at bounding box center [218, 540] width 180 height 172
type input "Servisler"
select select
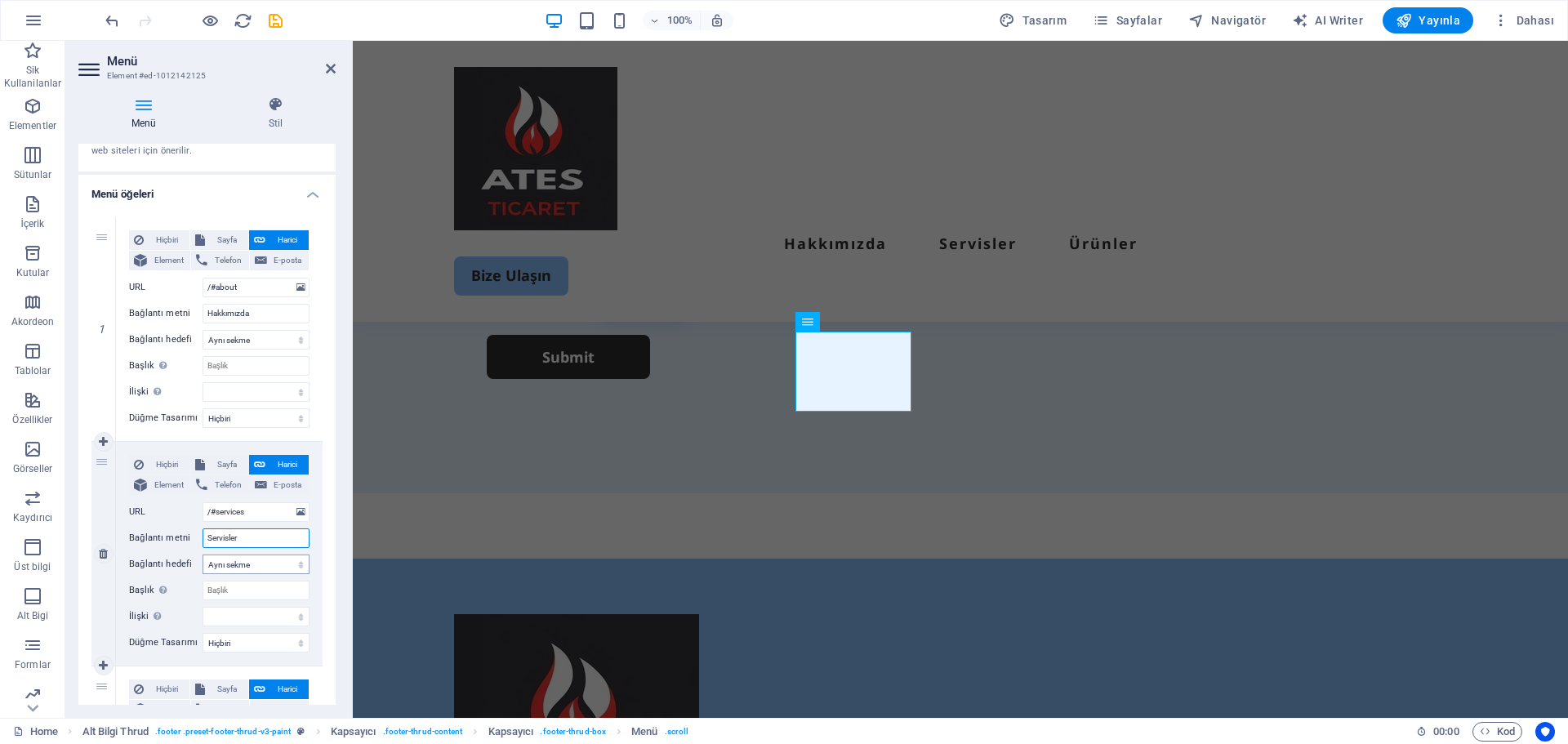
select select
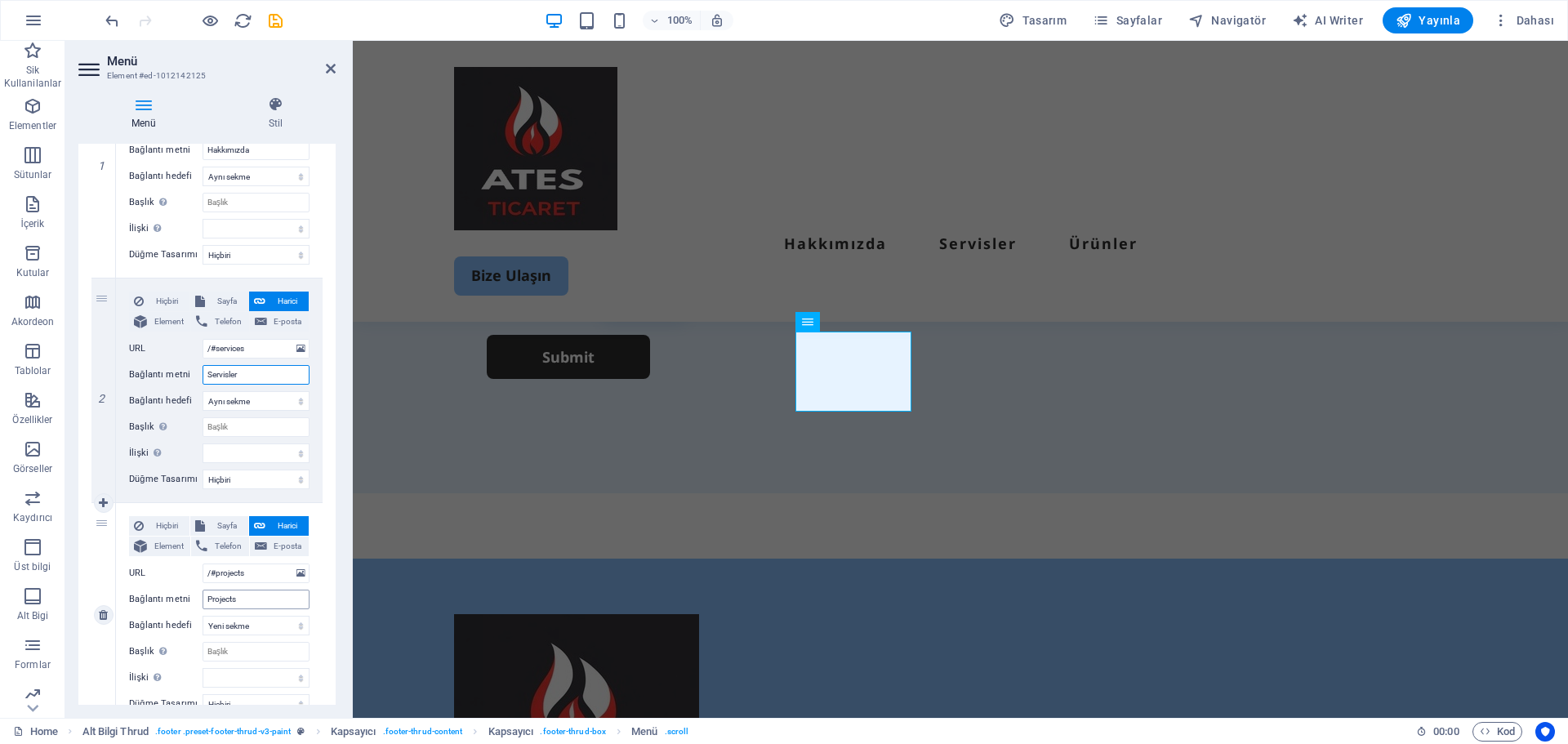
type input "Servisler"
drag, startPoint x: 278, startPoint y: 594, endPoint x: 204, endPoint y: 597, distance: 74.1
click at [204, 597] on input "Projects" at bounding box center [256, 599] width 107 height 20
type input "Ürünler"
select select
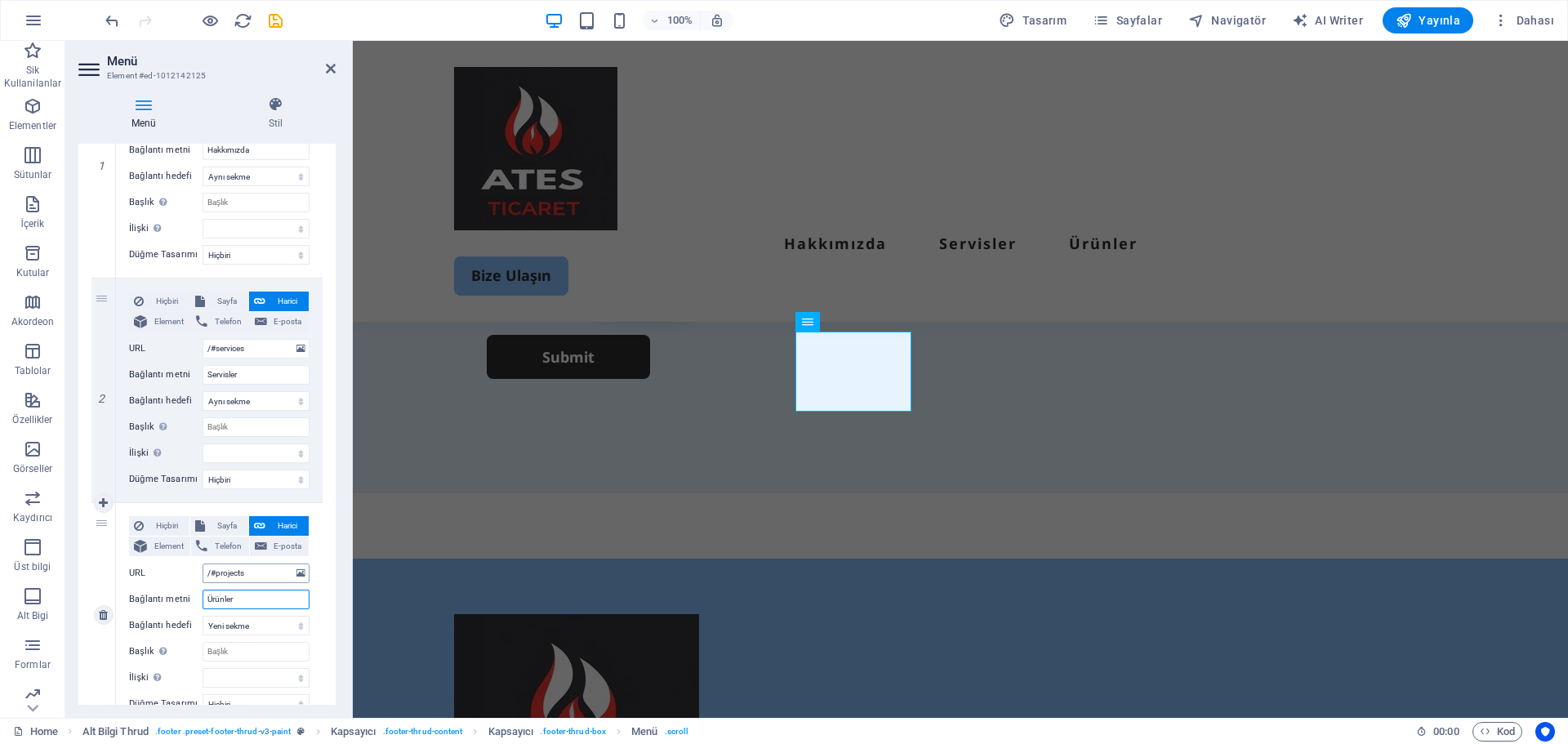
select select
type input "Ürünler"
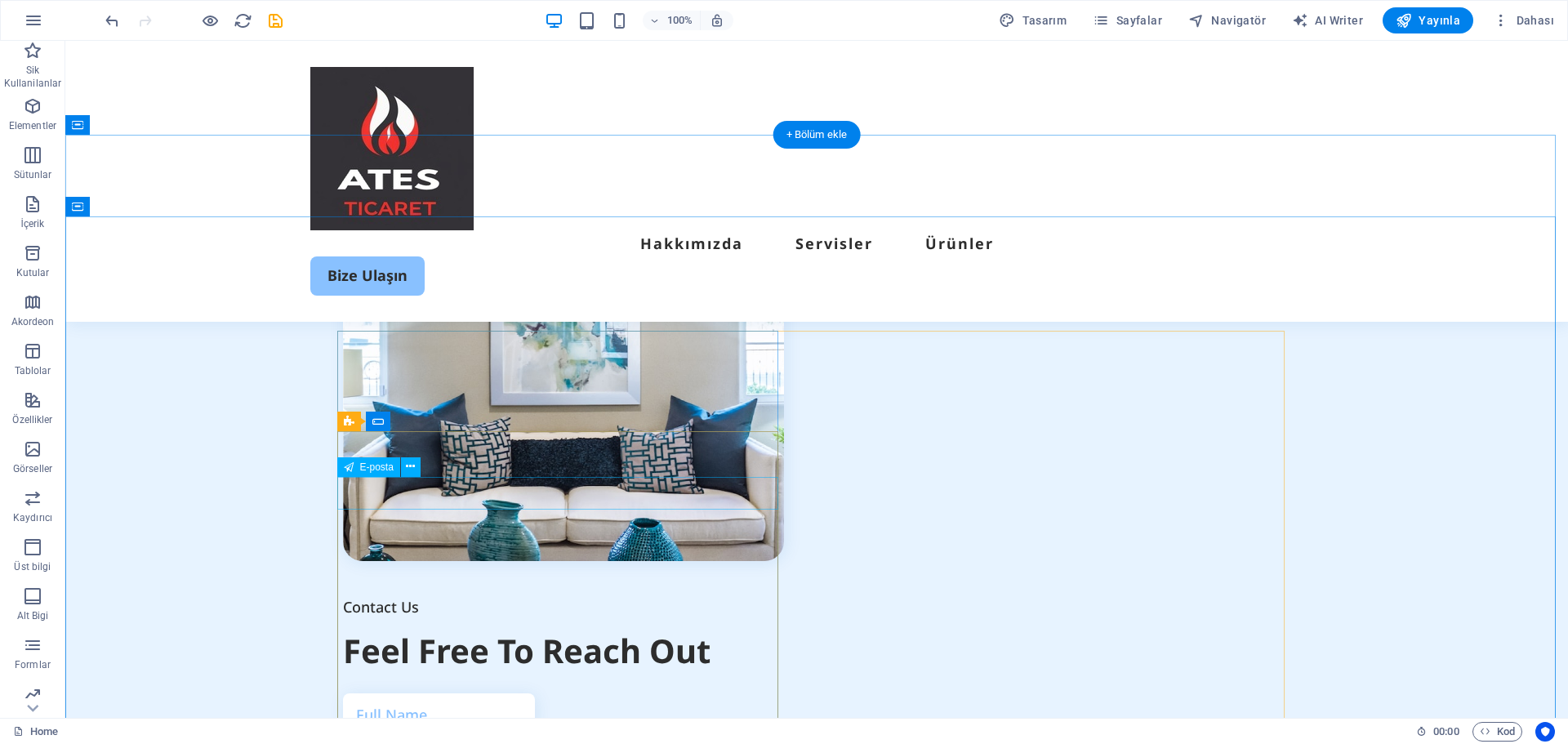
scroll to position [4064, 0]
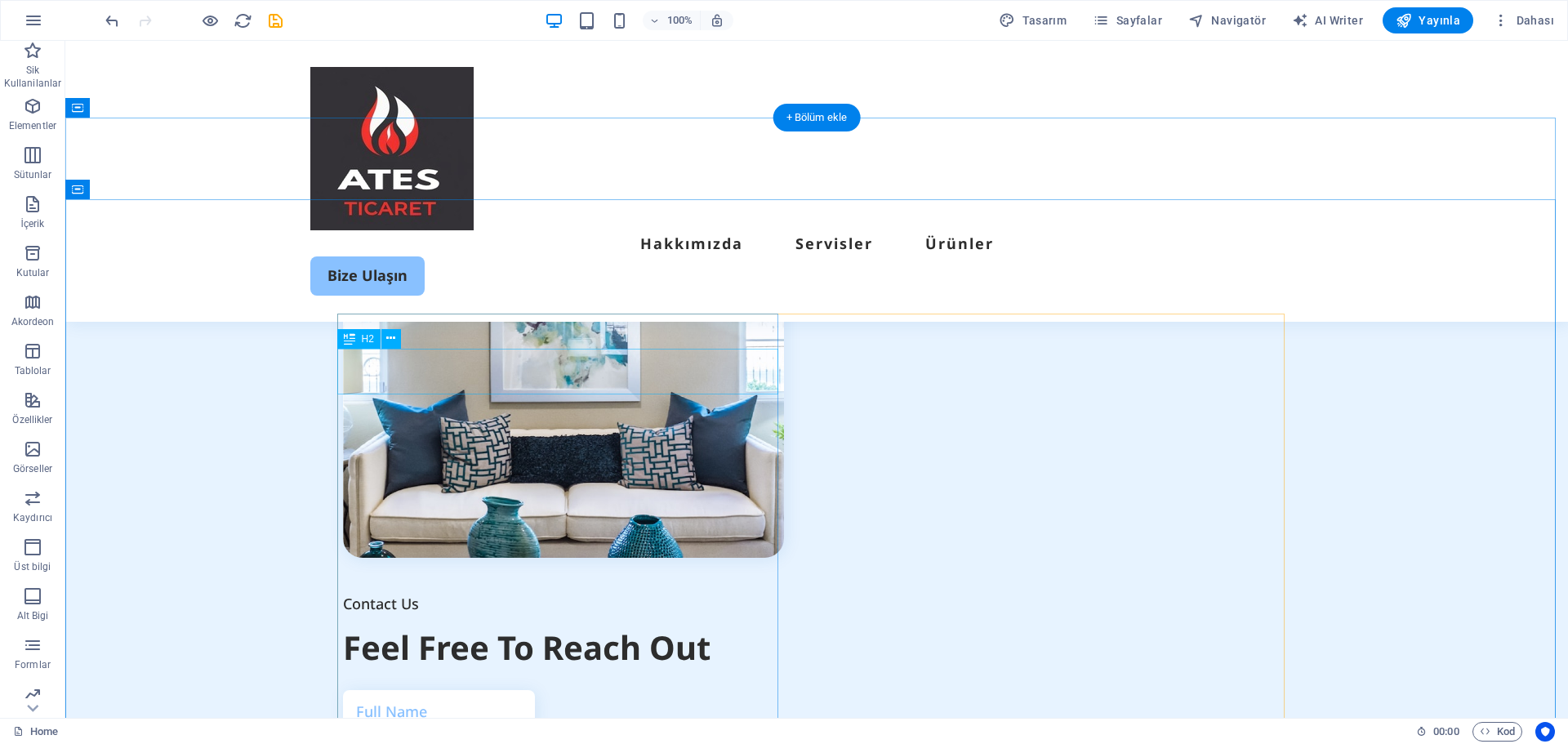
click at [716, 625] on div "Feel Free To Reach Out" at bounding box center [563, 647] width 441 height 46
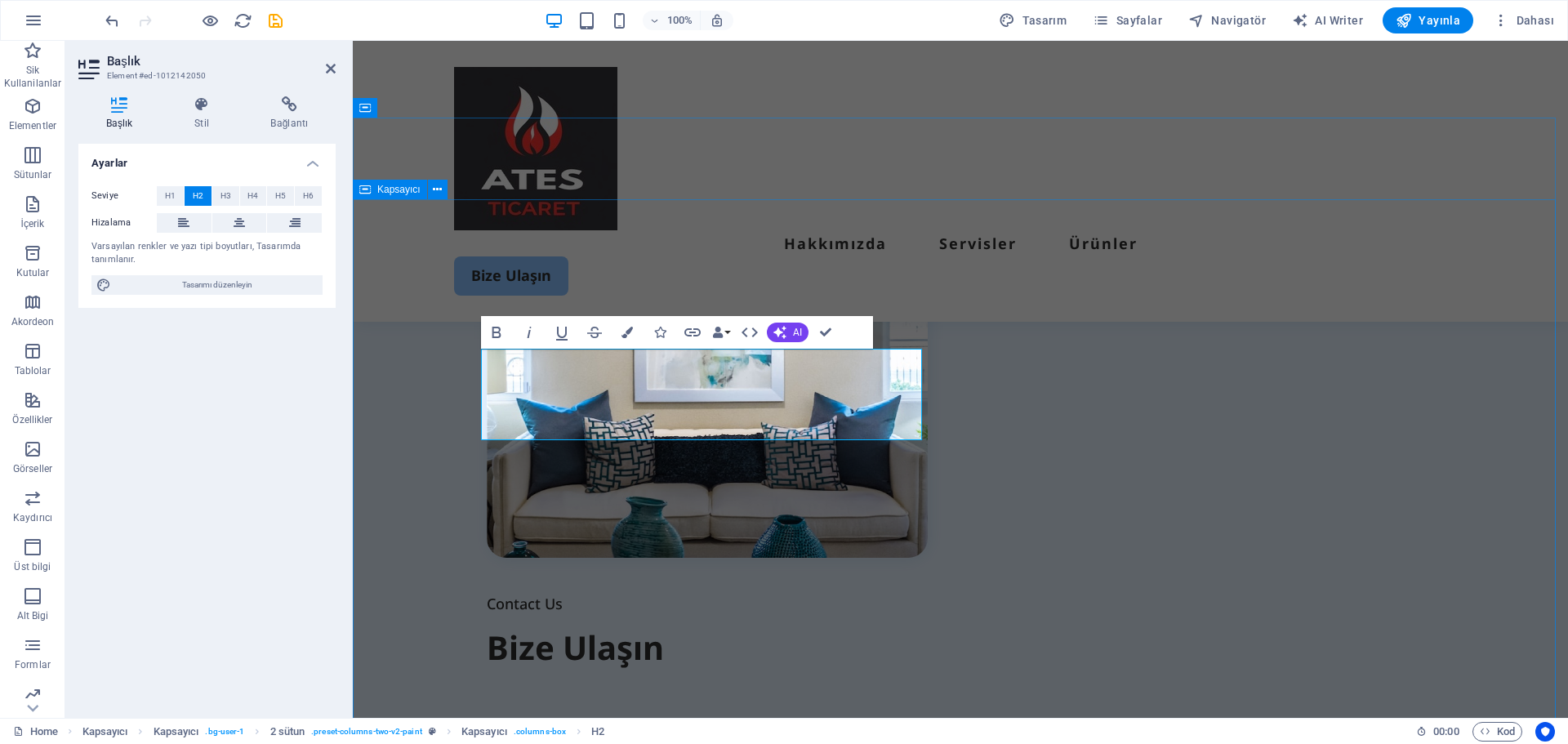
click at [926, 257] on div "Contact Us Bize Ulaşın ‌ I have read and understand the privacy policy. Okunaks…" at bounding box center [960, 638] width 1215 height 1271
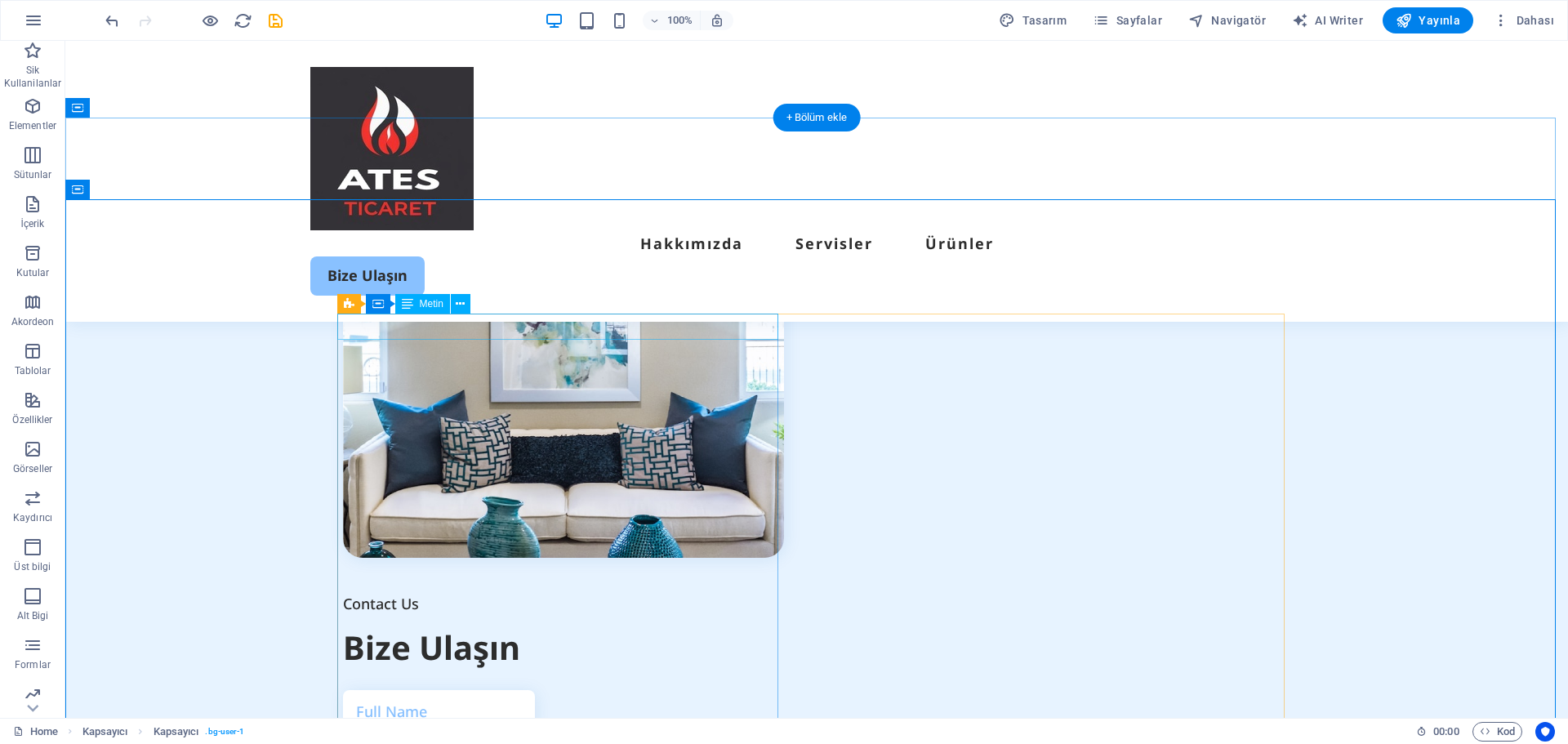
click at [536, 590] on div "Contact Us" at bounding box center [563, 603] width 441 height 26
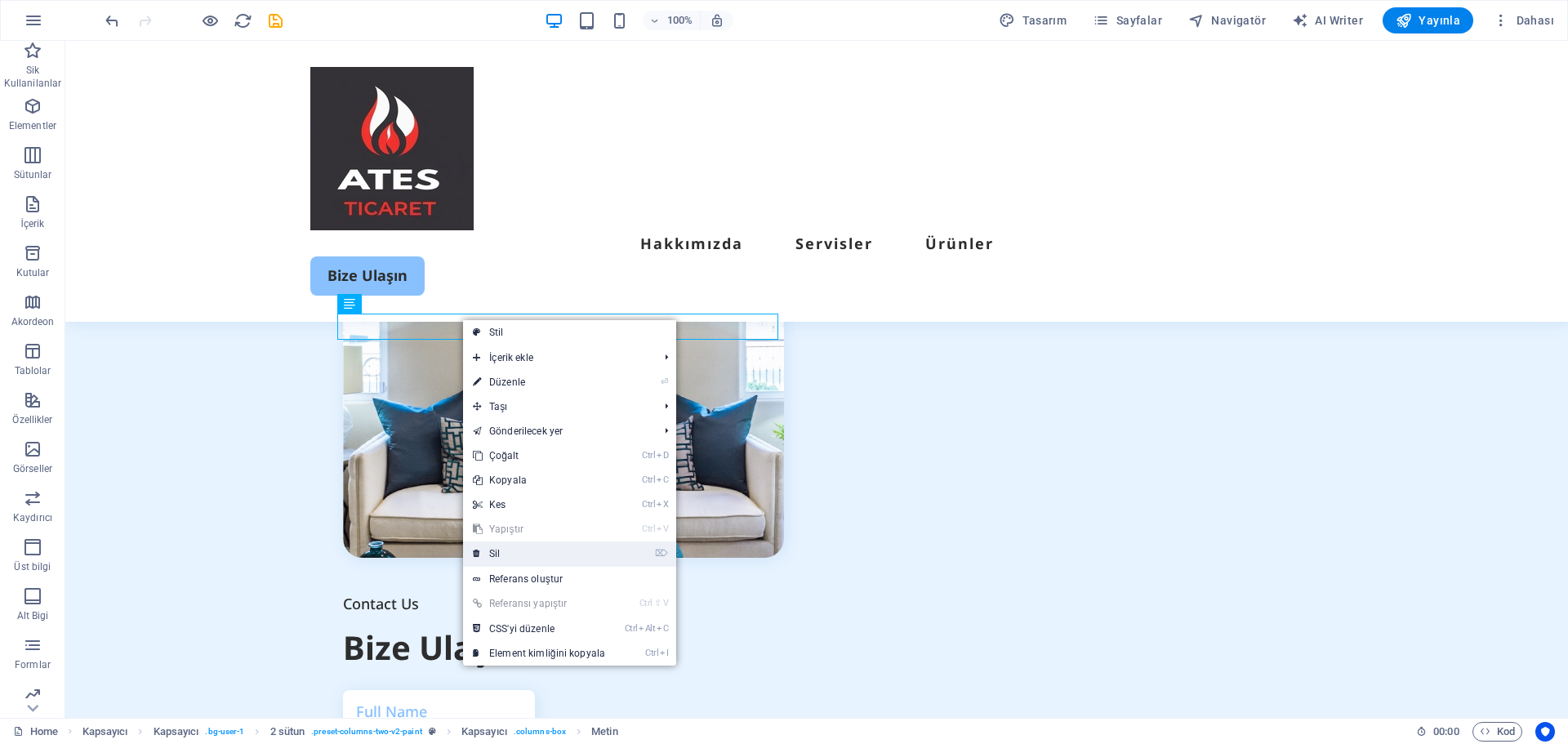
click at [534, 552] on link "⌦ Sil" at bounding box center [539, 553] width 152 height 24
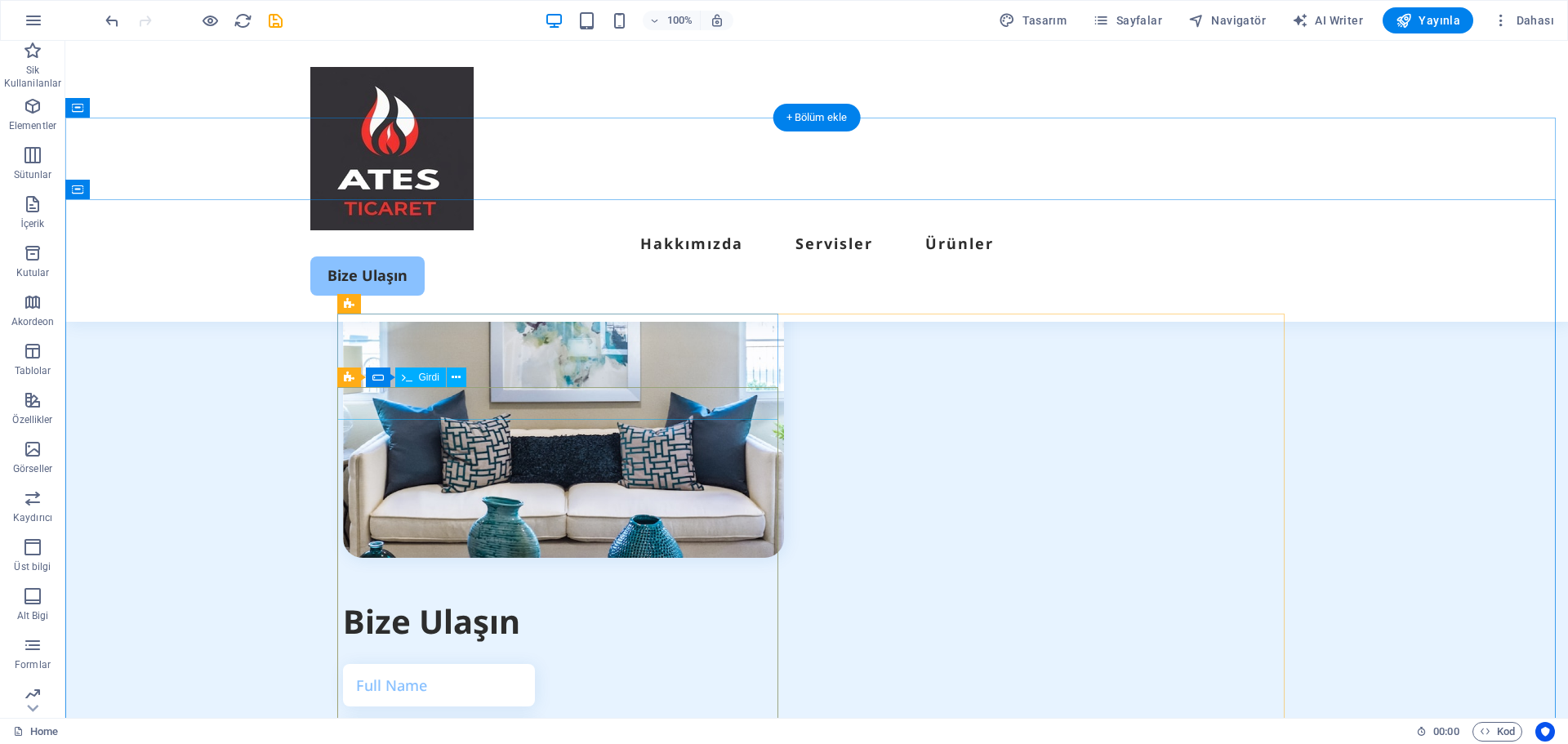
click at [514, 664] on div at bounding box center [563, 684] width 441 height 42
click at [477, 664] on div at bounding box center [563, 684] width 441 height 42
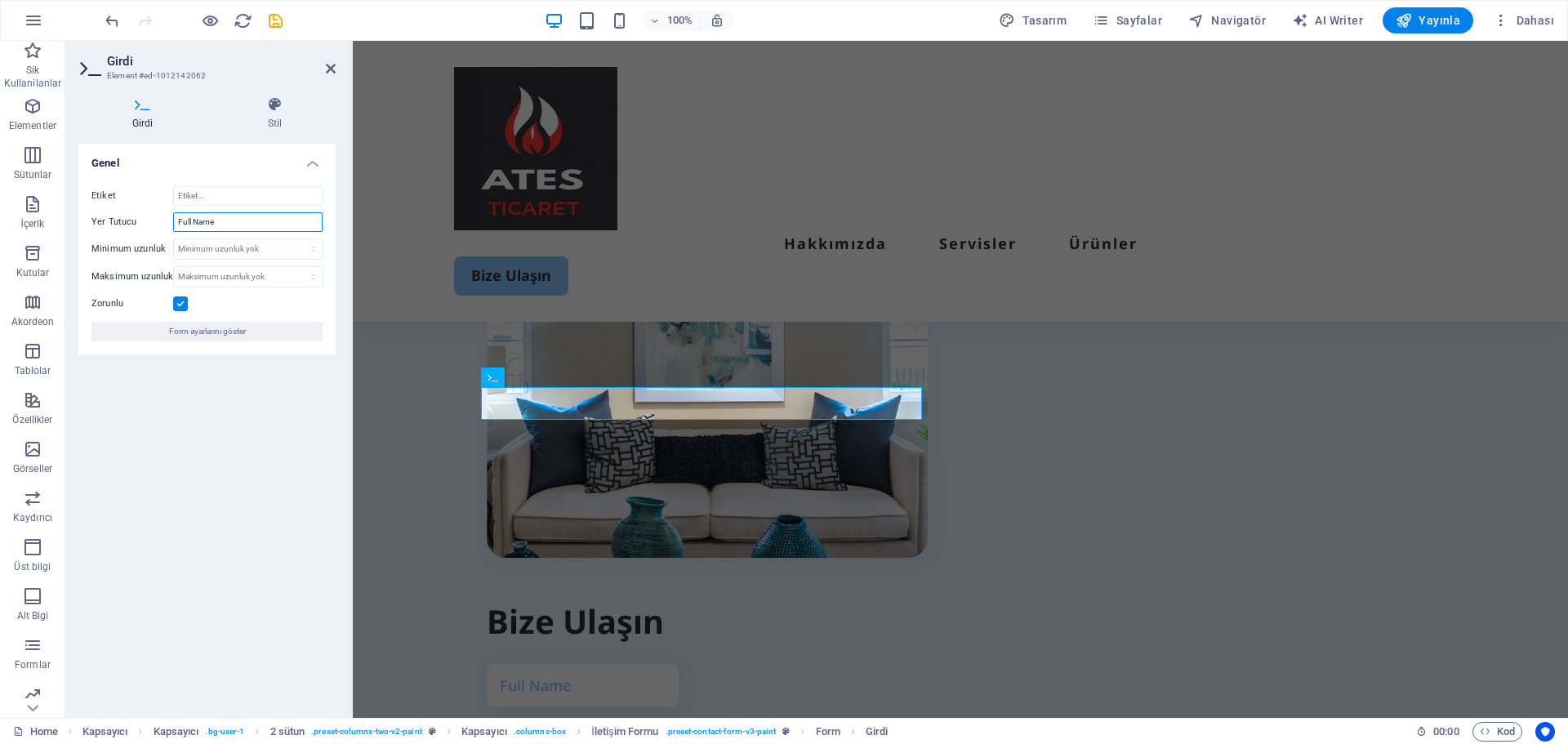
drag, startPoint x: 234, startPoint y: 216, endPoint x: 138, endPoint y: 211, distance: 96.1
click at [138, 211] on div "Etiket Yer Tutucu Full Name Minimum uzunluk Minimum uzunluk yok karakter [PERSO…" at bounding box center [207, 264] width 257 height 181
type input "Adınız Soyadınız"
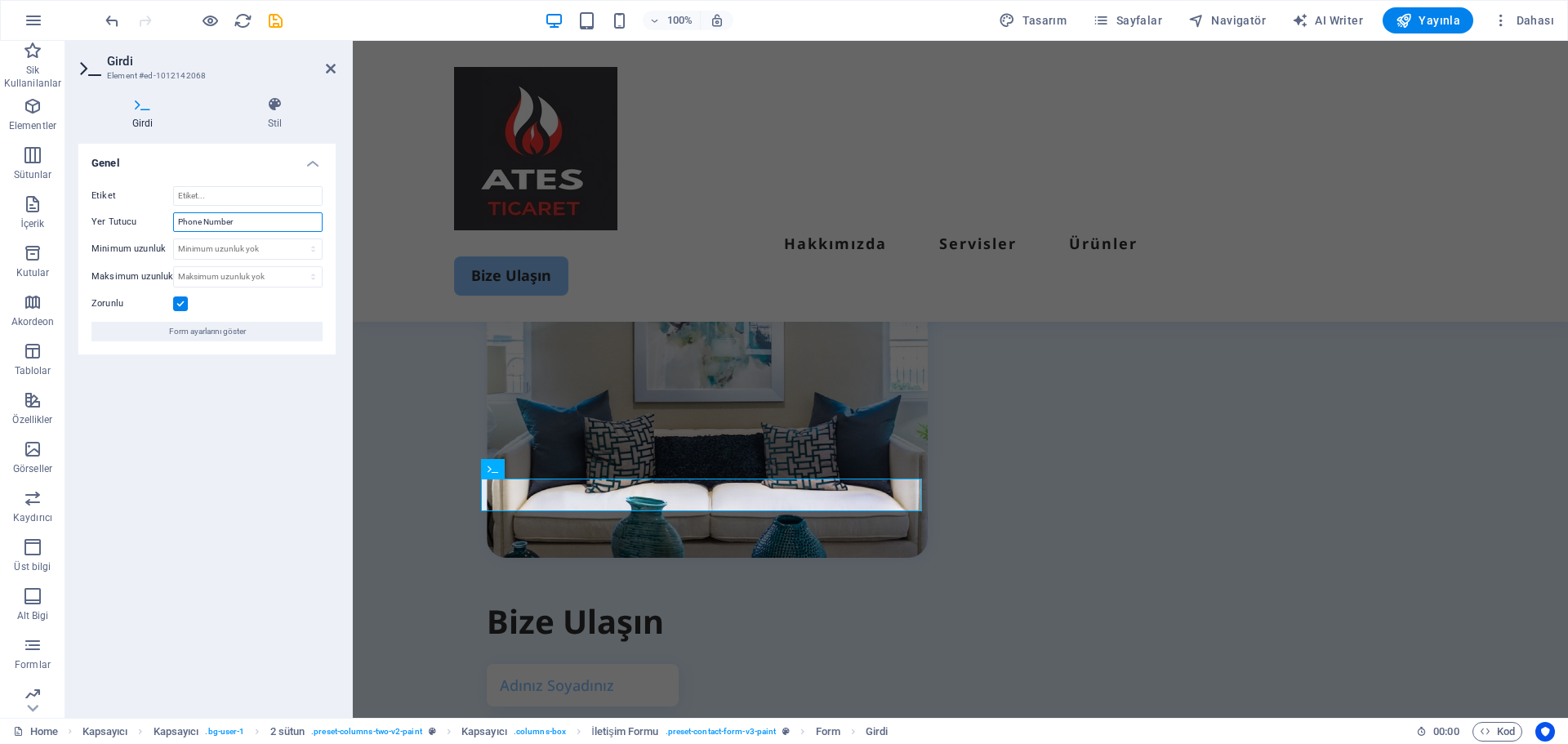
drag, startPoint x: 259, startPoint y: 221, endPoint x: 79, endPoint y: 212, distance: 180.2
click at [79, 212] on div "Etiket Yer Tutucu Phone Number Minimum uzunluk Minimum uzunluk yok karakter [PE…" at bounding box center [207, 264] width 257 height 181
type input "Telefon Numaranız"
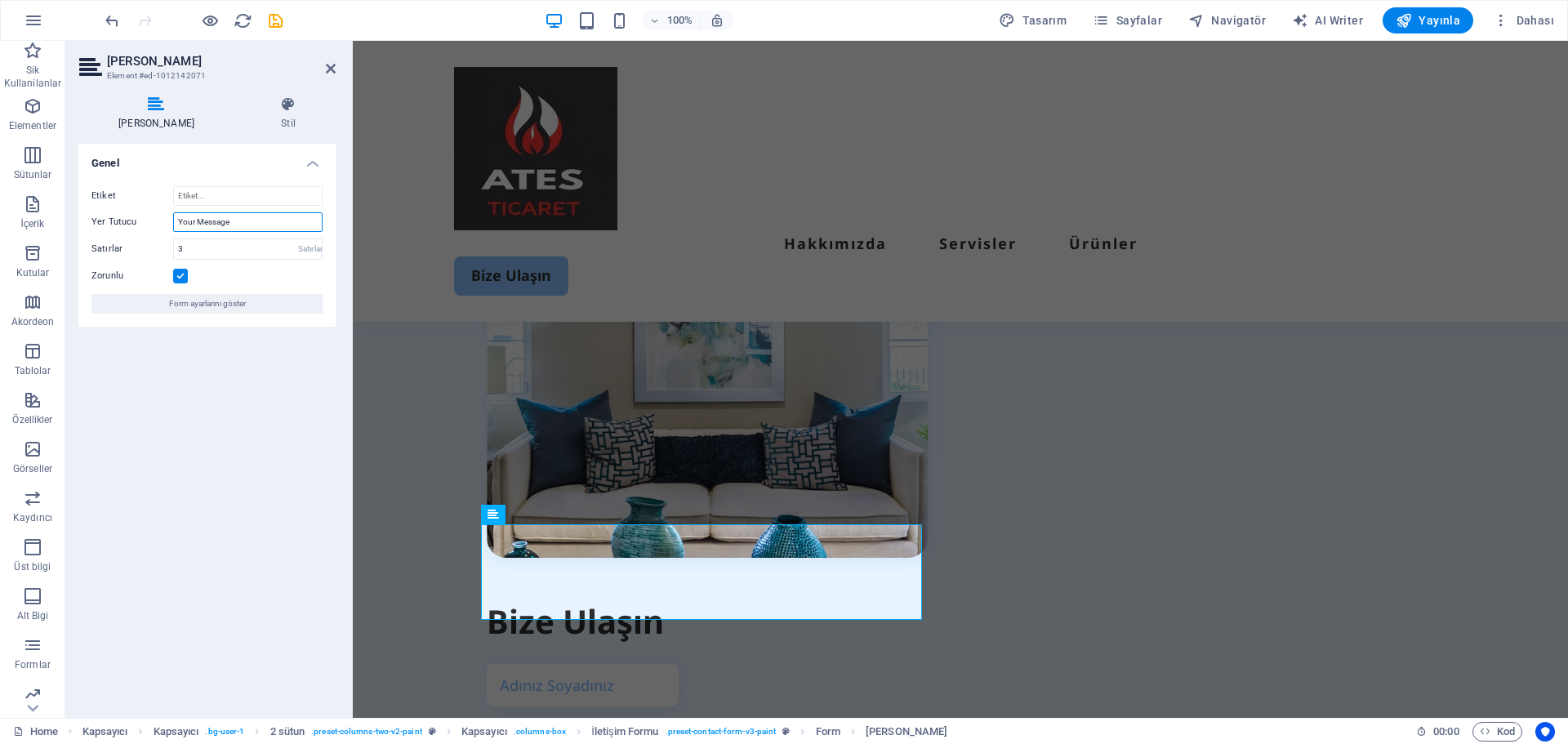
drag, startPoint x: 294, startPoint y: 229, endPoint x: 185, endPoint y: 229, distance: 109.0
click at [185, 229] on input "Your Message" at bounding box center [248, 222] width 149 height 20
type input "Y"
type input "Mesaj"
type input "Bize"
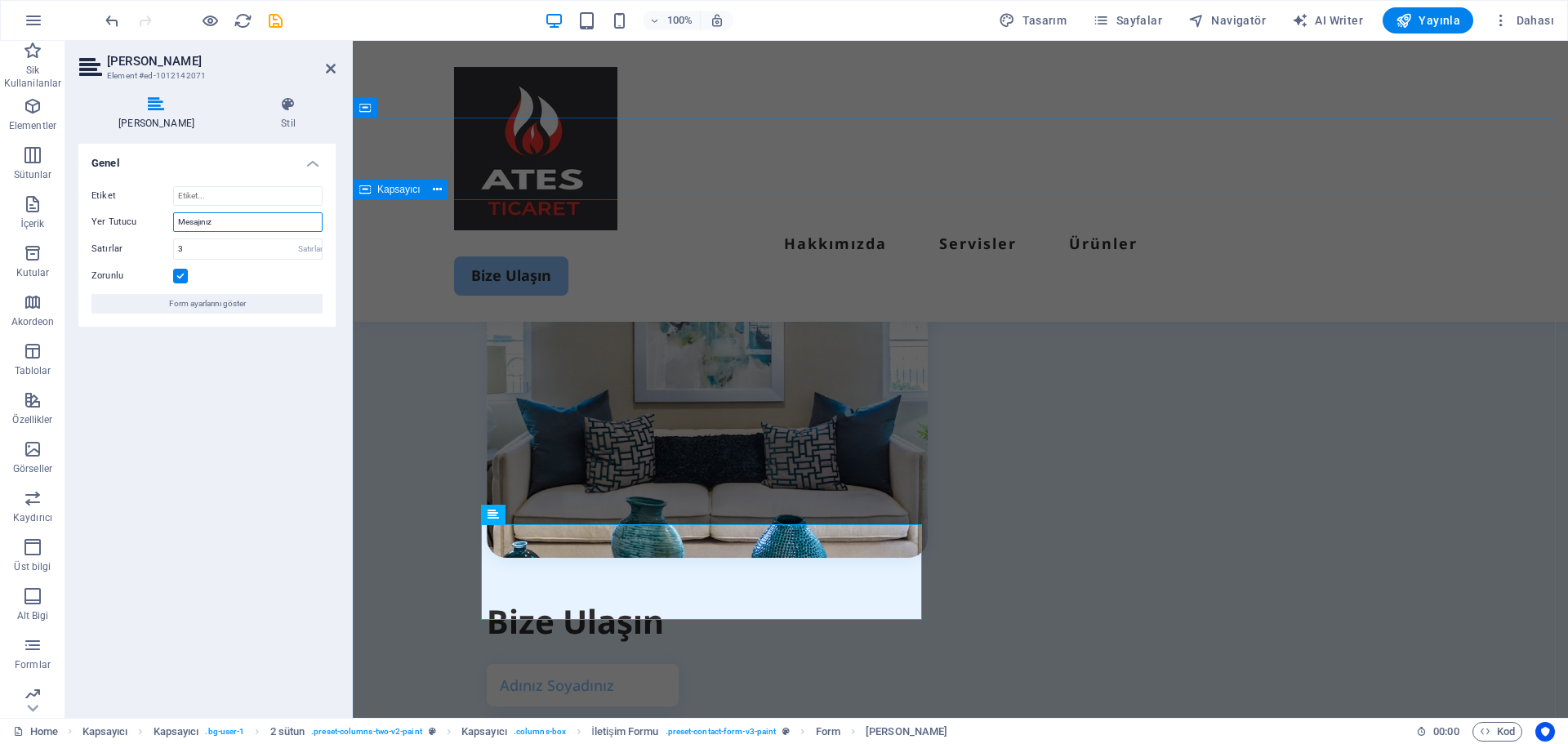
type input "Mesajınız"
click at [562, 293] on div "Bize Ulaşın I have read and understand the privacy policy. Okunaksız mı? Yeni y…" at bounding box center [960, 602] width 1215 height 1199
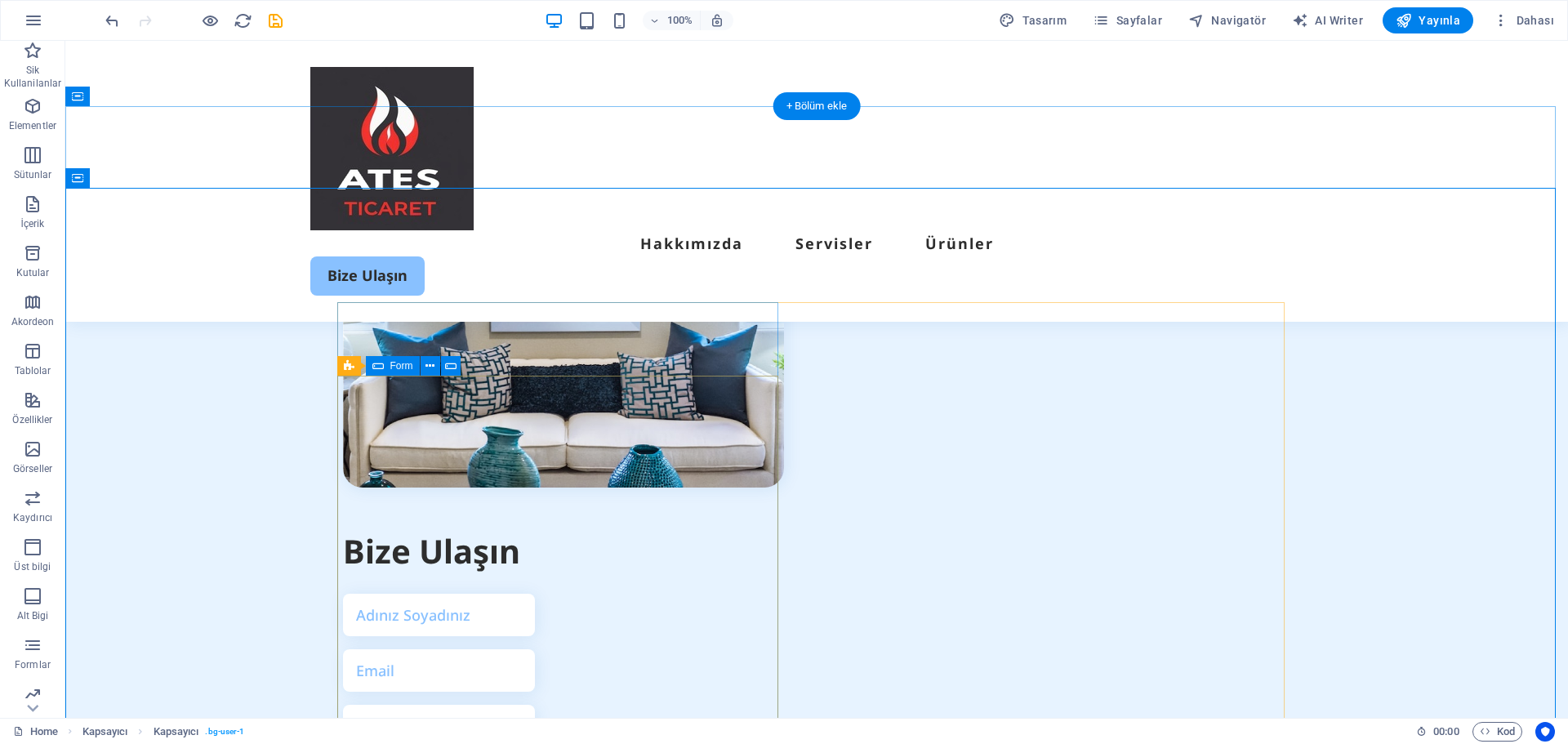
scroll to position [4228, 0]
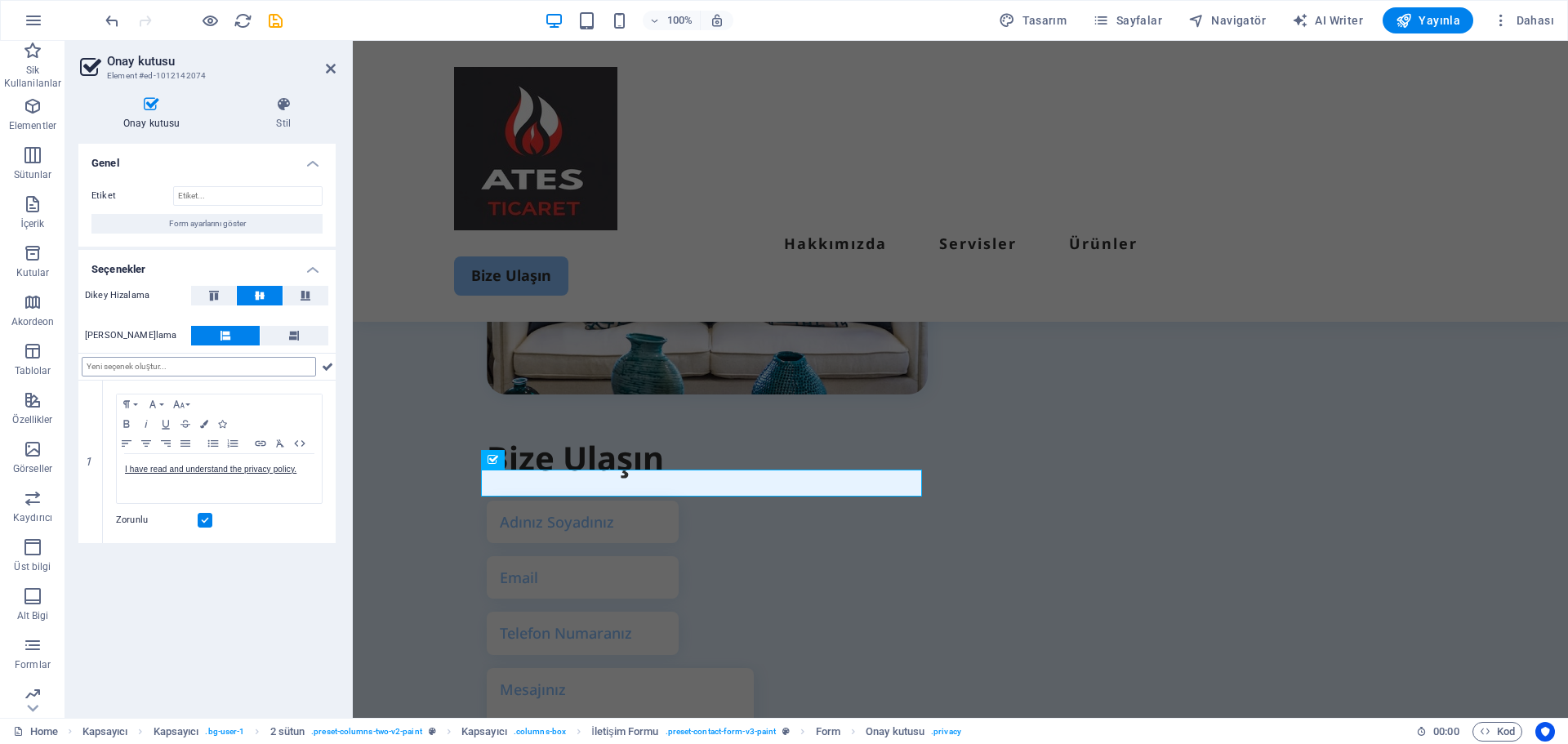
click at [221, 374] on input "text" at bounding box center [199, 366] width 234 height 20
click at [298, 476] on div "I have read and understand the privacy policy." at bounding box center [218, 478] width 205 height 49
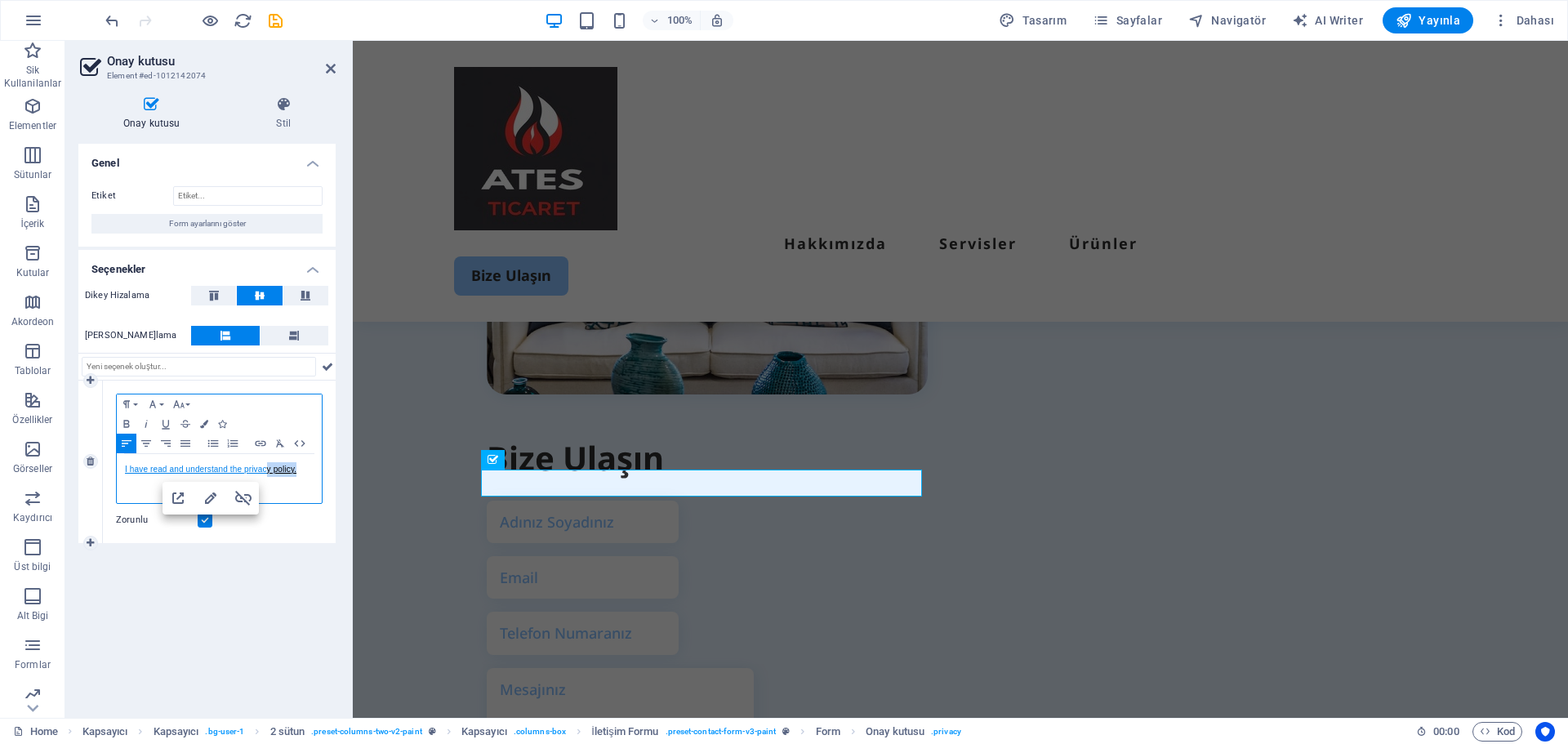
drag, startPoint x: 298, startPoint y: 476, endPoint x: 265, endPoint y: 473, distance: 33.1
click at [265, 473] on div "I have read and understand the privacy policy." at bounding box center [218, 478] width 205 height 49
click at [249, 504] on icon "button" at bounding box center [243, 496] width 16 height 15
click at [297, 471] on p "I have read and understand the privacy policy." at bounding box center [219, 469] width 188 height 15
drag, startPoint x: 297, startPoint y: 471, endPoint x: 111, endPoint y: 470, distance: 186.0
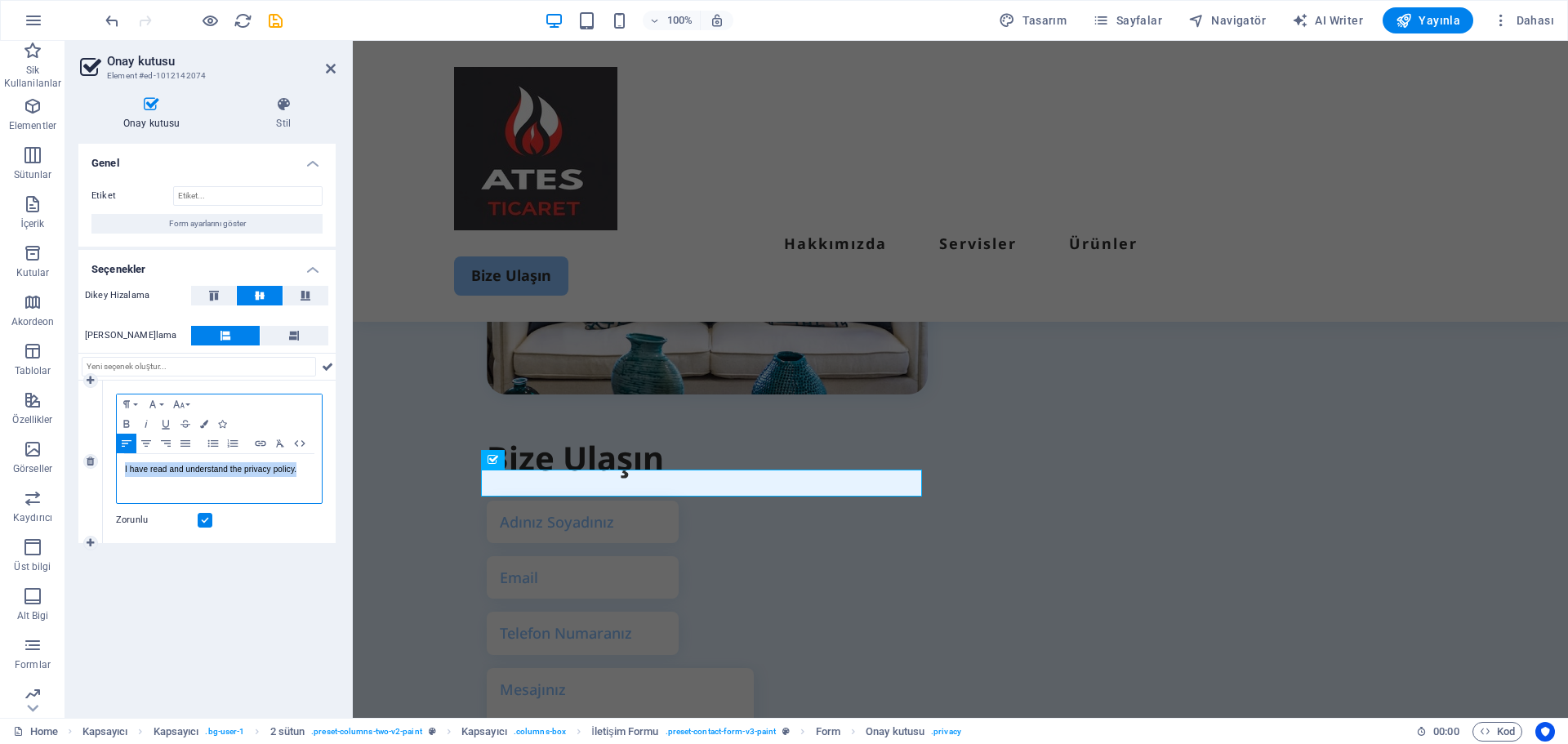
click at [111, 470] on div "Paragraph Format Normal Heading 1 Heading 2 Heading 3 Heading 4 Heading 5 Headi…" at bounding box center [219, 462] width 233 height 162
click at [269, 578] on div "Genel Etiket Form ayarlarını göster Seçenekler Dikey Hizalama Yatay Hizalama 1 …" at bounding box center [207, 424] width 257 height 561
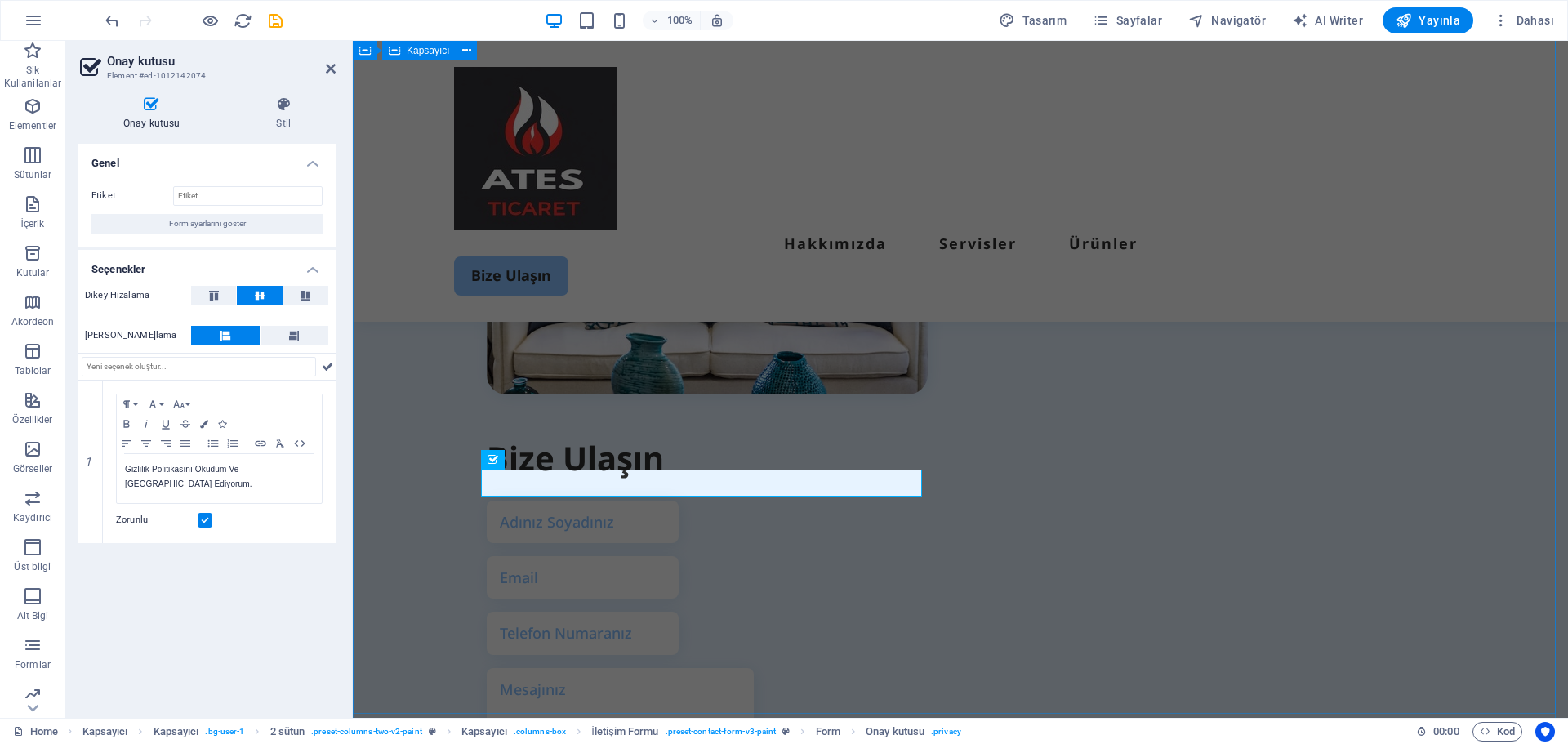
click at [425, 533] on div "Bize Ulaşın Gizlilik Politikasını Okudum Ve [GEOGRAPHIC_DATA] Ediyorum. Okunaks…" at bounding box center [960, 452] width 1215 height 1226
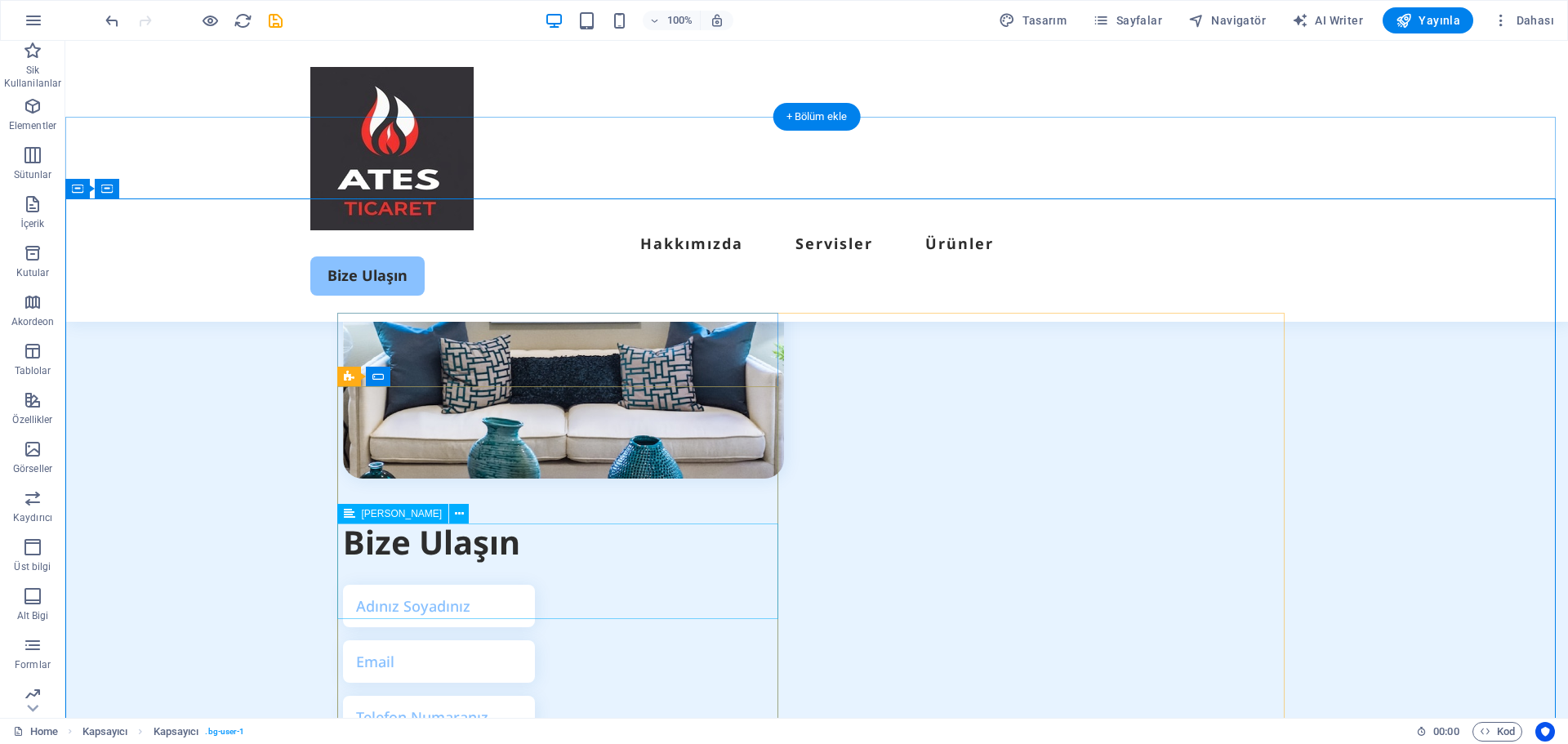
scroll to position [4064, 0]
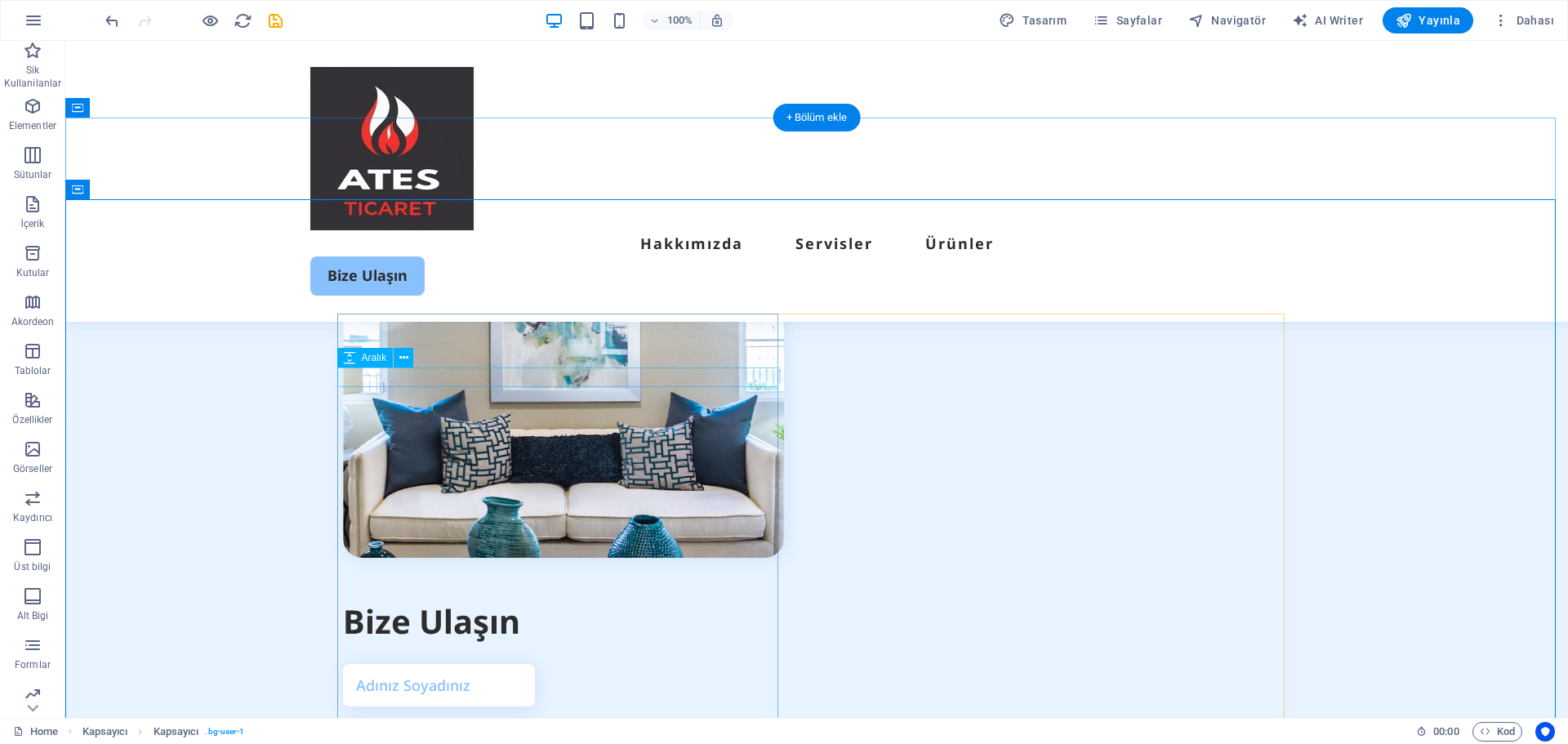
click at [534, 644] on div at bounding box center [563, 653] width 441 height 20
click at [667, 590] on div at bounding box center [563, 594] width 441 height 8
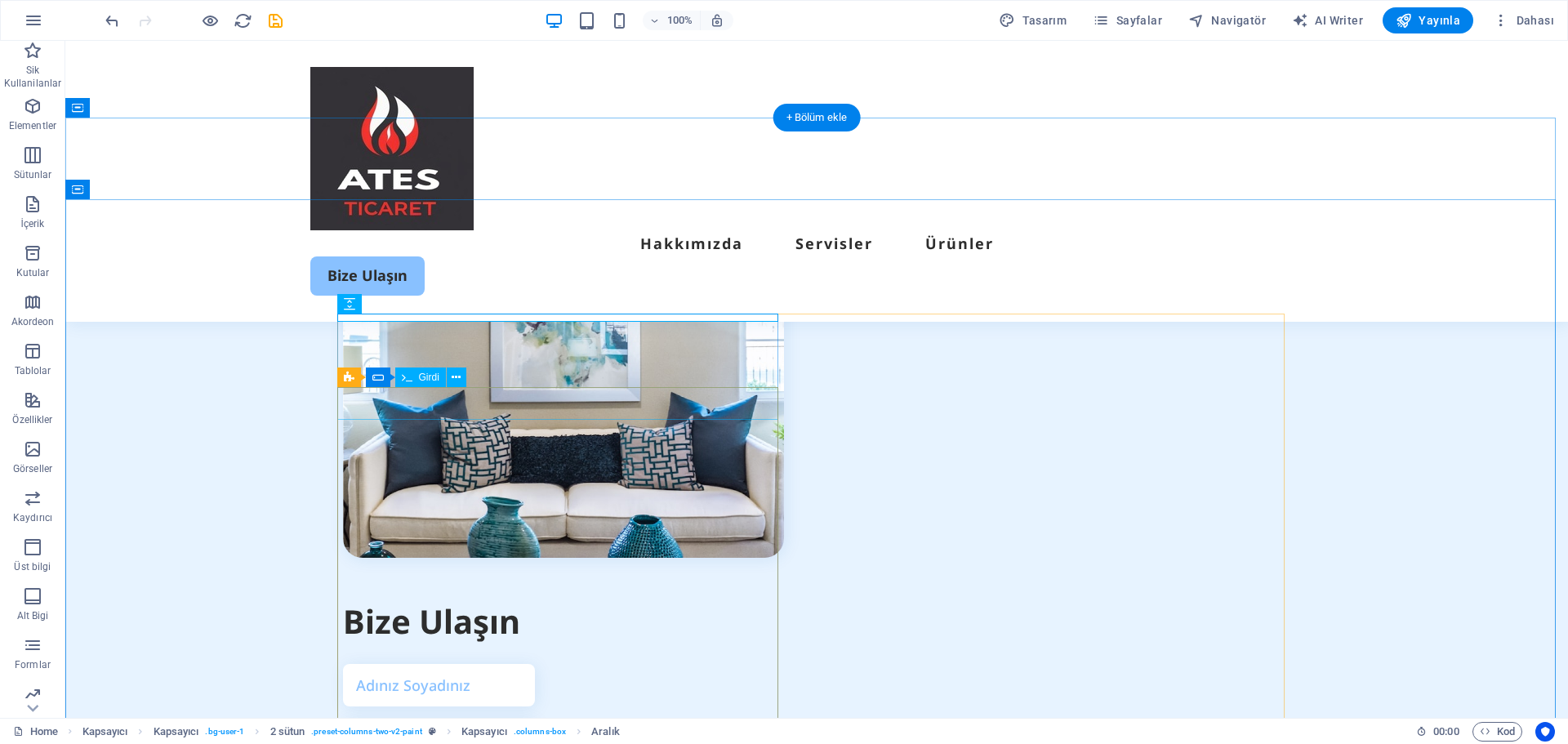
click at [775, 664] on div at bounding box center [563, 684] width 441 height 42
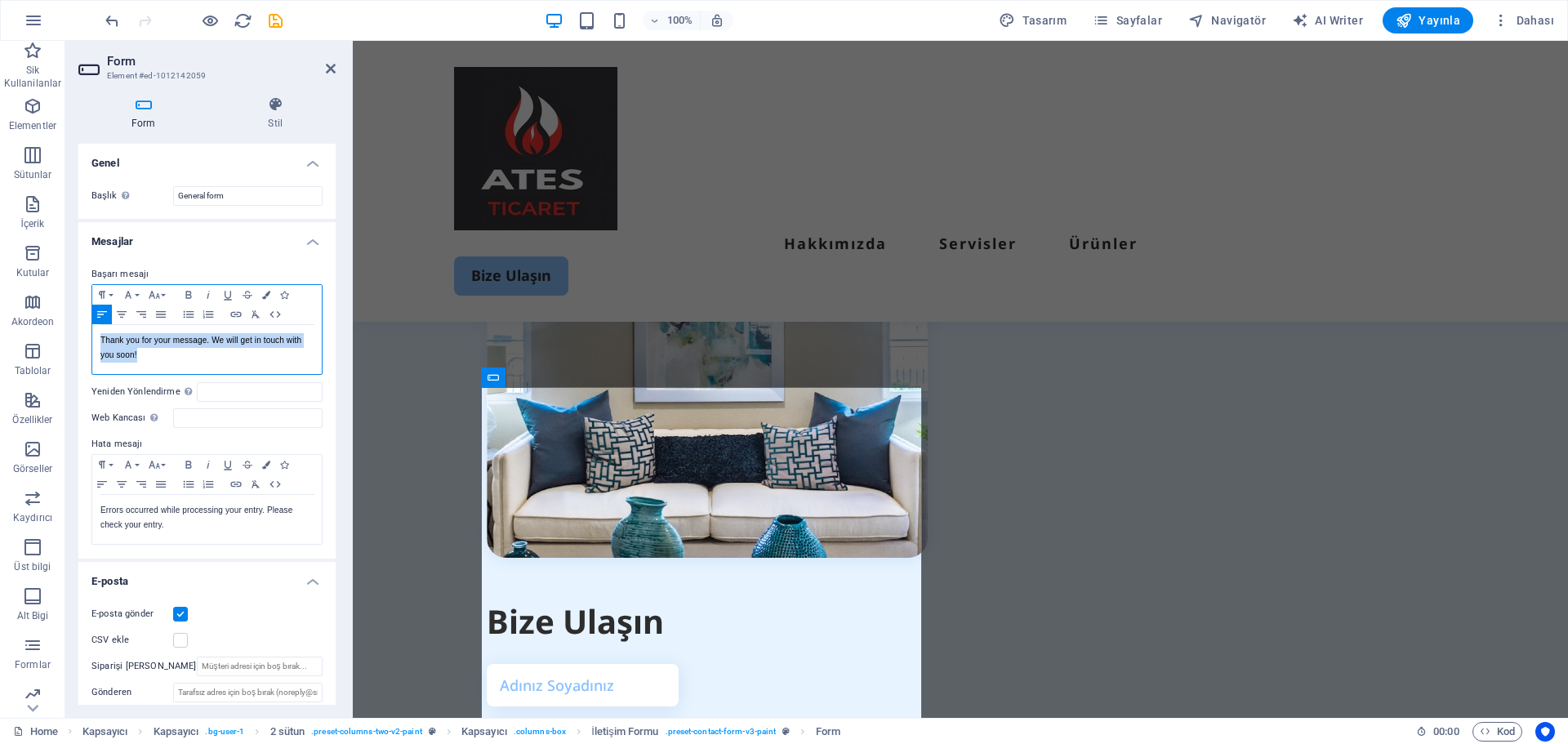
drag, startPoint x: 286, startPoint y: 355, endPoint x: 68, endPoint y: 317, distance: 221.3
click at [68, 317] on div "Form Stil Genel Başlık Form için bir ad tanımla. General form Mesajlar Başarı m…" at bounding box center [207, 400] width 283 height 634
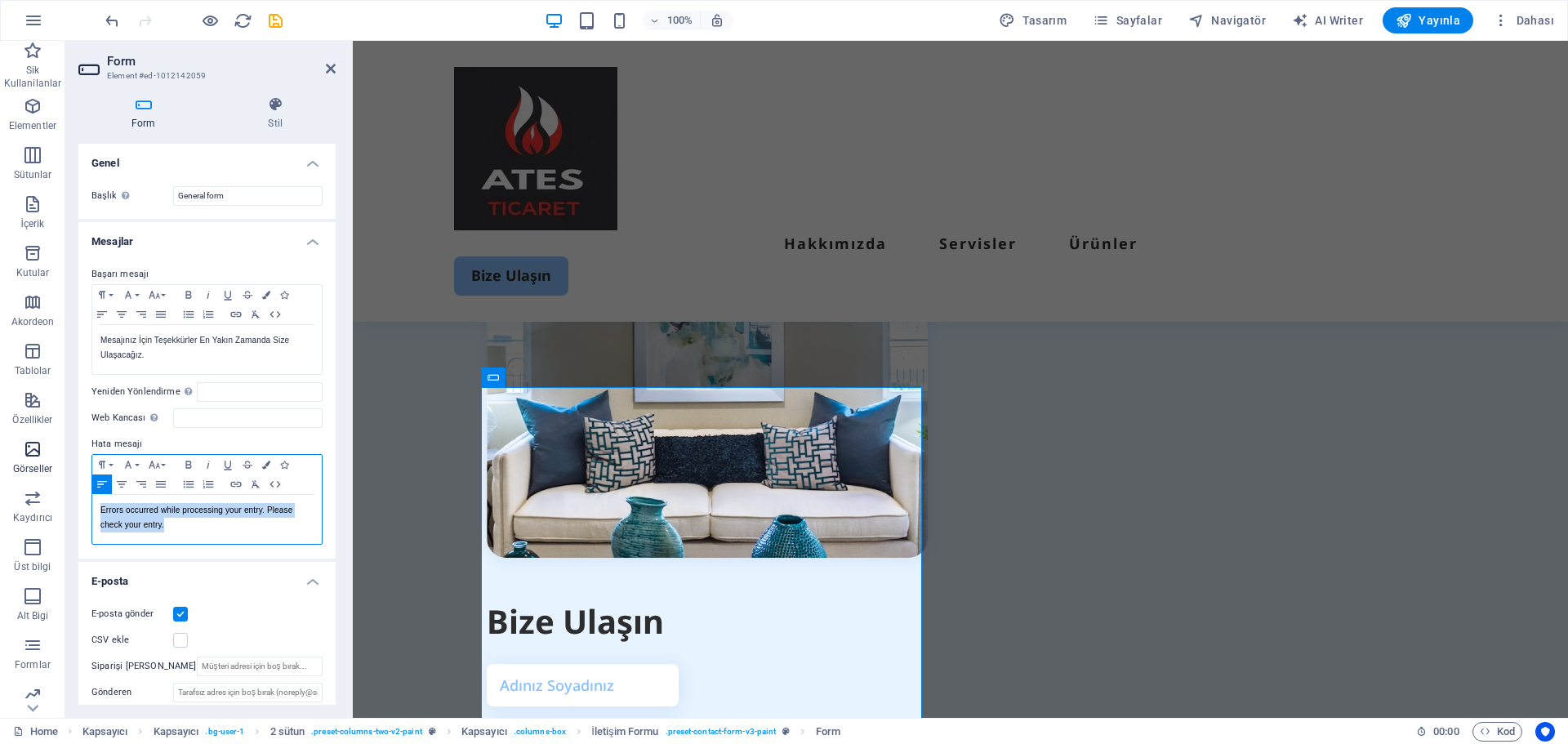
drag, startPoint x: 246, startPoint y: 530, endPoint x: 0, endPoint y: 451, distance: 258.4
click at [0, 451] on section "Sik Kullanilanlar Elementler Sütunlar İçerik Kutular Akordeon Tablolar Özellikl…" at bounding box center [784, 379] width 1568 height 677
click at [323, 439] on div "Başarı mesajı Paragraph Format Normal Heading 1 Heading 2 Heading 3 Heading 4 H…" at bounding box center [207, 405] width 257 height 307
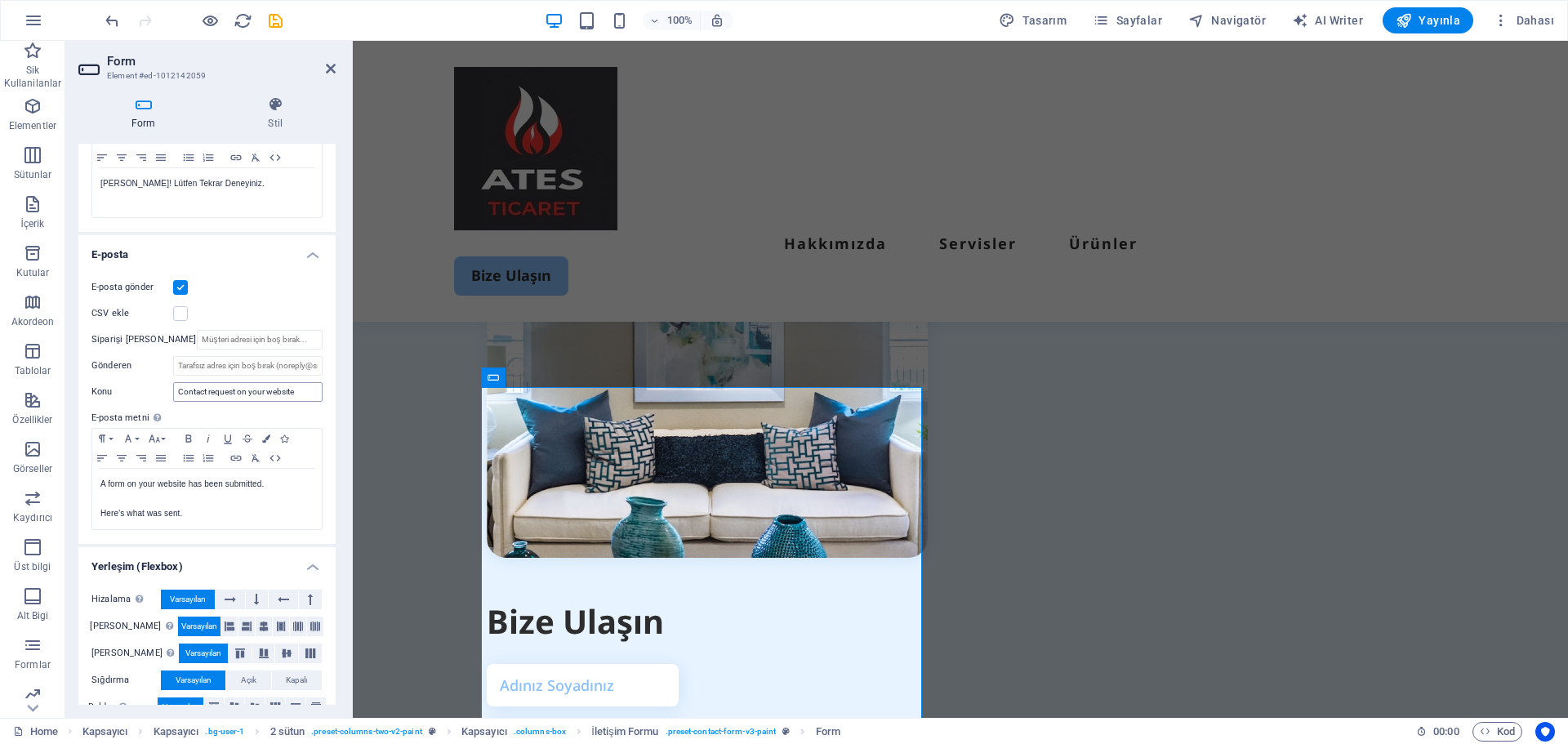
scroll to position [353, 0]
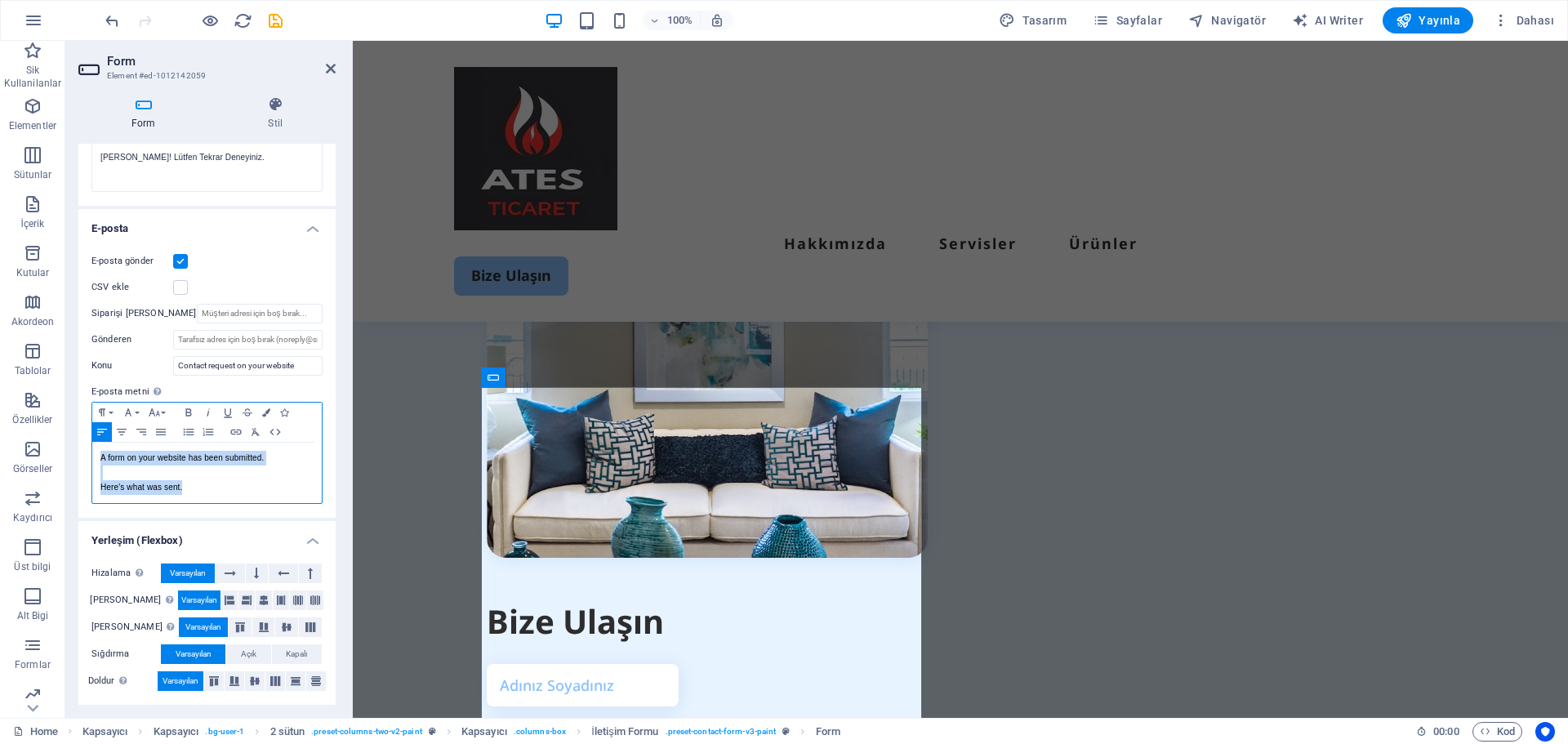
drag, startPoint x: 281, startPoint y: 492, endPoint x: 84, endPoint y: 424, distance: 208.4
click at [84, 424] on div "E-posta gönder CSV ekle Siparişi alan Gönderen [GEOGRAPHIC_DATA] Contact reques…" at bounding box center [207, 377] width 257 height 279
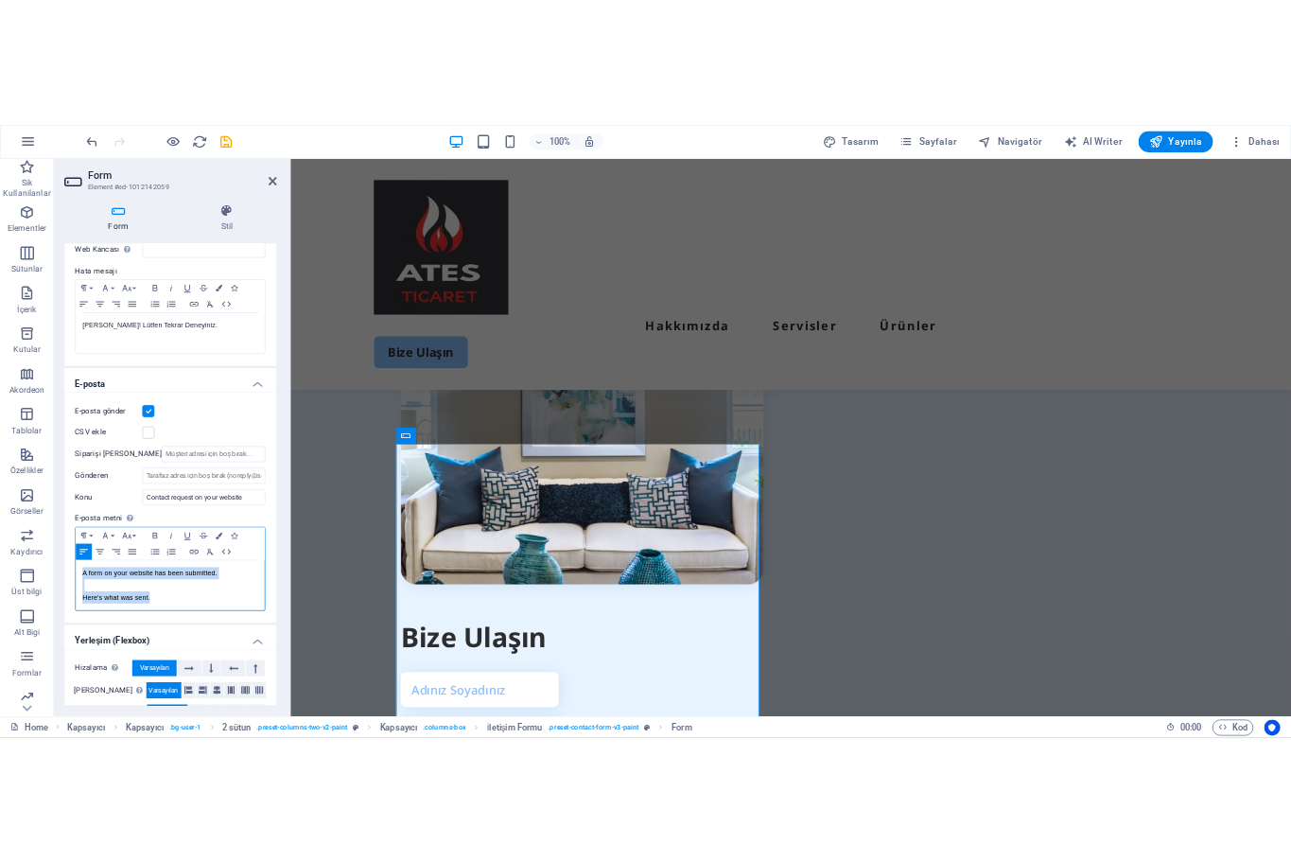
scroll to position [219, 0]
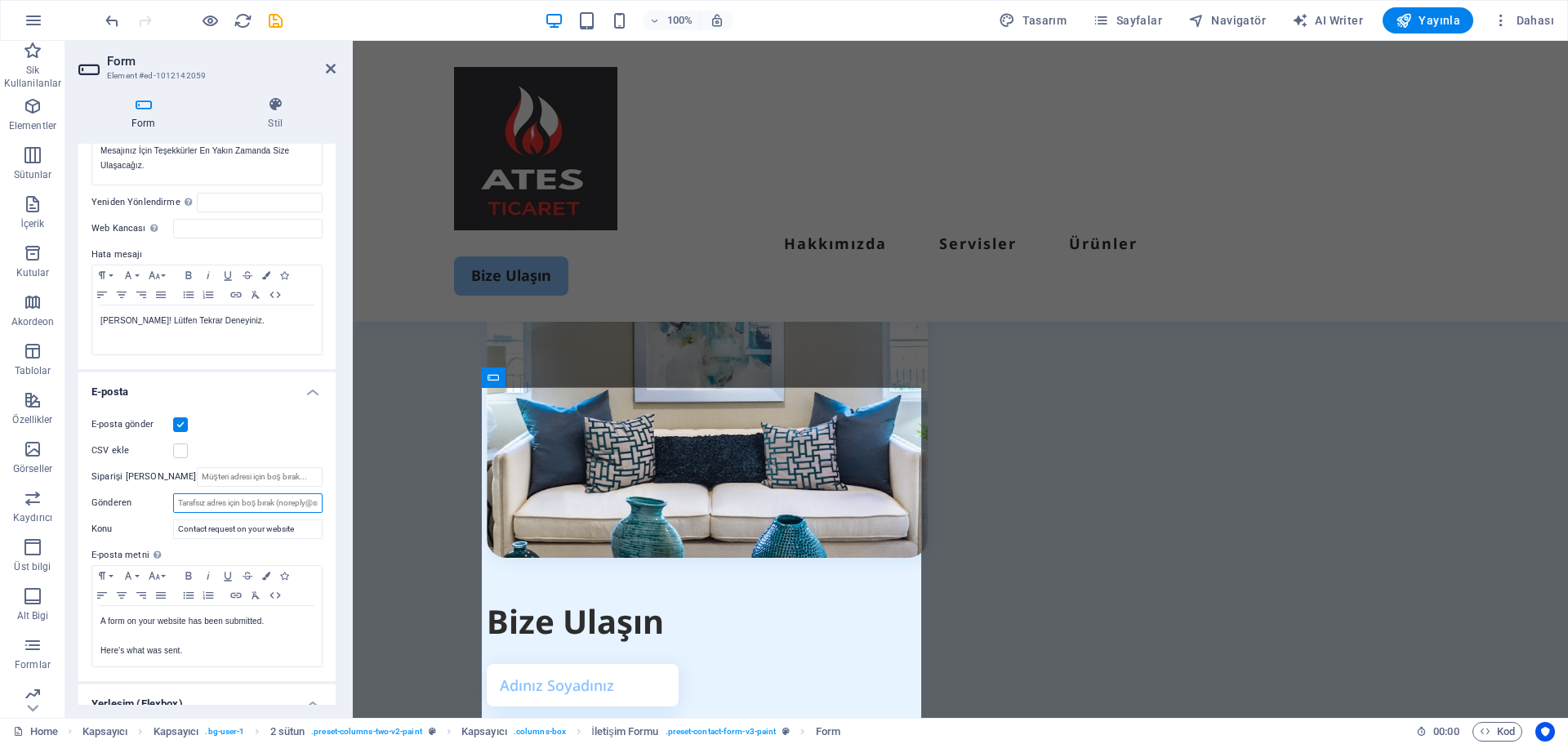
click at [316, 508] on input "Gönderen" at bounding box center [248, 502] width 149 height 20
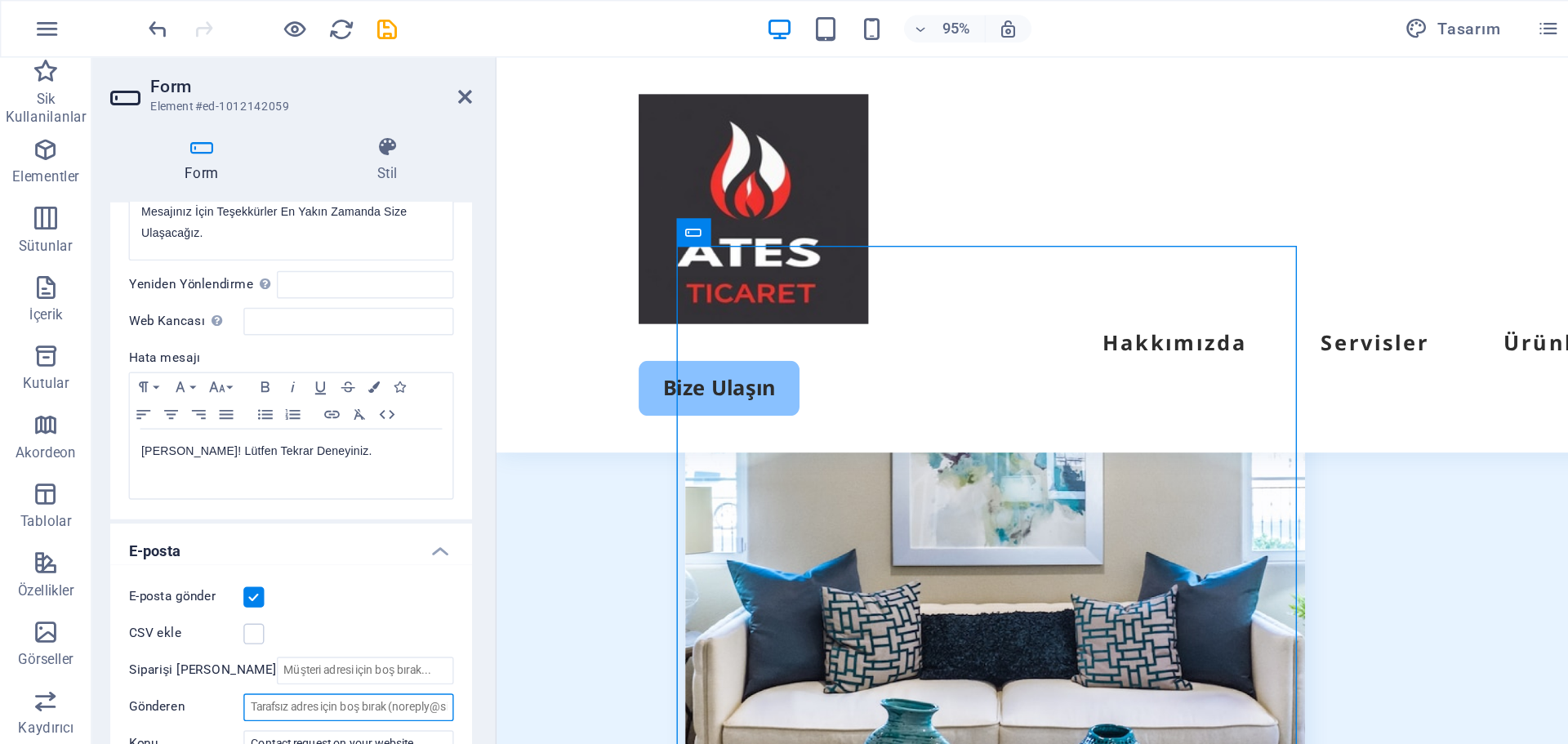
scroll to position [4277, 0]
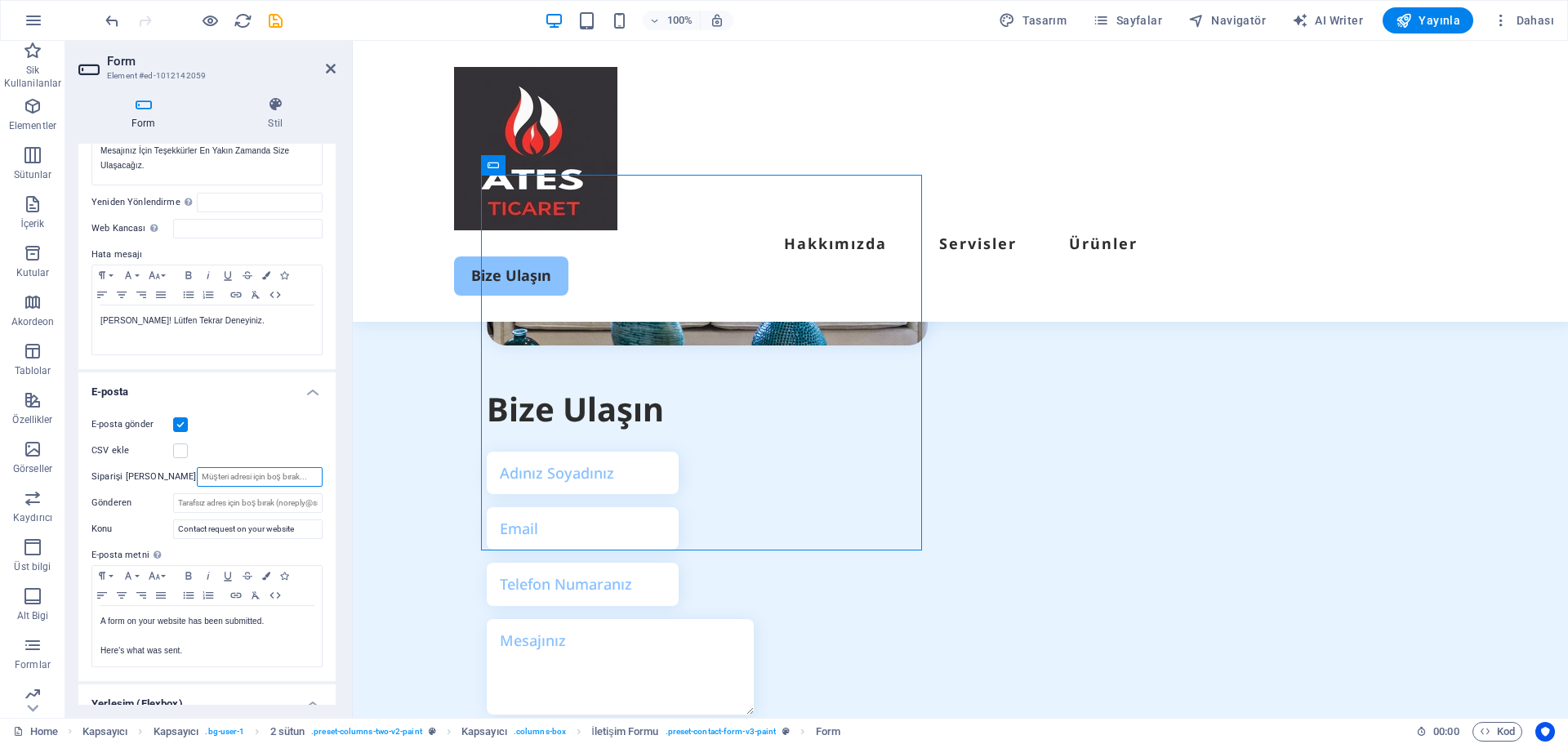
click at [290, 482] on input "Siparişi [PERSON_NAME]" at bounding box center [260, 476] width 126 height 20
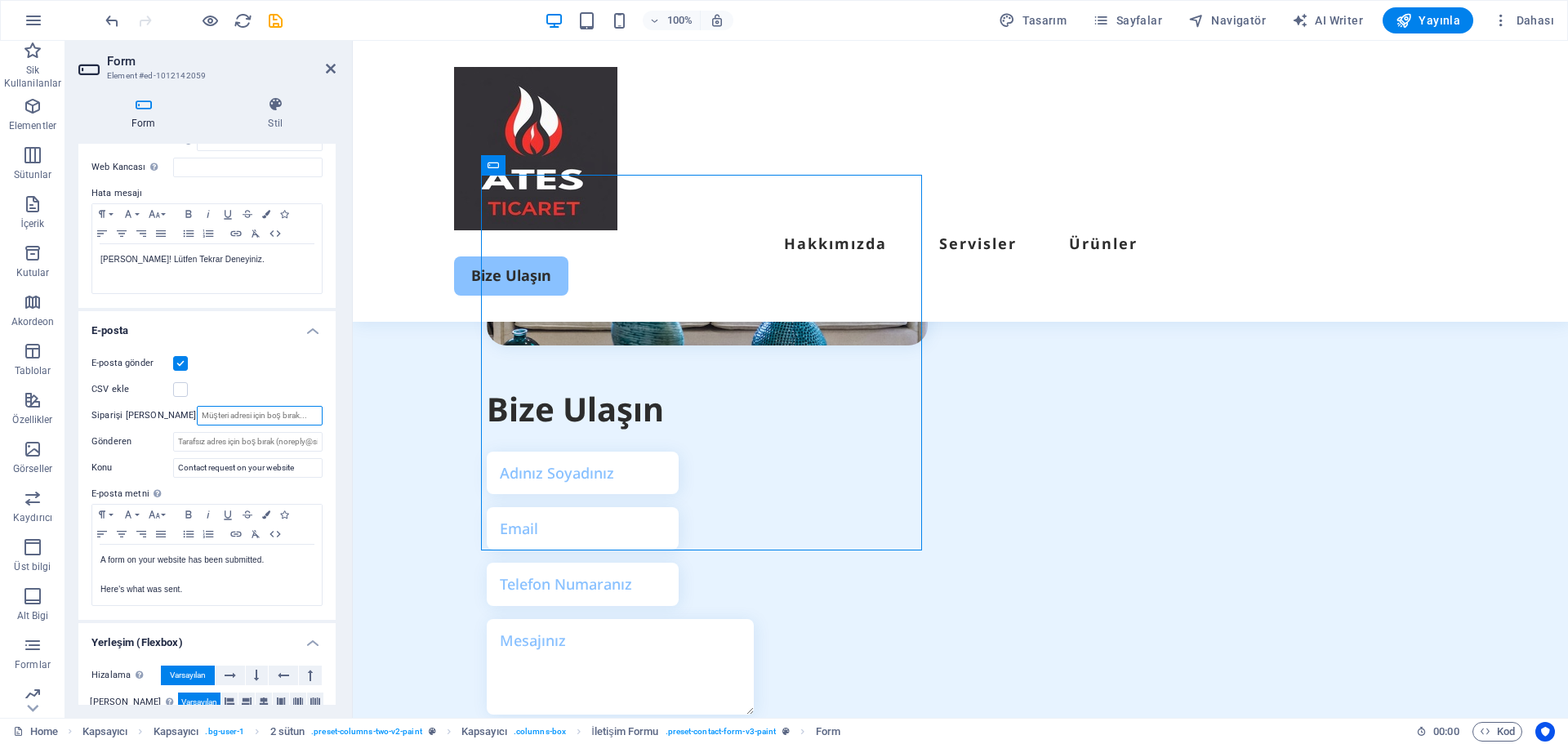
scroll to position [108, 0]
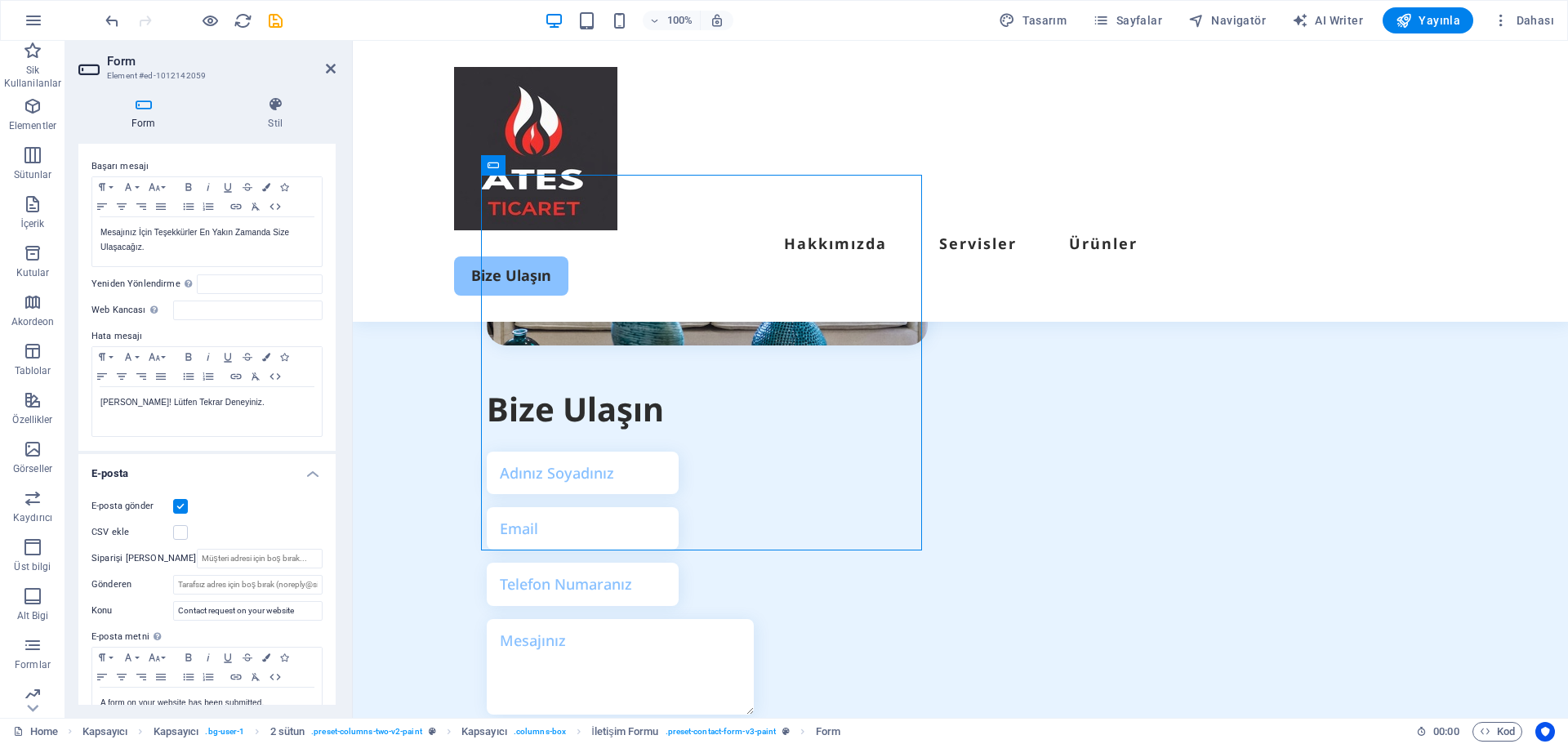
click at [277, 512] on div "E-posta gönder" at bounding box center [207, 506] width 231 height 20
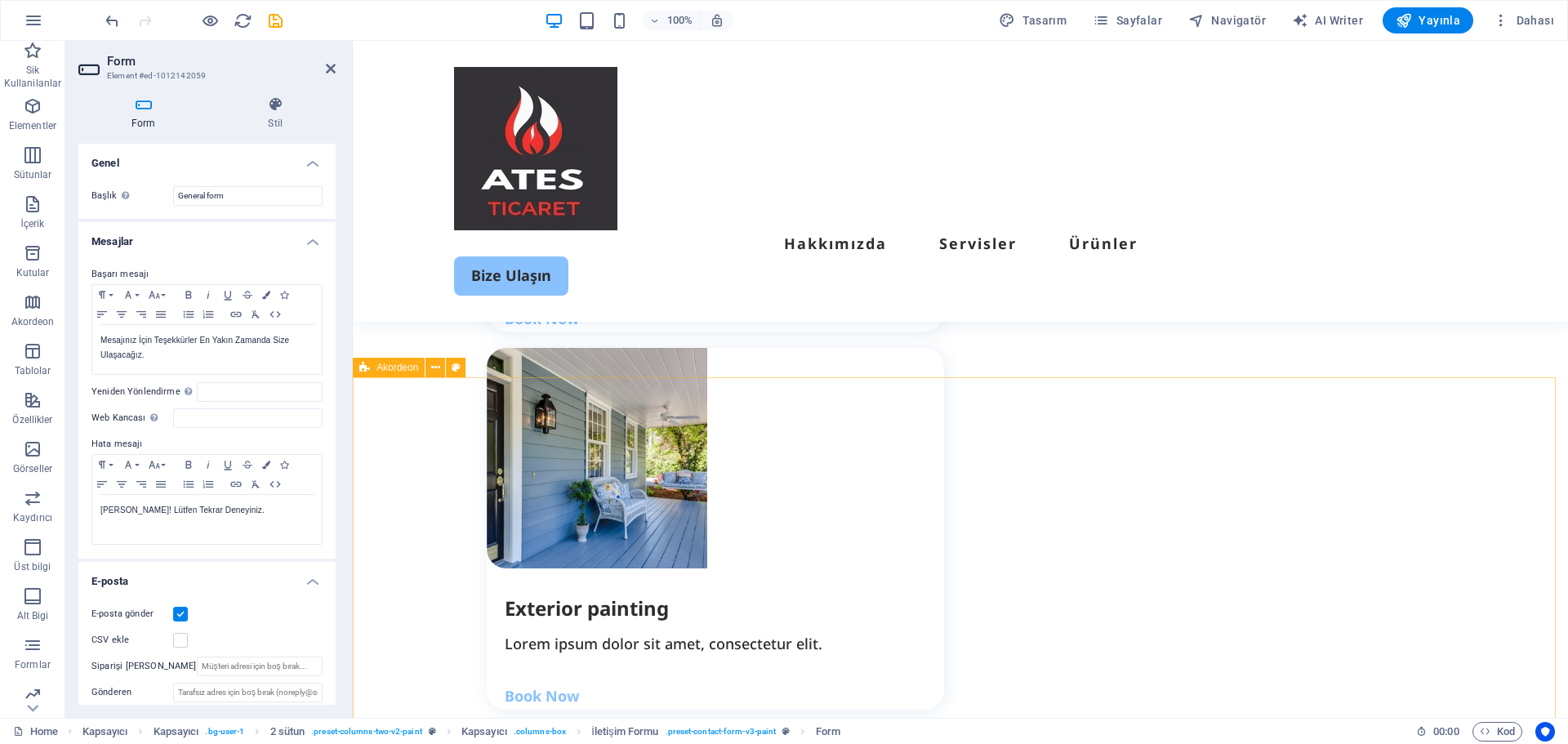
scroll to position [1909, 0]
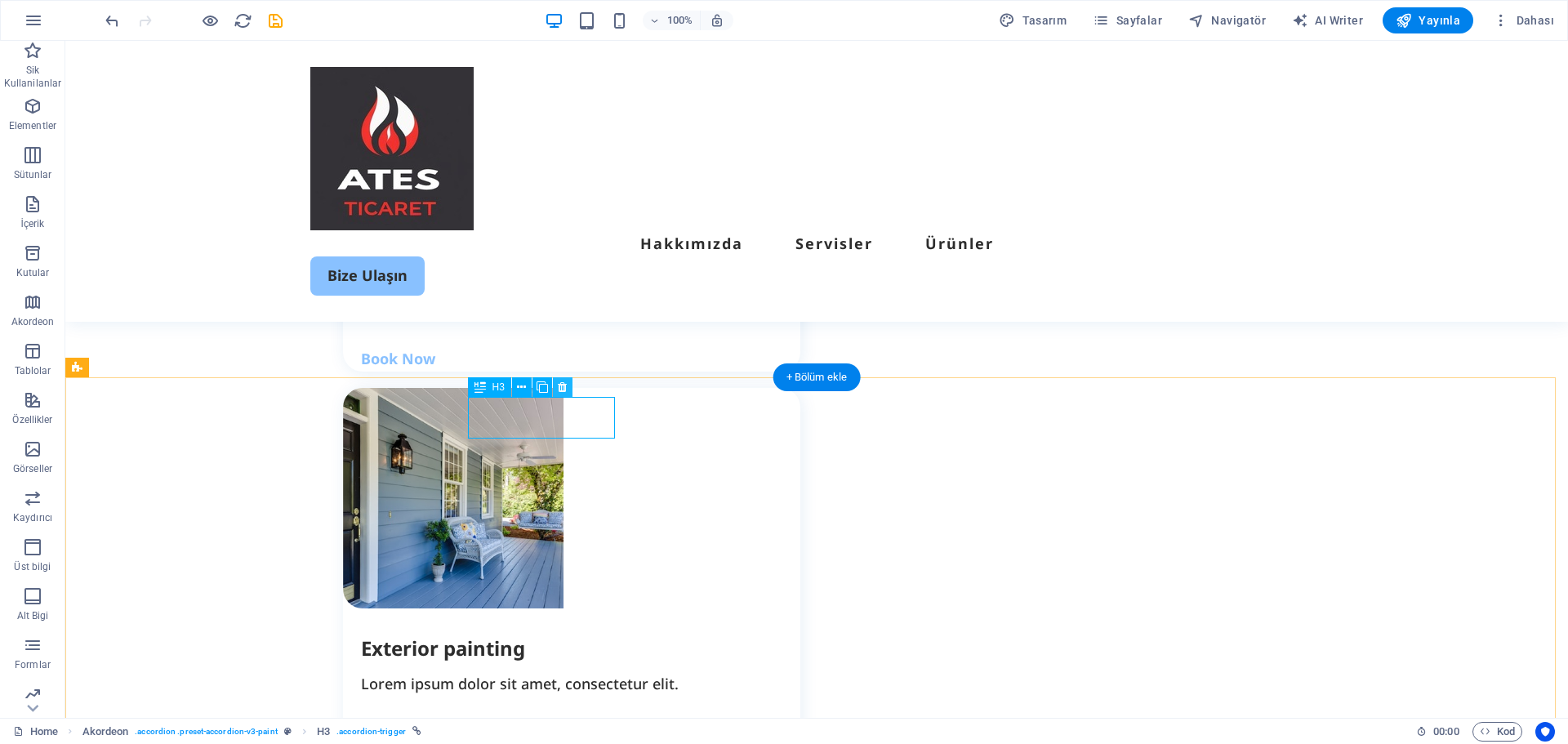
click at [553, 391] on button at bounding box center [562, 387] width 20 height 20
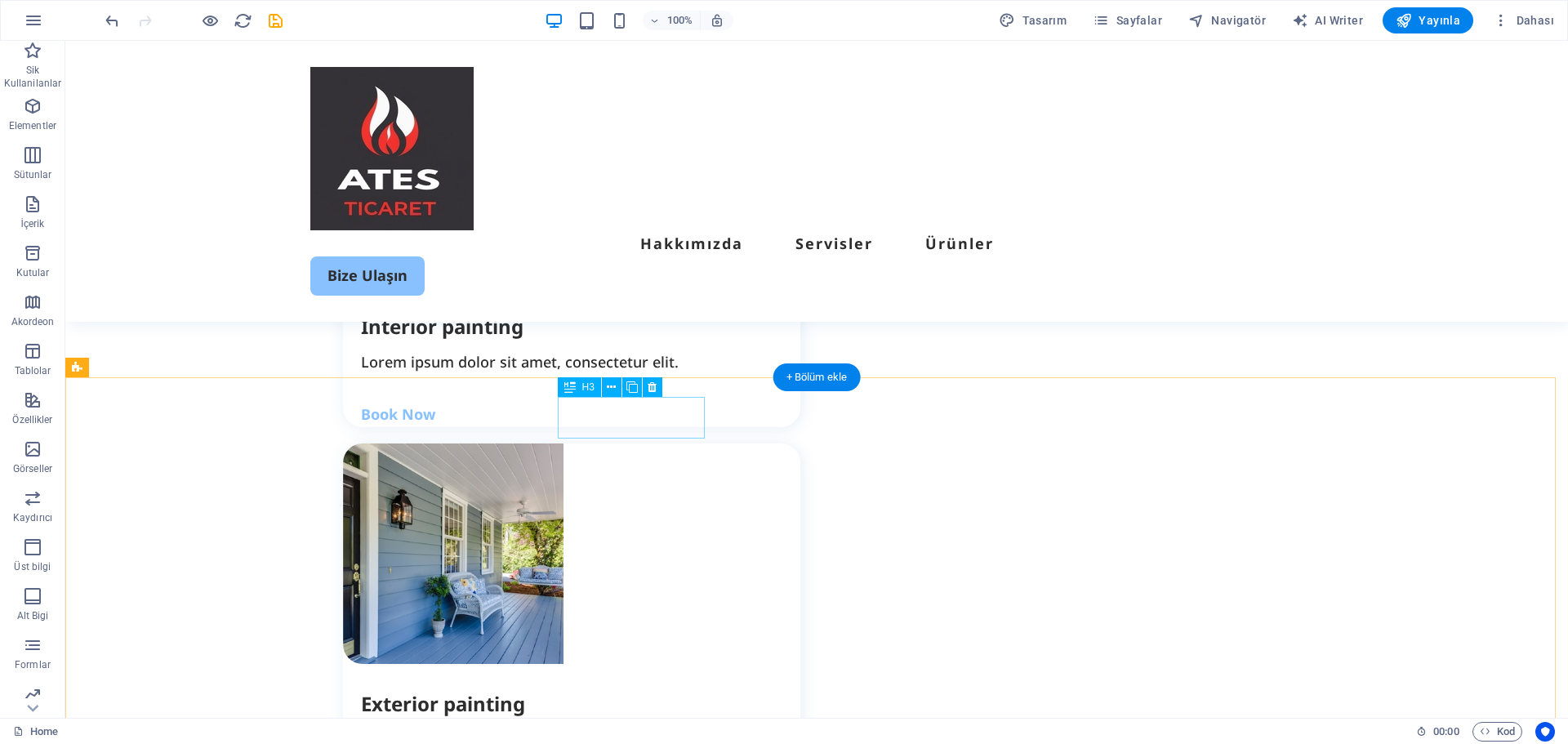
scroll to position [1828, 0]
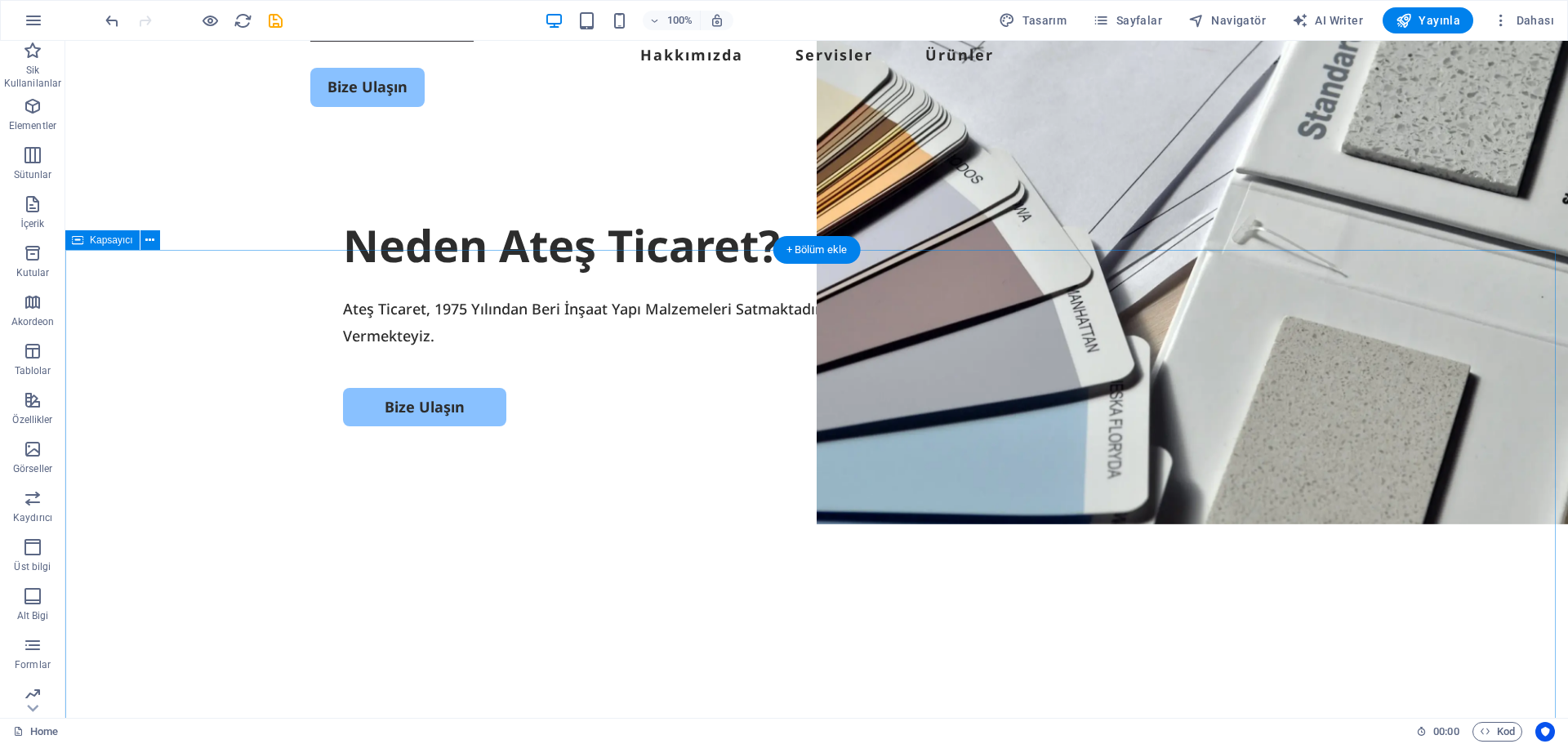
scroll to position [489, 0]
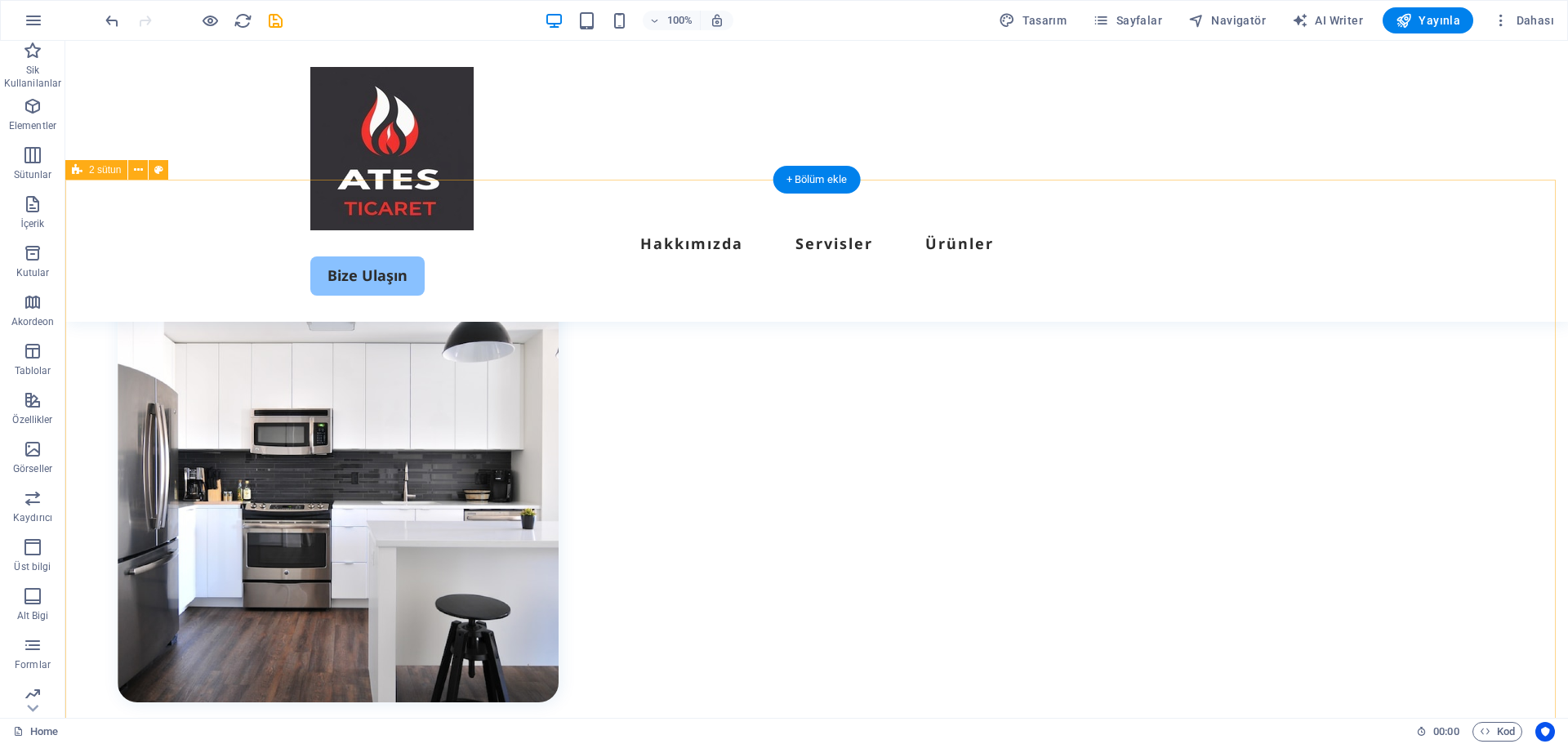
click at [812, 322] on div "Professional Painting Services Available Now! Lorem ipsum dolor sit amet, conse…" at bounding box center [817, 685] width 1502 height 1012
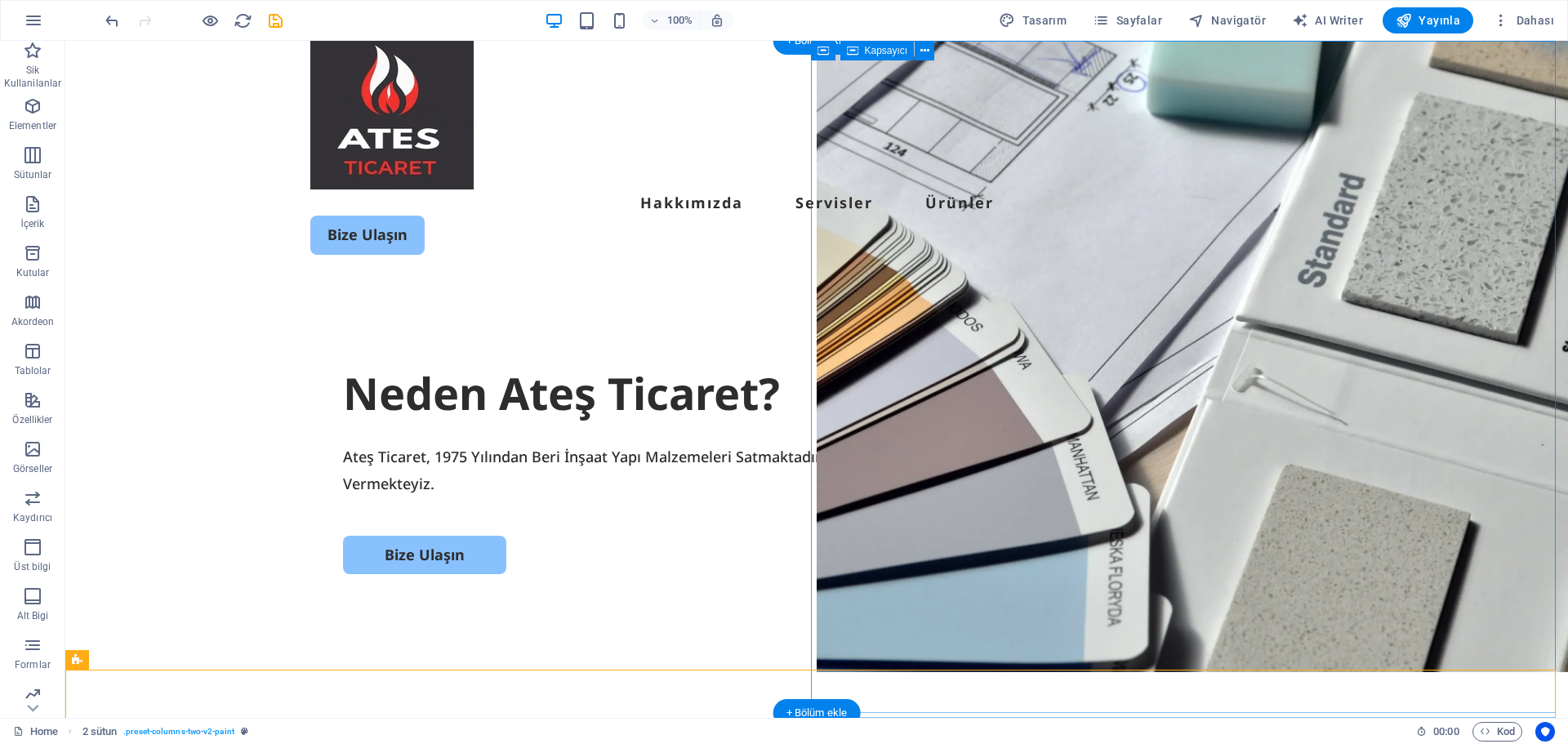
scroll to position [0, 0]
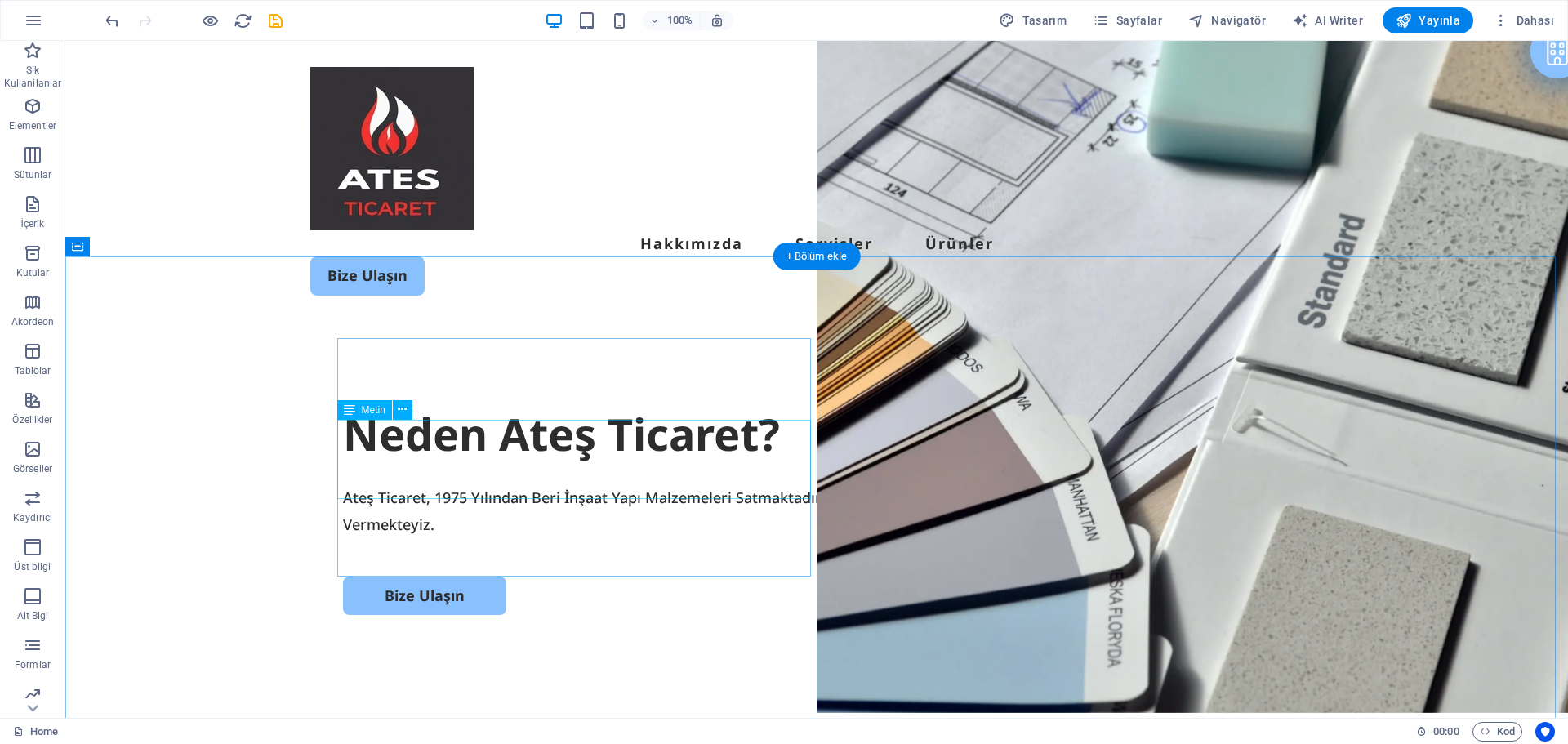
click at [513, 484] on div "Ateş Ticaret, 1975 Yılından Beri İnşaat Yapı Malzemeleri Satmaktadır. Kaliteli …" at bounding box center [816, 510] width 947 height 53
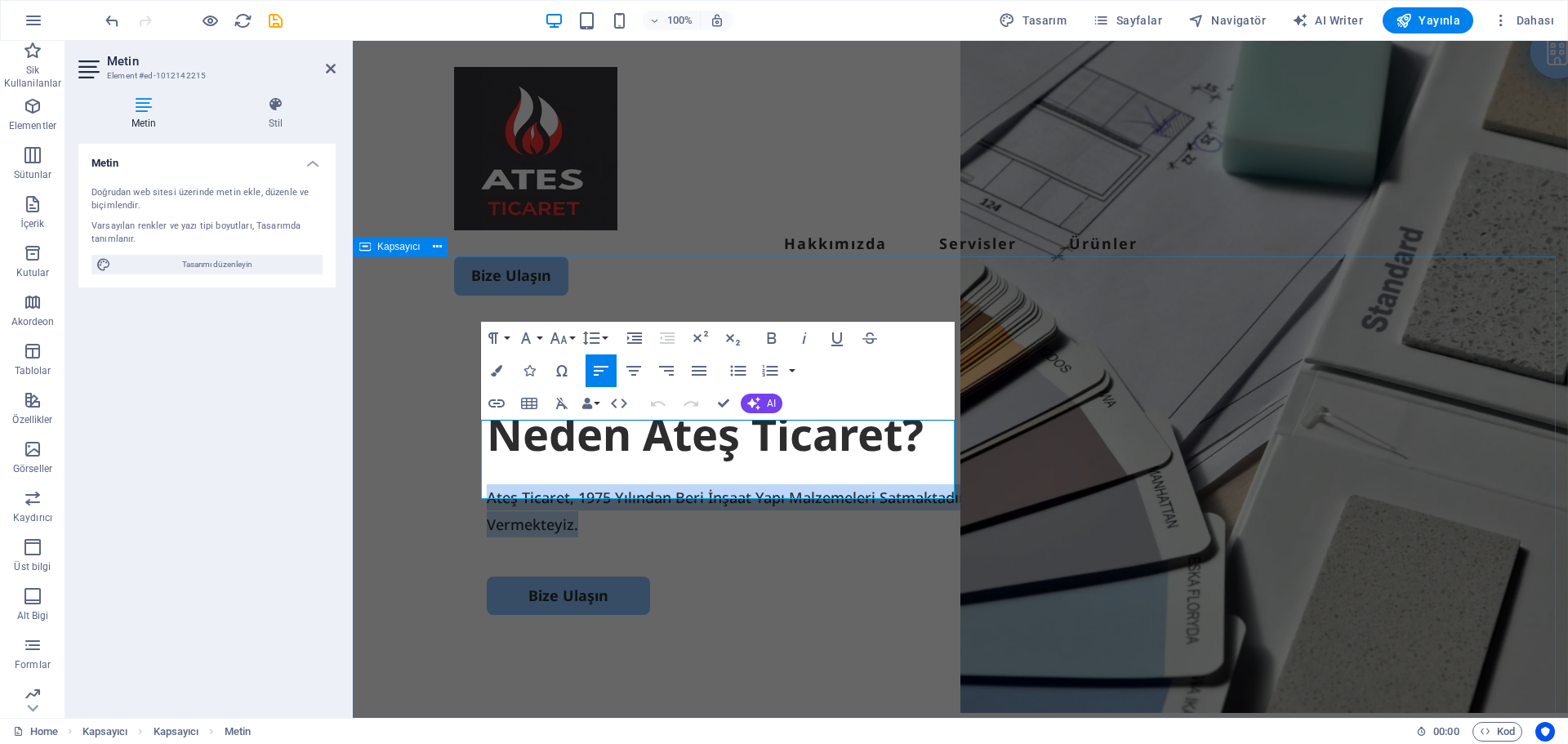
drag, startPoint x: 630, startPoint y: 488, endPoint x: 436, endPoint y: 434, distance: 201.4
click at [436, 434] on div "Neden Ateş Ticaret? Ateş Ticaret, 1975 Yılından Beri İnşaat Yapı Malzemeleri Sa…" at bounding box center [960, 636] width 1215 height 628
copy p "Ateş Ticaret, 1975 Yılından Beri İnşaat Yapı Malzemeleri Satmaktadır. Kaliteli …"
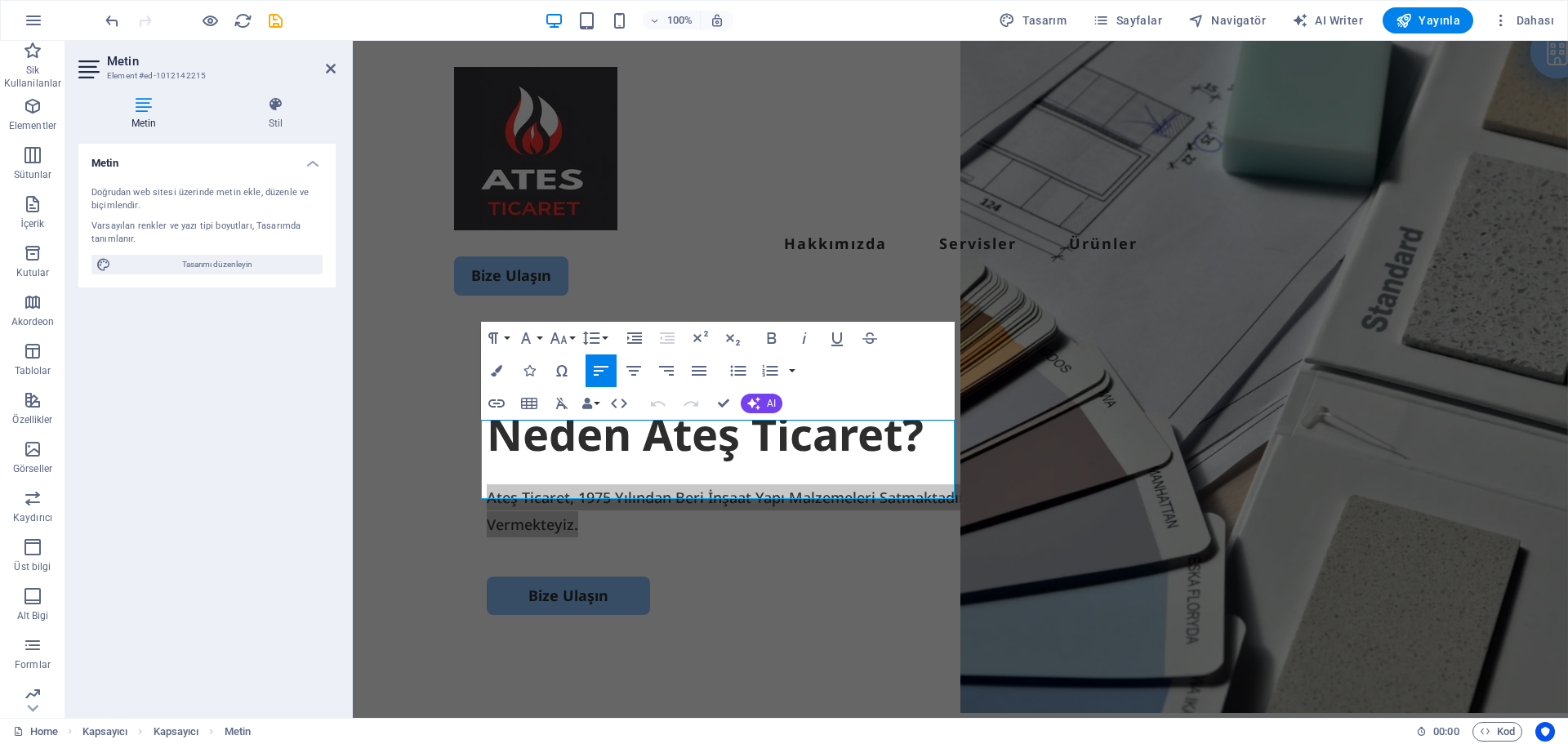
click at [330, 60] on h2 "Metin" at bounding box center [221, 60] width 229 height 15
click at [328, 67] on icon at bounding box center [330, 68] width 9 height 13
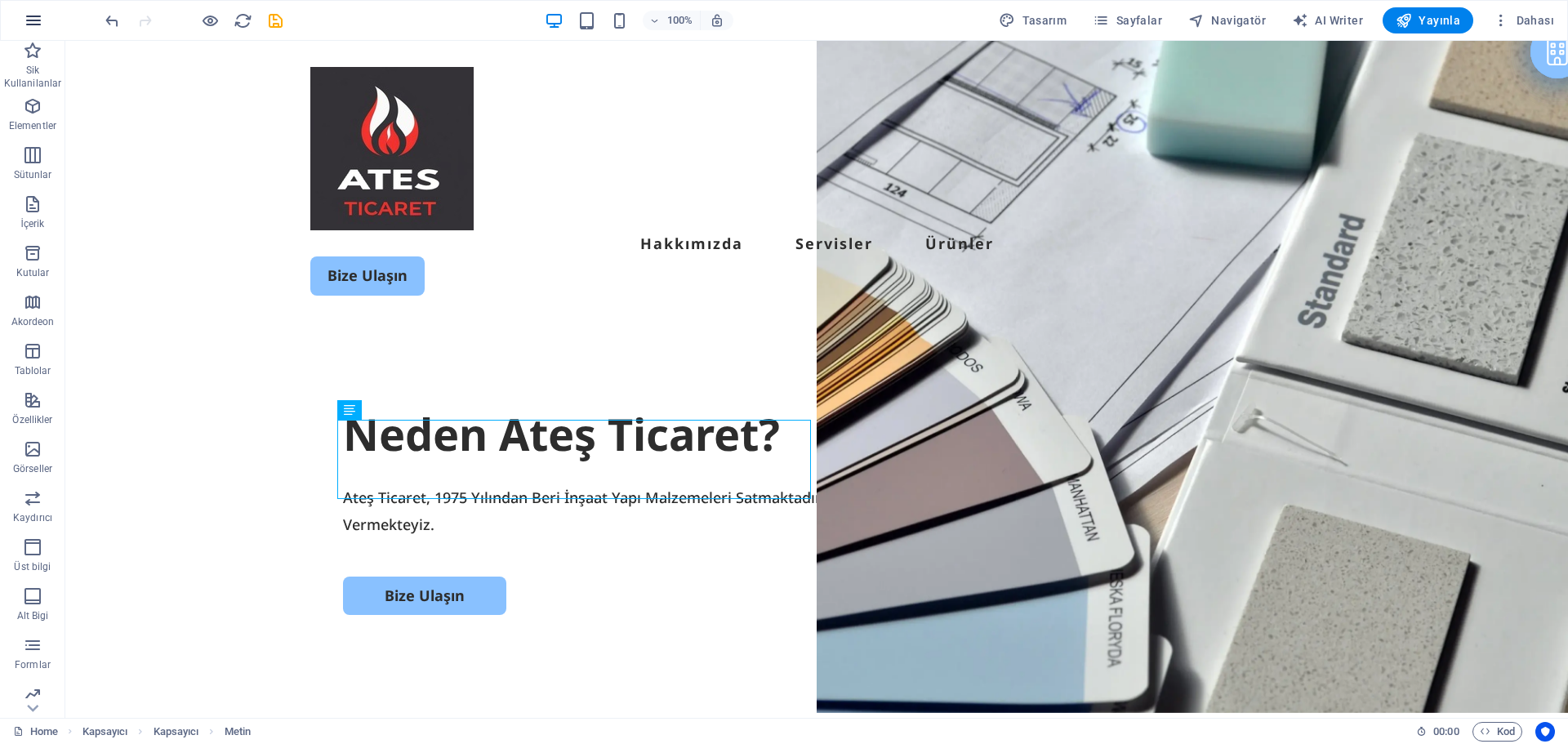
click at [27, 33] on button "button" at bounding box center [33, 20] width 39 height 39
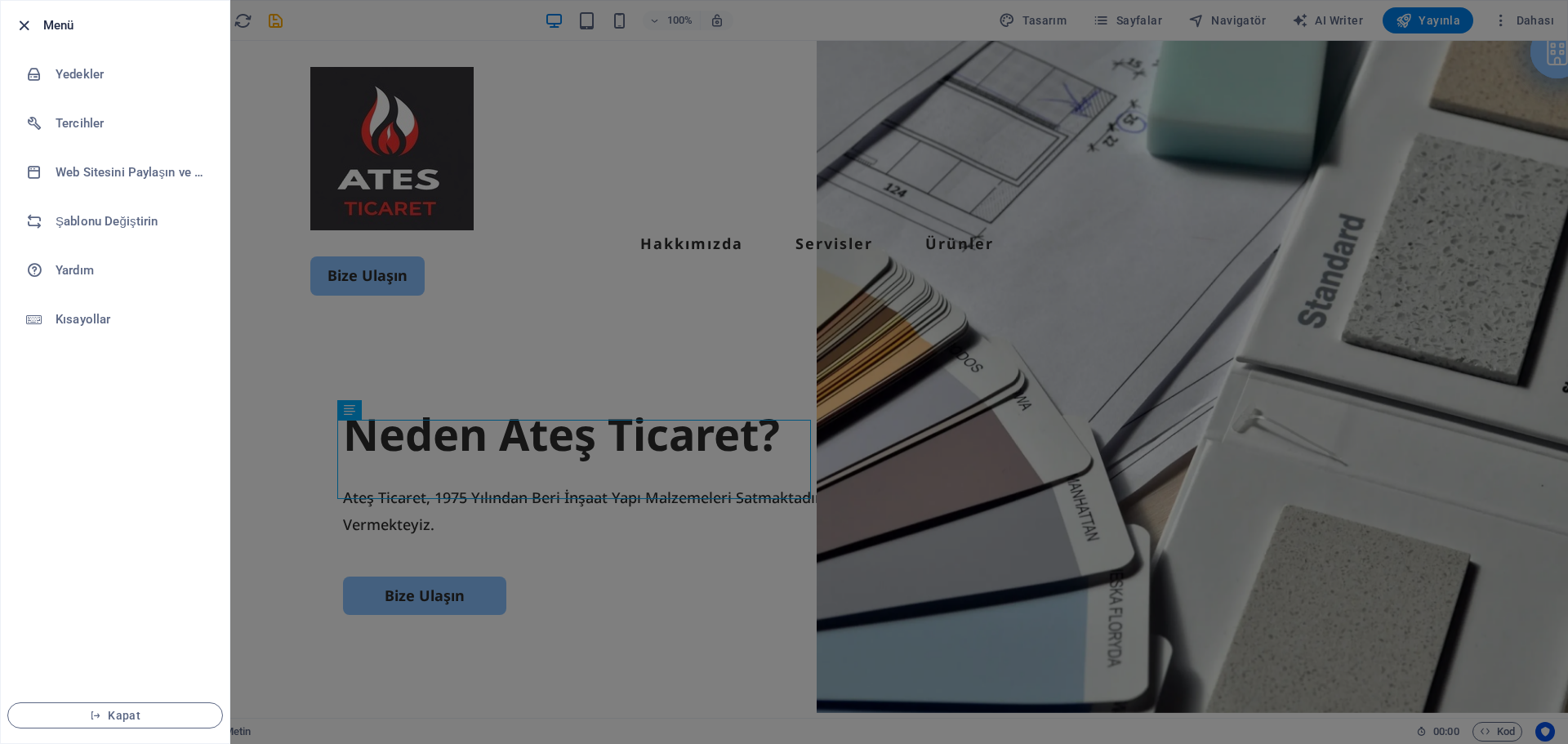
click at [27, 22] on icon "button" at bounding box center [24, 26] width 19 height 19
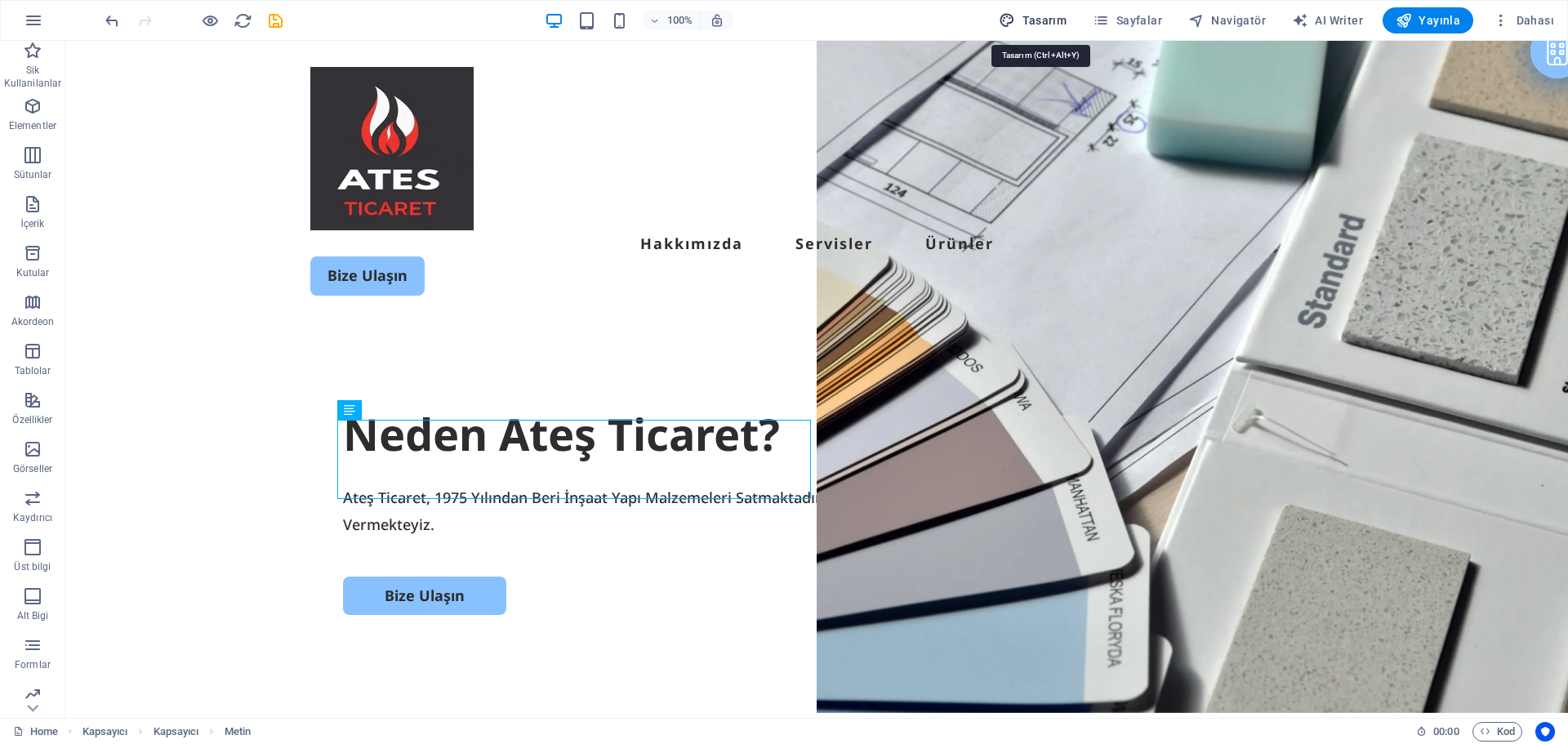
click at [1057, 27] on span "Tasarım" at bounding box center [1033, 20] width 68 height 16
select select "px"
select select "500"
select select "px"
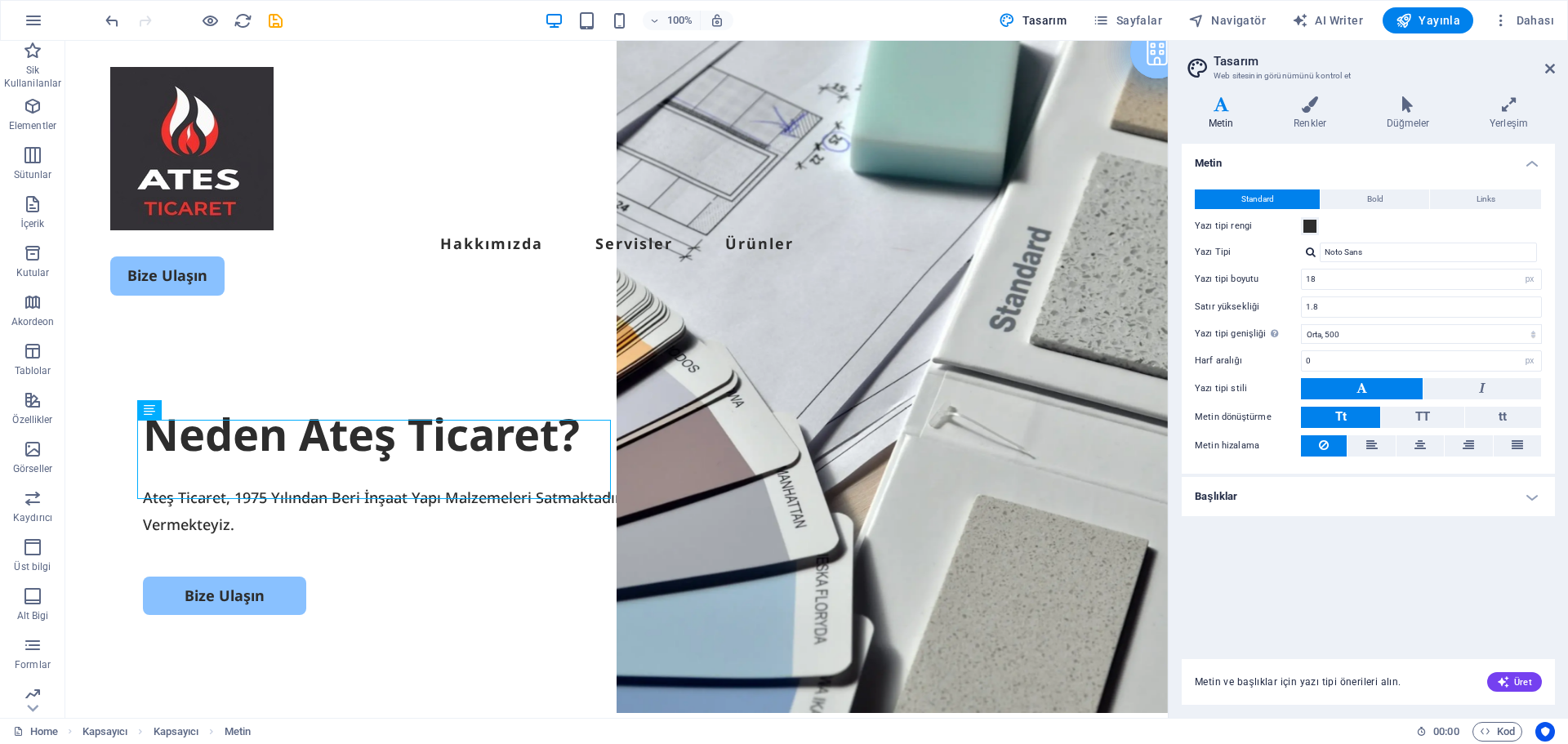
click at [1563, 35] on div "100% Tasarım [PERSON_NAME] AI Writer Yayınla Dahası" at bounding box center [784, 20] width 1566 height 39
click at [1566, 62] on aside "Tasarım Web sitesinin görünümünü kontrol et Varyantlar Metin Renkler Düğmeler Y…" at bounding box center [1368, 379] width 400 height 677
click at [1534, 65] on h2 "Tasarım" at bounding box center [1383, 60] width 341 height 15
drag, startPoint x: 1552, startPoint y: 70, endPoint x: 1476, endPoint y: 52, distance: 78.1
click at [1552, 70] on icon at bounding box center [1549, 68] width 9 height 13
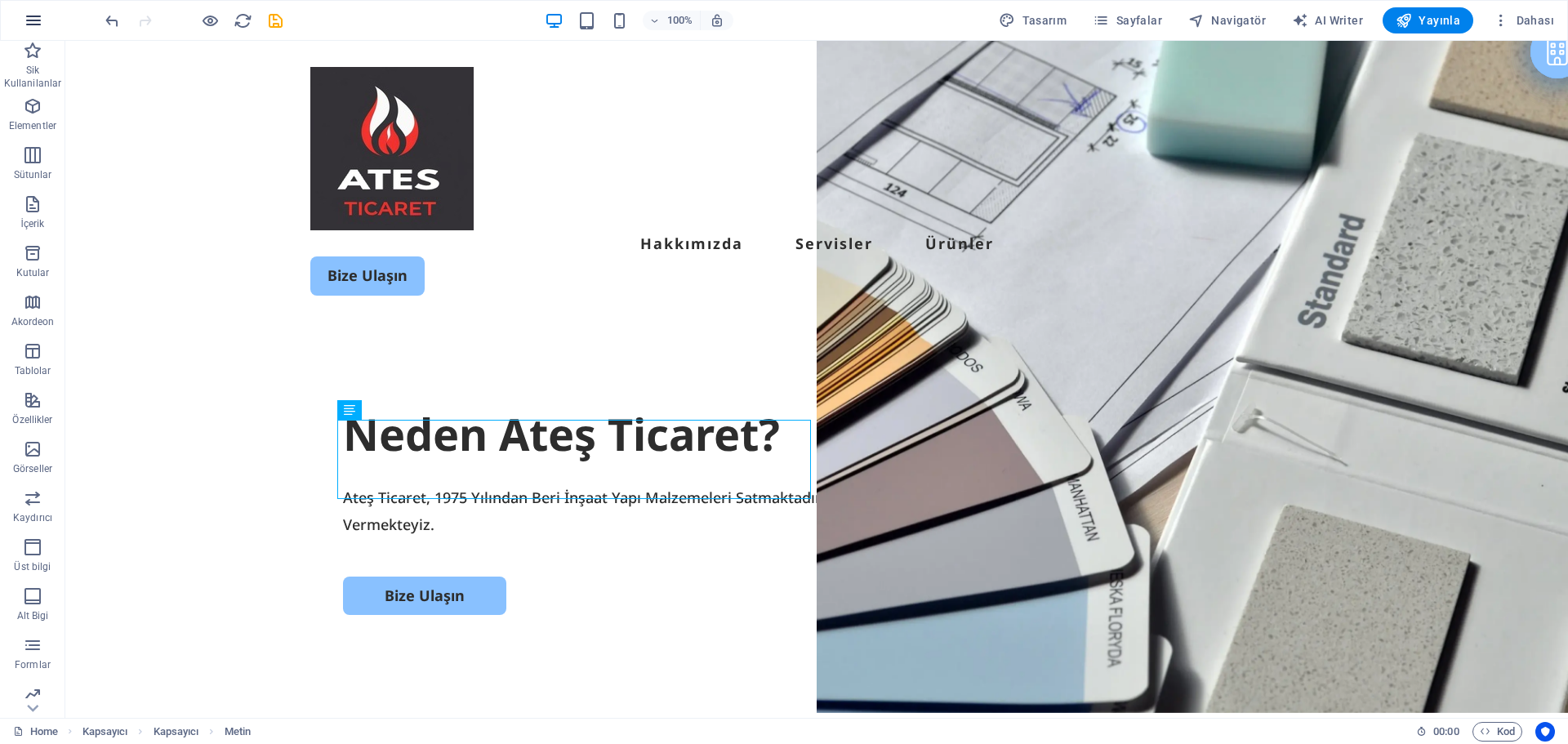
click at [22, 12] on button "button" at bounding box center [33, 20] width 39 height 39
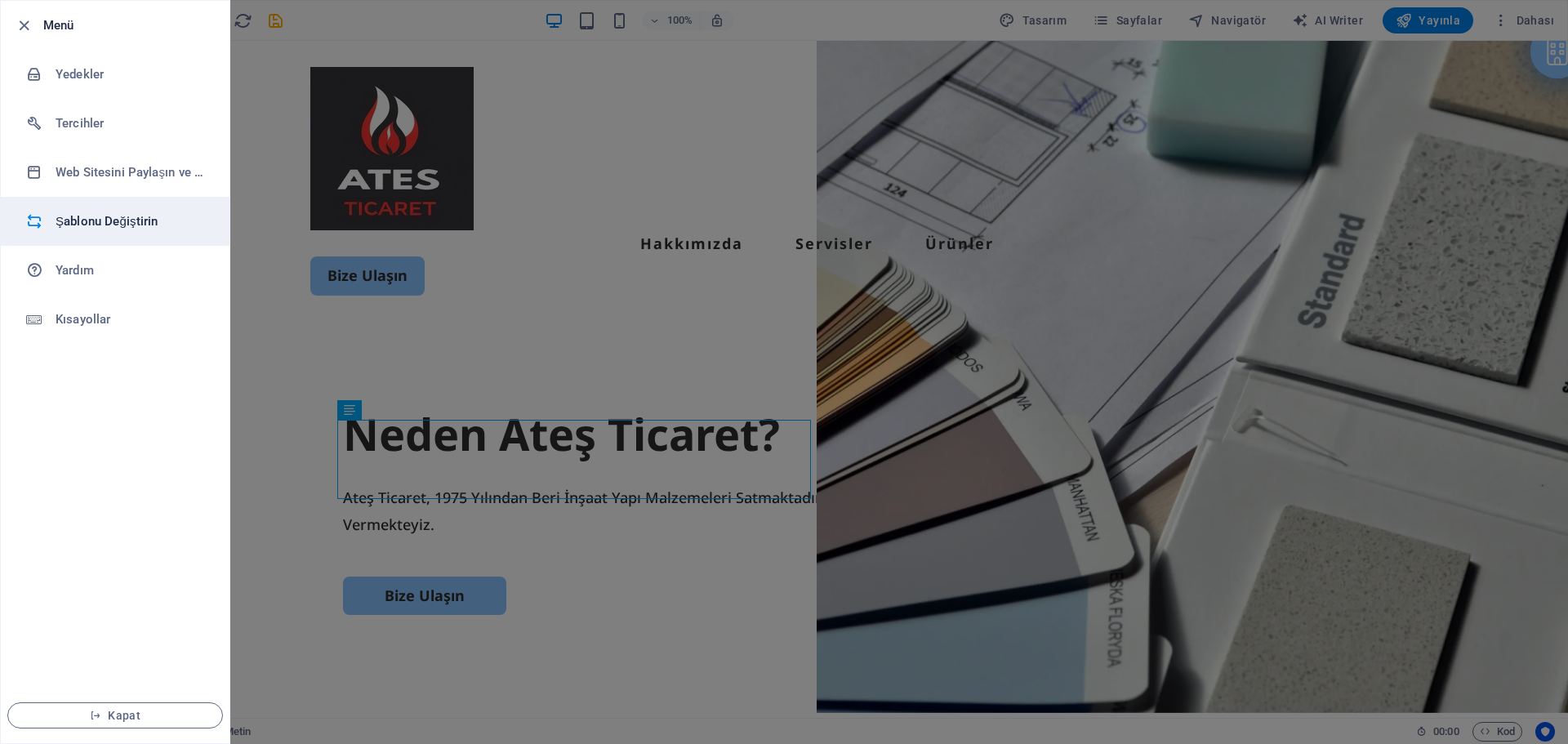
click at [96, 209] on li "Şablonu Değiştirin" at bounding box center [115, 221] width 229 height 49
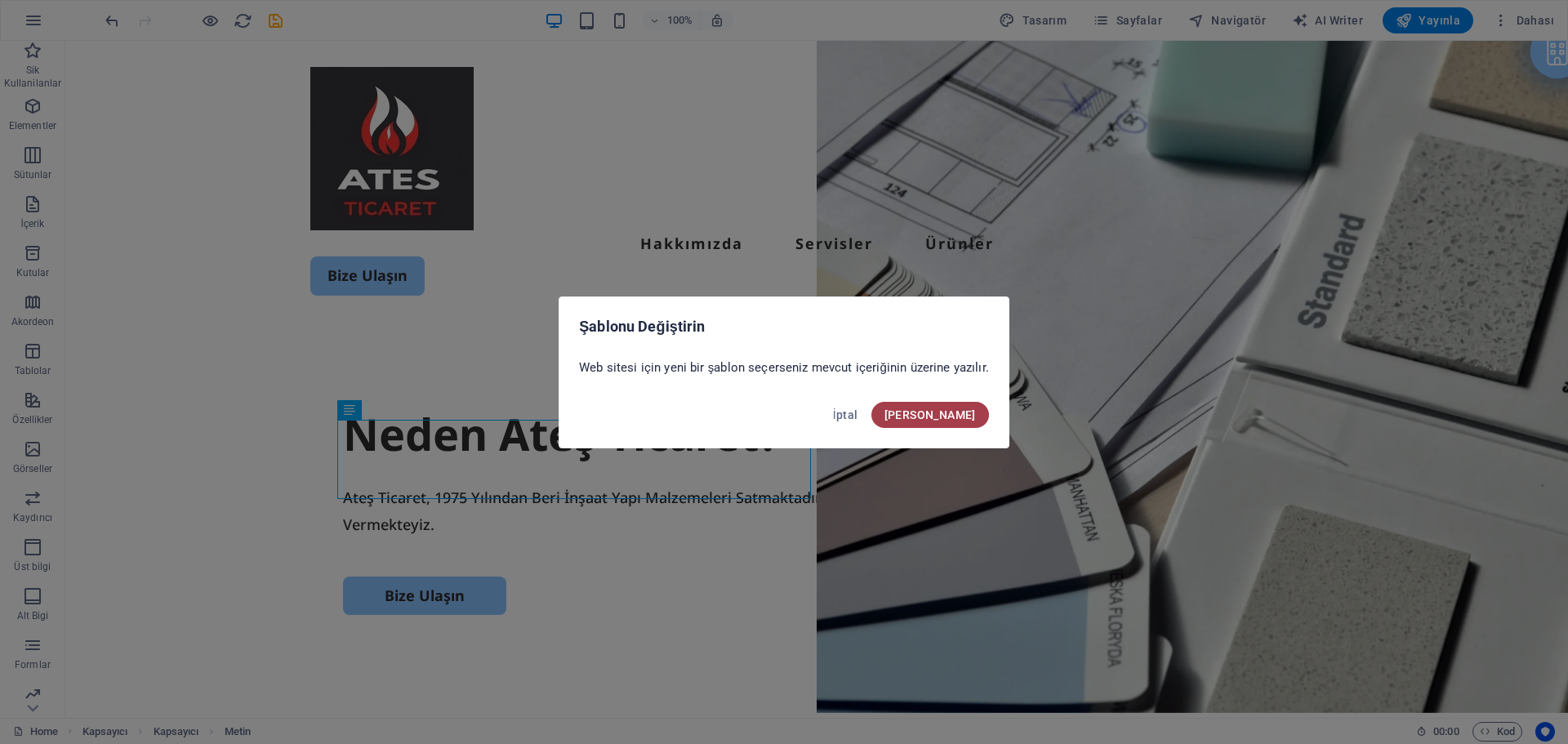
click at [975, 414] on button "[PERSON_NAME]" at bounding box center [930, 414] width 117 height 26
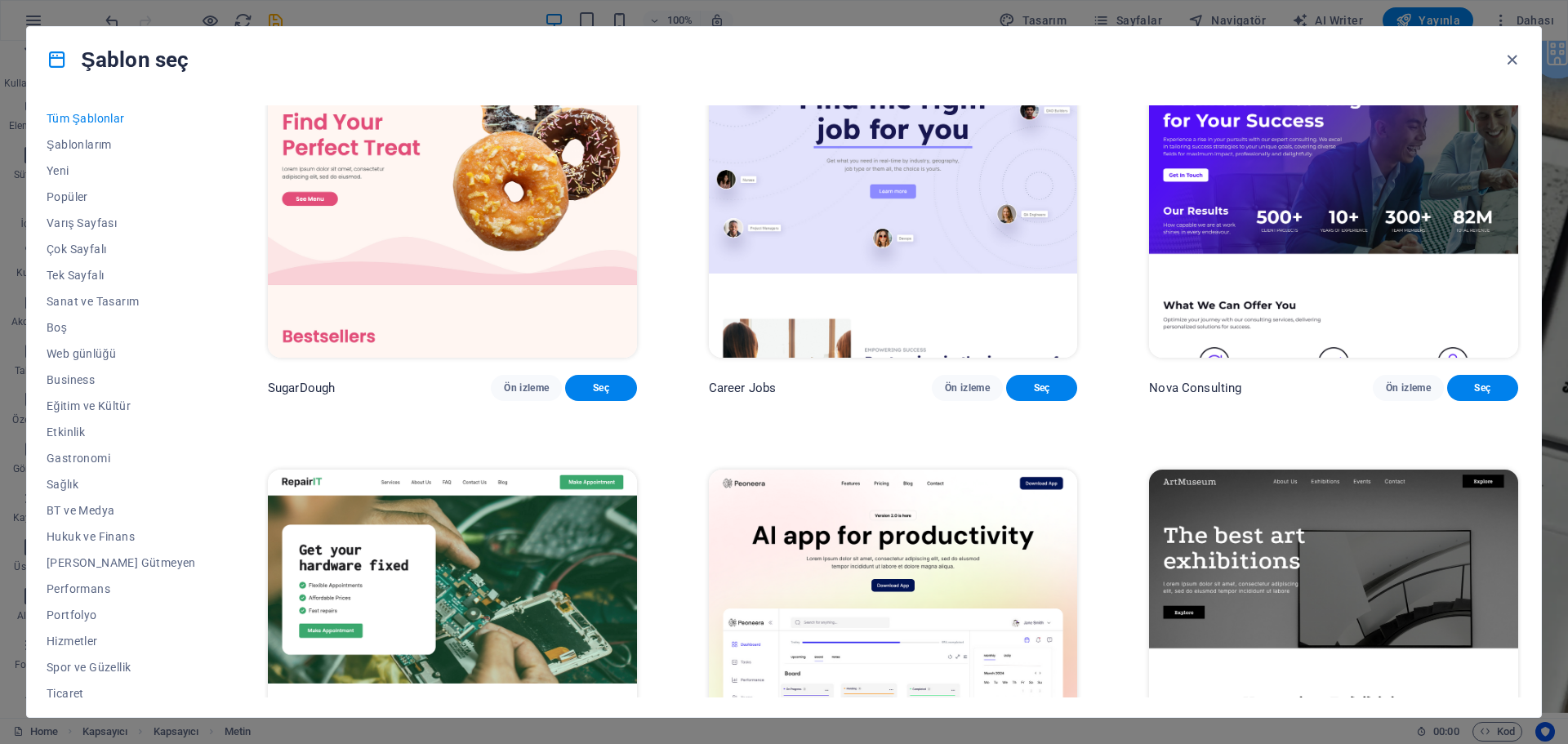
scroll to position [326, 0]
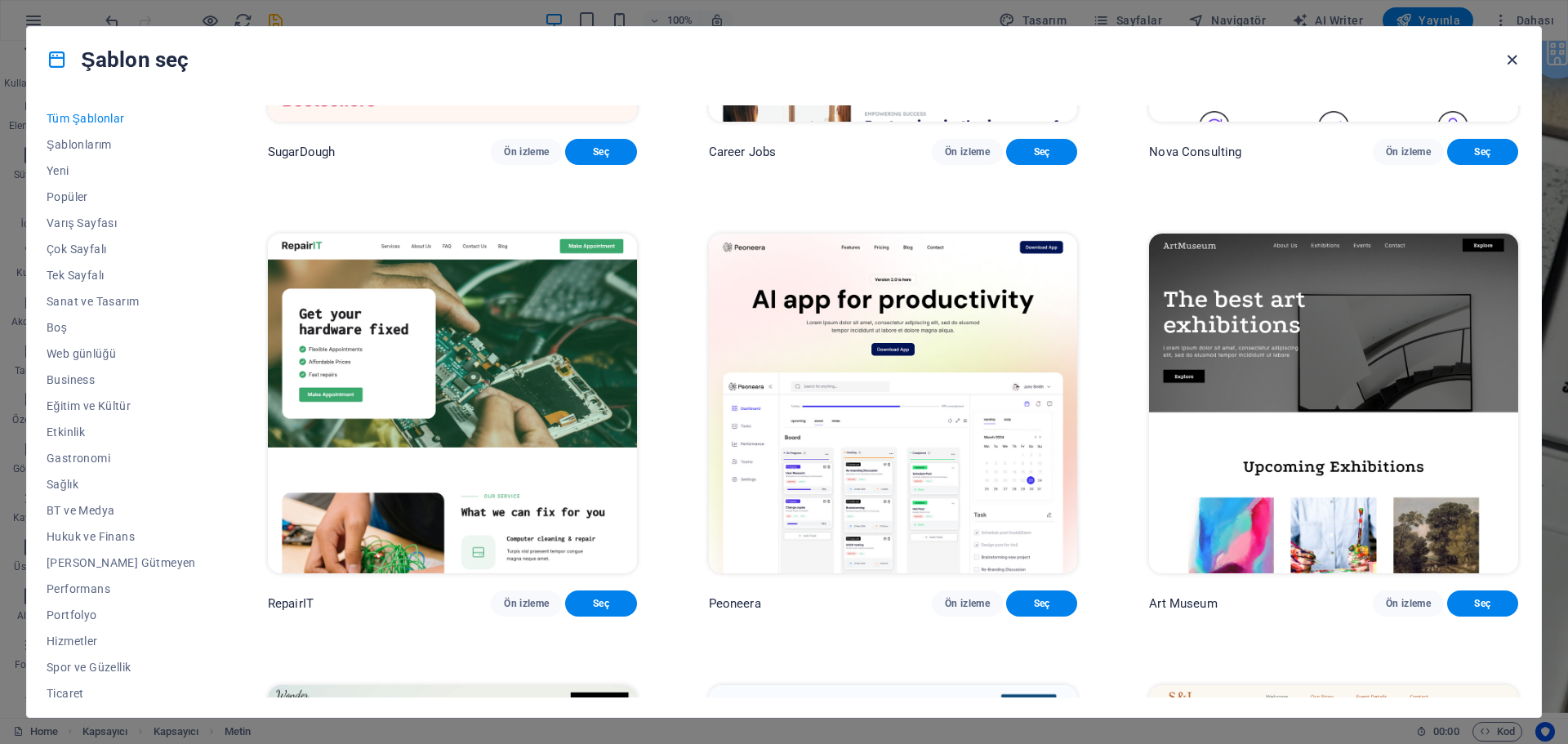
click at [1506, 51] on icon "button" at bounding box center [1512, 60] width 19 height 19
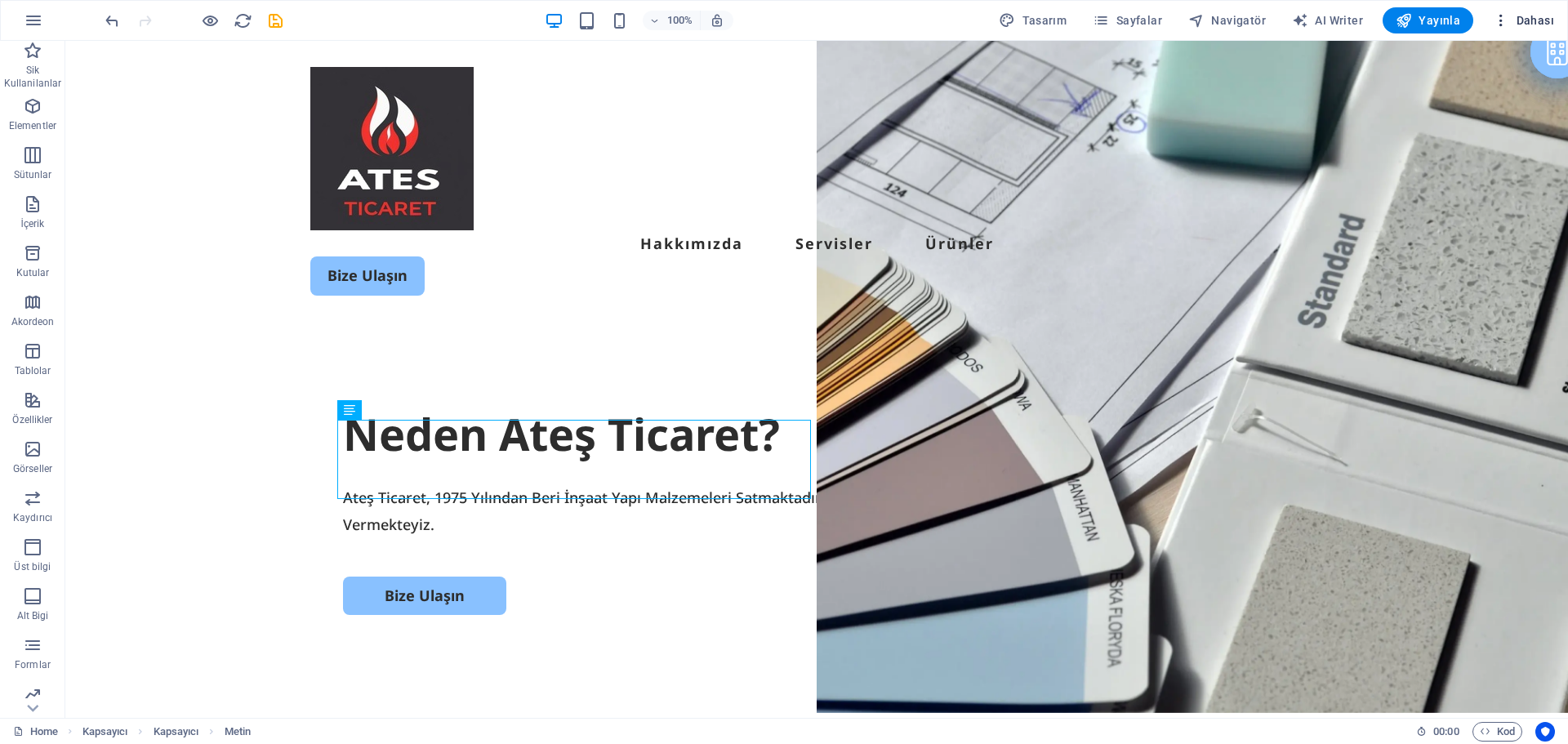
click at [1497, 18] on icon "button" at bounding box center [1501, 20] width 16 height 16
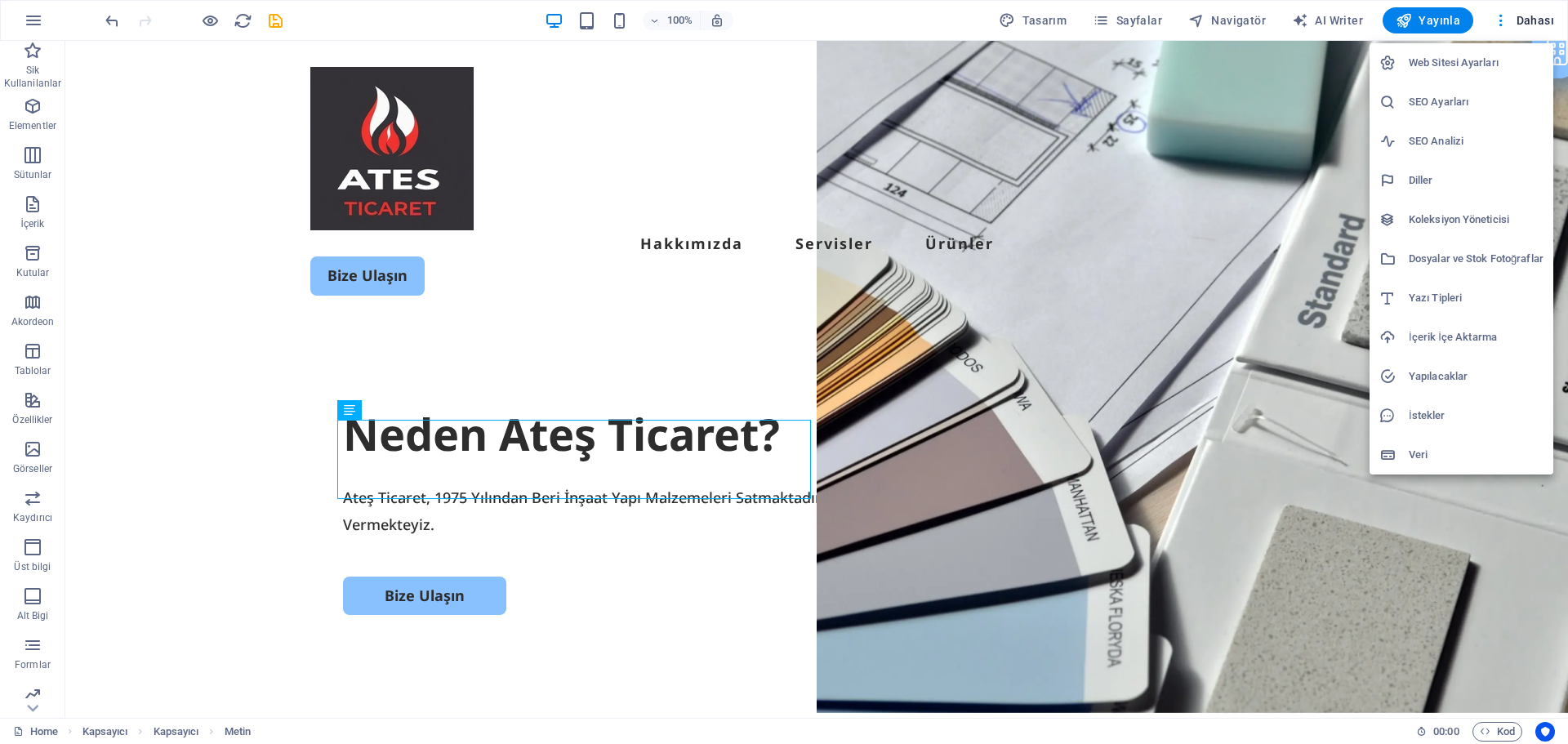
click at [1497, 59] on h6 "Web Sitesi Ayarları" at bounding box center [1476, 62] width 135 height 20
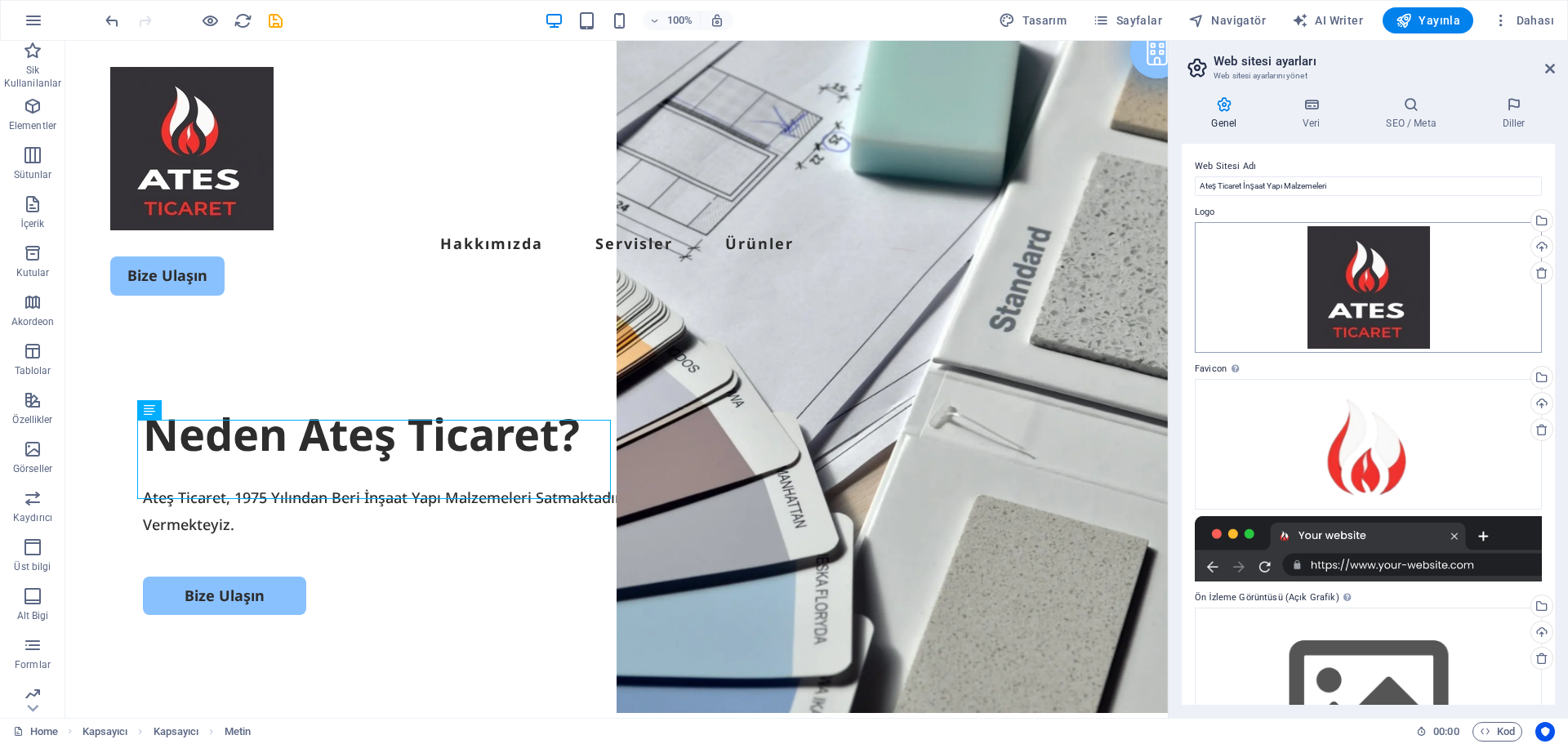
scroll to position [103, 0]
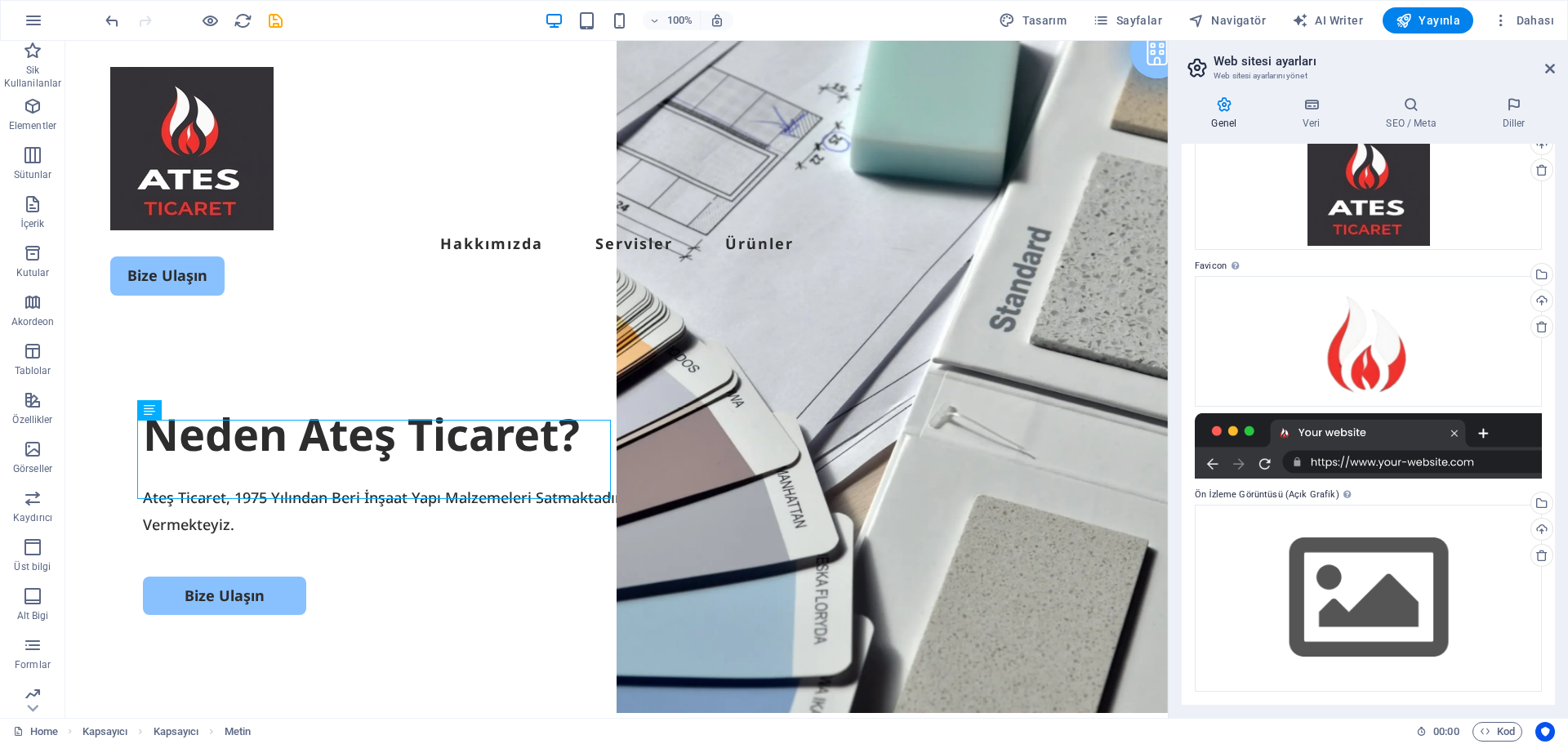
click at [1549, 78] on header "Web sitesi ayarları Web sitesi ayarlarını yönet" at bounding box center [1369, 61] width 370 height 42
click at [1555, 71] on aside "Web sitesi ayarları Web sitesi ayarlarını yönet Genel Veri SEO / Meta Diller We…" at bounding box center [1368, 379] width 400 height 677
drag, startPoint x: 1543, startPoint y: 61, endPoint x: 1546, endPoint y: 73, distance: 12.4
click at [1545, 72] on header "Web sitesi ayarları Web sitesi ayarlarını yönet" at bounding box center [1369, 61] width 370 height 42
click at [1550, 78] on header "Web sitesi ayarları Web sitesi ayarlarını yönet" at bounding box center [1369, 61] width 370 height 42
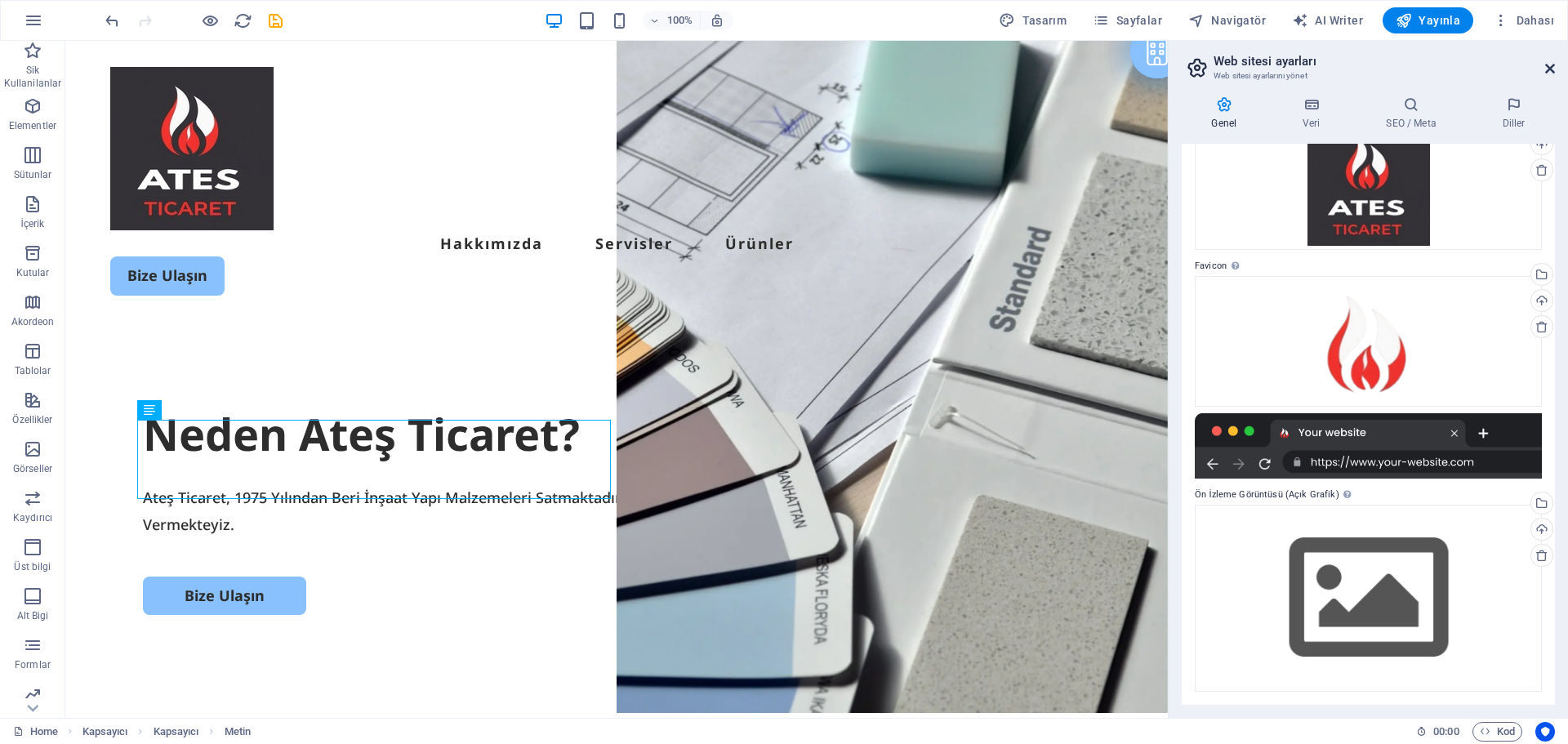
click at [1550, 72] on icon at bounding box center [1549, 68] width 9 height 13
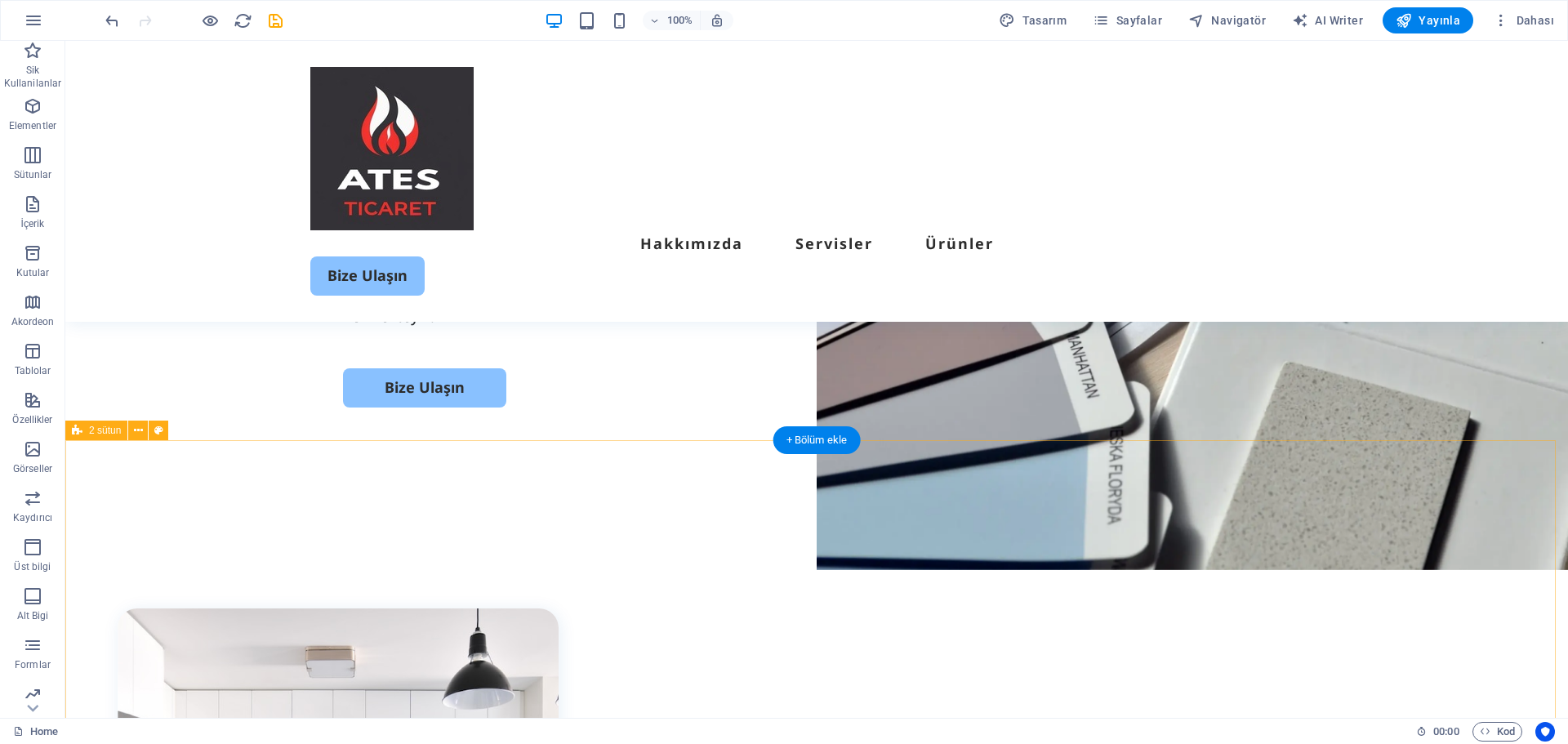
scroll to position [0, 0]
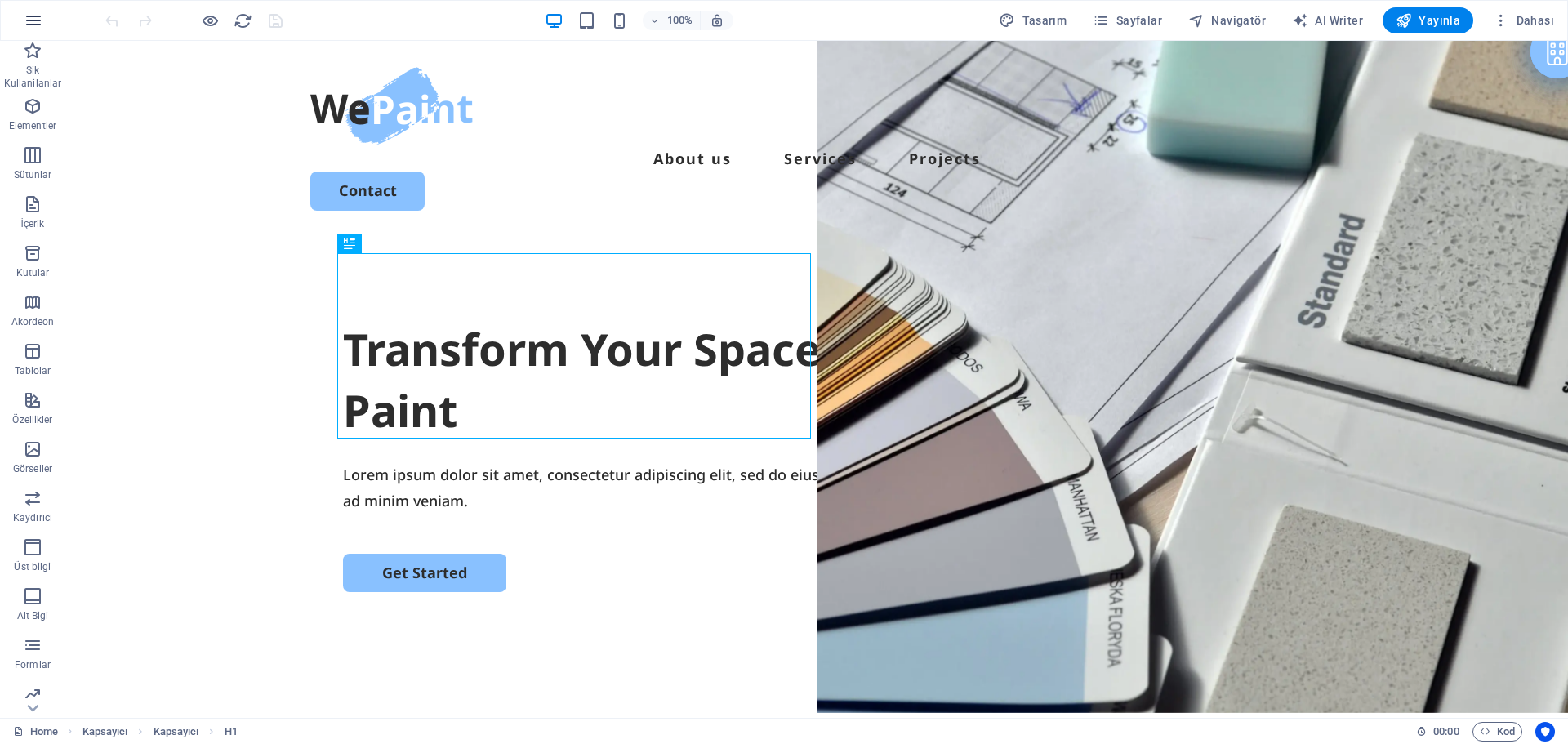
click at [48, 9] on button "button" at bounding box center [33, 20] width 39 height 39
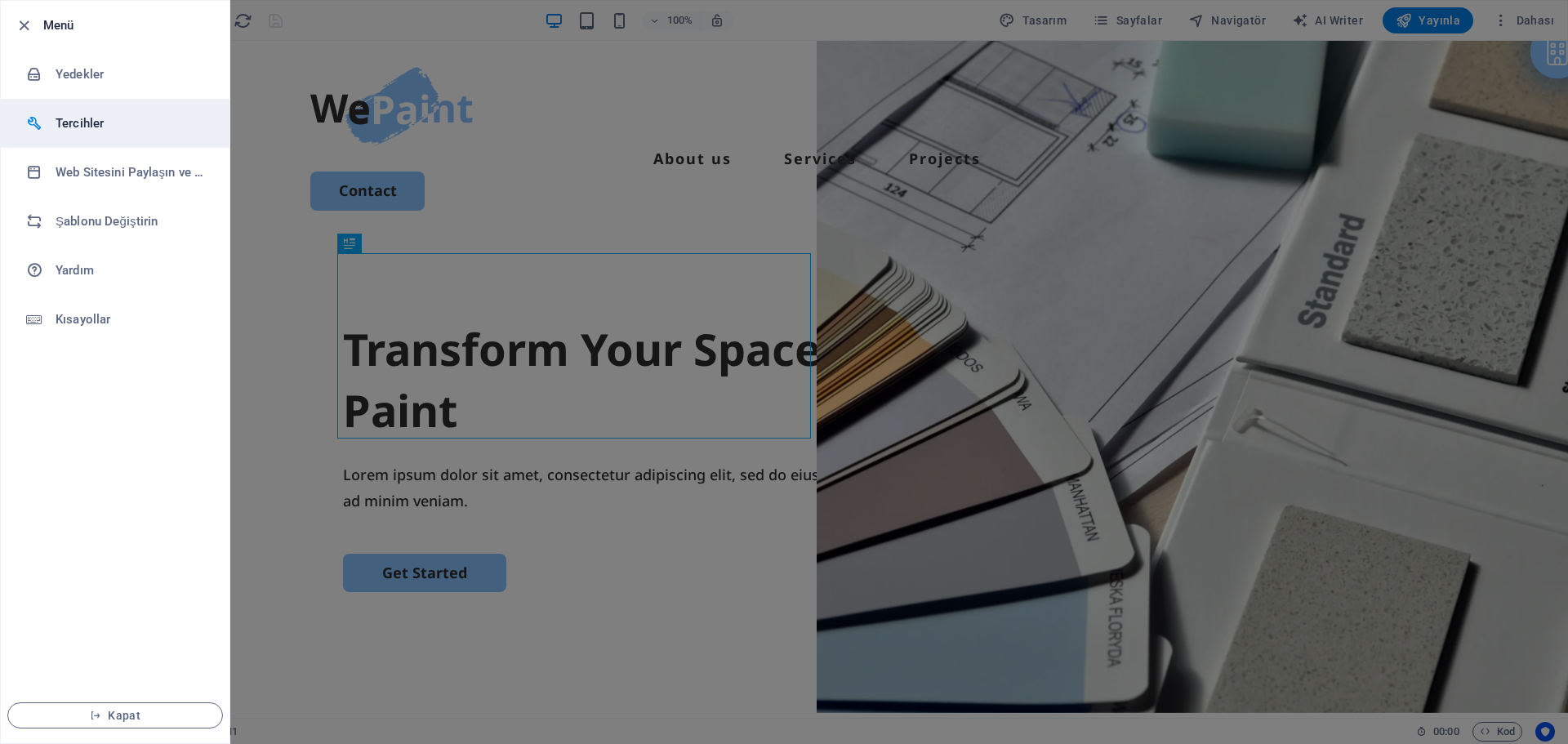
click at [57, 125] on h6 "Tercihler" at bounding box center [130, 123] width 151 height 20
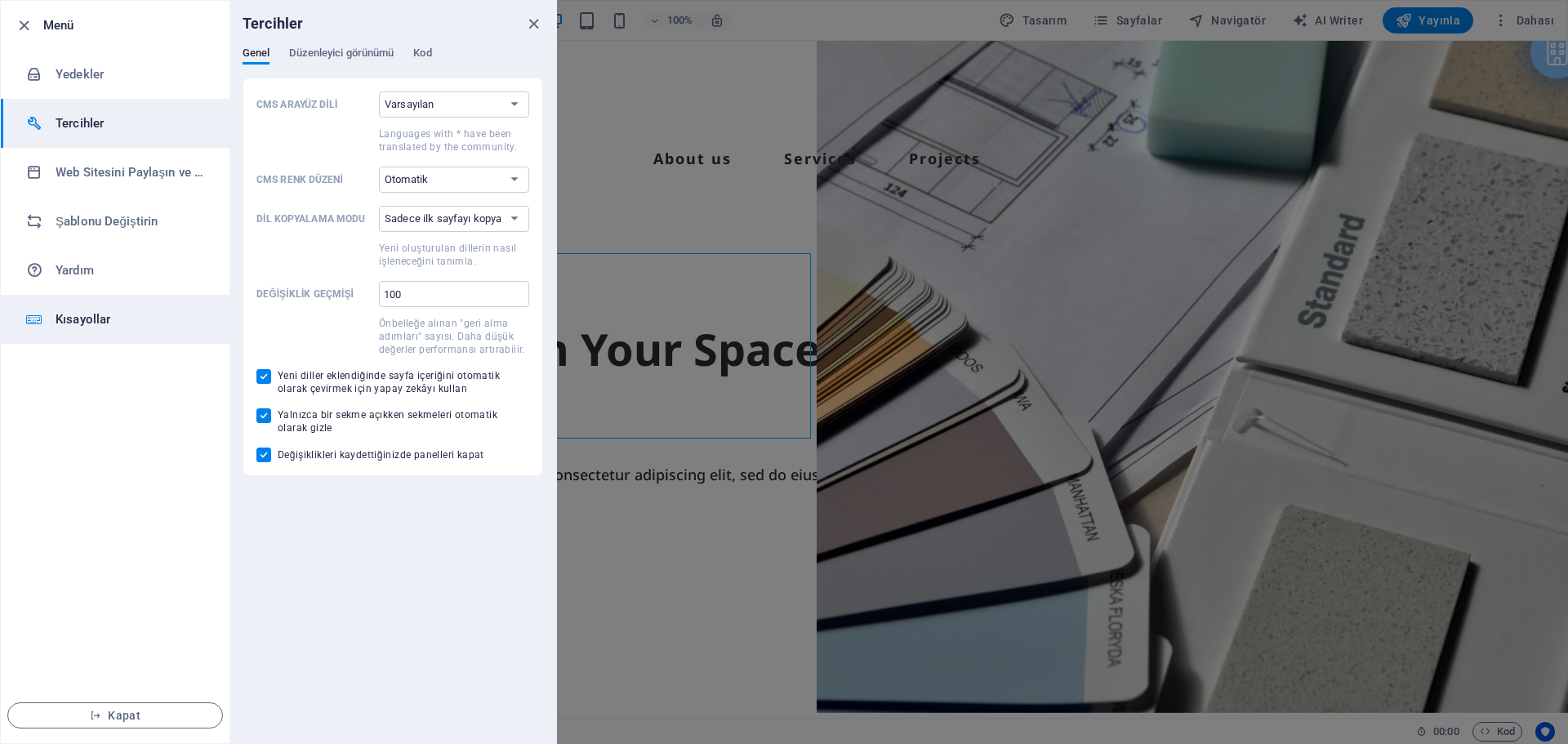
click at [103, 300] on li "Kısayollar" at bounding box center [115, 318] width 229 height 49
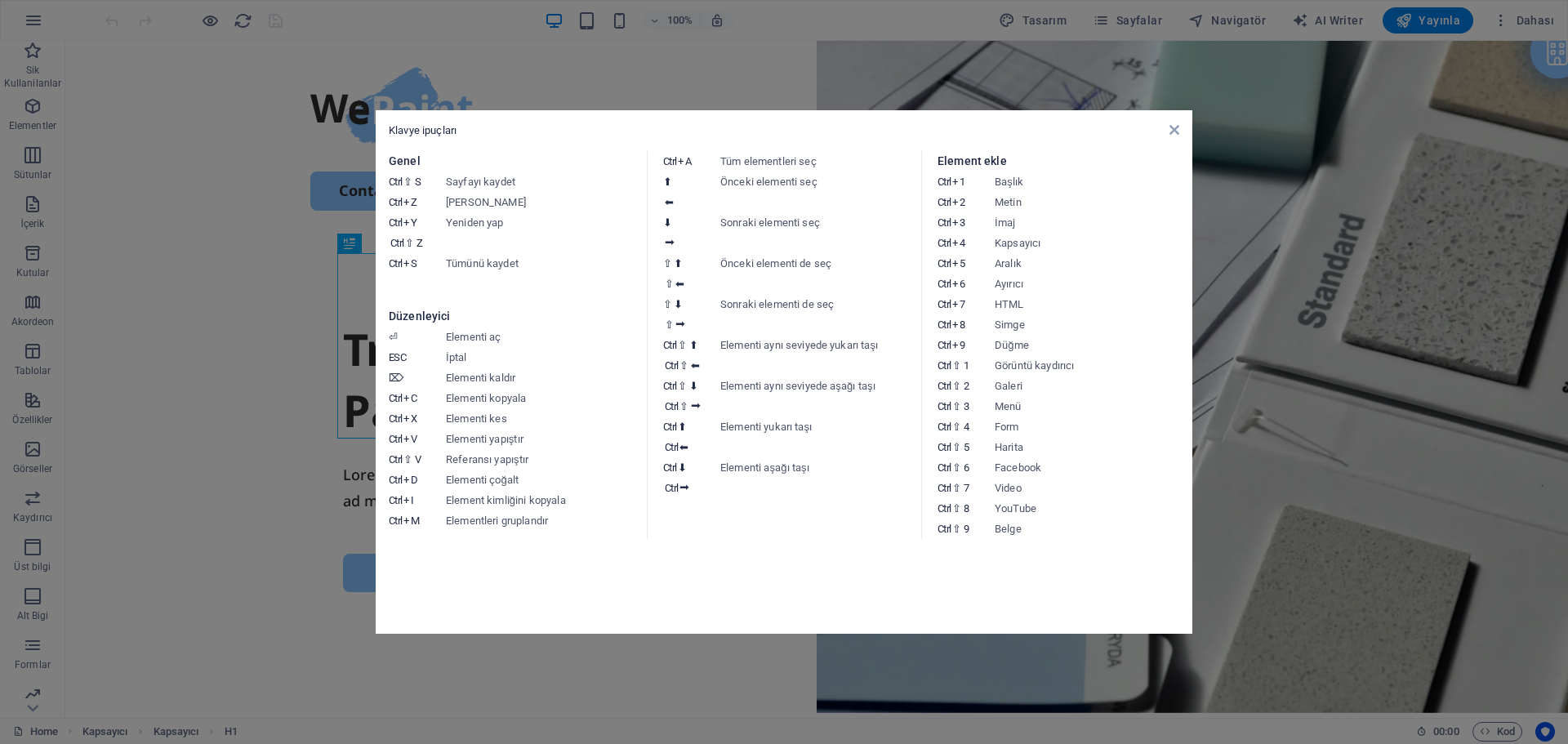
drag, startPoint x: 104, startPoint y: 258, endPoint x: 21, endPoint y: 152, distance: 134.6
click at [104, 258] on aside "Klavye ipuçları Genel Ctrl ⇧ S Sayfayı kaydet Ctrl Z Geri Al Ctrl Y Ctrl ⇧ Z Ye…" at bounding box center [784, 372] width 1568 height 744
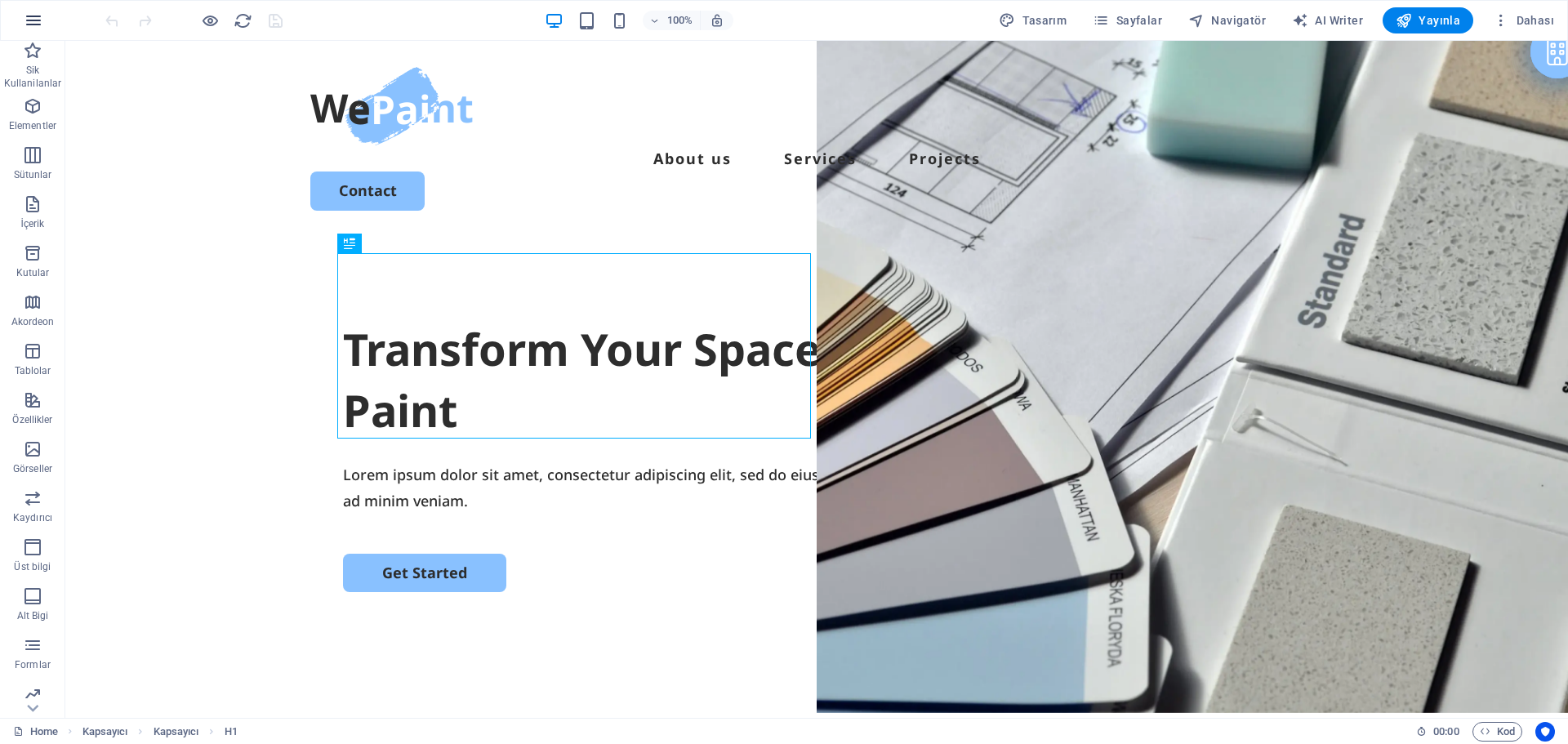
click at [43, 22] on button "button" at bounding box center [33, 20] width 39 height 39
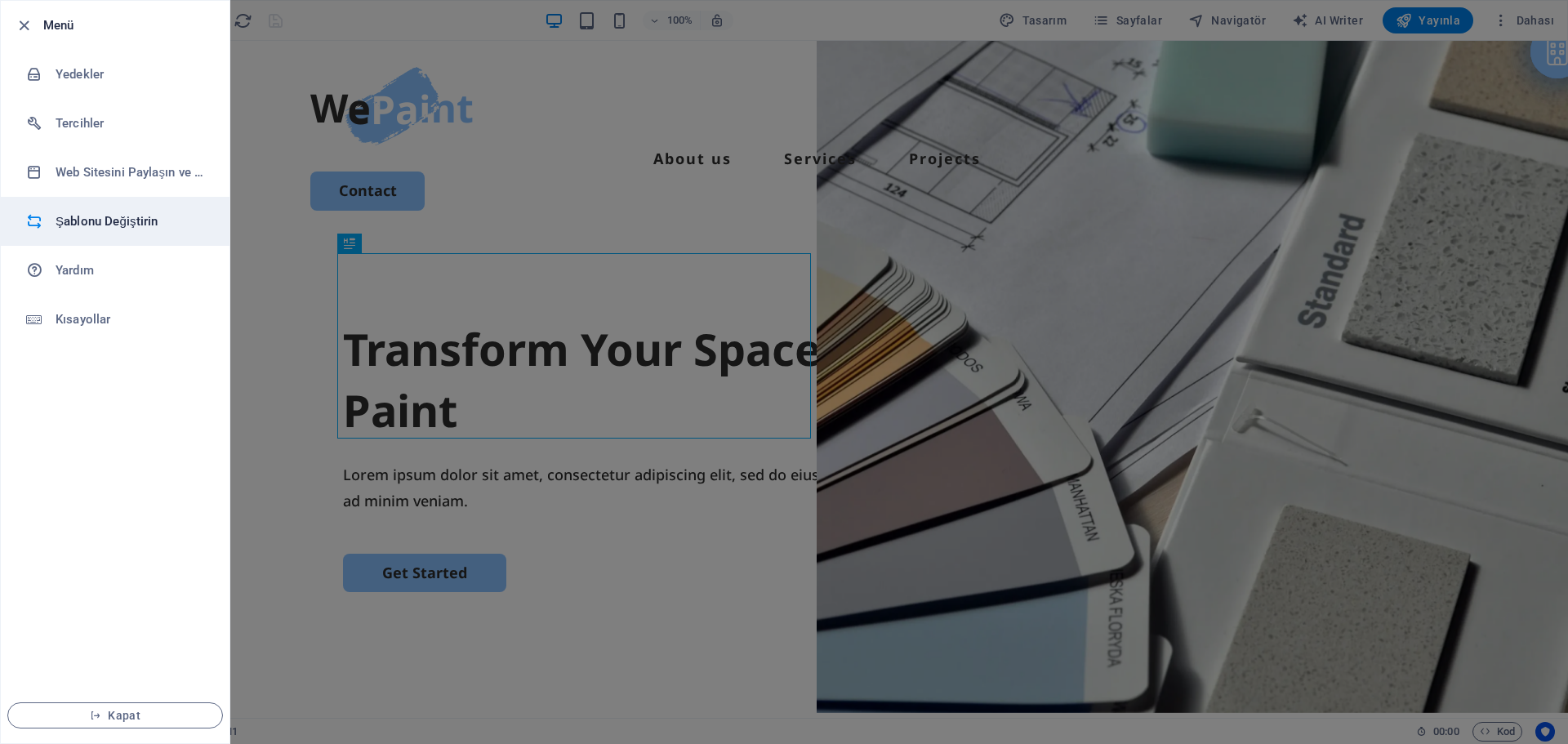
click at [55, 222] on h6 "Şablonu Değiştirin" at bounding box center [130, 221] width 151 height 20
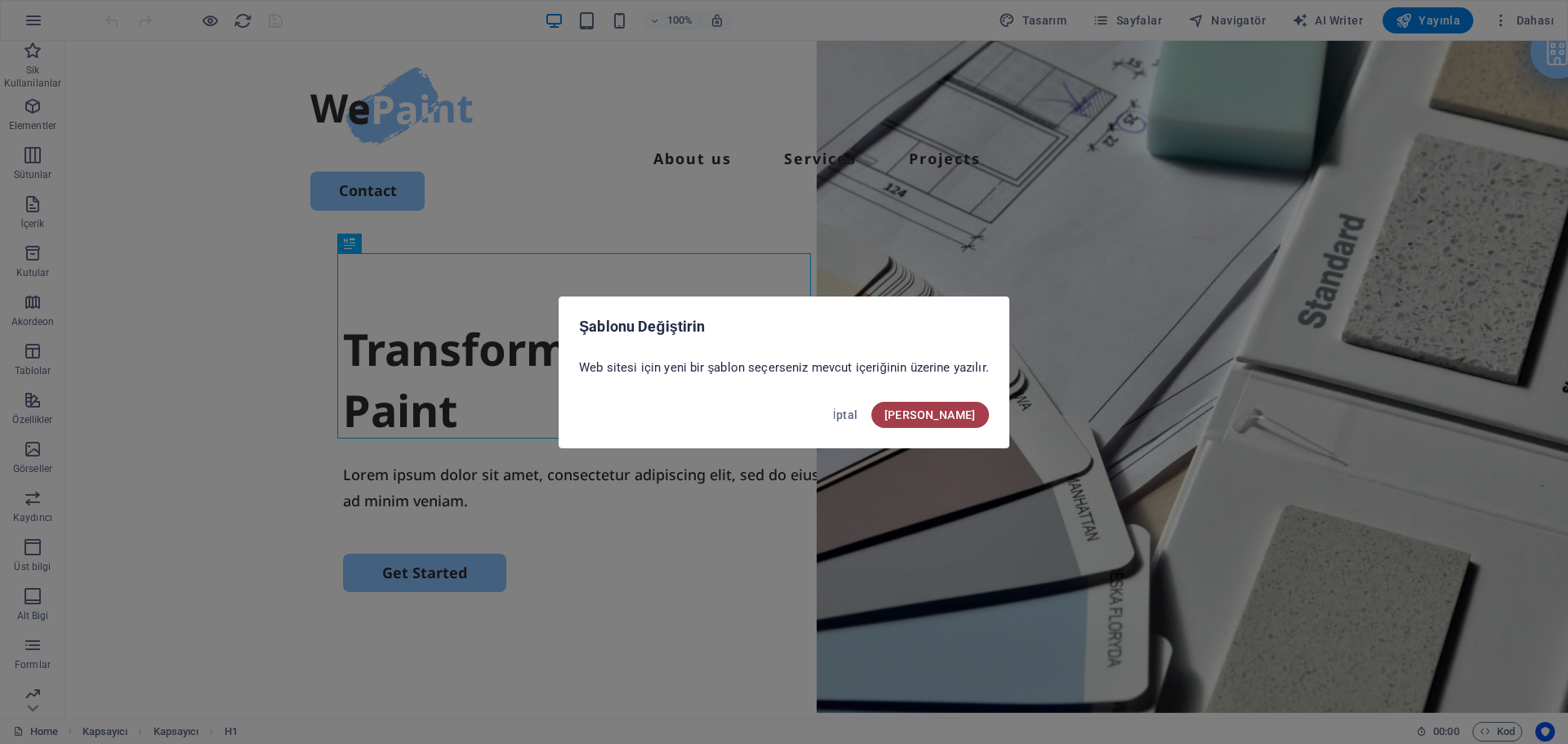
click at [958, 415] on span "[PERSON_NAME]" at bounding box center [930, 414] width 92 height 13
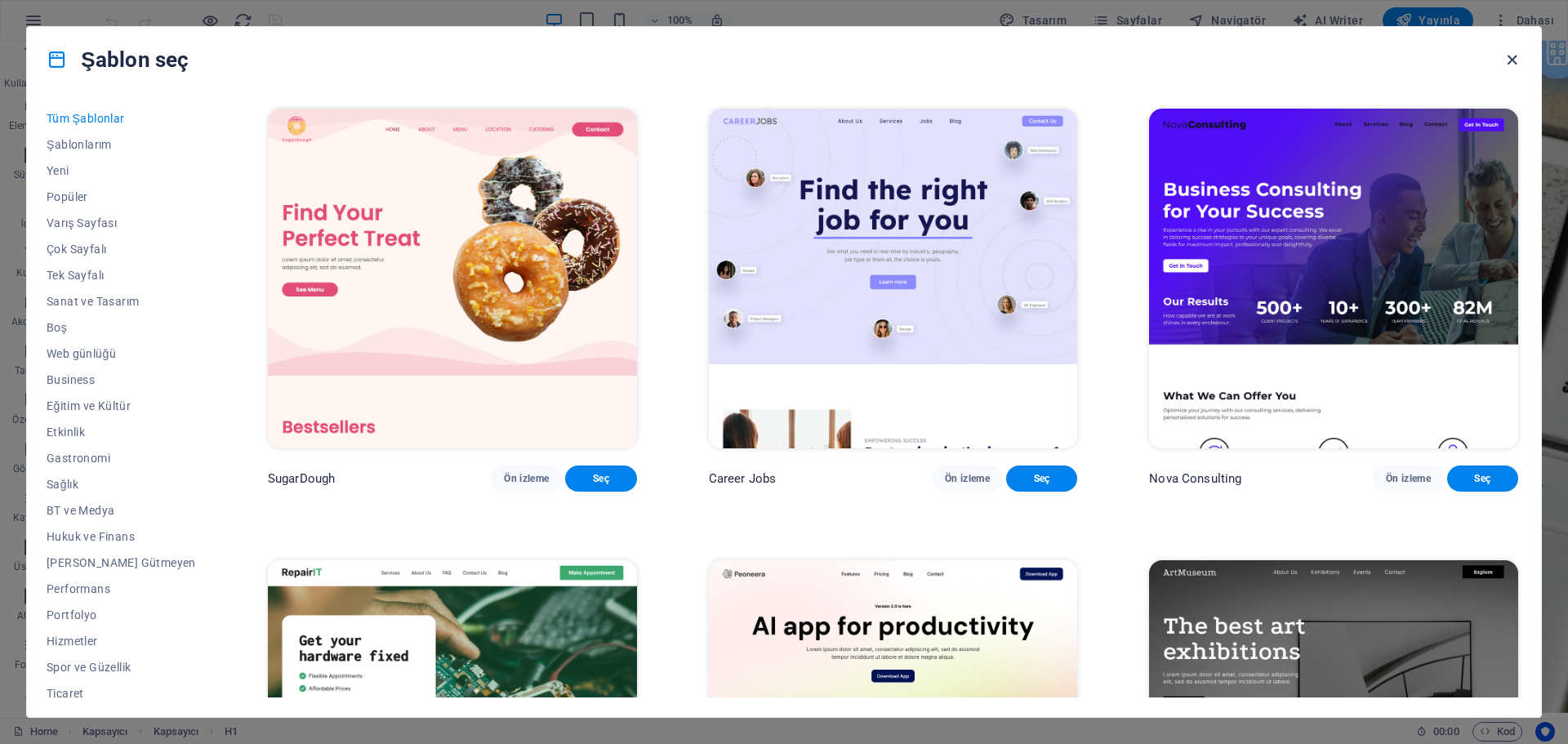
drag, startPoint x: 1515, startPoint y: 60, endPoint x: 1446, endPoint y: 22, distance: 78.8
click at [1515, 60] on icon "button" at bounding box center [1512, 60] width 19 height 19
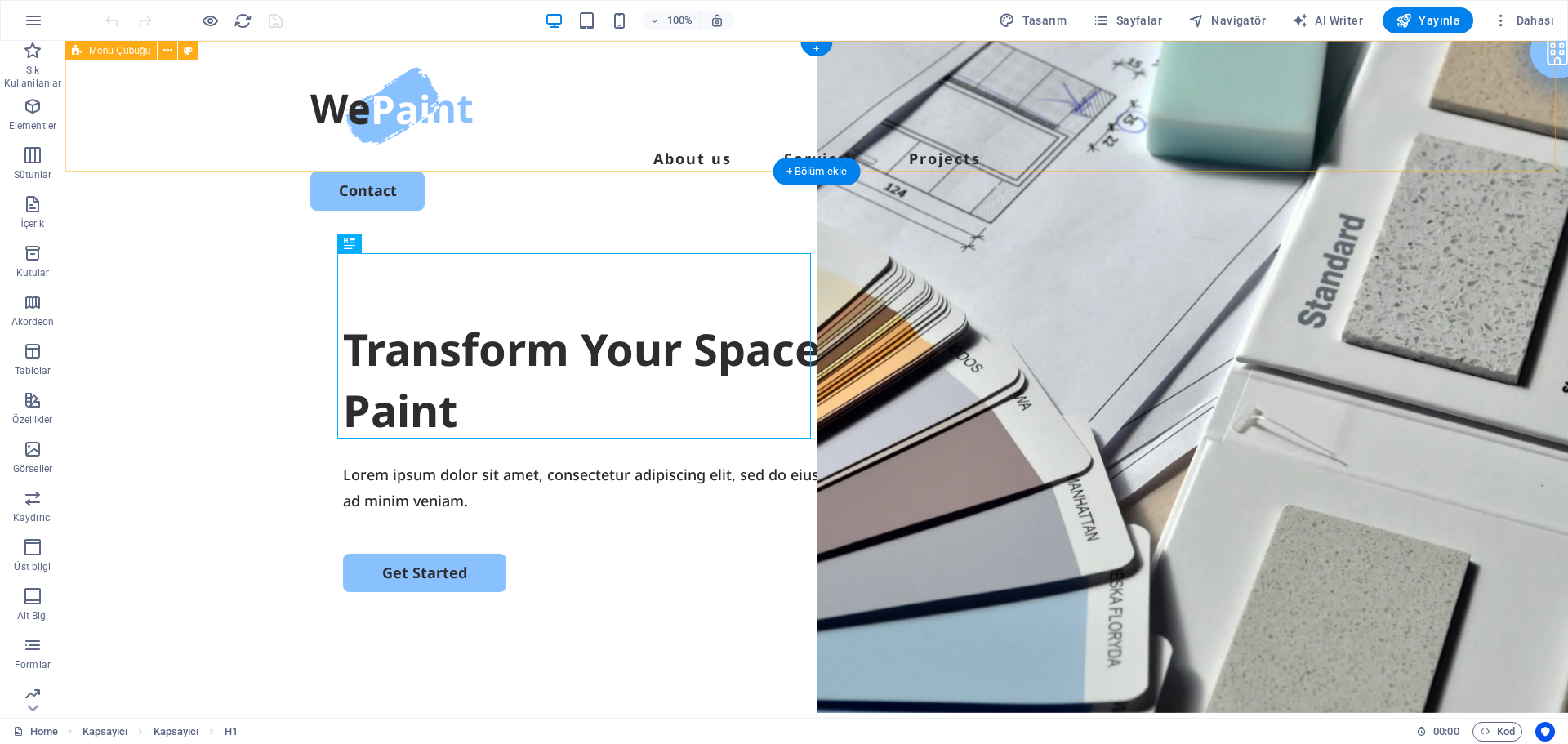
click at [1297, 160] on div "Menu About us Services Projects Contact" at bounding box center [817, 138] width 1502 height 196
select select "header"
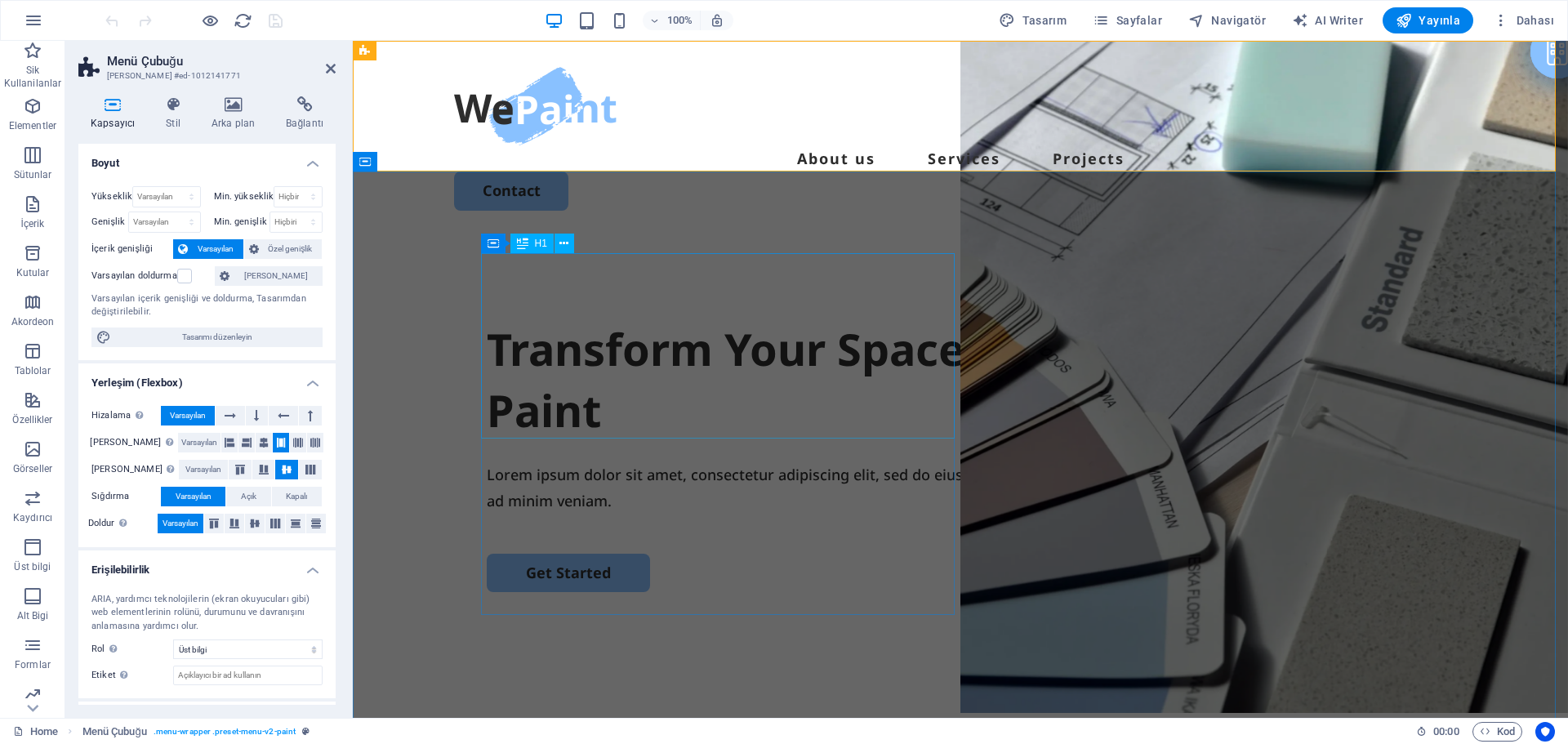
click at [923, 318] on div "Transform Your Space with a Fresh Coat of Paint" at bounding box center [960, 380] width 947 height 123
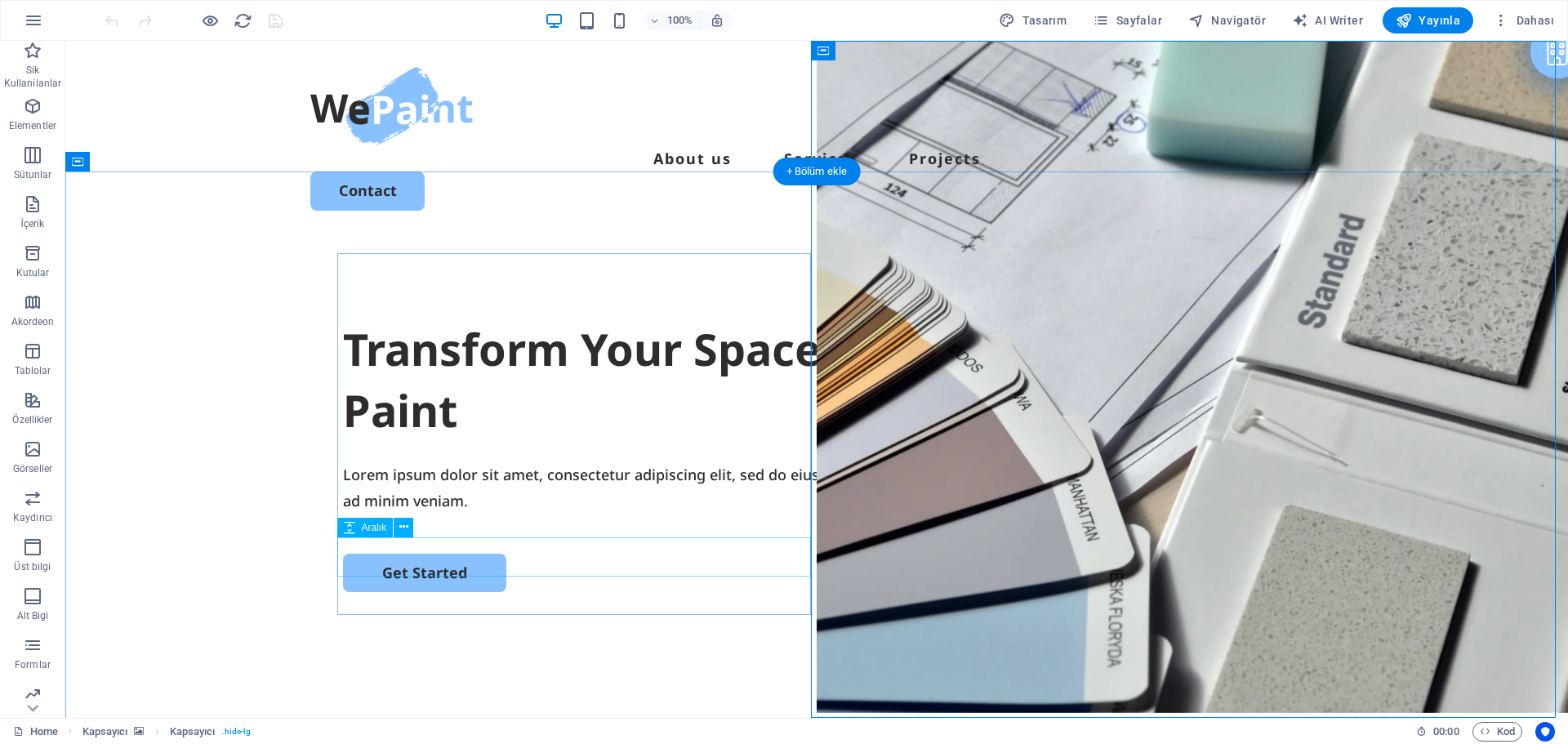
click at [796, 547] on div at bounding box center [816, 533] width 947 height 39
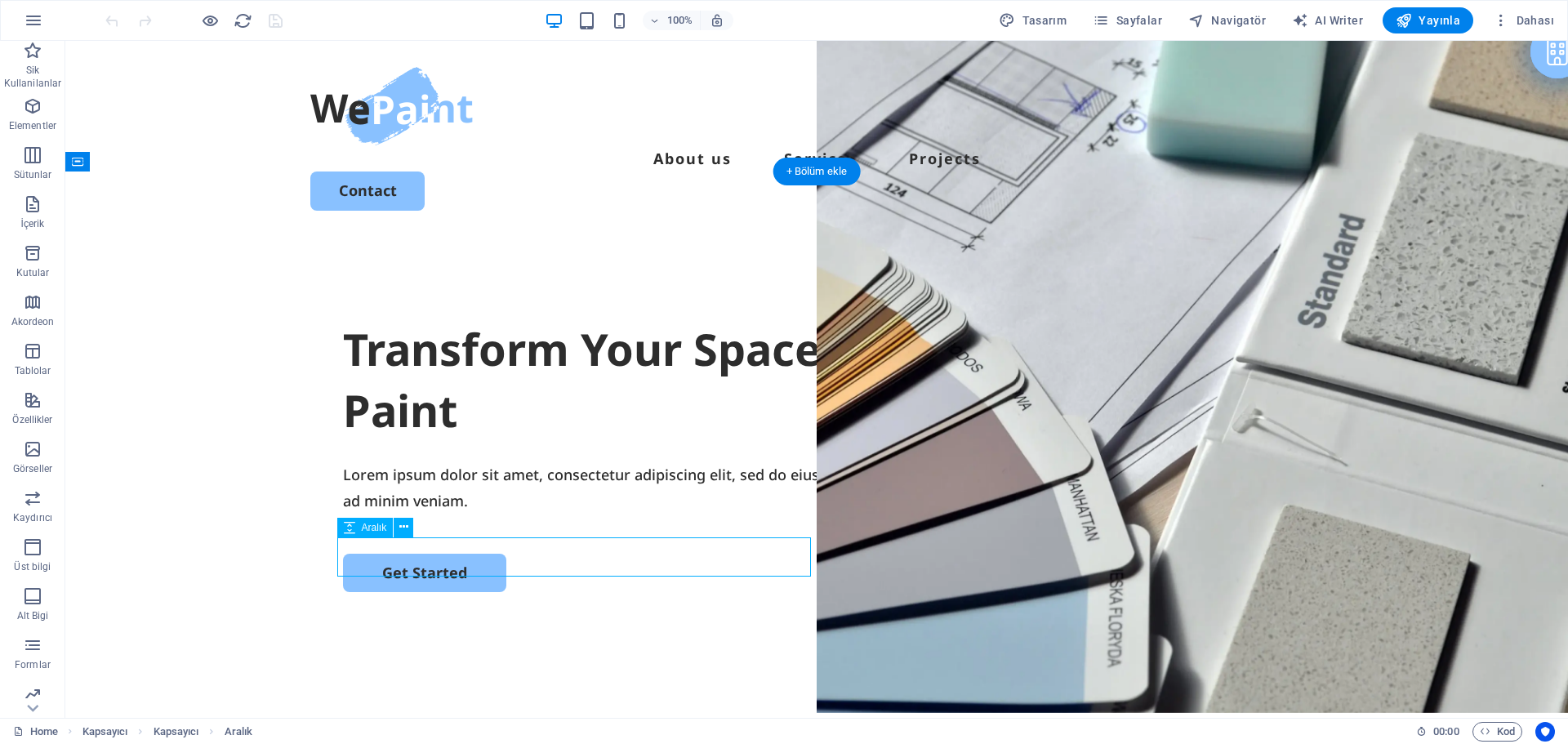
click at [796, 547] on div at bounding box center [816, 533] width 947 height 39
select select "px"
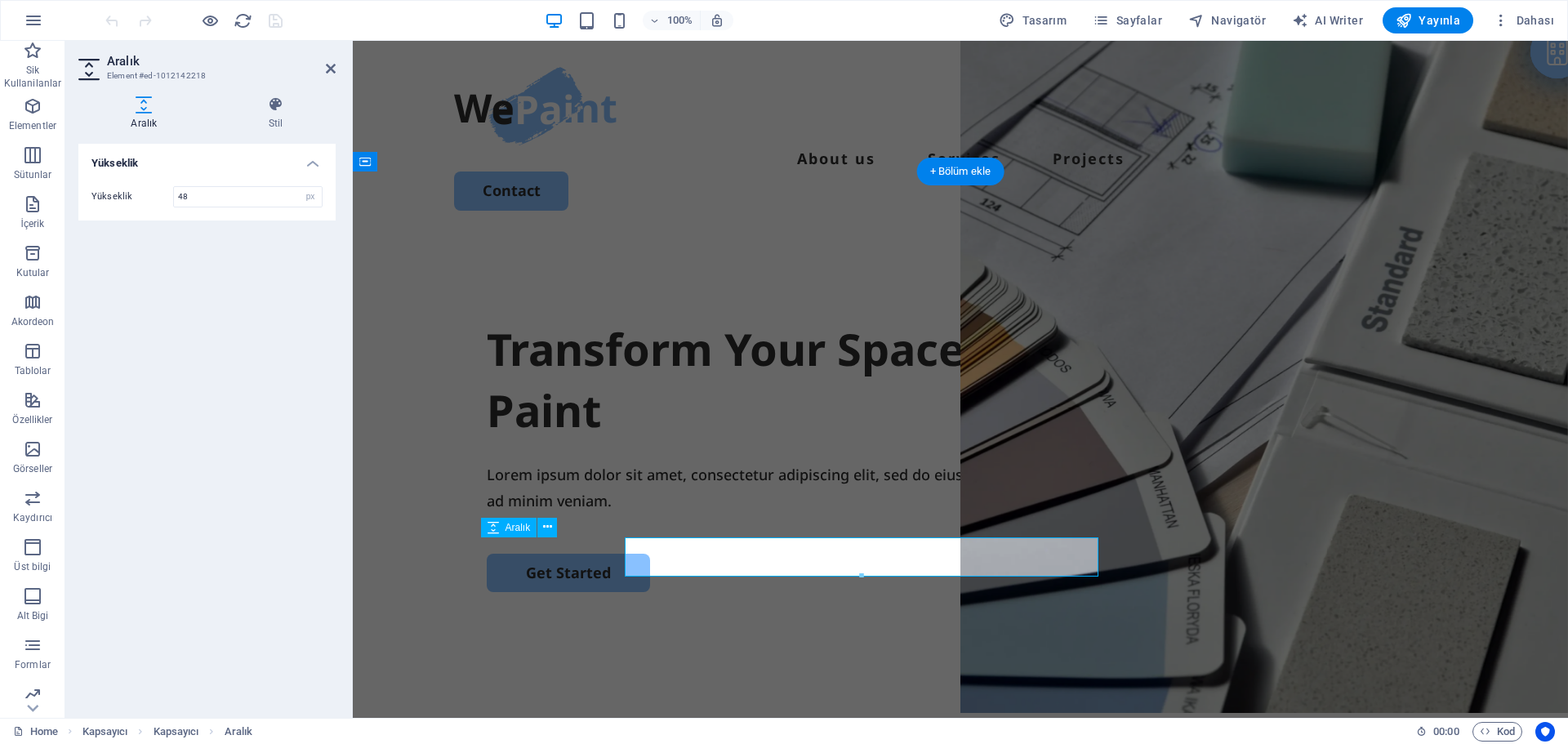
click at [796, 547] on div at bounding box center [960, 533] width 947 height 39
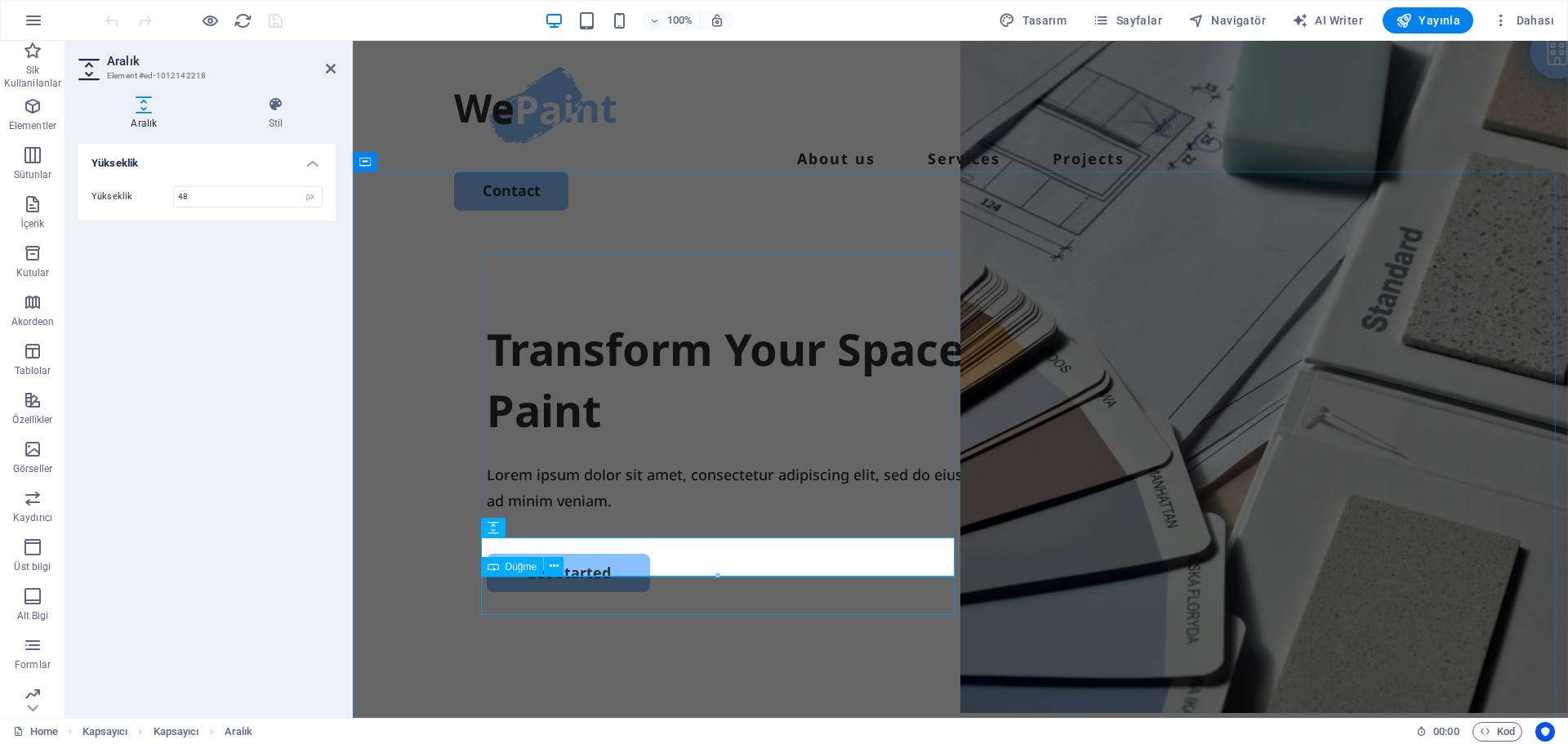
click at [858, 587] on div "Get Started" at bounding box center [960, 572] width 947 height 38
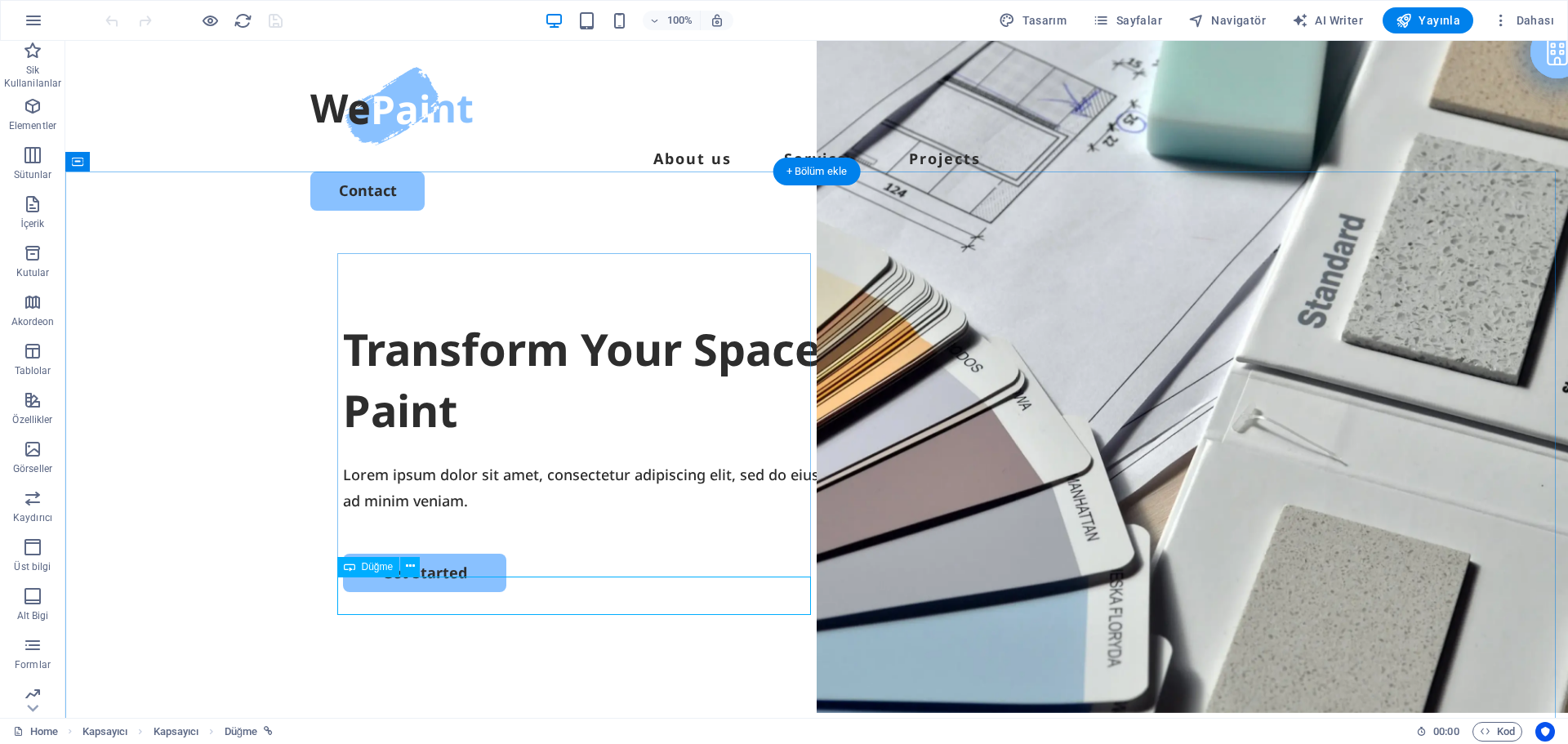
click at [475, 583] on div "Get Started" at bounding box center [816, 572] width 947 height 38
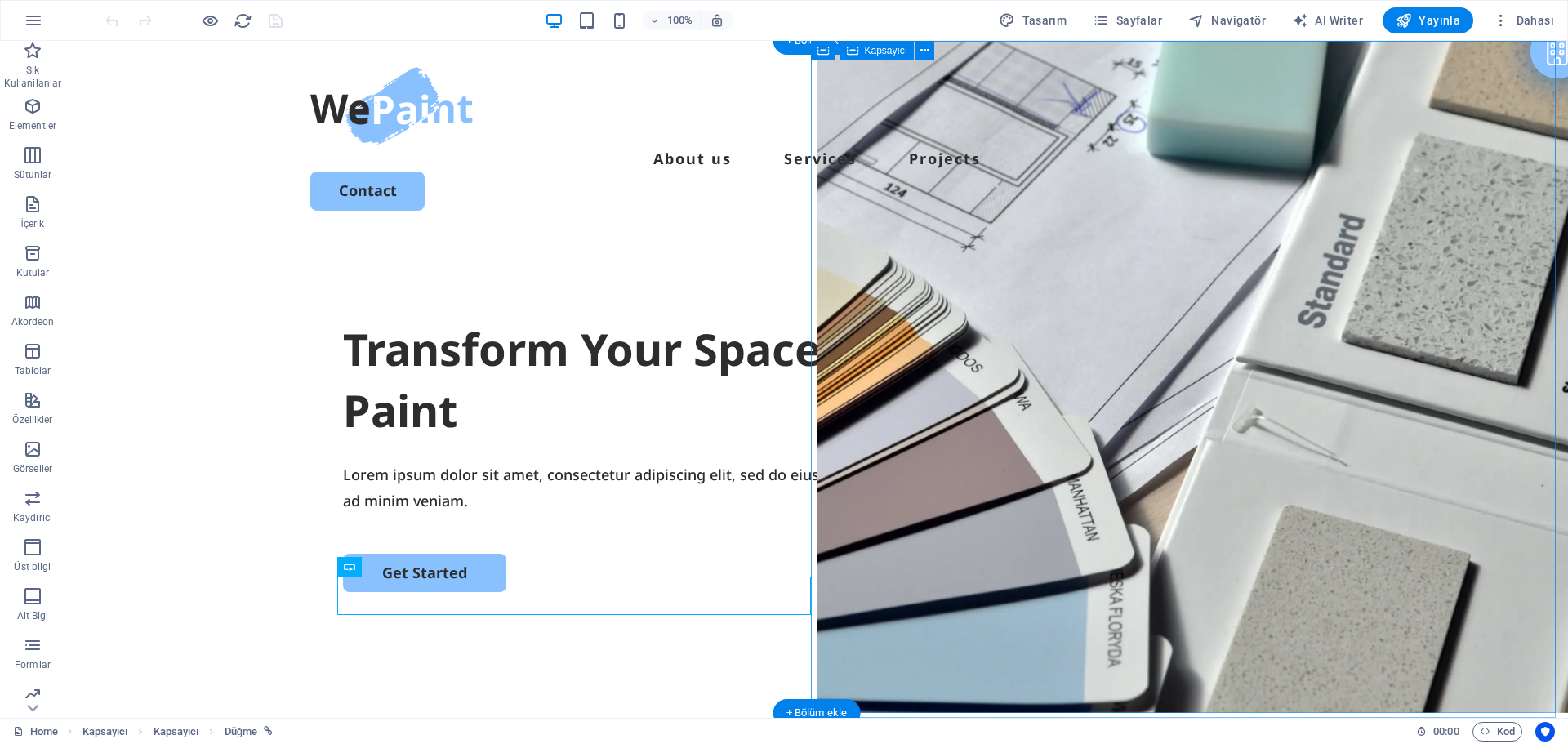
drag, startPoint x: 1408, startPoint y: 711, endPoint x: 1402, endPoint y: 727, distance: 17.1
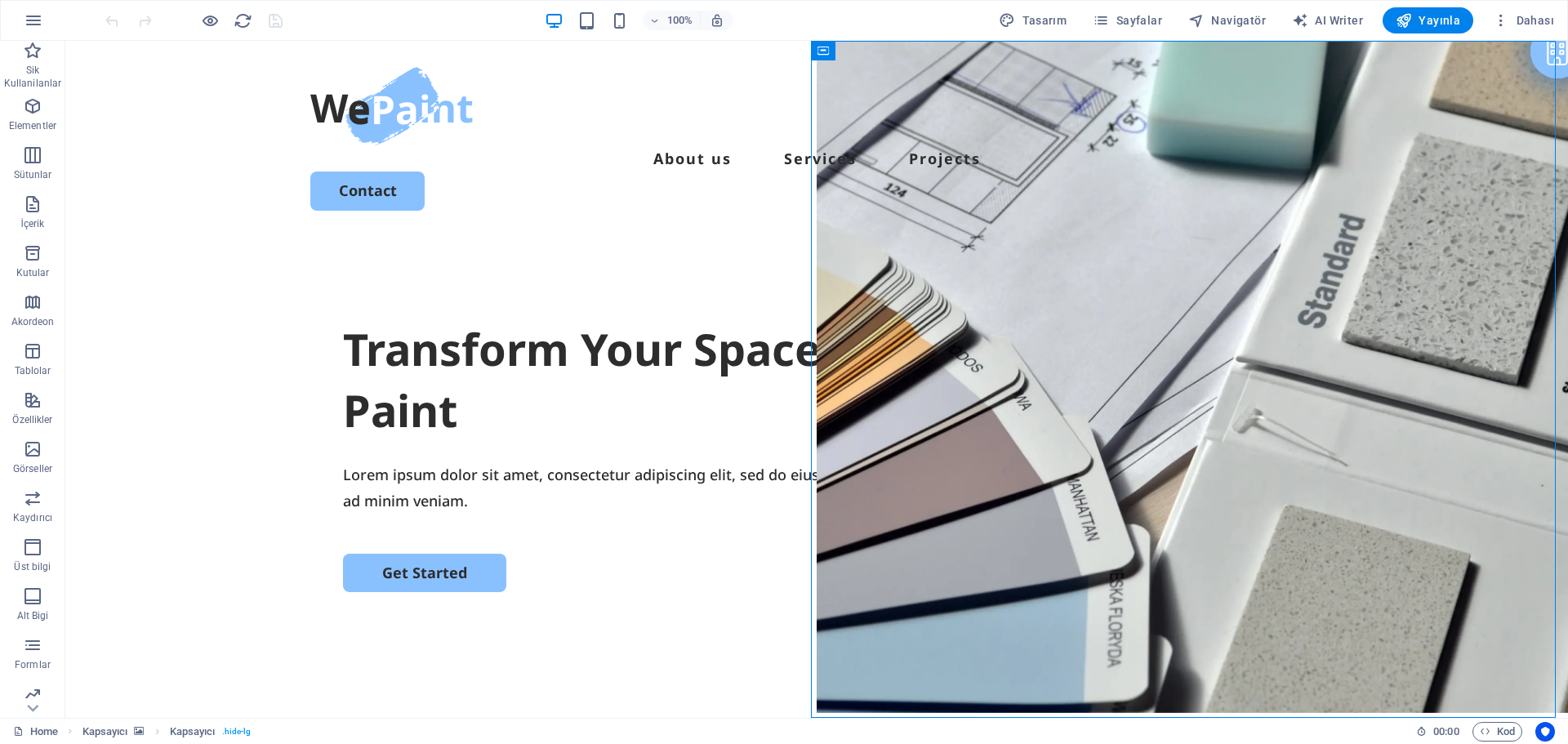
drag, startPoint x: 1337, startPoint y: 685, endPoint x: 1402, endPoint y: 727, distance: 77.4
click at [1402, 727] on div "Home Kapsayıcı Kapsayıcı . hide-lg 00 : 00 Kod" at bounding box center [784, 730] width 1568 height 26
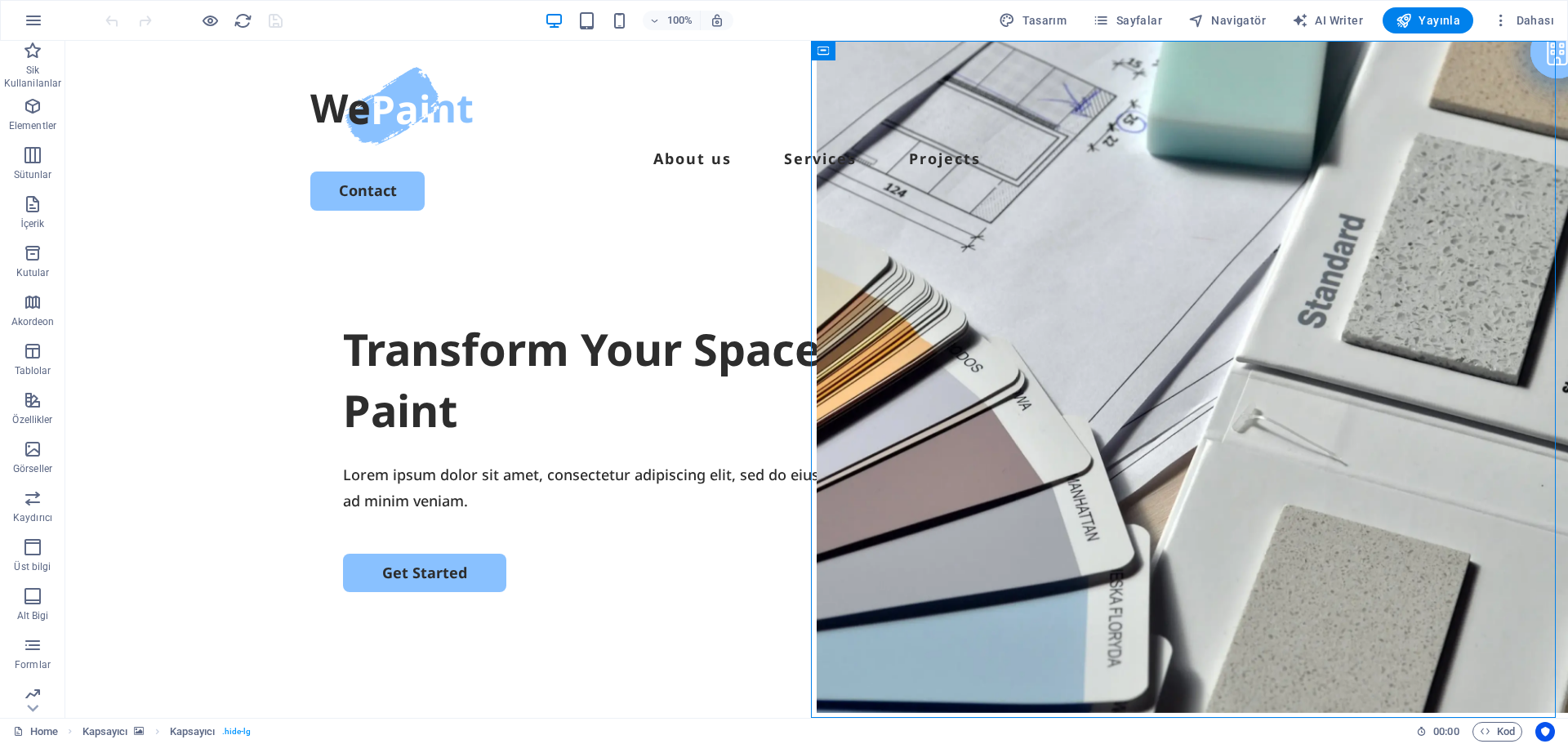
click at [1402, 727] on div "Home Kapsayıcı Kapsayıcı . hide-lg 00 : 00 Kod" at bounding box center [784, 730] width 1568 height 26
click at [185, 236] on div "Transform Your Space with a Fresh Coat of Paint Lorem ipsum dolor sit amet, con…" at bounding box center [817, 551] width 1502 height 628
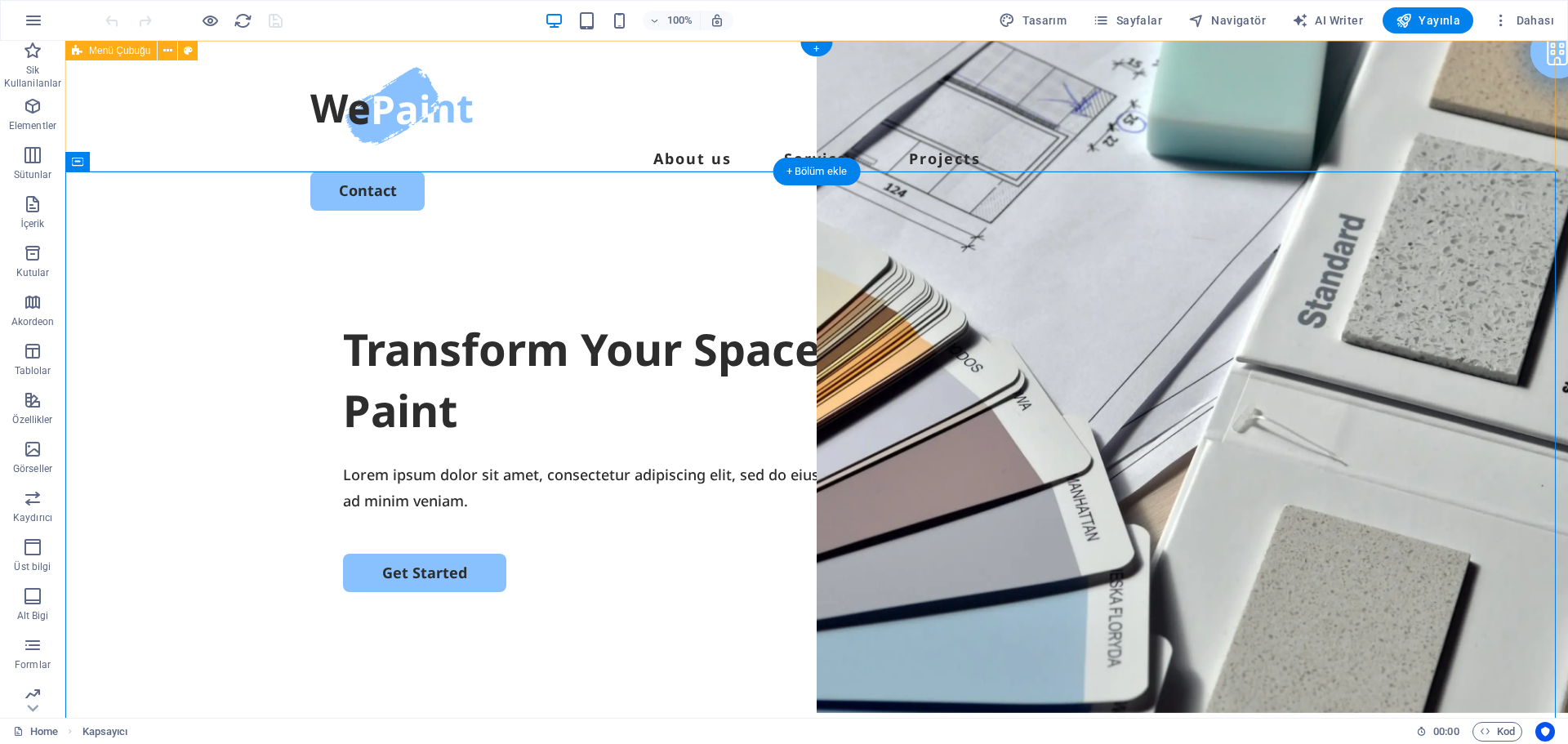
click at [120, 167] on div "Menu About us Services Projects Contact" at bounding box center [817, 138] width 1502 height 196
click at [441, 590] on div "Get Started" at bounding box center [816, 572] width 947 height 38
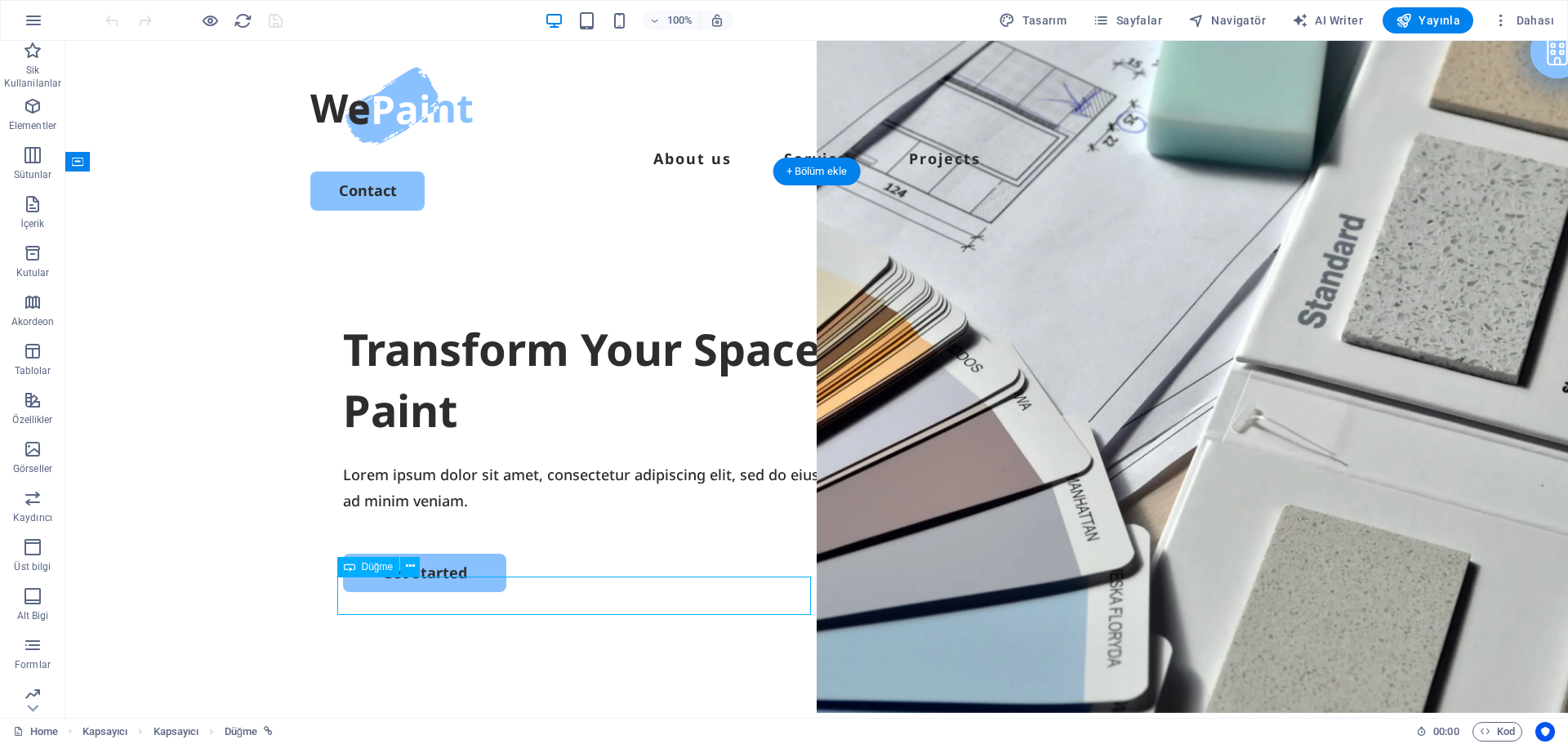
click at [441, 590] on div "Get Started" at bounding box center [816, 572] width 947 height 38
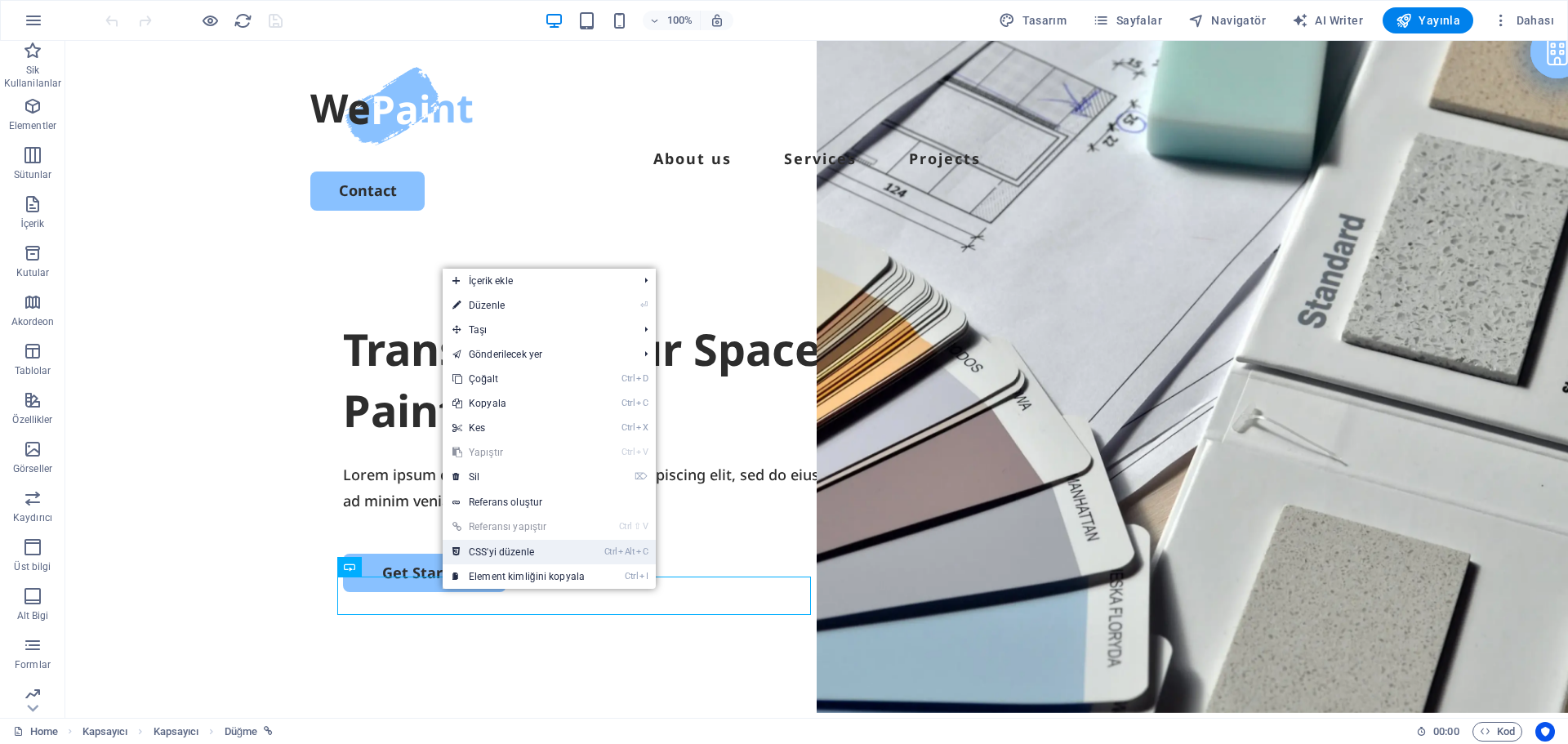
click at [520, 541] on link "Ctrl Alt C CSS'yi düzenle" at bounding box center [519, 552] width 152 height 24
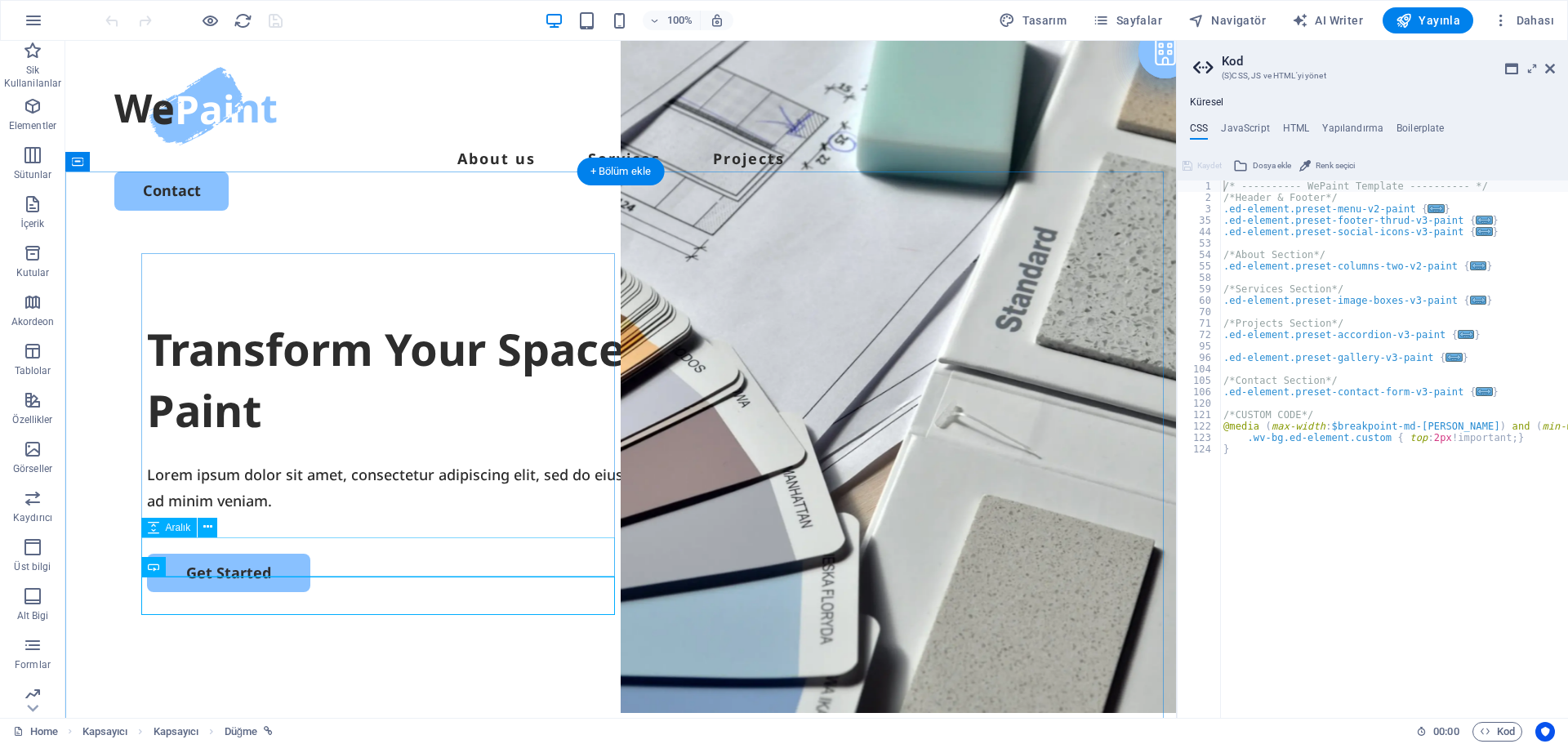
click at [520, 541] on div at bounding box center [620, 533] width 947 height 39
select select "px"
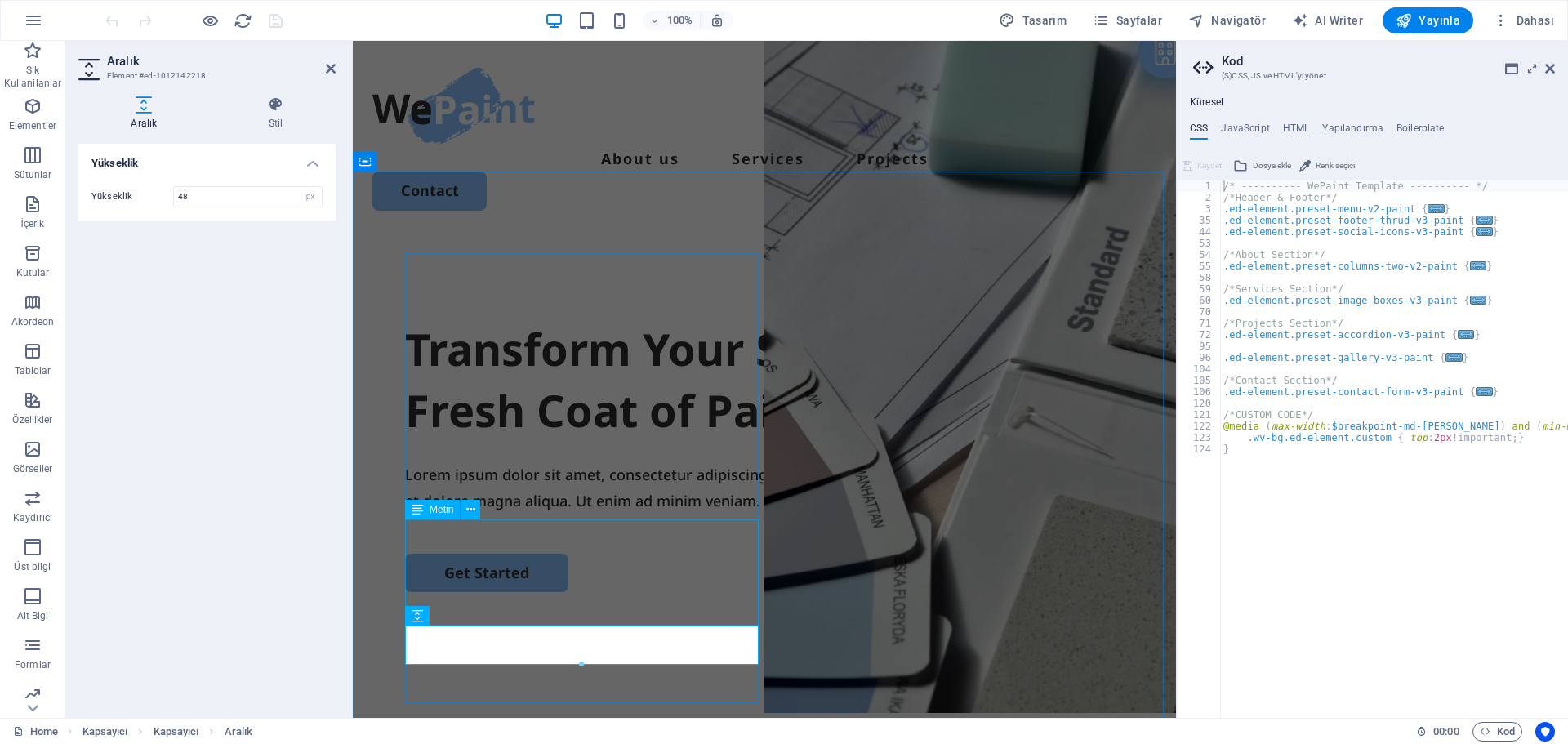
click at [520, 514] on div "Lorem ipsum dolor sit amet, consectetur adipiscing elit, sed do eiusmod tempor …" at bounding box center [764, 487] width 718 height 53
click at [807, 541] on div "Transform Your Space with a Fresh Coat of Paint Lorem ipsum dolor sit amet, con…" at bounding box center [764, 455] width 718 height 274
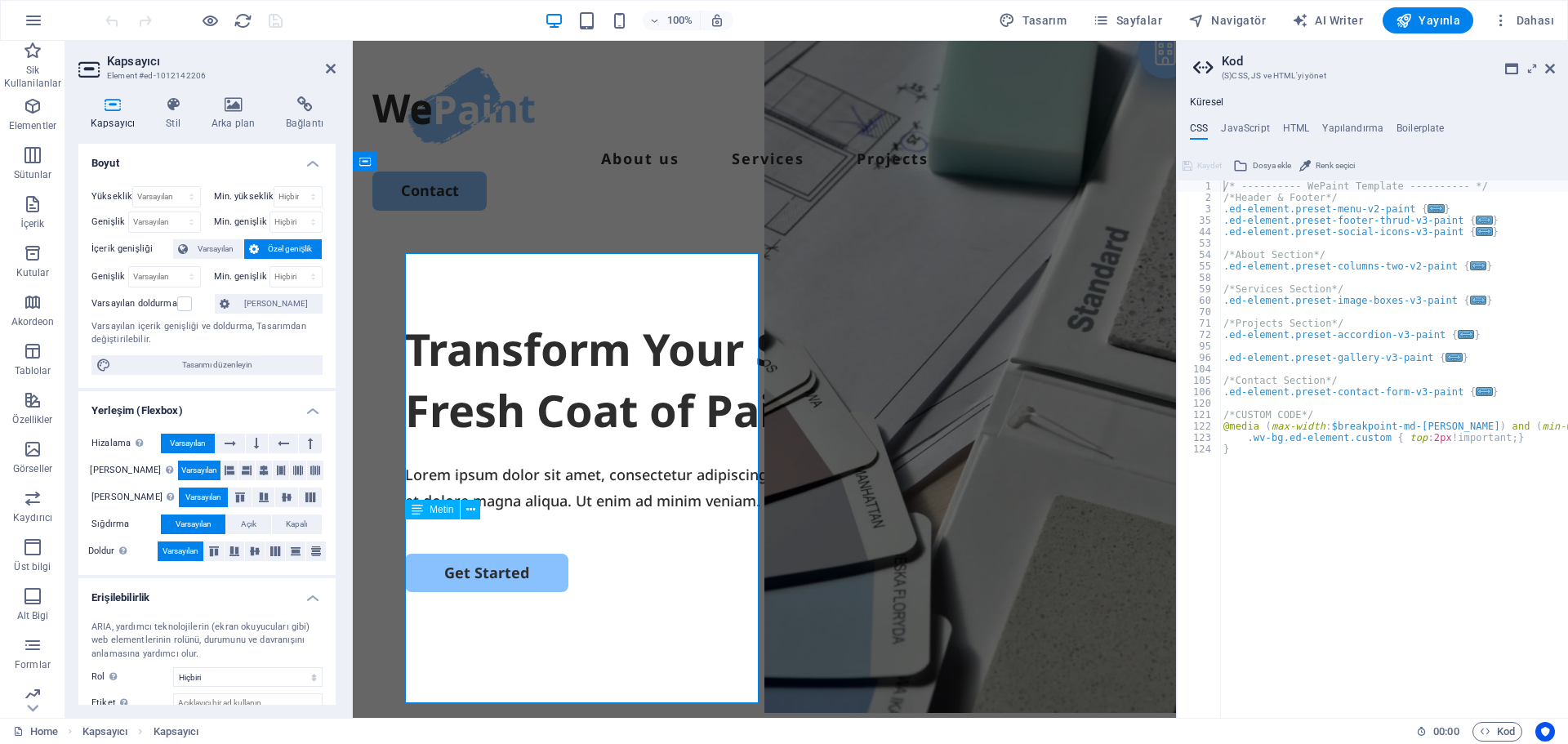
click at [520, 514] on div "Lorem ipsum dolor sit amet, consectetur adipiscing elit, sed do eiusmod tempor …" at bounding box center [764, 487] width 718 height 53
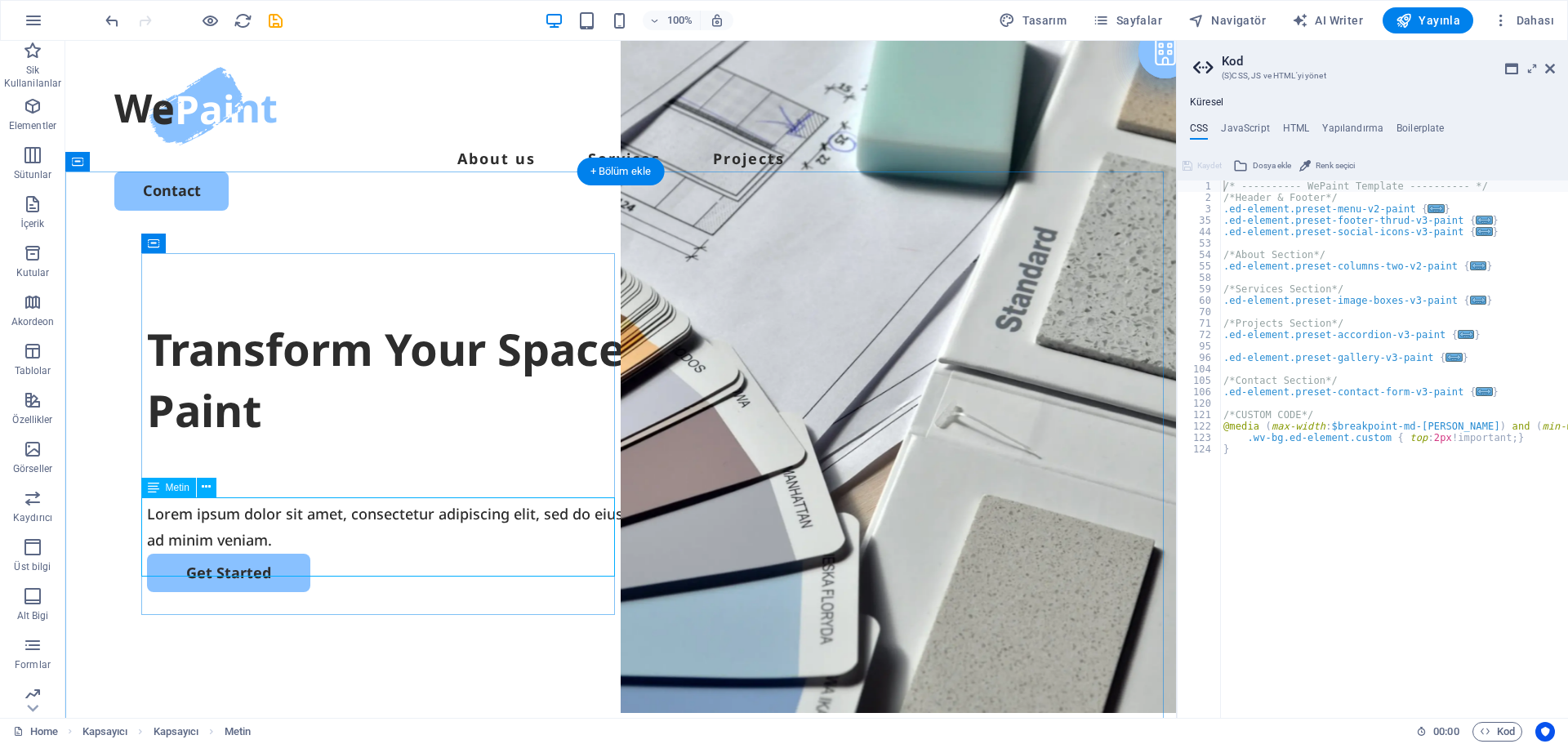
click at [552, 552] on div "Lorem ipsum dolor sit amet, consectetur adipiscing elit, sed do eiusmod tempor …" at bounding box center [620, 526] width 947 height 53
type textarea "}"
click at [1380, 627] on div "/* ---------- WePaint Template ---------- */ /*Header & Footer*/ .ed-element.pr…" at bounding box center [1421, 454] width 402 height 548
